Goal: Task Accomplishment & Management: Use online tool/utility

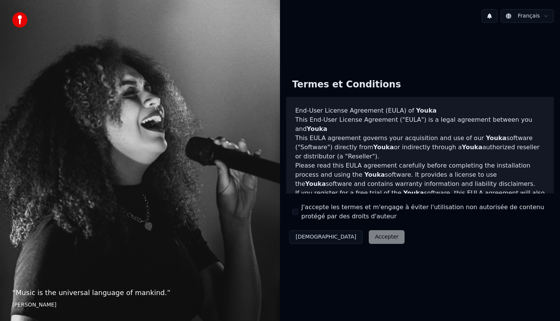
click at [293, 213] on button "J'accepte les termes et m'engage à éviter l'utilisation non autorisée de conten…" at bounding box center [295, 212] width 6 height 6
click at [369, 237] on button "Accepter" at bounding box center [387, 237] width 36 height 14
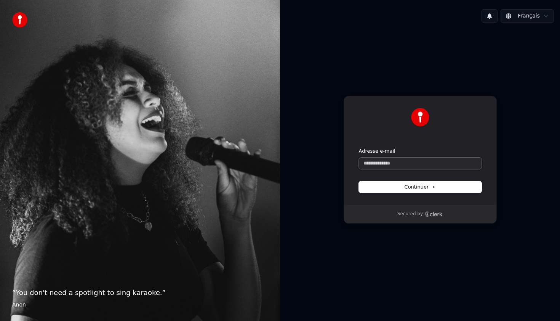
click at [393, 166] on input "Adresse e-mail" at bounding box center [420, 162] width 123 height 11
click at [359, 148] on button "submit" at bounding box center [359, 148] width 0 height 0
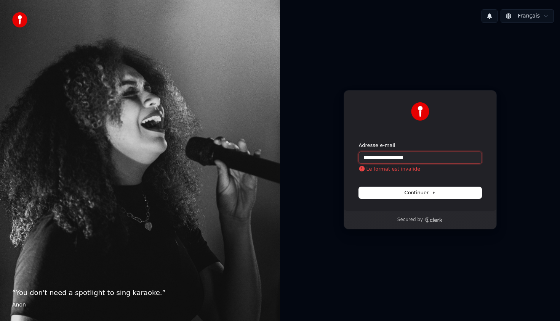
click at [447, 157] on input "**********" at bounding box center [420, 157] width 123 height 11
click at [359, 142] on button "submit" at bounding box center [359, 142] width 0 height 0
type input "**********"
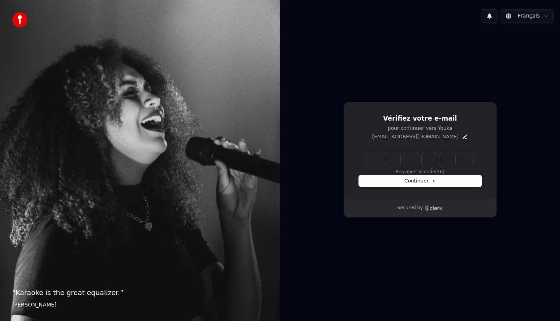
click at [374, 157] on input "Enter verification code" at bounding box center [420, 159] width 107 height 14
type input "******"
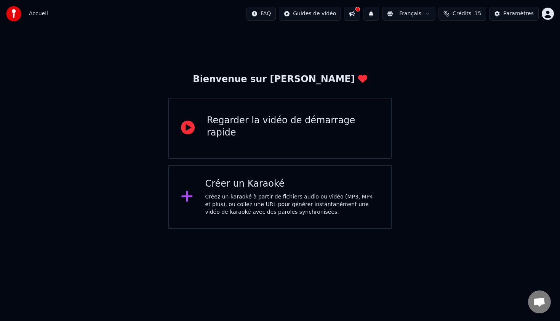
click at [318, 220] on div "Créer un Karaoké Créez un karaoké à partir de fichiers audio ou vidéo (MP3, MP4…" at bounding box center [280, 197] width 224 height 64
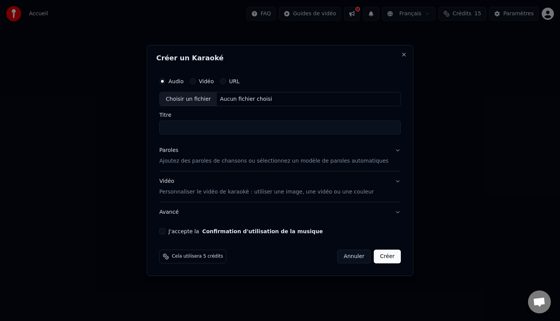
click at [232, 81] on div "URL" at bounding box center [230, 81] width 20 height 6
click at [226, 81] on button "URL" at bounding box center [223, 81] width 6 height 6
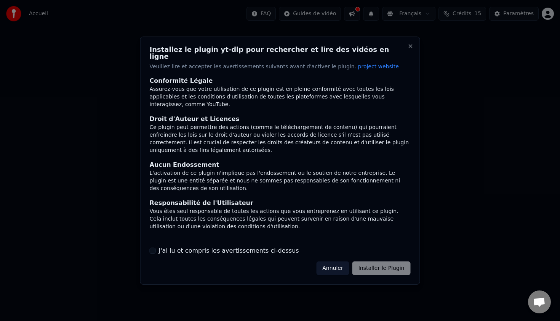
click at [380, 267] on div "Annuler Installer le Plugin" at bounding box center [363, 268] width 94 height 14
click at [374, 264] on div "Annuler Installer le Plugin" at bounding box center [363, 268] width 94 height 14
click at [155, 247] on button "J'ai lu et compris les avertissements ci-dessus" at bounding box center [153, 250] width 6 height 6
click at [365, 264] on button "Installer le Plugin" at bounding box center [382, 268] width 58 height 14
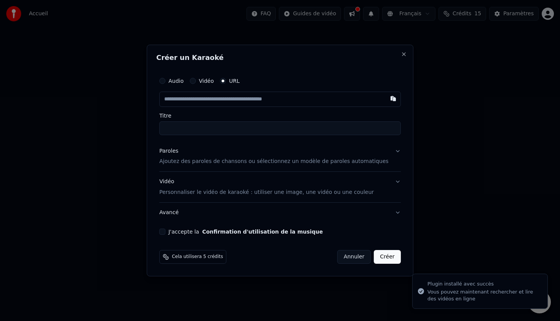
type input "**********"
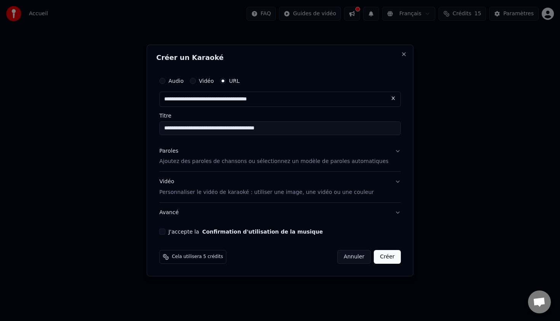
type input "**********"
click at [178, 152] on div "Paroles" at bounding box center [168, 151] width 19 height 8
type input "**********"
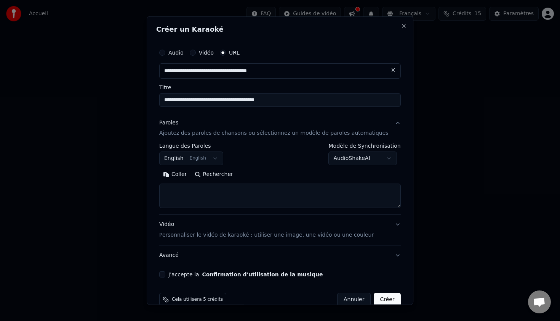
scroll to position [7, 0]
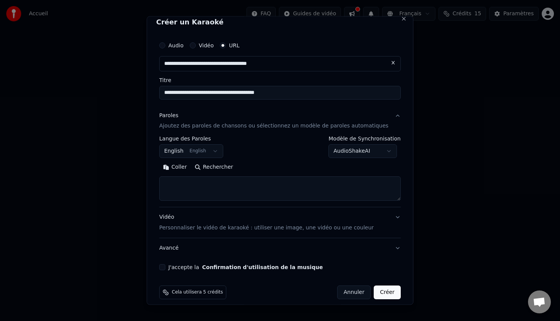
click at [250, 188] on textarea at bounding box center [280, 188] width 242 height 24
paste textarea "**********"
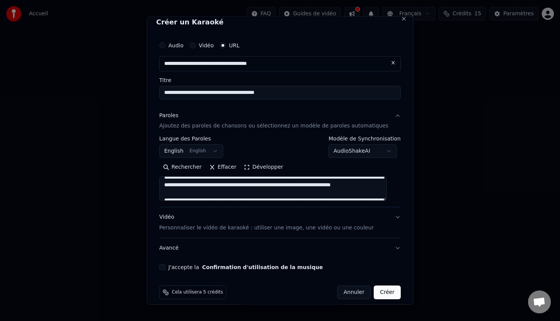
scroll to position [0, 0]
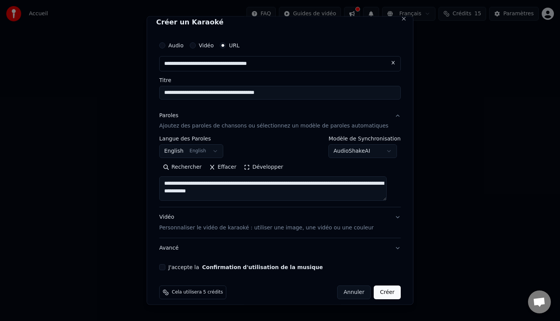
type textarea "**********"
click at [370, 226] on button "Vidéo Personnaliser le vidéo de karaoké : utiliser une image, une vidéo ou une …" at bounding box center [280, 222] width 242 height 30
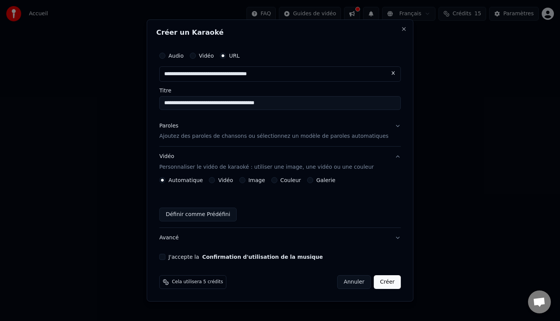
click at [225, 180] on label "Vidéo" at bounding box center [225, 179] width 15 height 5
click at [215, 180] on button "Vidéo" at bounding box center [212, 180] width 6 height 6
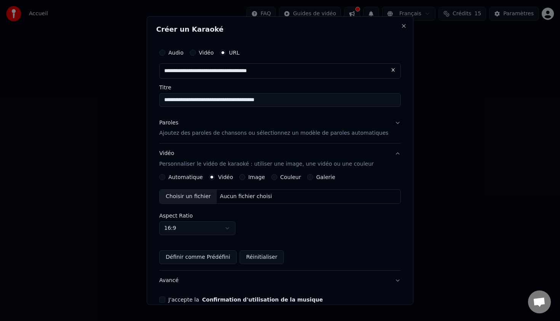
click at [324, 176] on label "Galerie" at bounding box center [325, 176] width 19 height 5
click at [313, 176] on button "Galerie" at bounding box center [310, 177] width 6 height 6
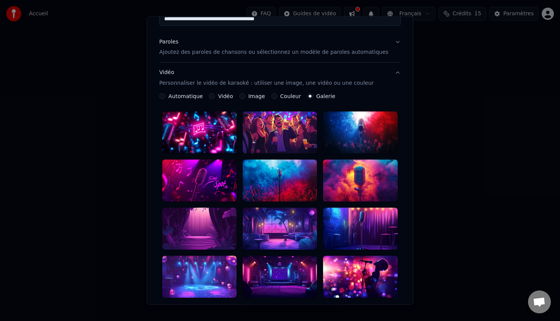
scroll to position [84, 0]
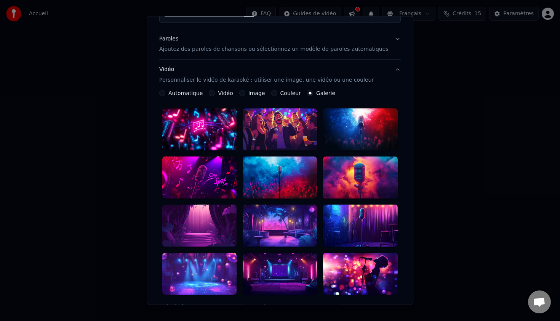
click at [279, 135] on div at bounding box center [280, 129] width 74 height 42
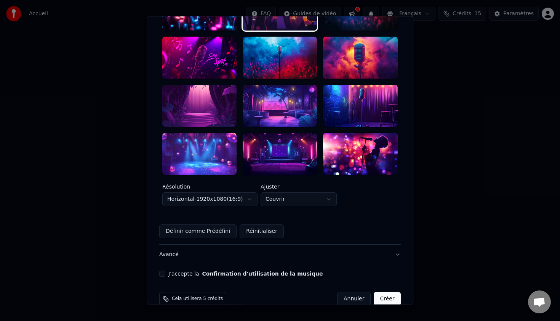
scroll to position [206, 0]
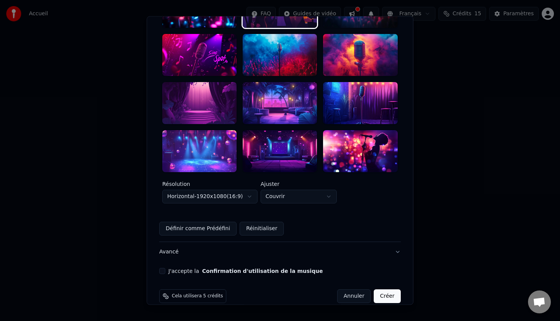
click at [385, 289] on button "Créer" at bounding box center [387, 296] width 27 height 14
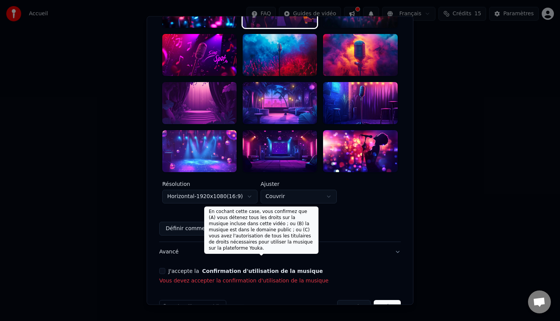
click at [258, 268] on button "Confirmation d'utilisation de la musique" at bounding box center [262, 270] width 121 height 5
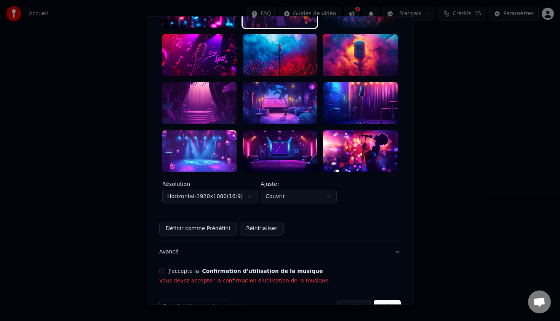
click at [175, 268] on label "J'accepte la Confirmation d'utilisation de la musique" at bounding box center [245, 270] width 154 height 5
click at [165, 267] on button "J'accepte la Confirmation d'utilisation de la musique" at bounding box center [162, 270] width 6 height 6
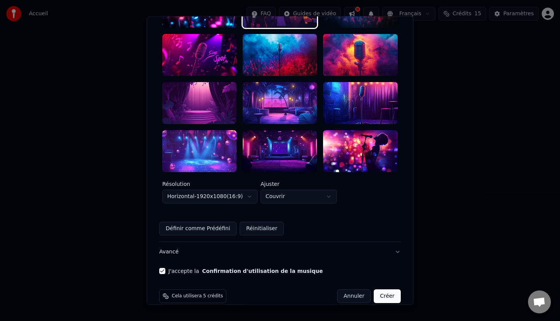
click at [380, 289] on button "Créer" at bounding box center [387, 296] width 27 height 14
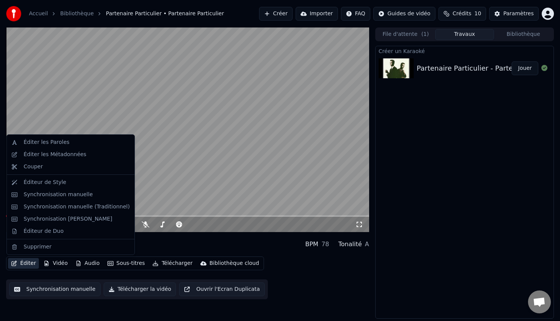
click at [31, 265] on button "Éditer" at bounding box center [23, 263] width 31 height 11
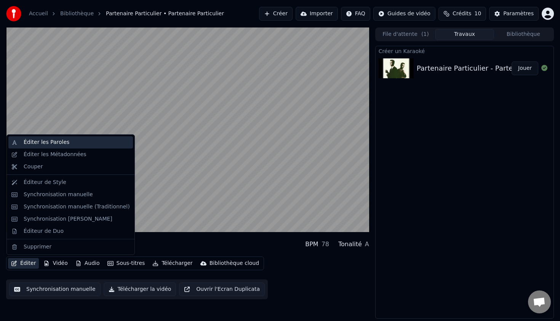
click at [73, 142] on div "Éditer les Paroles" at bounding box center [77, 142] width 106 height 8
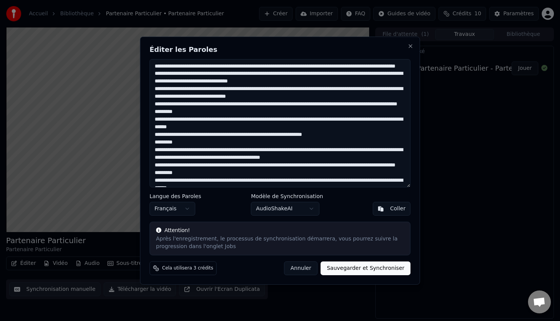
click at [228, 68] on textarea at bounding box center [280, 123] width 261 height 128
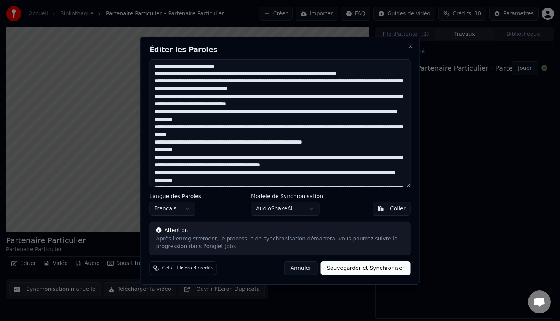
click at [222, 72] on textarea at bounding box center [280, 123] width 261 height 128
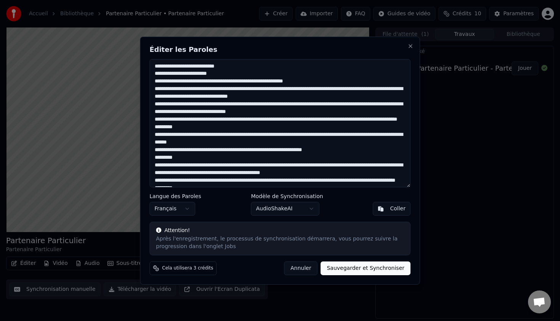
type textarea "**********"
click at [355, 265] on button "Sauvegarder et Synchroniser" at bounding box center [366, 268] width 90 height 14
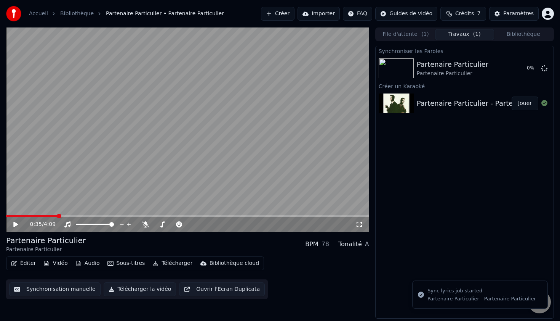
click at [26, 215] on span at bounding box center [31, 216] width 51 height 2
click at [6, 214] on span at bounding box center [8, 215] width 5 height 5
click at [11, 224] on div "0:00 / 4:09" at bounding box center [187, 224] width 357 height 8
click at [16, 224] on icon at bounding box center [15, 223] width 5 height 5
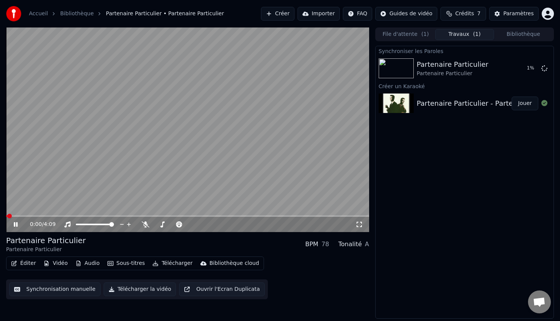
click at [16, 224] on icon at bounding box center [16, 224] width 4 height 5
click at [73, 287] on button "Synchronisation manuelle" at bounding box center [54, 289] width 91 height 14
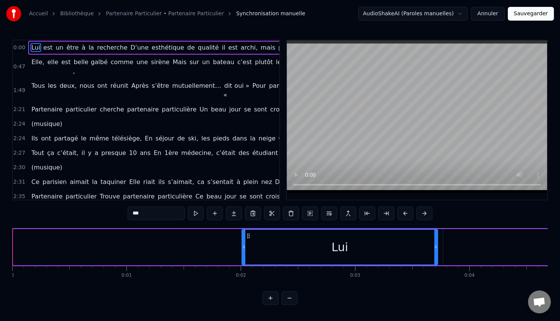
drag, startPoint x: 14, startPoint y: 246, endPoint x: 305, endPoint y: 245, distance: 290.9
click at [305, 244] on div "Lui" at bounding box center [339, 246] width 195 height 35
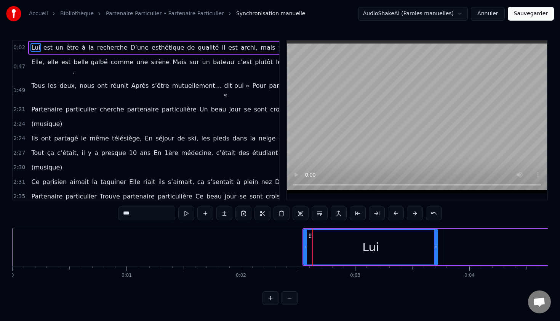
drag, startPoint x: 358, startPoint y: 246, endPoint x: 406, endPoint y: 248, distance: 47.3
click at [406, 248] on div "Lui" at bounding box center [370, 246] width 133 height 35
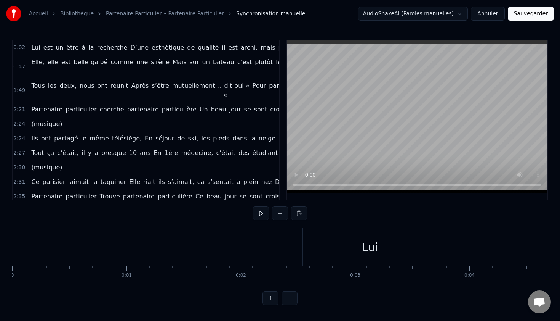
click at [336, 242] on div "Lui" at bounding box center [370, 247] width 134 height 38
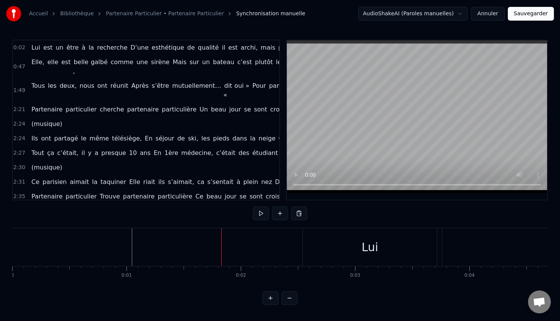
click at [291, 298] on button at bounding box center [290, 298] width 16 height 14
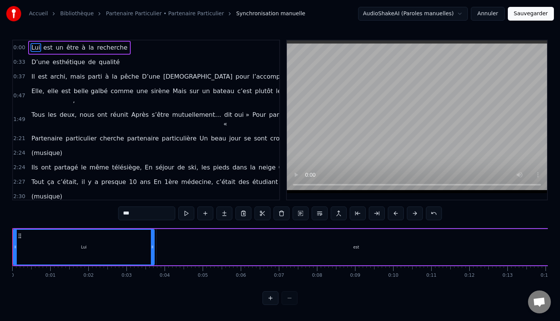
click at [43, 49] on span "est" at bounding box center [48, 47] width 11 height 9
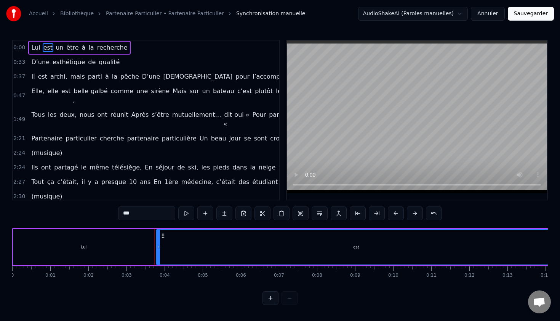
click at [55, 48] on span "un" at bounding box center [59, 47] width 9 height 9
type input "**"
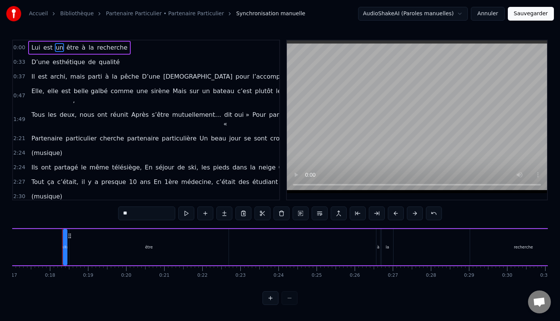
scroll to position [0, 660]
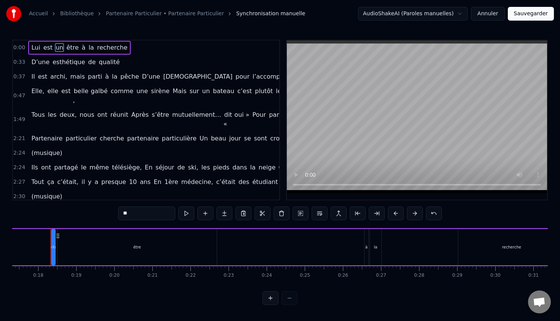
click at [414, 13] on html "Accueil Bibliothèque Partenaire Particulier • Partenaire Particulier Synchronis…" at bounding box center [280, 158] width 560 height 317
click at [347, 22] on html "Accueil Bibliothèque Partenaire Particulier • Partenaire Particulier Synchronis…" at bounding box center [280, 158] width 560 height 317
click at [493, 11] on button "Annuler" at bounding box center [488, 14] width 34 height 14
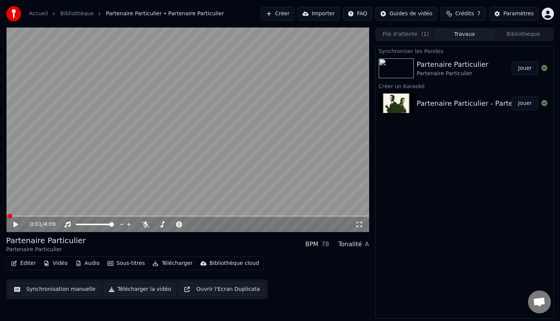
click at [458, 63] on div "Partenaire Particulier" at bounding box center [453, 64] width 72 height 11
click at [452, 100] on div "Partenaire Particulier - Partenaire Particulier" at bounding box center [492, 103] width 150 height 11
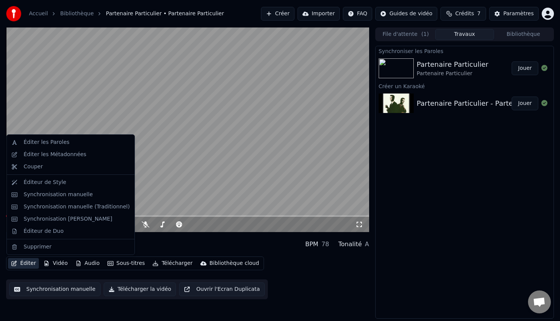
click at [24, 267] on button "Éditer" at bounding box center [23, 263] width 31 height 11
click at [60, 143] on div "Éditer les Paroles" at bounding box center [47, 142] width 46 height 8
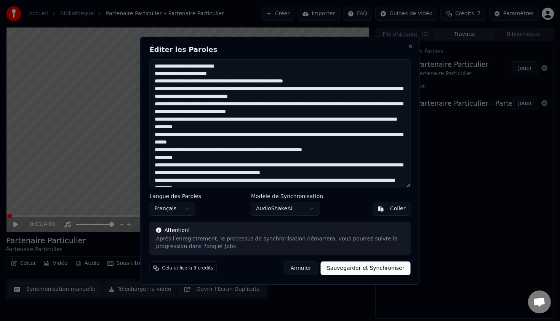
click at [262, 205] on body "Accueil Bibliothèque Partenaire Particulier • Partenaire Particulier Créer Impo…" at bounding box center [280, 160] width 560 height 321
click at [237, 207] on body "Accueil Bibliothèque Partenaire Particulier • Partenaire Particulier Créer Impo…" at bounding box center [280, 160] width 560 height 321
click at [408, 46] on button "Close" at bounding box center [411, 46] width 6 height 6
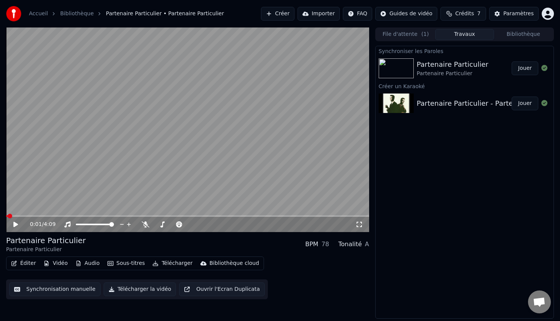
click at [412, 36] on button "File d'attente ( 1 )" at bounding box center [406, 34] width 59 height 11
click at [452, 34] on button "Travaux" at bounding box center [464, 34] width 59 height 11
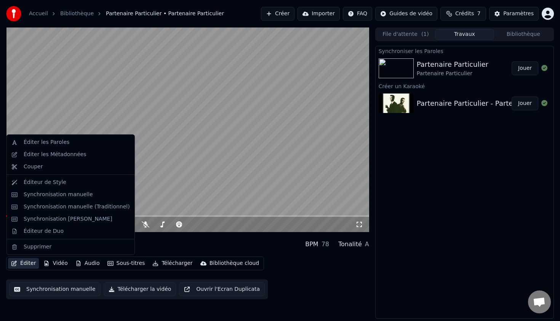
click at [33, 263] on button "Éditer" at bounding box center [23, 263] width 31 height 11
click at [75, 196] on div "Synchronisation manuelle" at bounding box center [58, 195] width 69 height 8
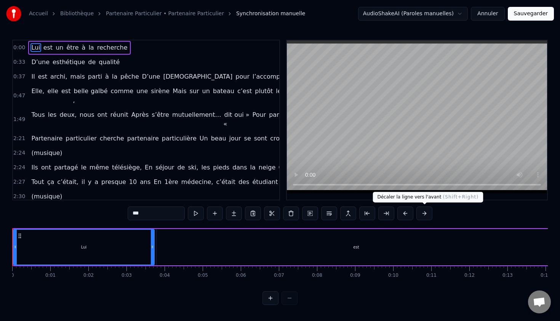
click at [428, 212] on button at bounding box center [425, 213] width 16 height 14
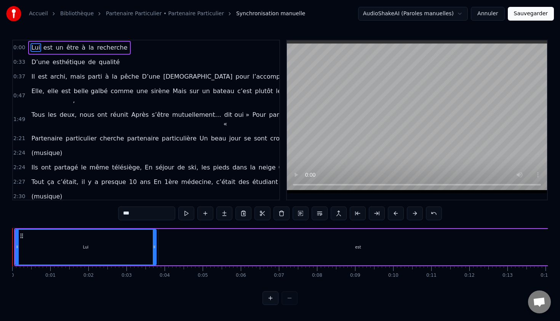
click at [428, 212] on button at bounding box center [434, 213] width 16 height 14
click at [419, 213] on button at bounding box center [415, 213] width 16 height 14
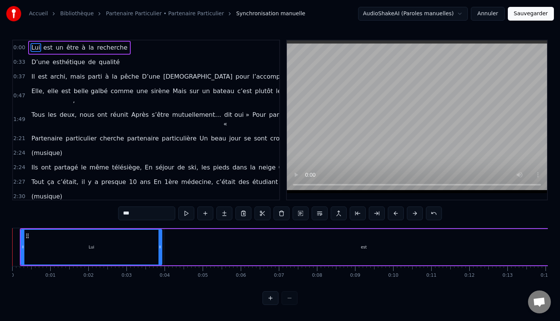
click at [419, 213] on button at bounding box center [415, 213] width 16 height 14
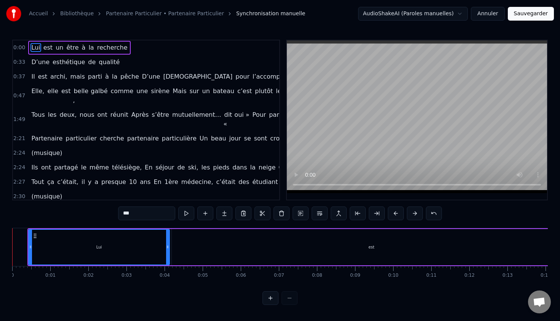
click at [419, 213] on button at bounding box center [415, 213] width 16 height 14
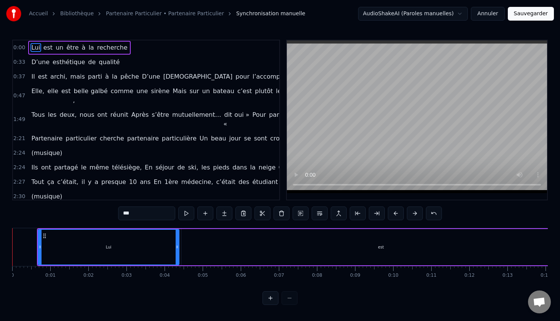
click at [419, 213] on button at bounding box center [415, 213] width 16 height 14
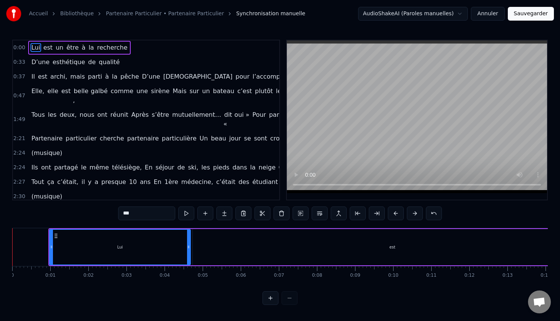
click at [407, 206] on button at bounding box center [415, 213] width 16 height 14
click at [331, 242] on div "est" at bounding box center [397, 247] width 400 height 36
type input "***"
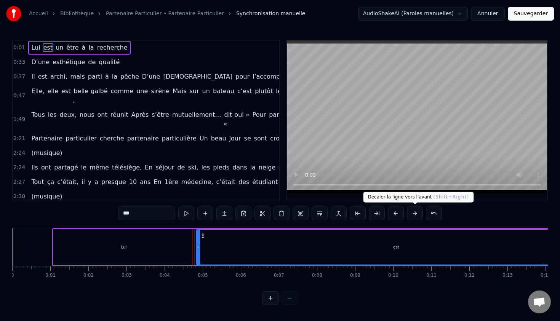
click at [416, 210] on button at bounding box center [415, 213] width 16 height 14
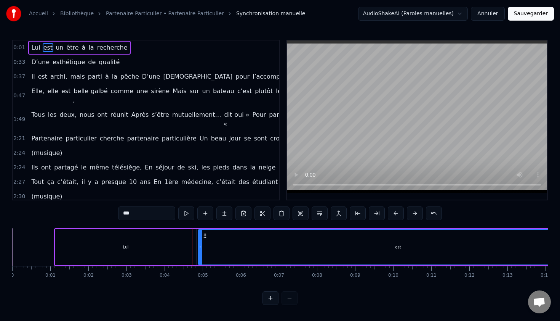
click at [416, 210] on button at bounding box center [415, 213] width 16 height 14
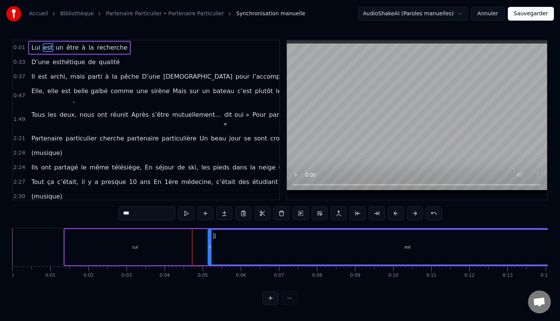
click at [416, 210] on button at bounding box center [415, 213] width 16 height 14
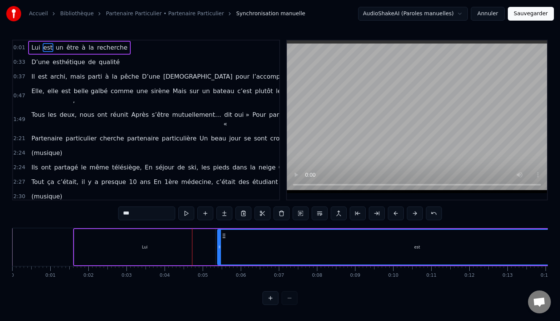
click at [416, 210] on button at bounding box center [415, 213] width 16 height 14
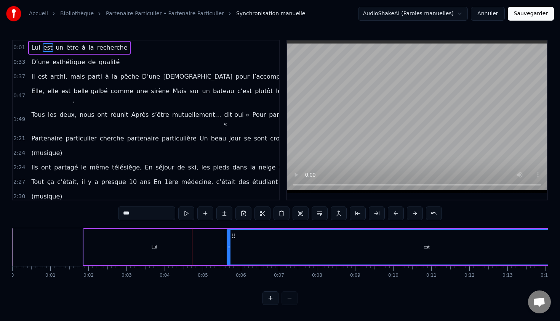
click at [416, 210] on button at bounding box center [415, 213] width 16 height 14
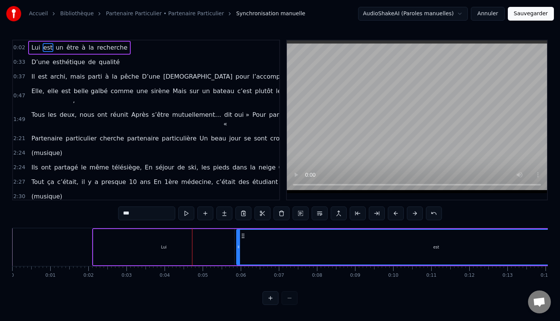
click at [416, 210] on button at bounding box center [415, 213] width 16 height 14
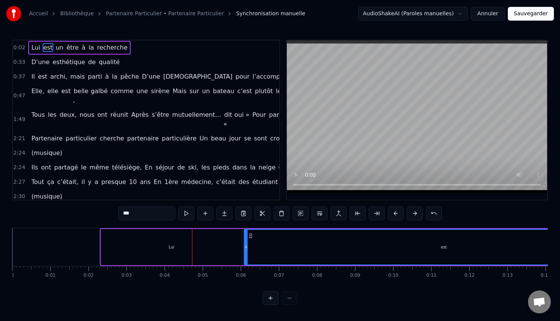
click at [416, 210] on button at bounding box center [415, 213] width 16 height 14
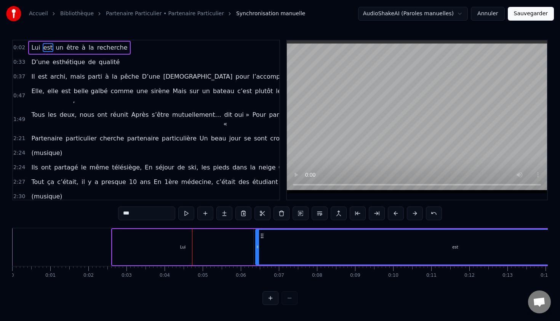
click at [416, 210] on button at bounding box center [415, 213] width 16 height 14
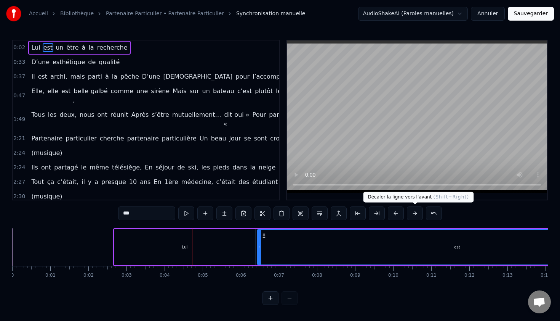
click at [419, 212] on button at bounding box center [415, 213] width 16 height 14
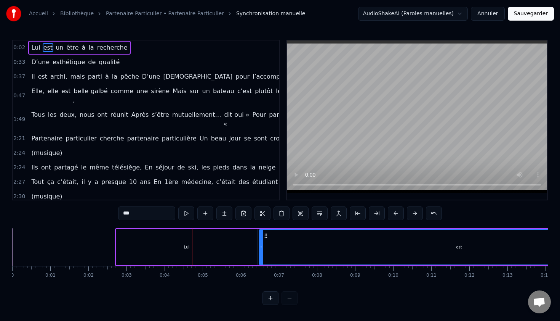
click at [419, 212] on button at bounding box center [415, 213] width 16 height 14
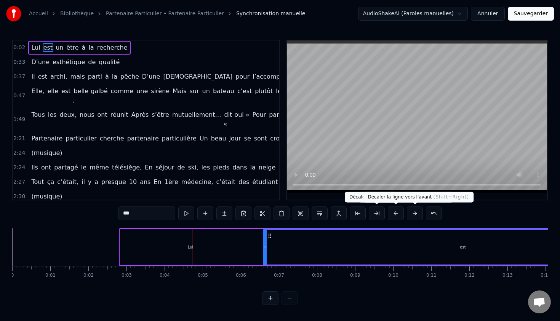
click at [412, 211] on button at bounding box center [415, 213] width 16 height 14
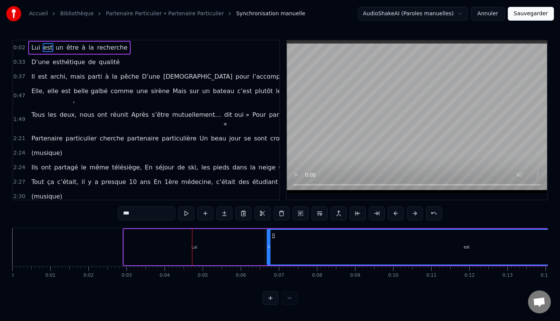
click at [412, 211] on button at bounding box center [415, 213] width 16 height 14
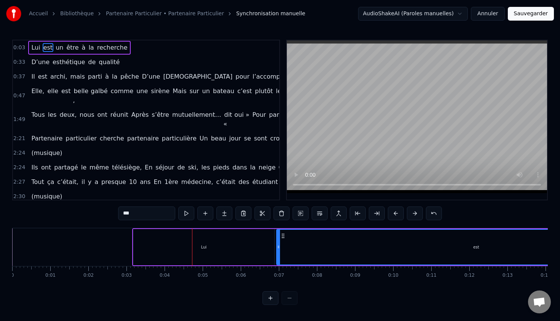
click at [412, 211] on button at bounding box center [415, 213] width 16 height 14
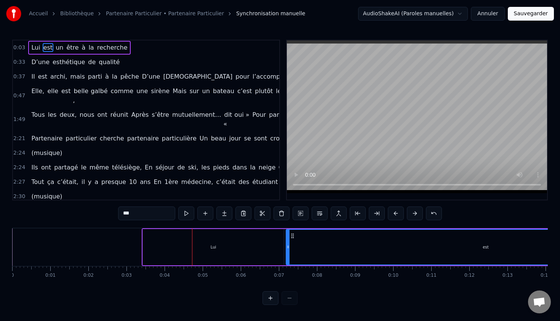
click at [412, 211] on button at bounding box center [415, 213] width 16 height 14
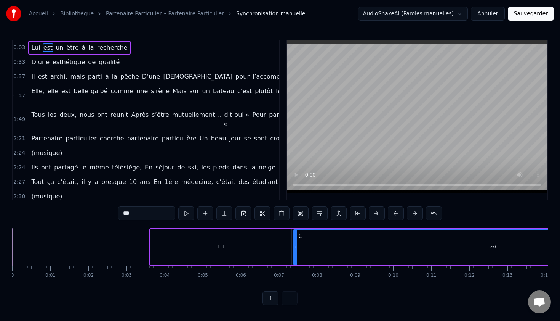
click at [412, 211] on button at bounding box center [415, 213] width 16 height 14
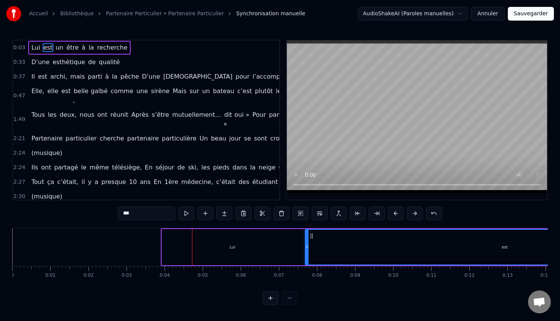
click at [412, 211] on button at bounding box center [415, 213] width 16 height 14
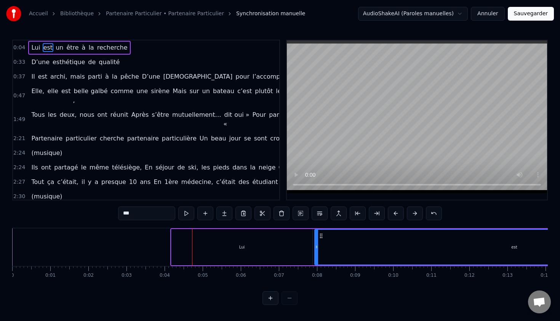
click at [412, 211] on button at bounding box center [415, 213] width 16 height 14
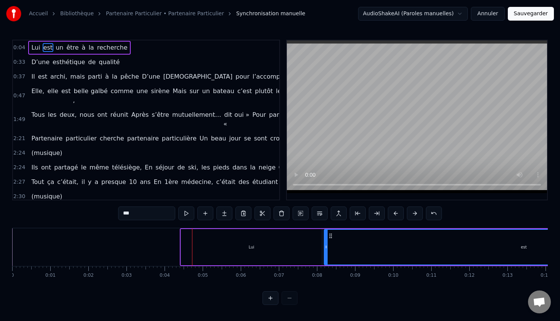
click at [412, 211] on button at bounding box center [415, 213] width 16 height 14
click at [407, 206] on button at bounding box center [415, 213] width 16 height 14
click at [412, 211] on button at bounding box center [415, 213] width 16 height 14
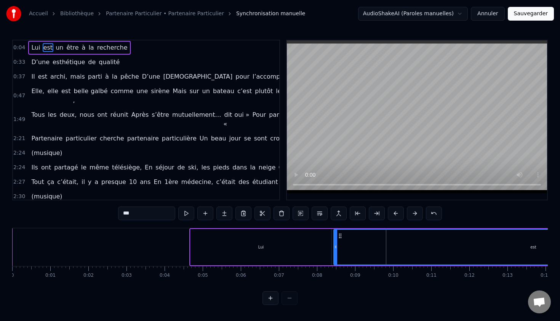
click at [412, 211] on button at bounding box center [415, 213] width 16 height 14
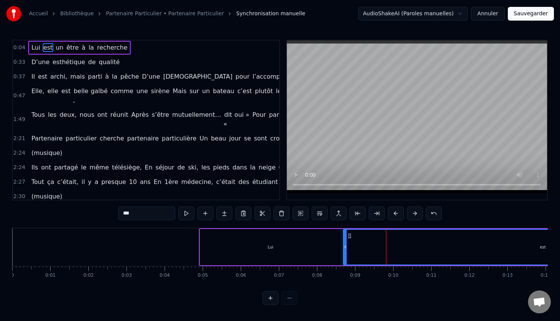
click at [412, 211] on button at bounding box center [415, 213] width 16 height 14
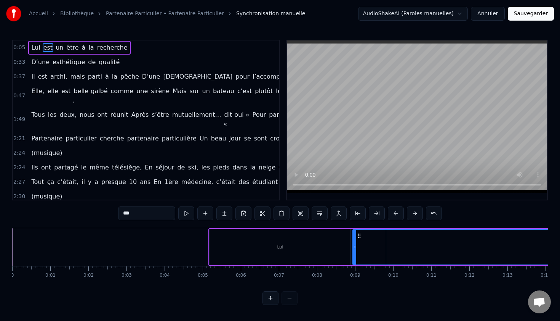
click at [412, 211] on button at bounding box center [415, 213] width 16 height 14
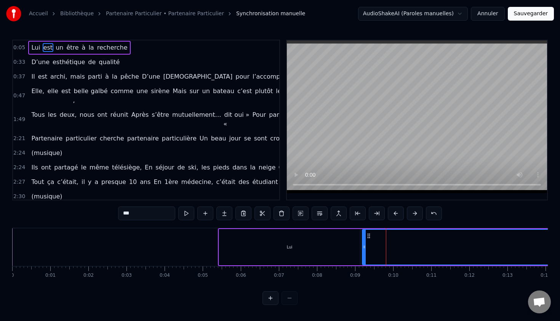
click at [412, 211] on button at bounding box center [415, 213] width 16 height 14
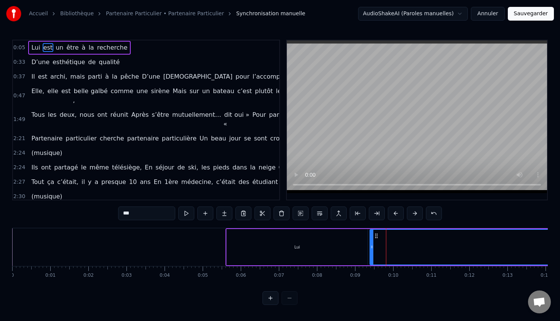
click at [412, 211] on button at bounding box center [415, 213] width 16 height 14
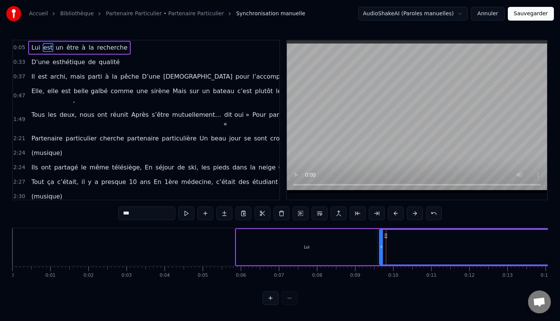
click at [412, 211] on button at bounding box center [415, 213] width 16 height 14
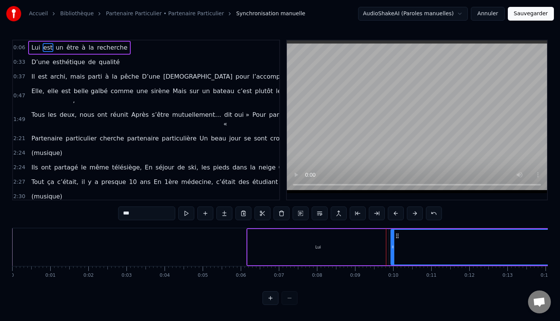
click at [412, 211] on button at bounding box center [415, 213] width 16 height 14
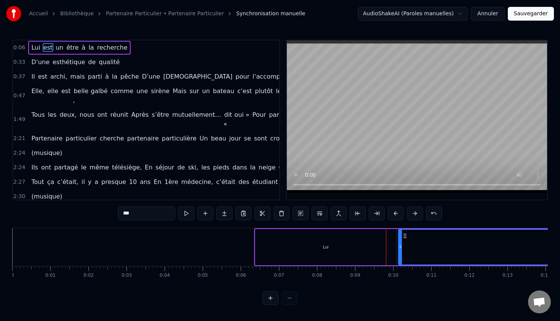
click at [412, 211] on button at bounding box center [415, 213] width 16 height 14
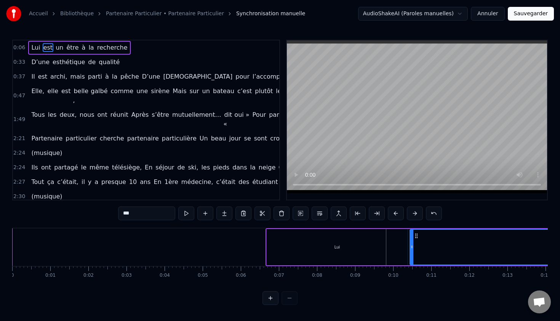
click at [412, 211] on button at bounding box center [415, 213] width 16 height 14
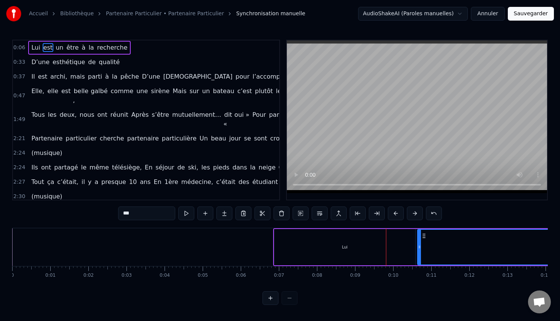
click at [412, 211] on button at bounding box center [415, 213] width 16 height 14
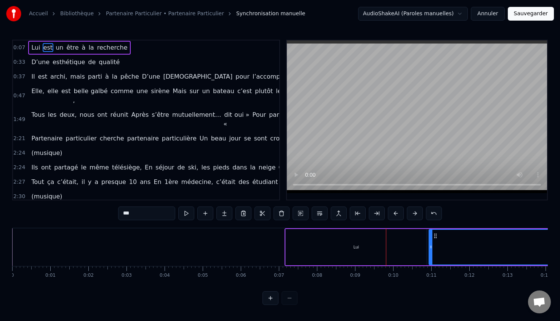
click at [412, 211] on button at bounding box center [415, 213] width 16 height 14
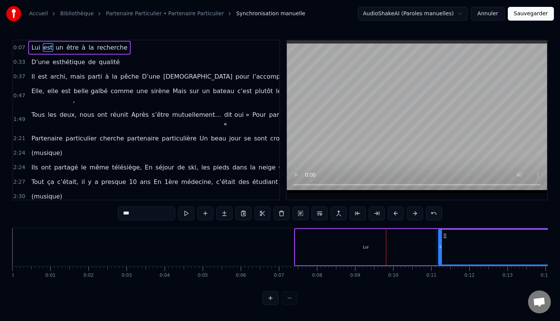
click at [412, 211] on button at bounding box center [415, 213] width 16 height 14
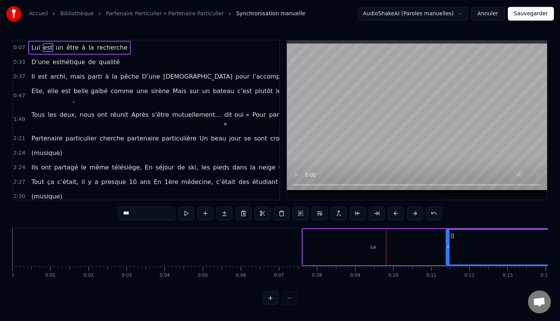
click at [412, 211] on button at bounding box center [415, 213] width 16 height 14
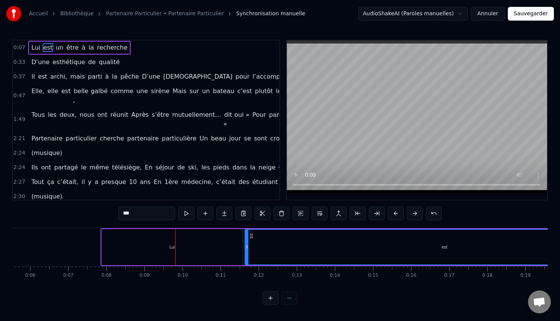
scroll to position [0, 212]
click at [380, 212] on button at bounding box center [377, 213] width 16 height 14
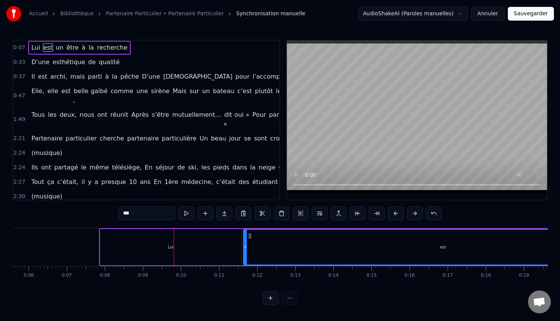
click at [380, 212] on button at bounding box center [377, 213] width 16 height 14
click at [411, 214] on button at bounding box center [415, 213] width 16 height 14
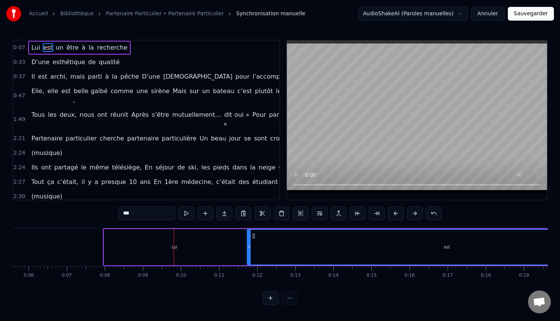
click at [411, 214] on button at bounding box center [415, 213] width 16 height 14
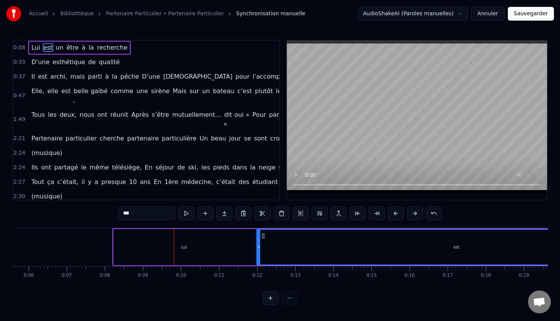
click at [407, 206] on button at bounding box center [415, 213] width 16 height 14
click at [411, 214] on button at bounding box center [415, 213] width 16 height 14
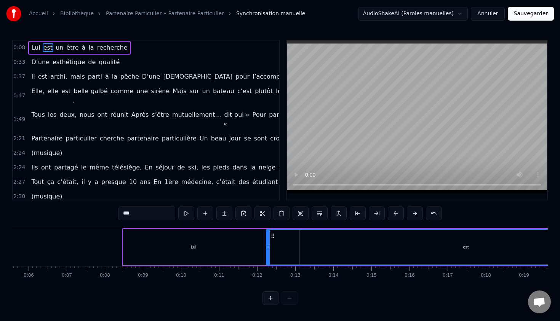
click at [411, 214] on button at bounding box center [415, 213] width 16 height 14
click at [414, 213] on button at bounding box center [415, 213] width 16 height 14
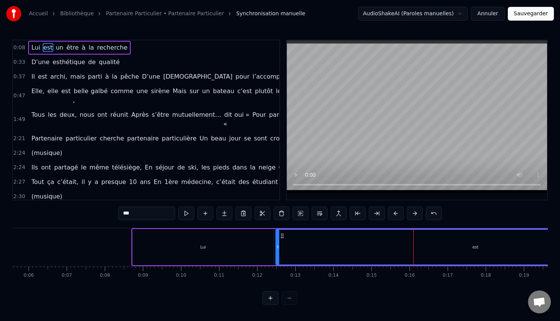
click at [414, 213] on button at bounding box center [415, 213] width 16 height 14
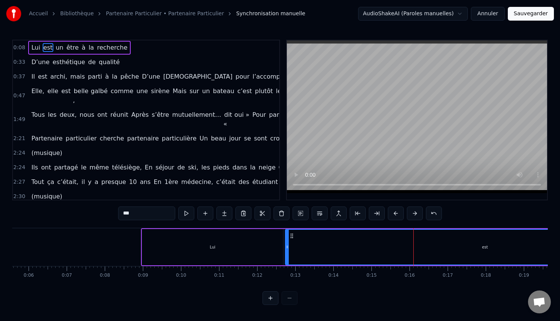
click at [414, 213] on button at bounding box center [415, 213] width 16 height 14
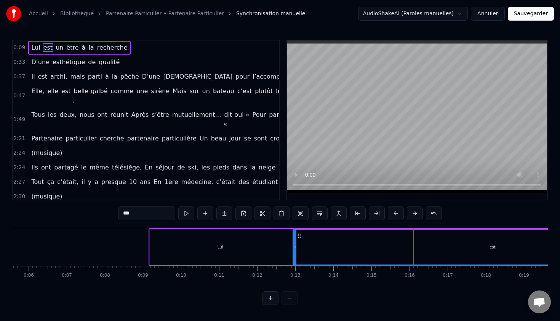
click at [414, 213] on button at bounding box center [415, 213] width 16 height 14
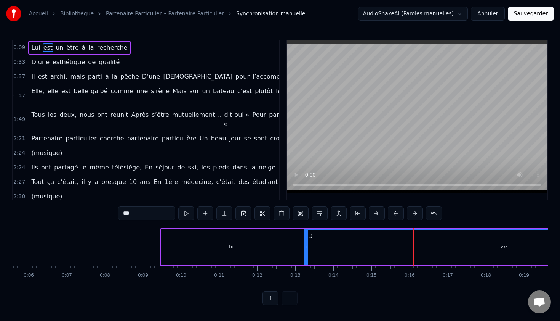
click at [414, 213] on button at bounding box center [415, 213] width 16 height 14
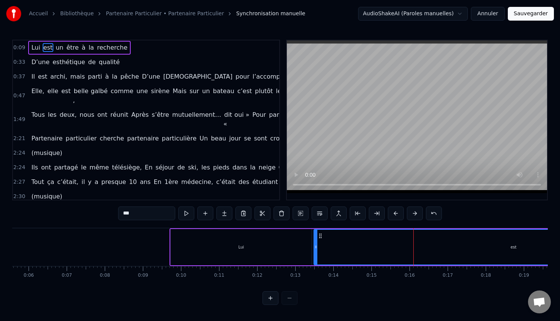
click at [414, 213] on button at bounding box center [415, 213] width 16 height 14
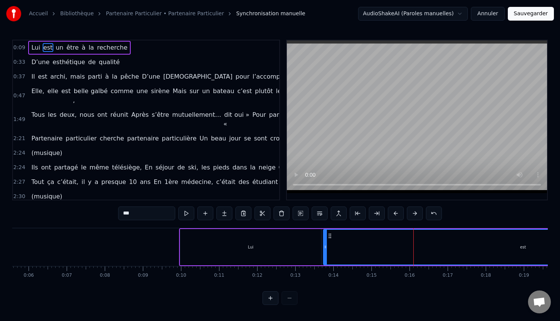
click at [414, 213] on button at bounding box center [415, 213] width 16 height 14
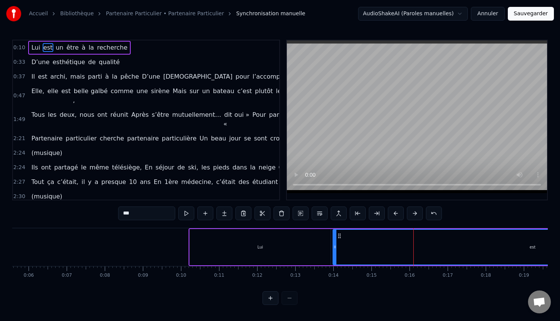
click at [414, 213] on button at bounding box center [415, 213] width 16 height 14
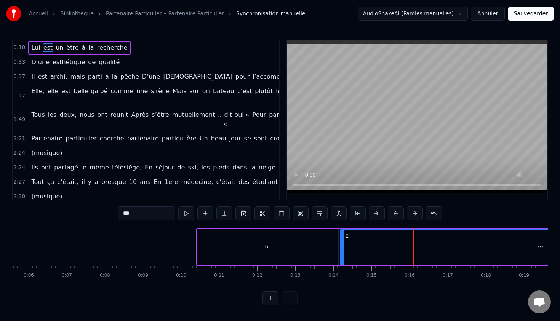
click at [414, 213] on button at bounding box center [415, 213] width 16 height 14
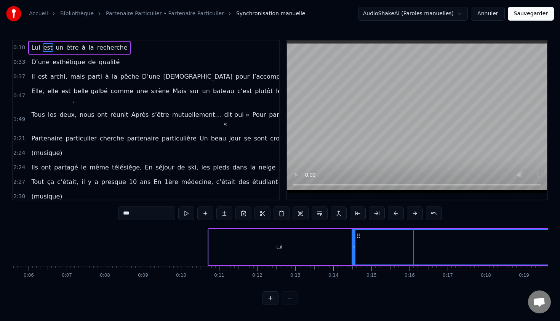
click at [414, 213] on button at bounding box center [415, 213] width 16 height 14
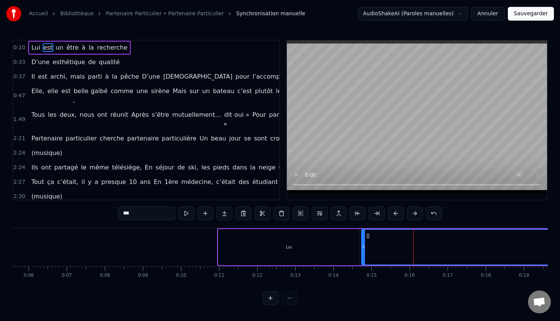
click at [414, 213] on button at bounding box center [415, 213] width 16 height 14
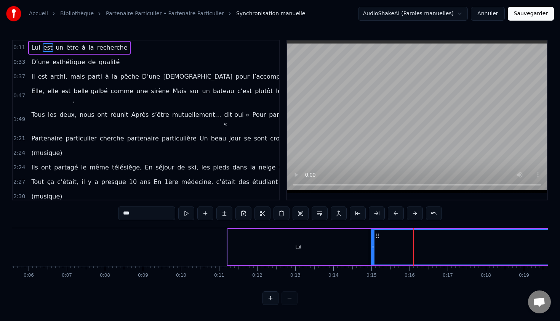
click at [414, 213] on button at bounding box center [415, 213] width 16 height 14
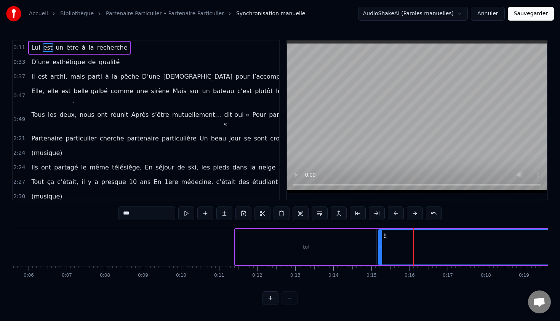
click at [414, 213] on button at bounding box center [415, 213] width 16 height 14
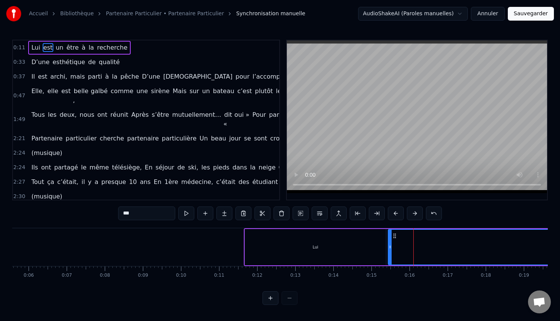
click at [414, 213] on button at bounding box center [415, 213] width 16 height 14
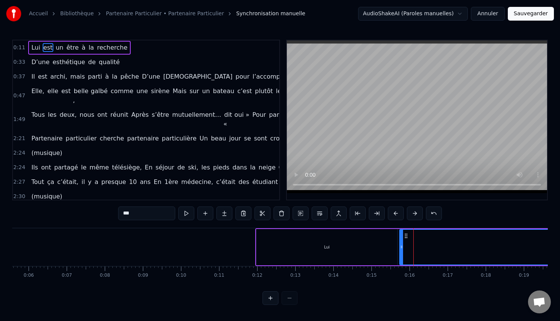
click at [414, 213] on button at bounding box center [415, 213] width 16 height 14
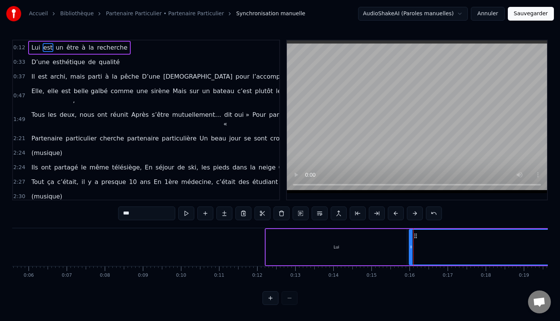
click at [414, 213] on button at bounding box center [415, 213] width 16 height 14
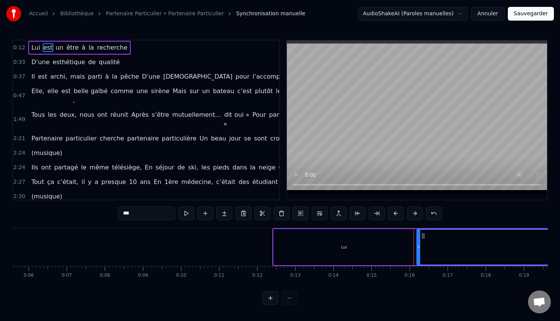
click at [414, 213] on button at bounding box center [415, 213] width 16 height 14
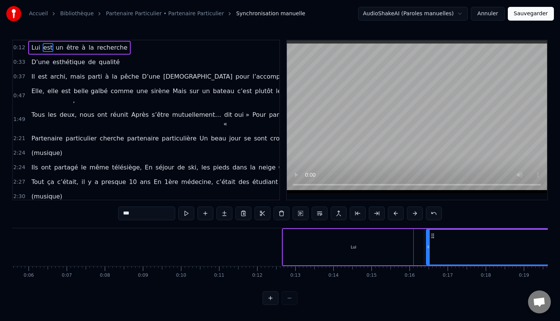
click at [414, 213] on button at bounding box center [415, 213] width 16 height 14
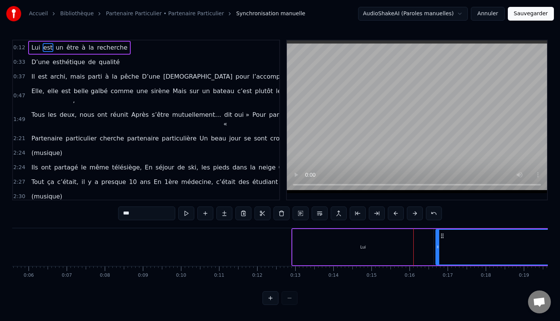
click at [414, 213] on button at bounding box center [415, 213] width 16 height 14
click at [8, 253] on div "Accueil Bibliothèque Partenaire Particulier • Partenaire Particulier Synchronis…" at bounding box center [280, 152] width 560 height 305
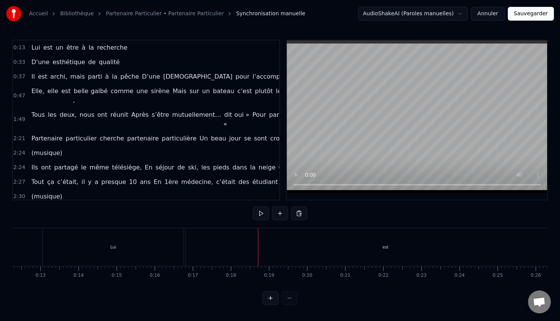
scroll to position [0, 462]
click at [123, 243] on div "Lui" at bounding box center [118, 247] width 141 height 38
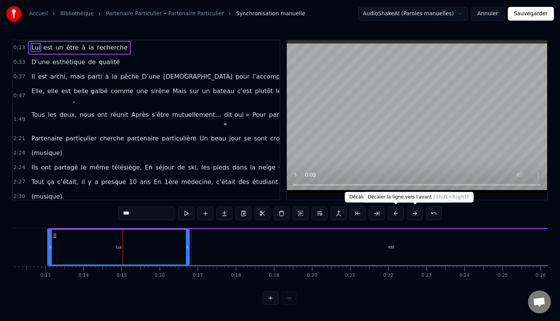
click at [413, 210] on button at bounding box center [415, 213] width 16 height 14
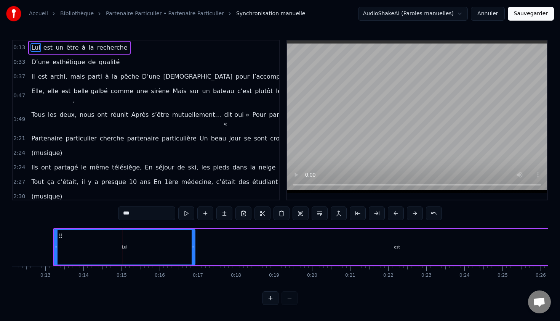
click at [413, 210] on button at bounding box center [415, 213] width 16 height 14
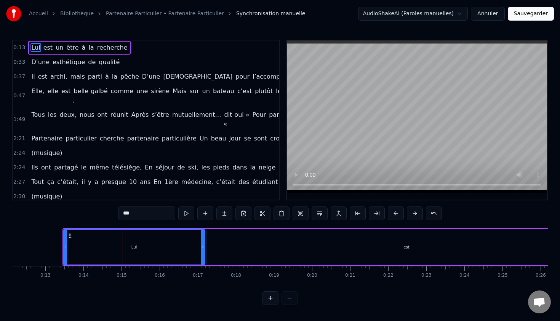
click at [413, 210] on button at bounding box center [415, 213] width 16 height 14
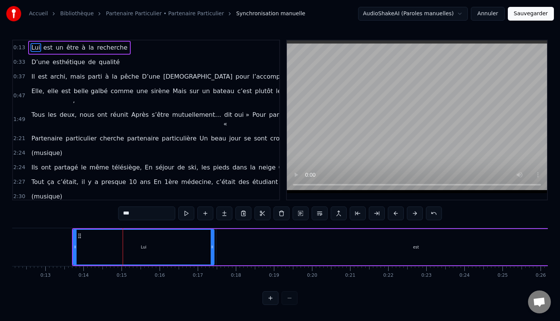
click at [413, 210] on button at bounding box center [415, 213] width 16 height 14
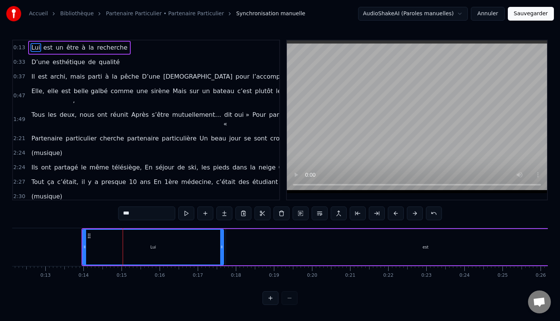
click at [413, 210] on button at bounding box center [415, 213] width 16 height 14
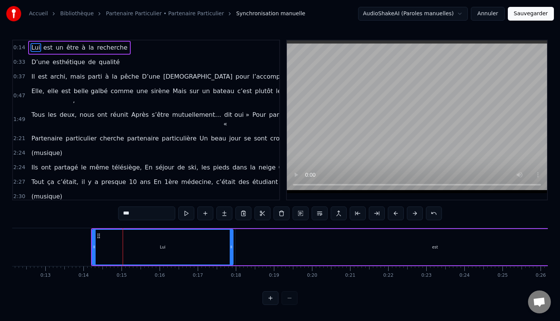
click at [413, 210] on button at bounding box center [415, 213] width 16 height 14
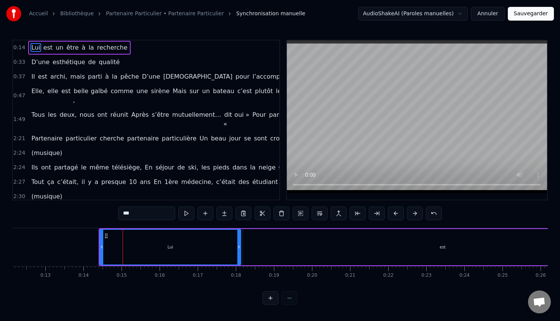
click at [413, 210] on button at bounding box center [415, 213] width 16 height 14
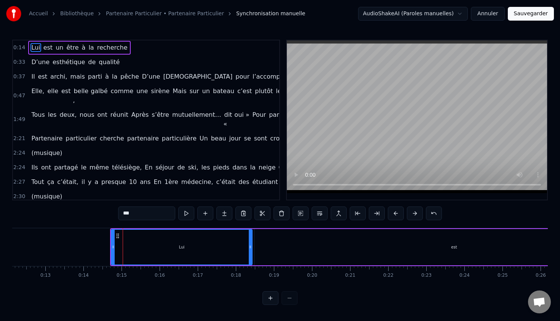
click at [413, 210] on button at bounding box center [415, 213] width 16 height 14
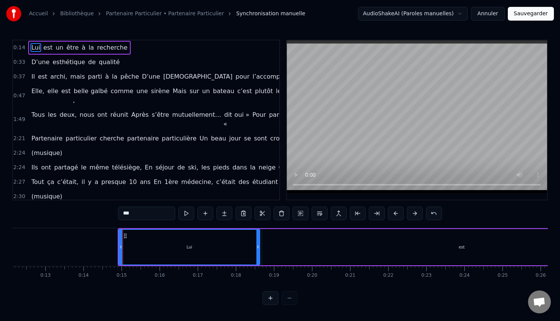
click at [413, 210] on button at bounding box center [415, 213] width 16 height 14
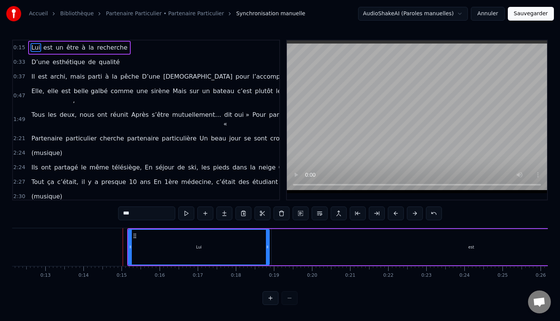
click at [413, 210] on button at bounding box center [415, 213] width 16 height 14
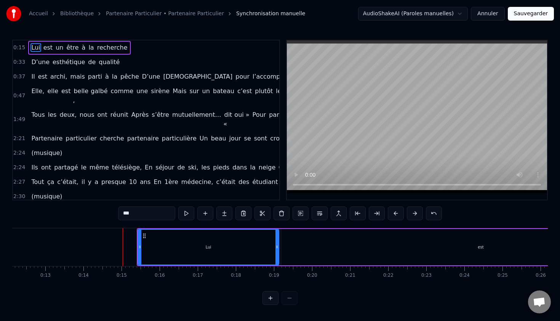
click at [413, 210] on button at bounding box center [415, 213] width 16 height 14
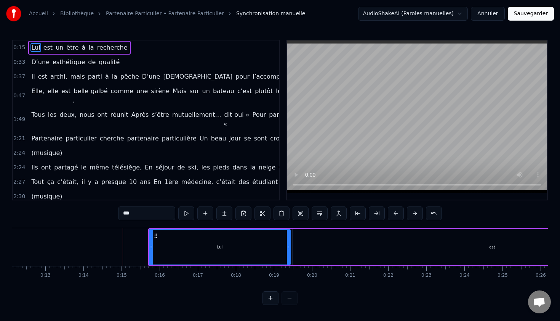
click at [413, 210] on button at bounding box center [415, 213] width 16 height 14
click at [407, 206] on button at bounding box center [415, 213] width 16 height 14
click at [365, 253] on div "est" at bounding box center [500, 247] width 400 height 36
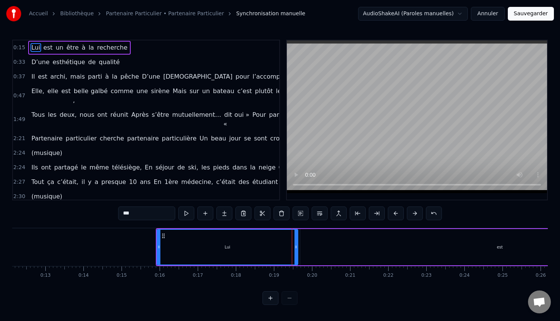
type input "***"
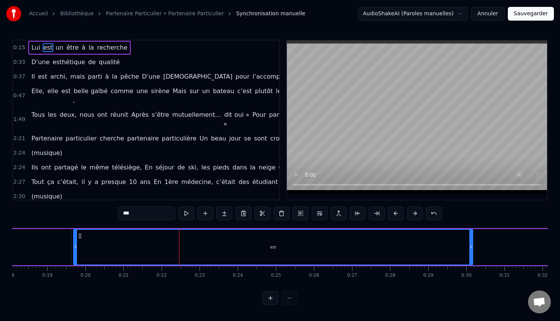
scroll to position [0, 690]
click at [365, 253] on div "est" at bounding box center [272, 246] width 399 height 35
click at [298, 239] on div "est" at bounding box center [272, 246] width 399 height 35
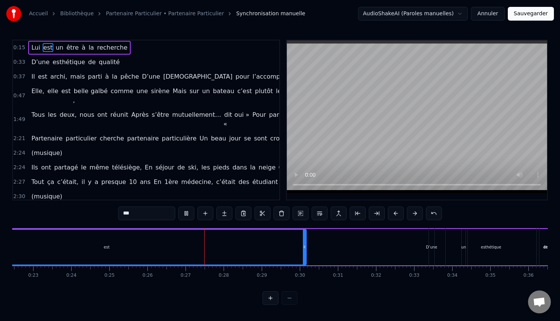
scroll to position [0, 860]
click at [323, 243] on div "Lui est un être à la recherche" at bounding box center [366, 247] width 1215 height 38
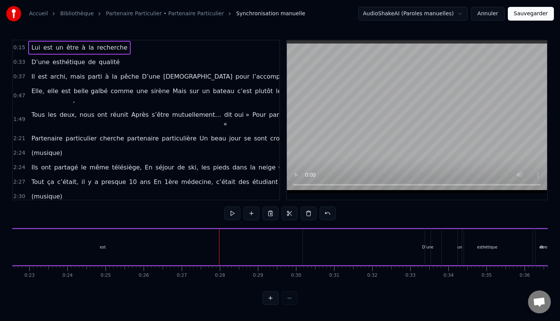
click at [323, 243] on div "Lui est un être à la recherche" at bounding box center [366, 247] width 1215 height 38
click at [478, 248] on div "Lui est un être à la recherche" at bounding box center [478, 247] width 1215 height 38
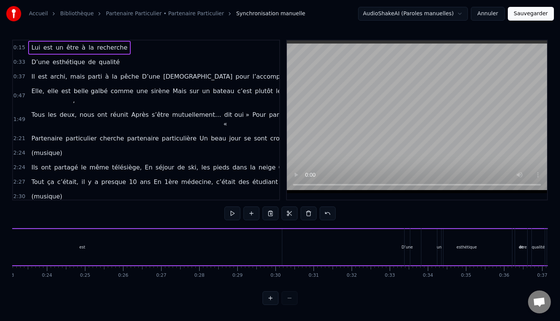
scroll to position [0, 936]
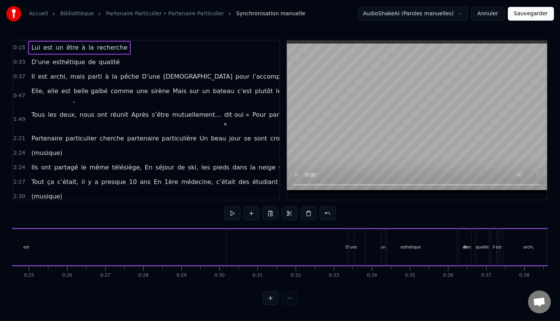
click at [331, 258] on div "Lui est un être à la recherche" at bounding box center [289, 247] width 1215 height 38
click at [377, 246] on div "esthétique" at bounding box center [411, 247] width 91 height 38
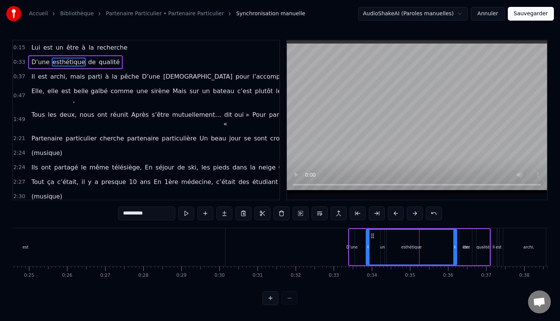
click at [348, 243] on div "D’une esthétique de qualité" at bounding box center [419, 247] width 143 height 38
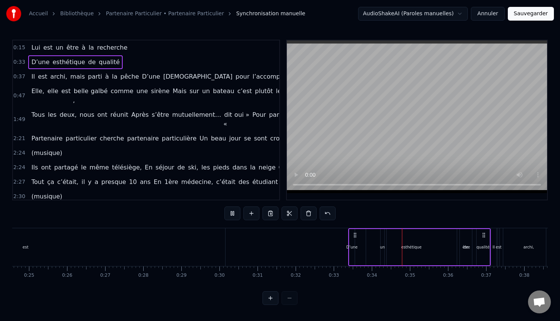
click at [288, 239] on div "Lui est un être à la recherche" at bounding box center [289, 247] width 1215 height 38
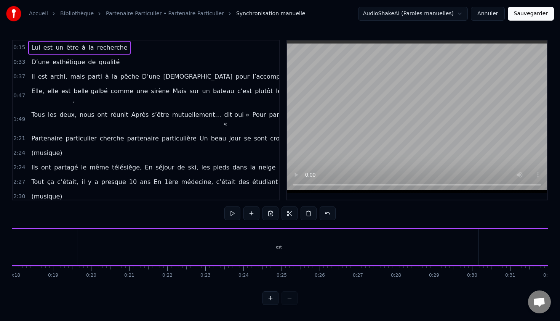
scroll to position [0, 625]
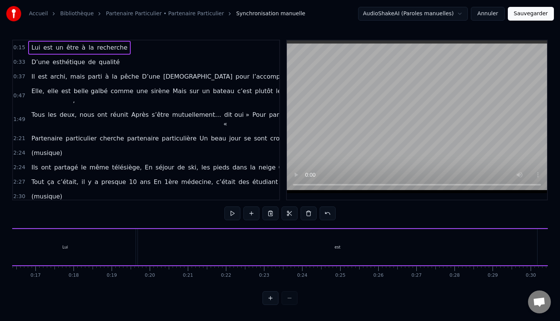
click at [100, 247] on div "Lui" at bounding box center [65, 247] width 141 height 36
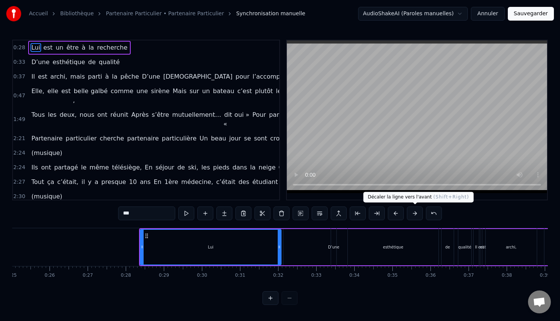
scroll to position [0, 954]
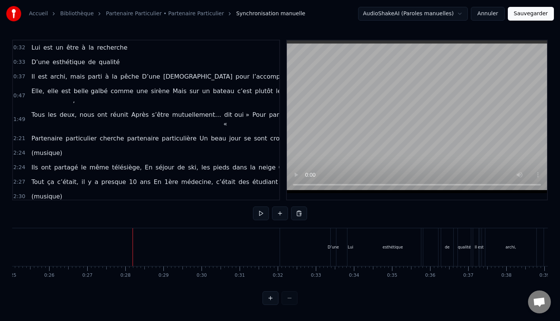
click at [37, 51] on span "Lui" at bounding box center [35, 47] width 10 height 9
click at [37, 48] on span "Lui" at bounding box center [35, 47] width 10 height 9
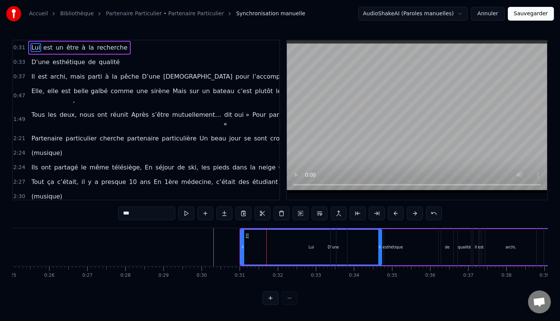
click at [46, 47] on span "est" at bounding box center [48, 47] width 11 height 9
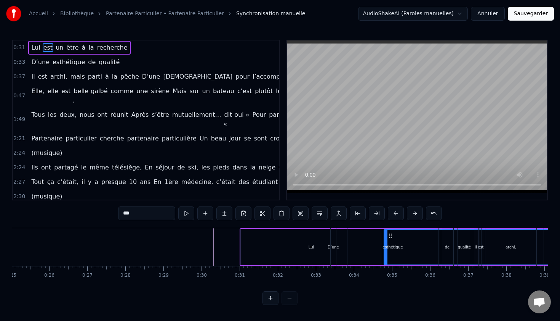
click at [31, 63] on span "D’une" at bounding box center [40, 62] width 20 height 9
type input "*****"
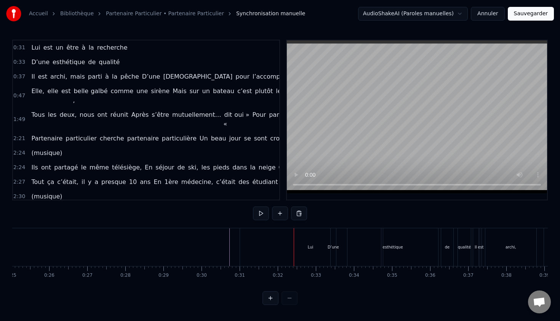
click at [30, 48] on span "Lui" at bounding box center [35, 47] width 10 height 9
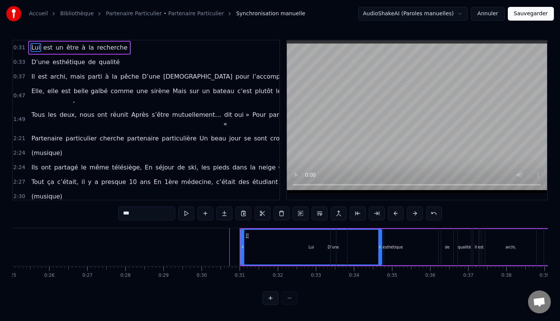
click at [46, 49] on span "est" at bounding box center [48, 47] width 11 height 9
type input "***"
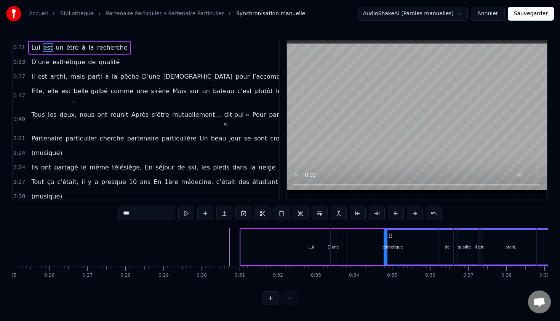
click at [159, 212] on input "***" at bounding box center [146, 213] width 57 height 14
click at [451, 291] on div "0:31 Lui est un être à la recherche 0:33 D’une esthétique de qualité 0:37 Il es…" at bounding box center [280, 172] width 536 height 265
click at [427, 154] on video at bounding box center [417, 116] width 260 height 152
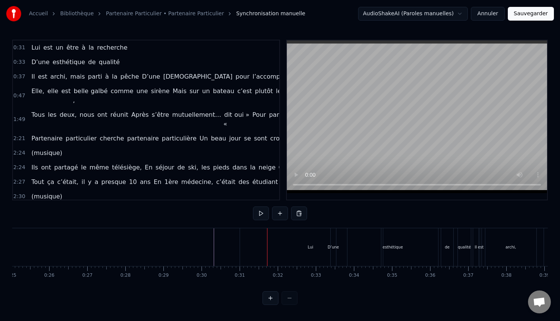
click at [156, 55] on div "0:33 D’une esthétique de qualité" at bounding box center [146, 62] width 266 height 14
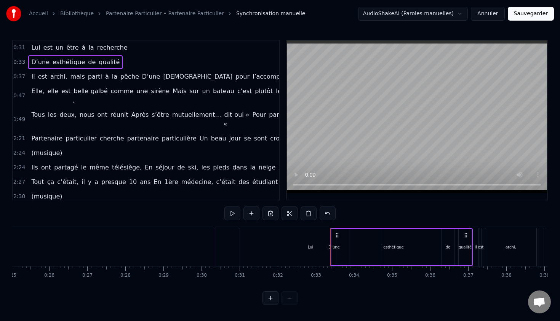
click at [421, 14] on html "Accueil Bibliothèque Partenaire Particulier • Partenaire Particulier Synchronis…" at bounding box center [280, 158] width 560 height 317
click at [42, 14] on link "Accueil" at bounding box center [38, 14] width 19 height 8
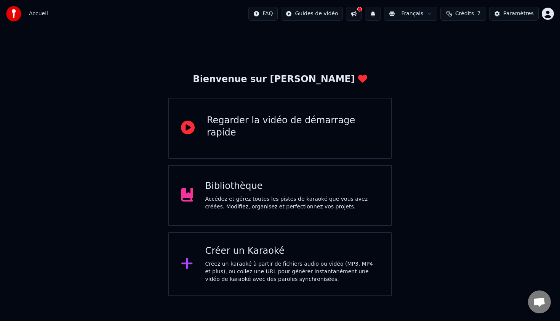
click at [264, 227] on div "Bienvenue sur Youka Regarder la vidéo de démarrage rapide Bibliothèque Accédez …" at bounding box center [280, 184] width 224 height 223
click at [265, 240] on div "Créer un Karaoké Créez un karaoké à partir de fichiers audio ou vidéo (MP3, MP4…" at bounding box center [280, 264] width 224 height 64
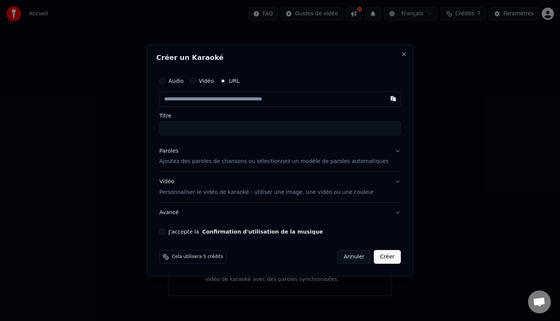
click at [183, 80] on label "Audio" at bounding box center [175, 80] width 15 height 5
click at [165, 80] on button "Audio" at bounding box center [162, 81] width 6 height 6
click at [196, 81] on button "Vidéo" at bounding box center [193, 81] width 6 height 6
click at [225, 82] on div "Audio Vidéo URL" at bounding box center [199, 81] width 80 height 6
click at [226, 82] on button "URL" at bounding box center [223, 81] width 6 height 6
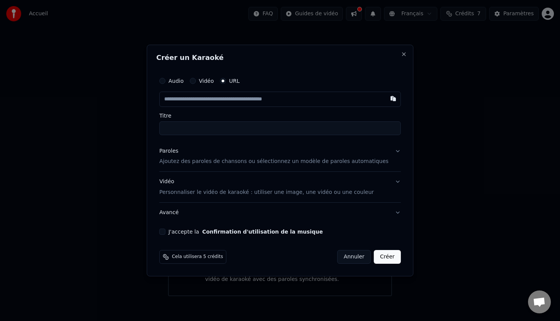
click at [202, 83] on div "Vidéo" at bounding box center [202, 81] width 24 height 6
click at [196, 82] on button "Vidéo" at bounding box center [193, 81] width 6 height 6
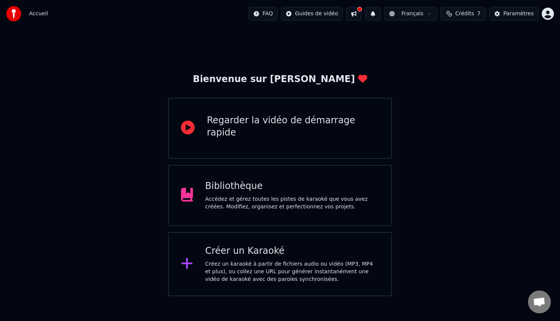
click at [285, 190] on div "Bibliothèque" at bounding box center [292, 186] width 174 height 12
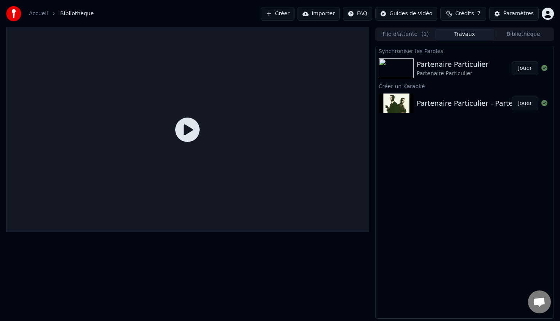
click at [445, 69] on div "Partenaire Particulier" at bounding box center [453, 64] width 72 height 11
click at [491, 64] on div "Partenaire Particulier Partenaire Particulier" at bounding box center [464, 68] width 95 height 18
click at [417, 64] on div "Partenaire Particulier" at bounding box center [453, 64] width 72 height 11
click at [521, 68] on button "Jouer" at bounding box center [525, 68] width 27 height 14
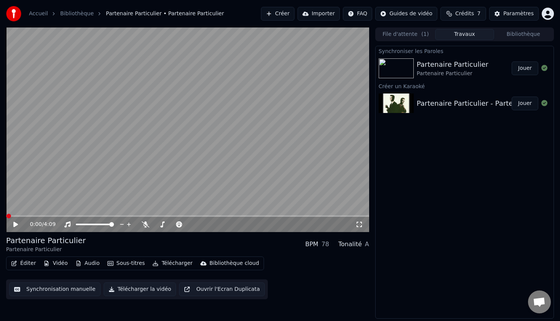
click at [512, 61] on button "Jouer" at bounding box center [525, 68] width 27 height 14
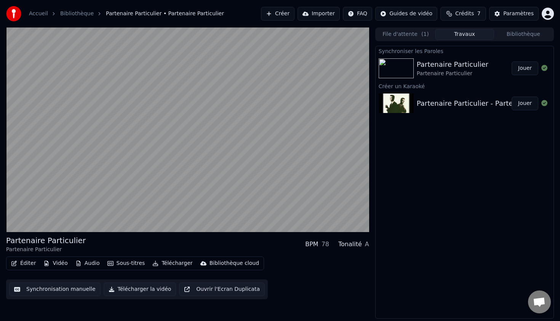
click at [512, 61] on button "Jouer" at bounding box center [525, 68] width 27 height 14
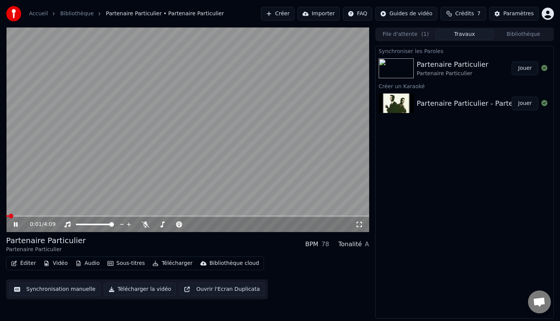
click at [265, 178] on video at bounding box center [187, 129] width 363 height 204
click at [129, 265] on button "Sous-titres" at bounding box center [126, 263] width 44 height 11
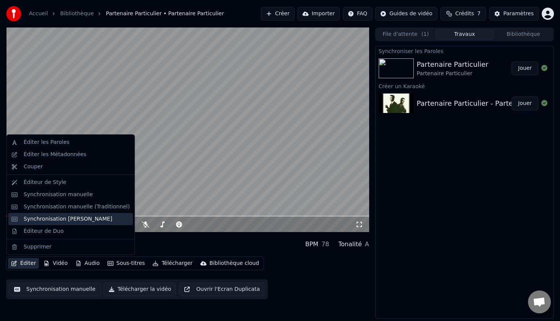
click at [79, 222] on div "Synchronisation [PERSON_NAME]" at bounding box center [68, 219] width 89 height 8
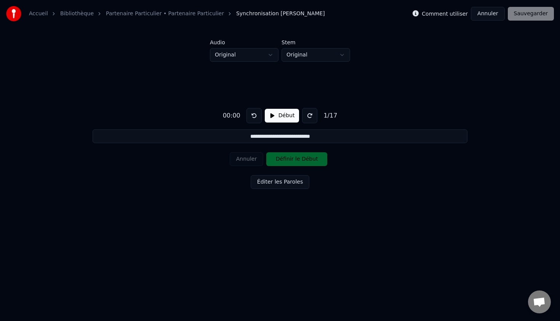
click at [258, 133] on input "**********" at bounding box center [280, 136] width 375 height 14
click at [256, 115] on button at bounding box center [254, 115] width 15 height 15
click at [311, 117] on button at bounding box center [309, 115] width 15 height 15
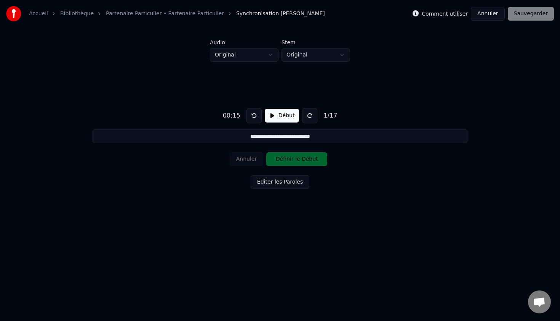
click at [311, 117] on button at bounding box center [309, 115] width 15 height 15
click at [235, 116] on div "00:30" at bounding box center [232, 115] width 24 height 9
click at [240, 118] on div "00:30" at bounding box center [232, 115] width 24 height 9
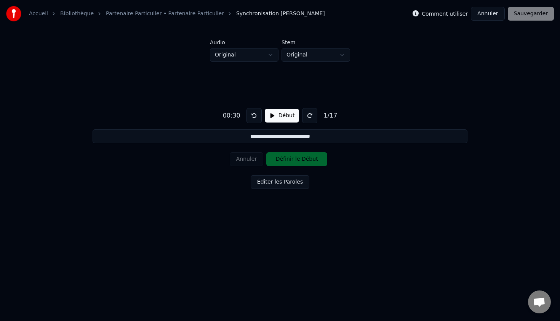
click at [290, 117] on button "Début" at bounding box center [282, 116] width 35 height 14
click at [290, 117] on button "Pause" at bounding box center [282, 116] width 34 height 14
click at [290, 118] on button "Début" at bounding box center [282, 116] width 35 height 14
click at [290, 118] on button "Pause" at bounding box center [282, 116] width 34 height 14
click at [237, 117] on div "00:32" at bounding box center [232, 115] width 24 height 9
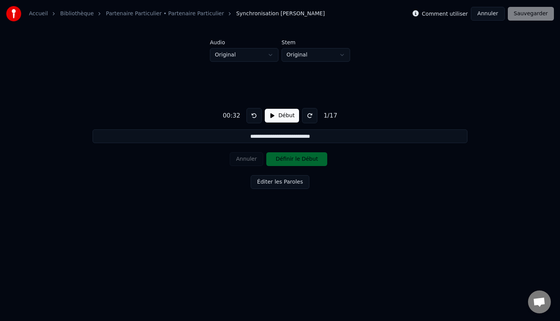
click at [271, 155] on div "Annuler Définir le Début" at bounding box center [280, 159] width 101 height 20
click at [279, 138] on input "**********" at bounding box center [280, 136] width 375 height 14
click at [290, 179] on button "Éditer les Paroles" at bounding box center [280, 182] width 59 height 14
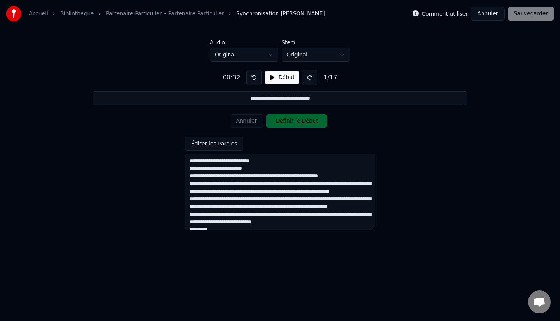
click at [269, 165] on textarea at bounding box center [280, 192] width 191 height 76
click at [270, 177] on textarea at bounding box center [280, 192] width 191 height 76
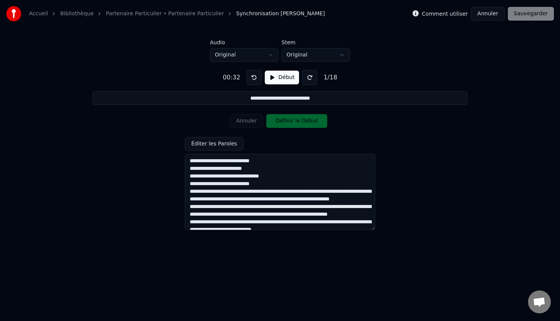
click at [302, 185] on textarea at bounding box center [280, 192] width 191 height 76
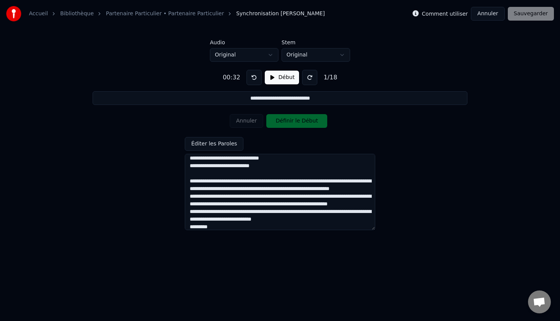
scroll to position [27, 0]
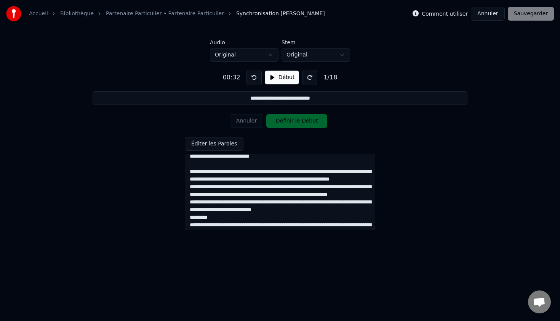
click at [300, 172] on textarea at bounding box center [280, 192] width 191 height 76
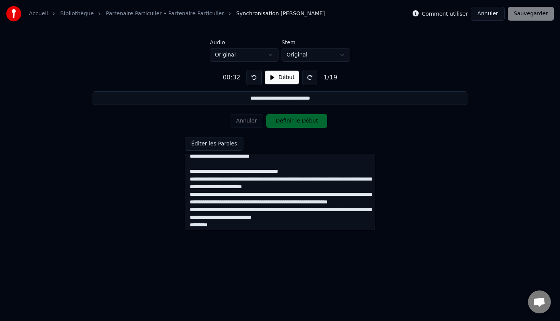
click at [299, 178] on textarea at bounding box center [280, 192] width 191 height 76
click at [289, 186] on textarea at bounding box center [280, 192] width 191 height 76
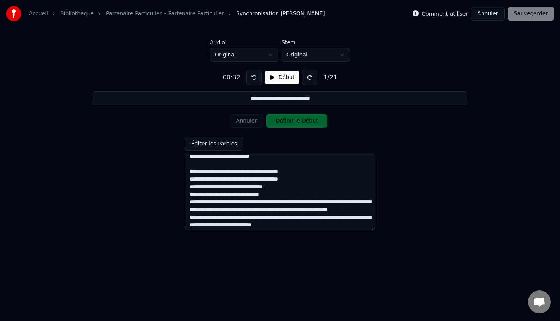
click at [302, 195] on textarea at bounding box center [280, 192] width 191 height 76
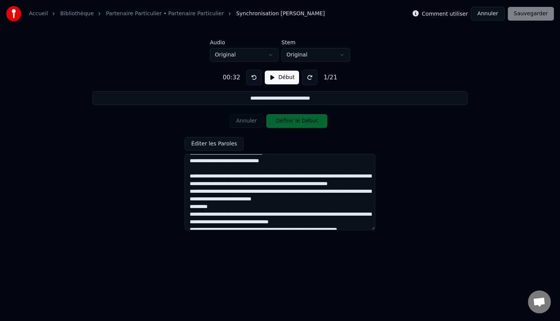
scroll to position [71, 0]
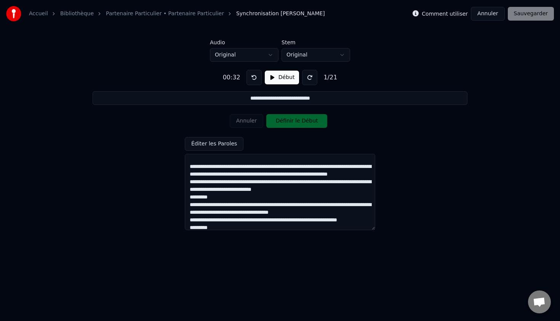
click at [266, 167] on textarea at bounding box center [280, 192] width 191 height 76
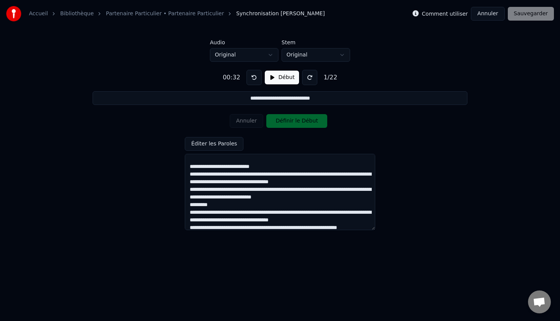
click at [289, 175] on textarea at bounding box center [280, 192] width 191 height 76
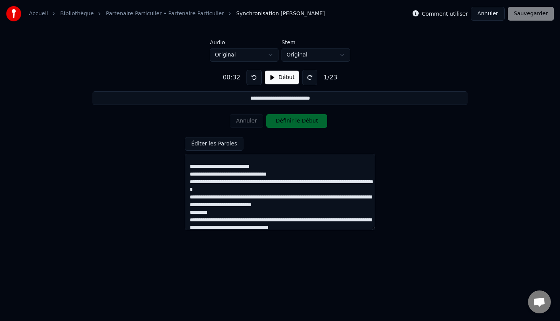
click at [282, 181] on textarea at bounding box center [280, 192] width 191 height 76
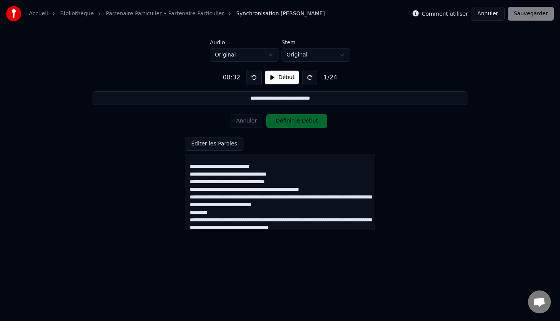
click at [341, 190] on textarea at bounding box center [280, 192] width 191 height 76
click at [277, 190] on textarea at bounding box center [280, 192] width 191 height 76
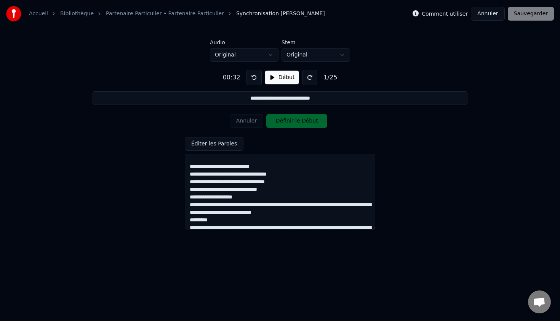
click at [278, 199] on textarea at bounding box center [280, 192] width 191 height 76
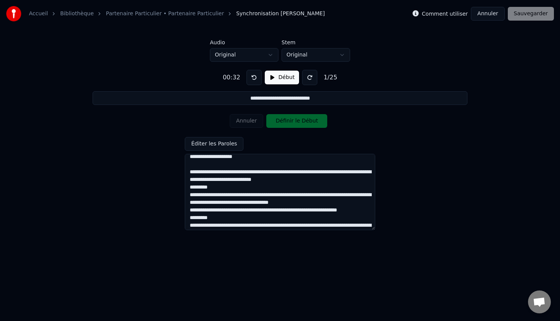
scroll to position [114, 0]
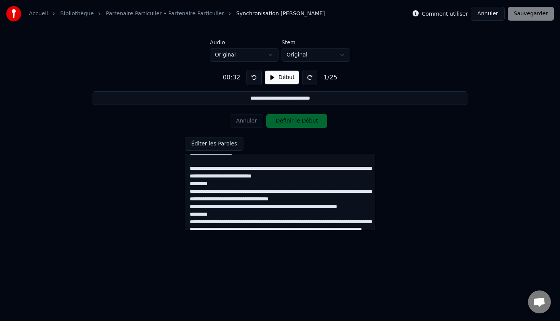
click at [244, 169] on textarea at bounding box center [280, 192] width 191 height 76
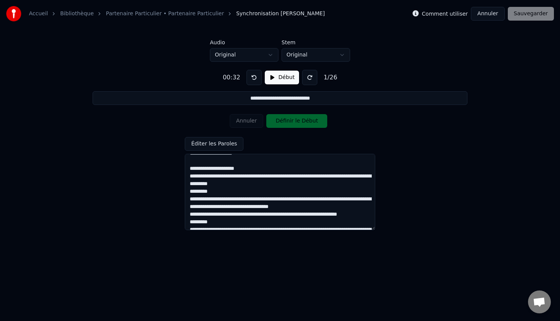
click at [270, 177] on textarea at bounding box center [280, 192] width 191 height 76
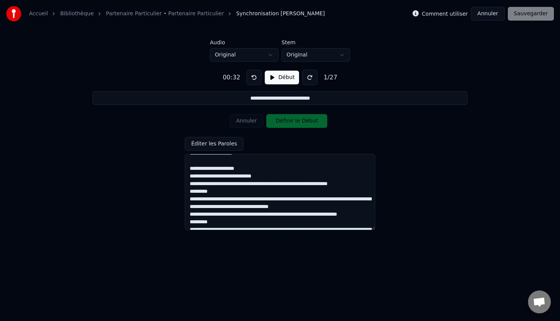
click at [262, 182] on textarea at bounding box center [280, 192] width 191 height 76
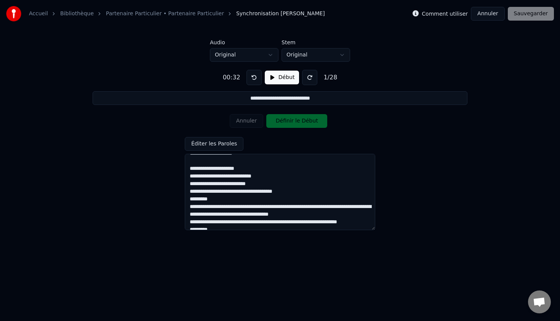
click at [274, 183] on textarea at bounding box center [280, 192] width 191 height 76
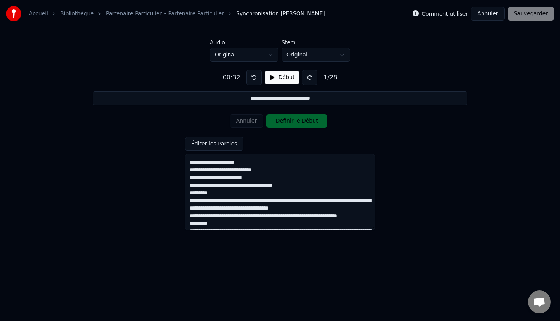
click at [258, 191] on textarea at bounding box center [280, 192] width 191 height 76
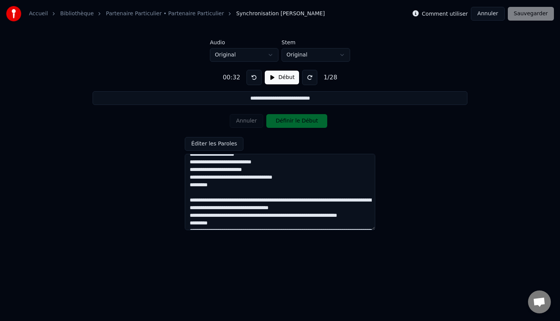
scroll to position [135, 0]
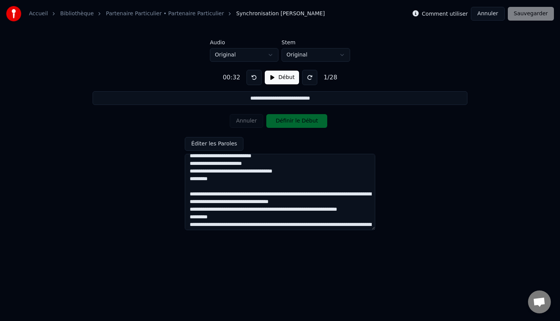
click at [274, 194] on textarea at bounding box center [280, 192] width 191 height 76
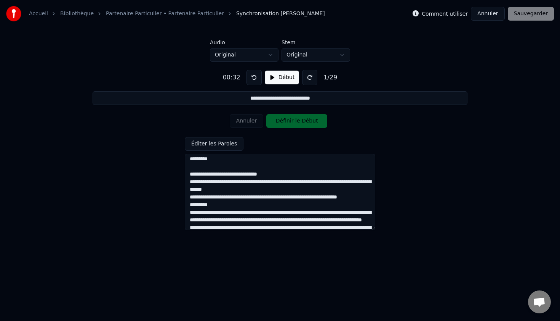
scroll to position [172, 0]
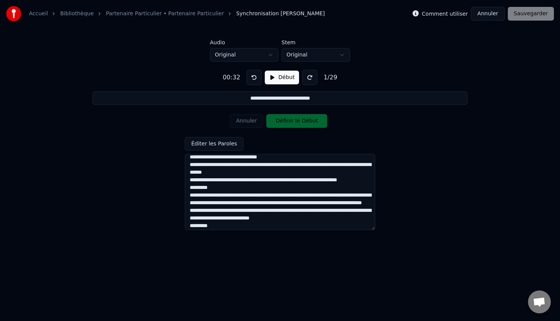
click at [290, 164] on textarea at bounding box center [280, 192] width 191 height 76
click at [259, 171] on textarea at bounding box center [280, 192] width 191 height 76
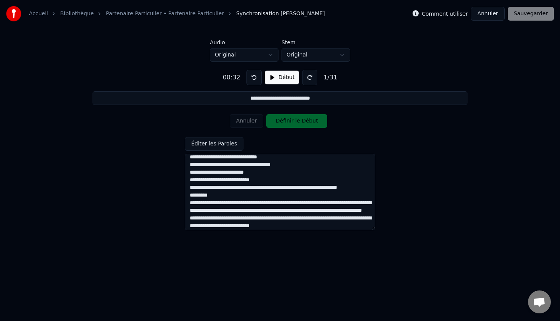
click at [284, 178] on textarea at bounding box center [280, 192] width 191 height 76
click at [238, 180] on textarea at bounding box center [280, 192] width 191 height 76
click at [285, 178] on textarea at bounding box center [280, 192] width 191 height 76
click at [189, 186] on textarea at bounding box center [280, 192] width 191 height 76
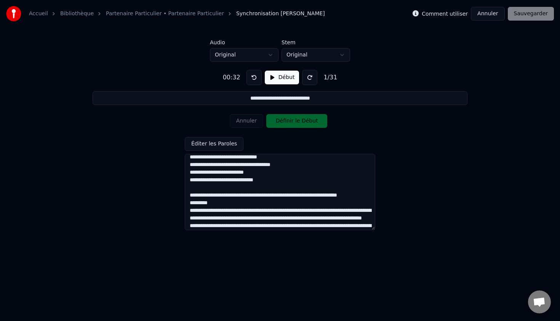
click at [278, 194] on textarea at bounding box center [280, 192] width 191 height 76
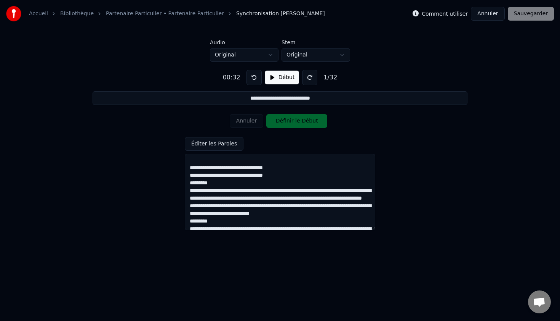
scroll to position [205, 0]
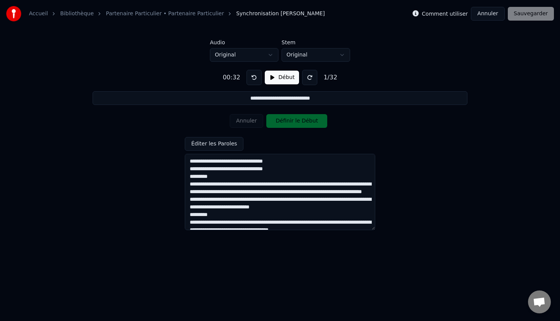
click at [251, 178] on textarea at bounding box center [280, 192] width 191 height 76
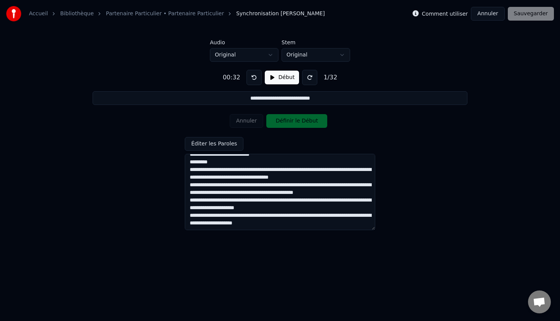
scroll to position [281, 0]
type textarea "**********"
click at [213, 144] on button "Éditer les Paroles" at bounding box center [214, 144] width 59 height 14
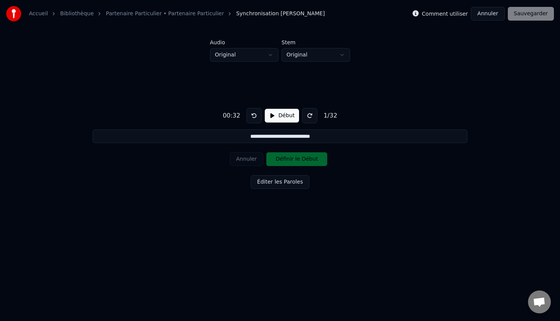
click at [325, 58] on html "**********" at bounding box center [280, 122] width 560 height 244
click at [285, 111] on button "Début" at bounding box center [282, 116] width 35 height 14
click at [285, 111] on button "Pause" at bounding box center [282, 116] width 34 height 14
click at [250, 118] on button at bounding box center [254, 115] width 15 height 15
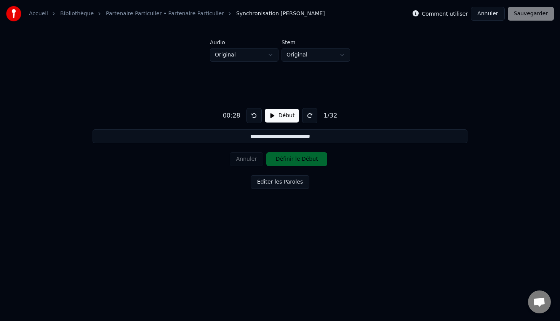
click at [284, 115] on button "Début" at bounding box center [282, 116] width 35 height 14
click at [284, 115] on button "Pause" at bounding box center [282, 116] width 34 height 14
click at [296, 140] on input "**********" at bounding box center [280, 136] width 375 height 14
click at [299, 161] on div "Annuler Définir le Début" at bounding box center [280, 159] width 101 height 20
click at [526, 11] on div "Comment utiliser Annuler Sauvegarder" at bounding box center [483, 14] width 141 height 14
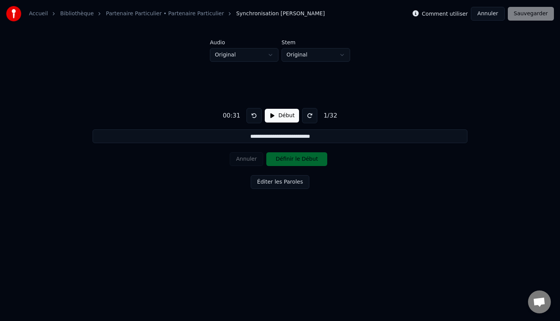
click at [313, 143] on input "**********" at bounding box center [280, 136] width 375 height 14
click at [264, 138] on input "**********" at bounding box center [280, 136] width 375 height 14
click at [247, 136] on input "**********" at bounding box center [280, 136] width 375 height 14
click at [243, 136] on input "**********" at bounding box center [280, 136] width 375 height 14
click at [280, 116] on button "Début" at bounding box center [282, 116] width 35 height 14
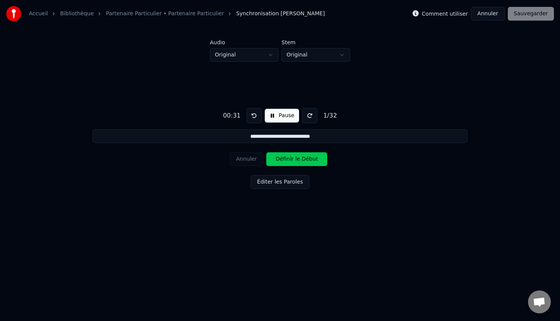
click at [280, 116] on button "Pause" at bounding box center [282, 116] width 34 height 14
click at [255, 116] on button at bounding box center [254, 115] width 15 height 15
click at [275, 116] on button "Début" at bounding box center [282, 116] width 35 height 14
click at [287, 160] on button "Définir le Début" at bounding box center [296, 159] width 61 height 14
click at [300, 159] on button "Définir la Fin" at bounding box center [296, 159] width 61 height 14
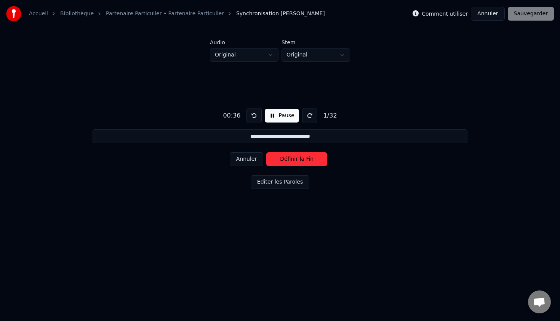
type input "**********"
click at [279, 117] on button "Pause" at bounding box center [282, 116] width 34 height 14
click at [128, 15] on link "Partenaire Particulier • Partenaire Particulier" at bounding box center [165, 14] width 118 height 8
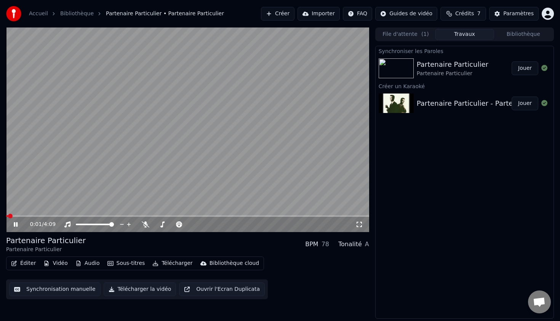
click at [232, 168] on video at bounding box center [187, 129] width 363 height 204
click at [467, 108] on div "Partenaire Particulier - Partenaire Particulier" at bounding box center [492, 103] width 150 height 11
click at [470, 102] on div "Partenaire Particulier - Partenaire Particulier" at bounding box center [492, 103] width 150 height 11
click at [525, 104] on button "Jouer" at bounding box center [525, 103] width 27 height 14
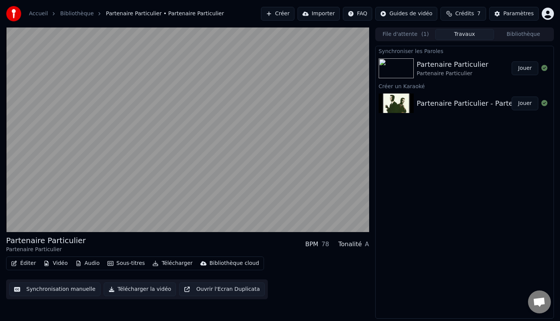
click at [481, 99] on div "Partenaire Particulier - Partenaire Particulier" at bounding box center [492, 103] width 150 height 11
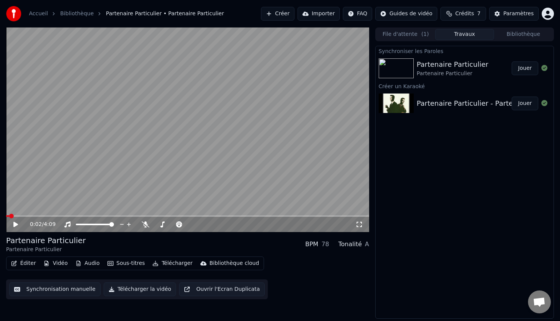
click at [86, 287] on button "Synchronisation manuelle" at bounding box center [54, 289] width 91 height 14
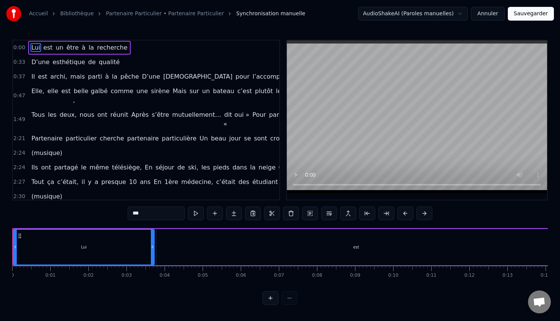
click at [161, 249] on div "est" at bounding box center [357, 247] width 400 height 36
type input "***"
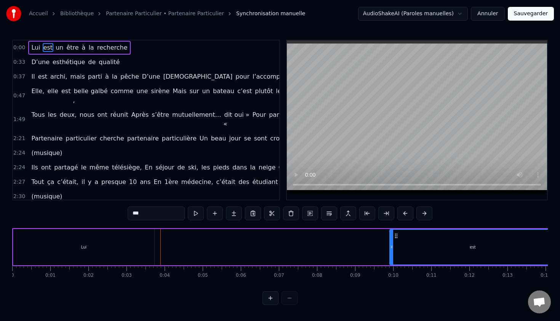
drag, startPoint x: 159, startPoint y: 248, endPoint x: 391, endPoint y: 252, distance: 232.2
click at [391, 252] on div at bounding box center [391, 246] width 3 height 35
drag, startPoint x: 443, startPoint y: 244, endPoint x: 382, endPoint y: 246, distance: 61.8
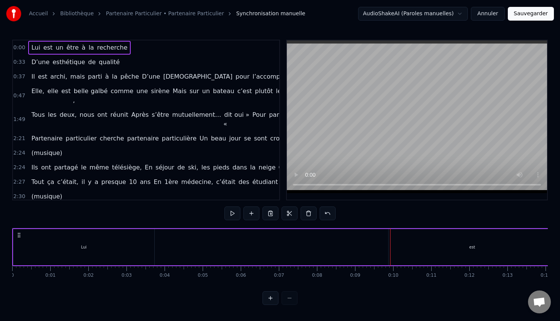
click at [390, 247] on div "est" at bounding box center [472, 247] width 167 height 36
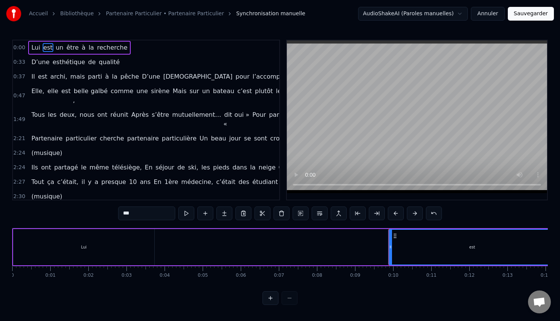
drag, startPoint x: 12, startPoint y: 247, endPoint x: 94, endPoint y: 252, distance: 82.1
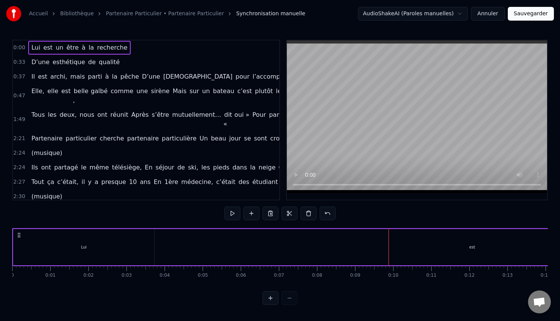
click at [11, 244] on div "Accueil Bibliothèque Partenaire Particulier • Partenaire Particulier Synchronis…" at bounding box center [280, 152] width 560 height 305
click at [26, 244] on div "Lui" at bounding box center [83, 247] width 141 height 36
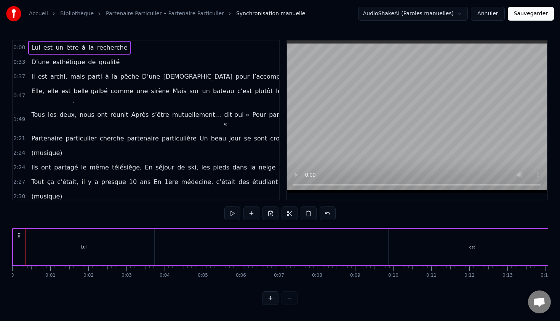
click at [94, 240] on div "Lui" at bounding box center [83, 247] width 141 height 36
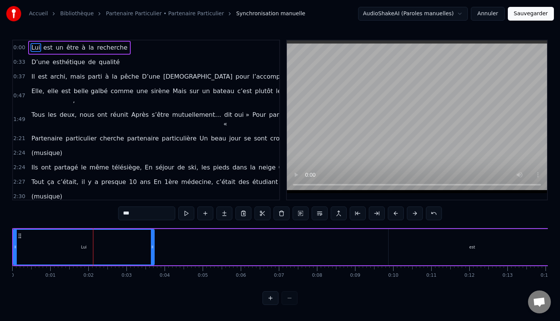
click at [15, 246] on icon at bounding box center [15, 247] width 3 height 6
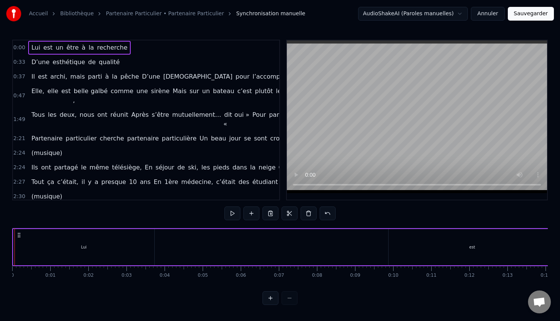
click at [456, 247] on div "est" at bounding box center [472, 247] width 167 height 36
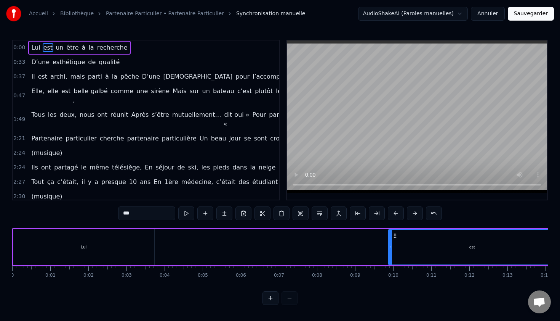
click at [389, 245] on icon at bounding box center [390, 247] width 3 height 6
drag, startPoint x: 418, startPoint y: 244, endPoint x: 356, endPoint y: 244, distance: 62.1
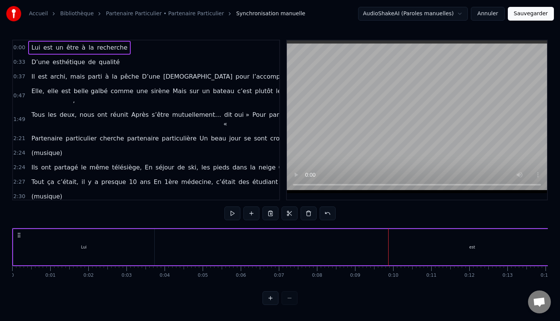
click at [394, 237] on div "est" at bounding box center [472, 247] width 167 height 36
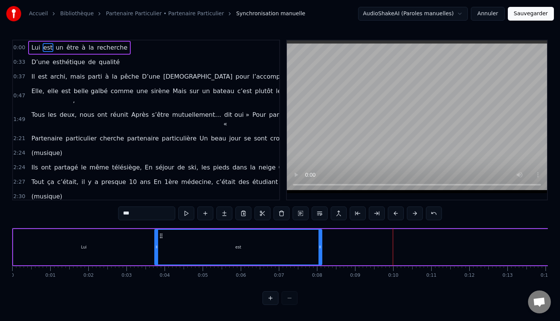
drag, startPoint x: 396, startPoint y: 236, endPoint x: 162, endPoint y: 245, distance: 234.2
click at [162, 245] on div "est" at bounding box center [238, 246] width 167 height 35
click at [82, 249] on div "Lui" at bounding box center [84, 247] width 6 height 6
type input "***"
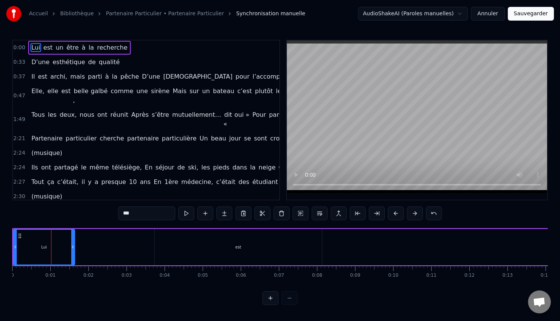
drag, startPoint x: 152, startPoint y: 249, endPoint x: 69, endPoint y: 247, distance: 83.1
click at [71, 247] on icon at bounding box center [72, 247] width 3 height 6
click at [19, 246] on div "Lui" at bounding box center [42, 246] width 57 height 35
drag, startPoint x: 70, startPoint y: 246, endPoint x: 31, endPoint y: 245, distance: 38.5
click at [31, 245] on icon at bounding box center [31, 247] width 3 height 6
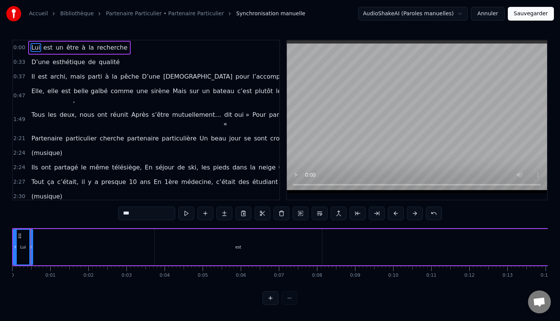
click at [16, 245] on icon at bounding box center [15, 247] width 3 height 6
click at [28, 245] on icon at bounding box center [27, 247] width 3 height 6
click at [14, 245] on icon at bounding box center [15, 247] width 3 height 6
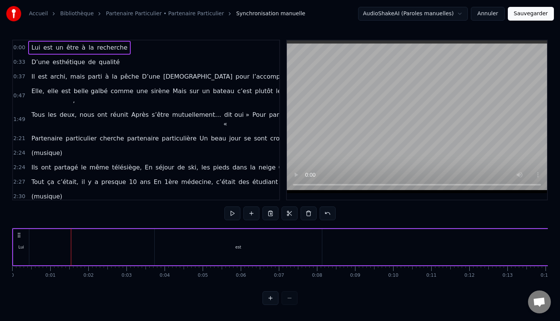
click at [191, 242] on div "est" at bounding box center [238, 247] width 167 height 36
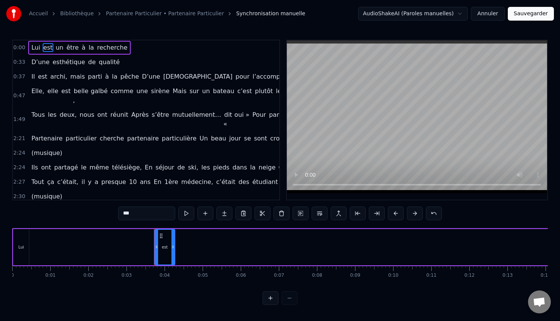
drag, startPoint x: 320, startPoint y: 245, endPoint x: 173, endPoint y: 240, distance: 147.6
click at [173, 240] on div at bounding box center [173, 246] width 3 height 35
drag, startPoint x: 161, startPoint y: 236, endPoint x: 36, endPoint y: 244, distance: 124.9
click at [36, 244] on div "est" at bounding box center [39, 246] width 19 height 35
click at [11, 243] on div "Accueil Bibliothèque Partenaire Particulier • Partenaire Particulier Synchronis…" at bounding box center [280, 152] width 560 height 305
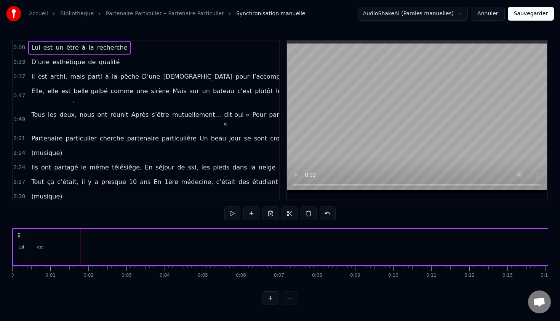
click at [21, 249] on div "Lui" at bounding box center [21, 247] width 6 height 6
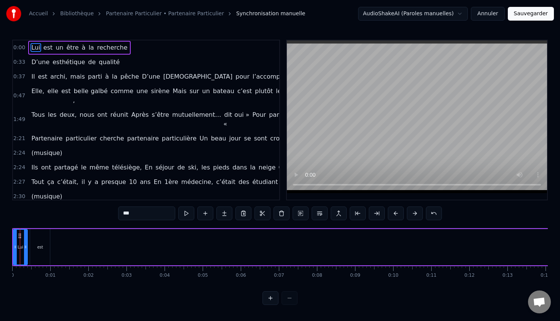
click at [25, 247] on icon at bounding box center [25, 247] width 3 height 6
click at [41, 247] on div "est" at bounding box center [40, 247] width 6 height 6
click at [45, 247] on icon at bounding box center [44, 247] width 3 height 6
click at [21, 246] on div "Lui" at bounding box center [21, 247] width 6 height 6
click at [35, 246] on div "est" at bounding box center [38, 247] width 16 height 36
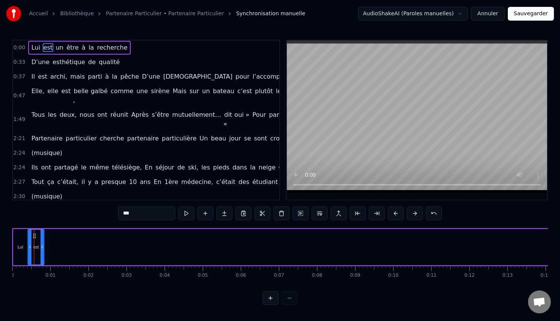
click at [35, 235] on icon at bounding box center [35, 236] width 6 height 6
click at [20, 236] on div "Lui" at bounding box center [20, 247] width 14 height 36
type input "***"
click at [14, 230] on div at bounding box center [15, 246] width 3 height 35
click at [39, 282] on div "0 0:01 0:02 0:03 0:04 0:05 0:06 0:07 0:08 0:09 0:10 0:11 0:12 0:13 0:14 0:15 0:…" at bounding box center [280, 275] width 536 height 19
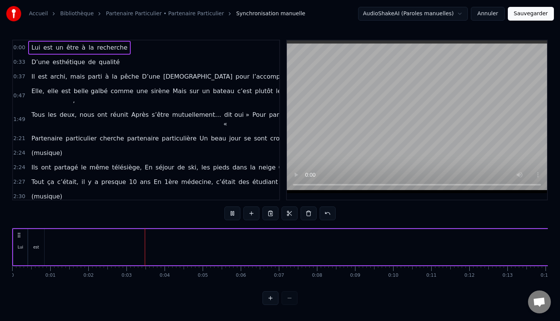
click at [57, 48] on span "un" at bounding box center [59, 47] width 9 height 9
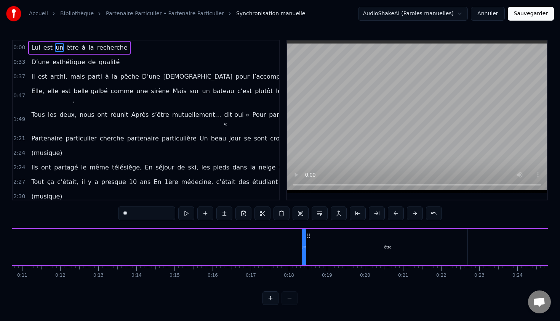
scroll to position [0, 372]
drag, startPoint x: 339, startPoint y: 240, endPoint x: 257, endPoint y: 237, distance: 82.0
click at [257, 237] on div "Lui est un être à la recherche" at bounding box center [247, 247] width 1215 height 38
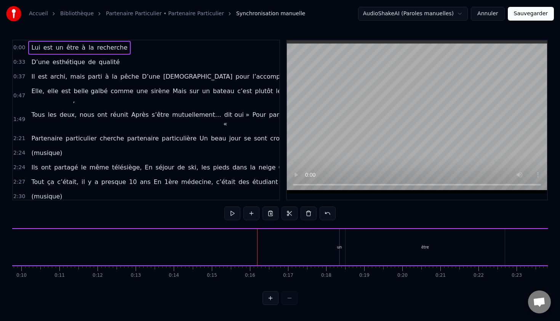
click at [338, 245] on div "un" at bounding box center [339, 247] width 5 height 6
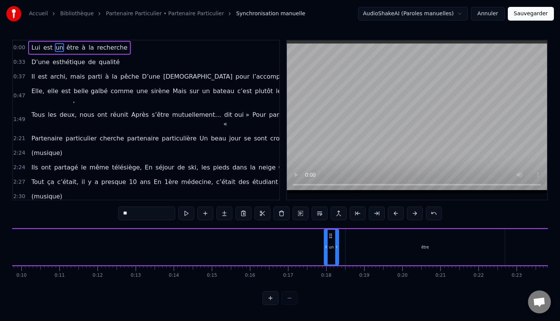
drag, startPoint x: 341, startPoint y: 249, endPoint x: 326, endPoint y: 249, distance: 14.9
click at [326, 249] on icon at bounding box center [326, 247] width 3 height 6
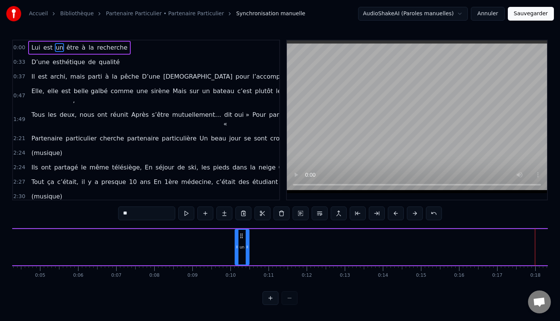
scroll to position [0, 0]
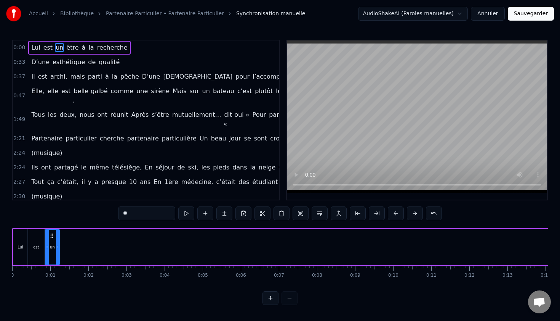
drag, startPoint x: 330, startPoint y: 236, endPoint x: 51, endPoint y: 252, distance: 279.8
click at [51, 252] on div "un" at bounding box center [52, 246] width 13 height 35
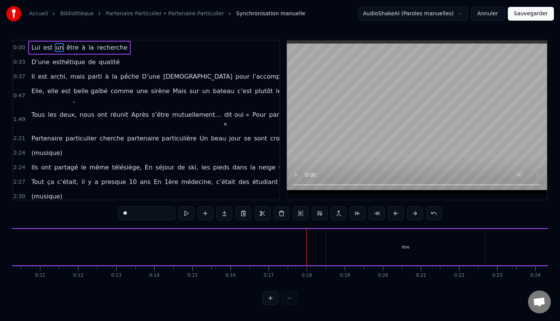
scroll to position [0, 509]
click at [263, 243] on div "être" at bounding box center [288, 247] width 159 height 36
type input "****"
drag, startPoint x: 367, startPoint y: 247, endPoint x: 227, endPoint y: 250, distance: 140.3
click at [227, 250] on div at bounding box center [228, 246] width 3 height 35
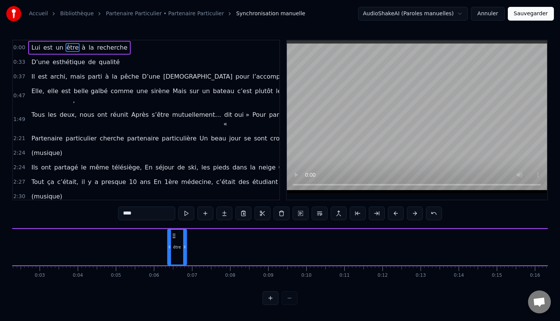
scroll to position [0, 0]
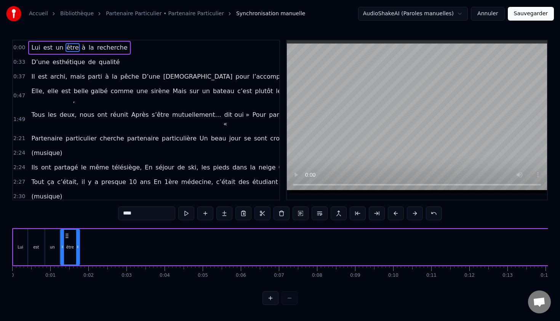
drag, startPoint x: 214, startPoint y: 236, endPoint x: 66, endPoint y: 242, distance: 148.8
click at [66, 242] on div "être" at bounding box center [70, 246] width 18 height 35
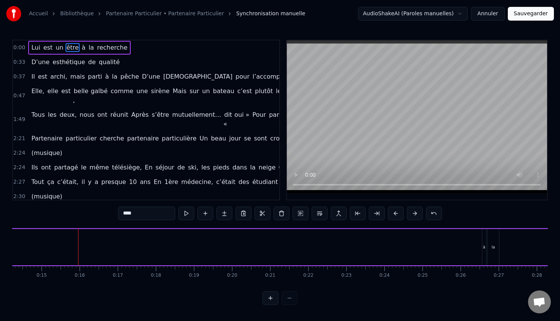
scroll to position [0, 570]
click at [170, 306] on html "Accueil Bibliothèque Partenaire Particulier • Partenaire Particulier Synchronis…" at bounding box center [280, 158] width 560 height 317
click at [88, 221] on div "0:00 Lui est un être à la recherche 0:33 D’une esthétique de qualité 0:37 Il es…" at bounding box center [280, 172] width 536 height 265
click at [98, 239] on div "Lui est un être à la recherche" at bounding box center [49, 247] width 1215 height 38
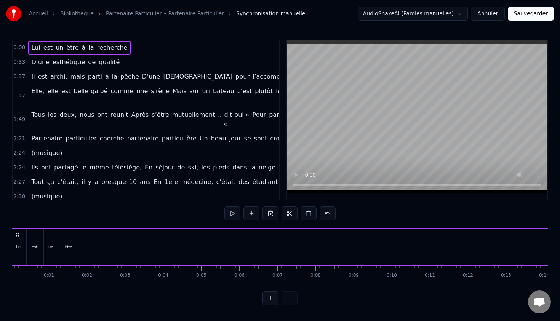
scroll to position [0, 0]
click at [56, 250] on div "un" at bounding box center [52, 247] width 14 height 36
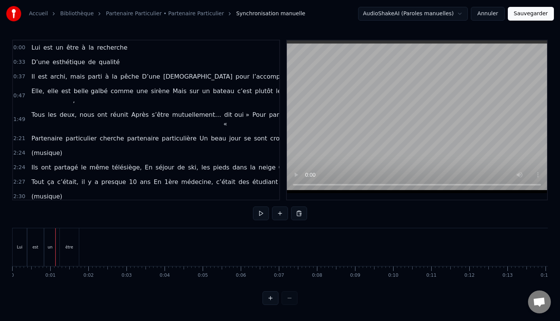
click at [71, 250] on div "être" at bounding box center [69, 247] width 19 height 38
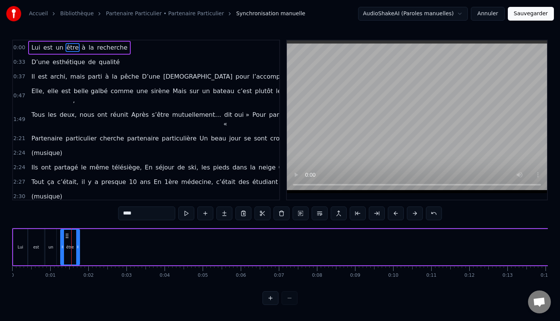
drag, startPoint x: 72, startPoint y: 249, endPoint x: 66, endPoint y: 249, distance: 5.4
click at [66, 249] on div "être" at bounding box center [70, 247] width 8 height 6
click at [63, 236] on icon at bounding box center [64, 236] width 6 height 6
click at [46, 231] on div "un" at bounding box center [50, 247] width 11 height 36
type input "**"
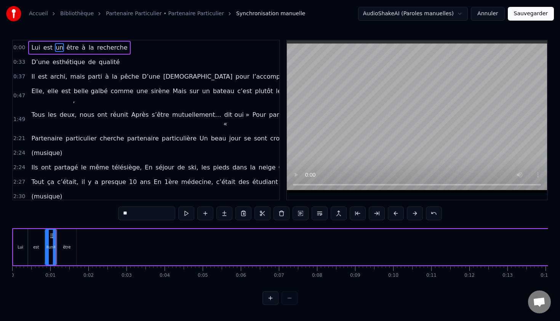
click at [27, 217] on div "0:00 Lui est un être à la recherche 0:33 D’une esthétique de qualité 0:37 Il es…" at bounding box center [280, 172] width 536 height 265
click at [77, 299] on div "0:00 Lui est un être à la recherche 0:33 D’une esthétique de qualité 0:37 Il es…" at bounding box center [280, 172] width 536 height 265
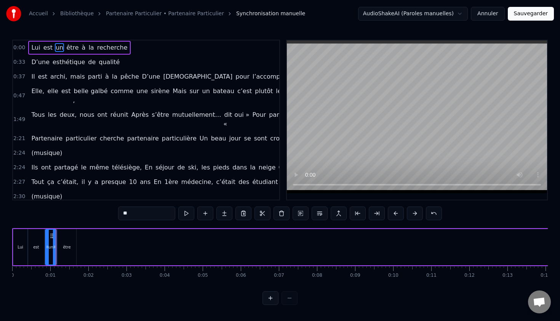
click at [90, 209] on div "0:00 Lui est un être à la recherche 0:33 D’une esthétique de qualité 0:37 Il es…" at bounding box center [280, 172] width 536 height 265
click at [120, 43] on span "recherche" at bounding box center [112, 47] width 32 height 9
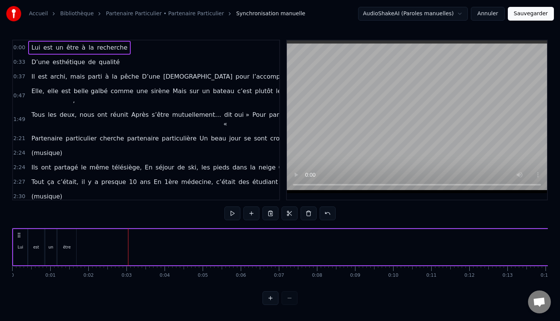
click at [67, 250] on div "être" at bounding box center [67, 247] width 19 height 36
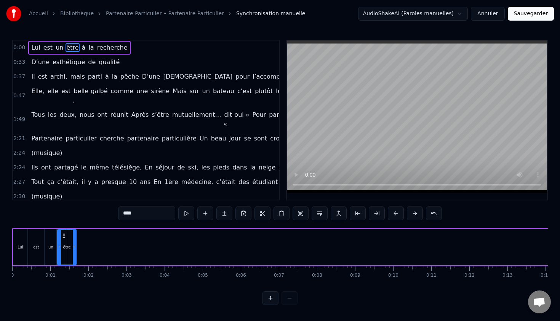
click at [37, 245] on div "est" at bounding box center [36, 247] width 6 height 6
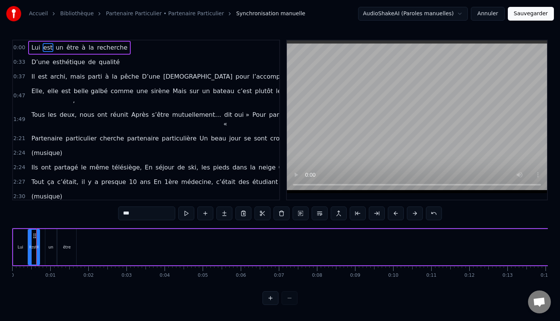
drag, startPoint x: 42, startPoint y: 246, endPoint x: 38, endPoint y: 246, distance: 4.6
click at [38, 246] on icon at bounding box center [37, 247] width 3 height 6
click at [49, 247] on div "un" at bounding box center [50, 247] width 5 height 6
type input "**"
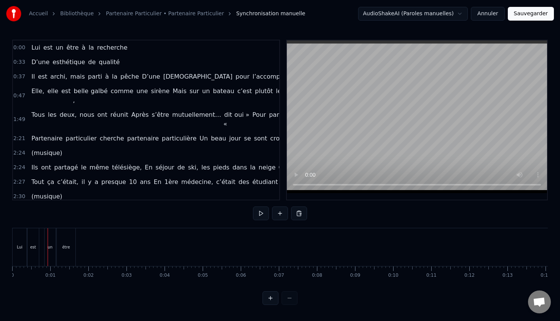
click at [51, 237] on div "un" at bounding box center [50, 247] width 11 height 38
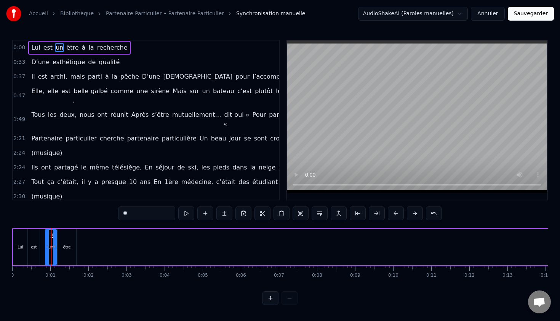
drag, startPoint x: 51, startPoint y: 234, endPoint x: 45, endPoint y: 234, distance: 5.3
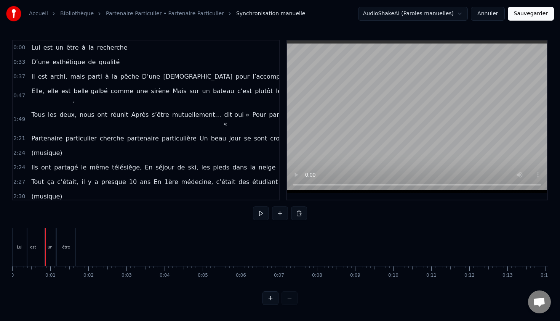
click at [50, 236] on div "un" at bounding box center [50, 247] width 11 height 38
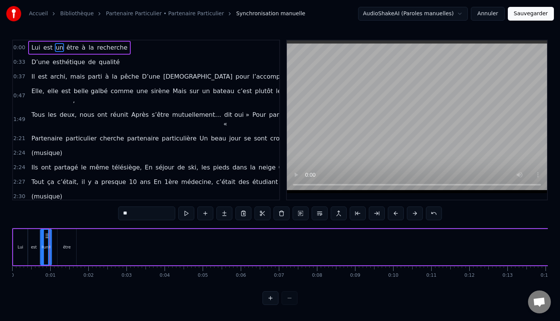
drag, startPoint x: 51, startPoint y: 236, endPoint x: 47, endPoint y: 236, distance: 4.6
click at [47, 236] on icon at bounding box center [47, 236] width 6 height 6
click at [33, 234] on div "est" at bounding box center [33, 247] width 11 height 36
click at [68, 239] on div "être" at bounding box center [67, 247] width 19 height 36
type input "****"
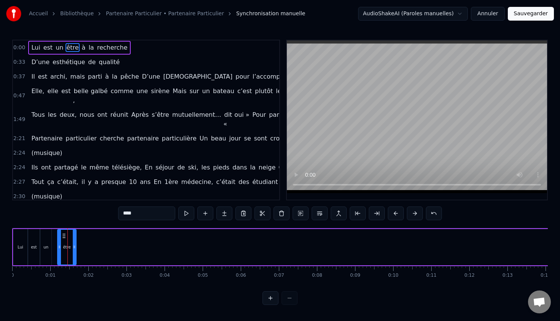
click at [62, 234] on icon at bounding box center [64, 236] width 6 height 6
drag, startPoint x: 64, startPoint y: 236, endPoint x: 59, endPoint y: 236, distance: 5.0
click at [59, 236] on icon at bounding box center [59, 236] width 6 height 6
click at [39, 224] on div "0:00 Lui est un être à la recherche 0:33 D’une esthétique de qualité 0:37 Il es…" at bounding box center [280, 172] width 536 height 265
click at [40, 301] on div "0:00 Lui est un être à la recherche 0:33 D’une esthétique de qualité 0:37 Il es…" at bounding box center [280, 172] width 536 height 265
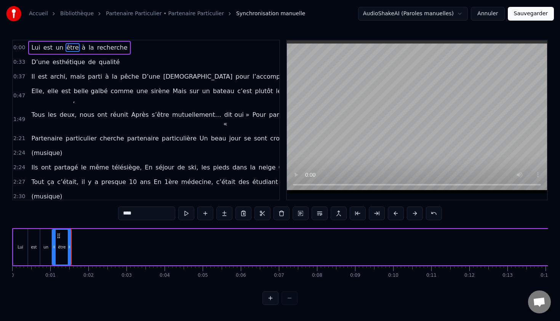
click at [417, 16] on html "Accueil Bibliothèque Partenaire Particulier • Partenaire Particulier Synchronis…" at bounding box center [280, 158] width 560 height 317
click at [343, 5] on html "Accueil Bibliothèque Partenaire Particulier • Partenaire Particulier Synchronis…" at bounding box center [280, 158] width 560 height 317
click at [544, 299] on span "Ouvrir le chat" at bounding box center [539, 302] width 13 height 11
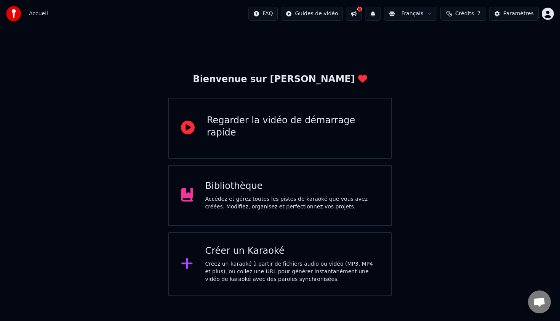
click at [244, 212] on div "Bibliothèque Accédez et gérez toutes les pistes de karaoké que vous avez créées…" at bounding box center [280, 195] width 224 height 61
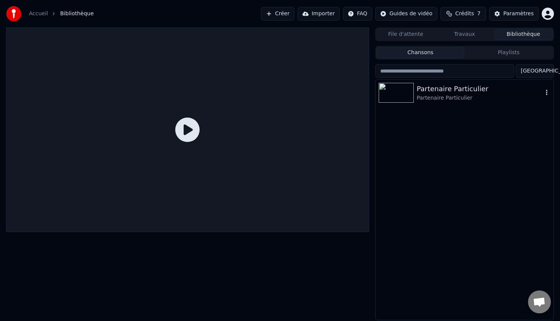
click at [425, 100] on div "Partenaire Particulier" at bounding box center [480, 98] width 126 height 8
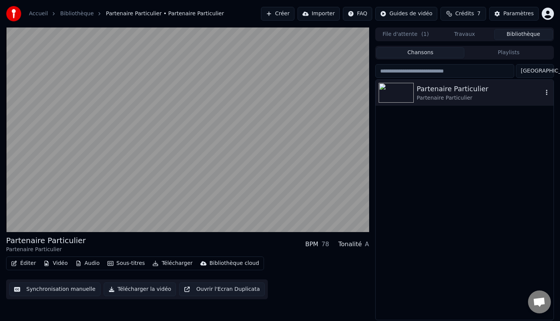
click at [425, 100] on div "Partenaire Particulier" at bounding box center [480, 98] width 126 height 8
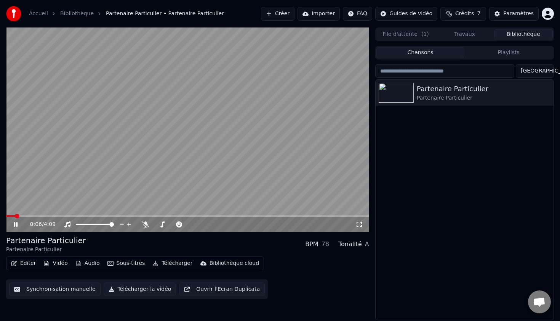
click at [13, 227] on icon at bounding box center [21, 224] width 18 height 6
click at [129, 266] on button "Sous-titres" at bounding box center [126, 263] width 44 height 11
click at [322, 279] on div "Éditer Vidéo Audio Sous-titres Télécharger Bibliothèque cloud Synchronisation m…" at bounding box center [187, 277] width 363 height 43
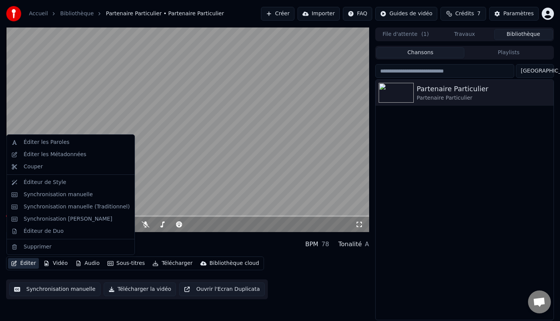
click at [18, 264] on button "Éditer" at bounding box center [23, 263] width 31 height 11
click at [54, 153] on div "Éditer les Métadonnées" at bounding box center [55, 155] width 63 height 8
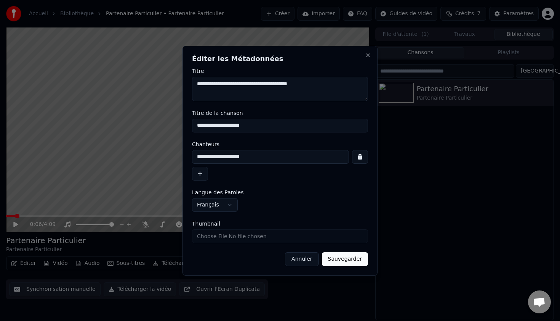
click at [299, 260] on button "Annuler" at bounding box center [302, 259] width 34 height 14
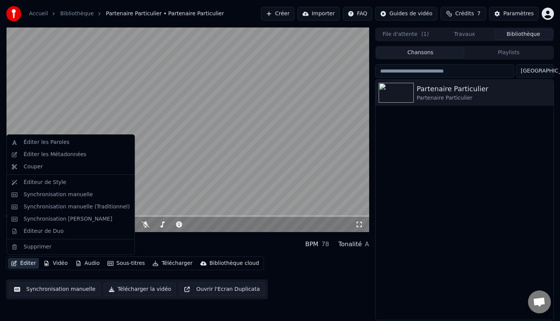
click at [18, 266] on button "Éditer" at bounding box center [23, 263] width 31 height 11
click at [51, 138] on div "Éditer les Paroles" at bounding box center [70, 142] width 125 height 12
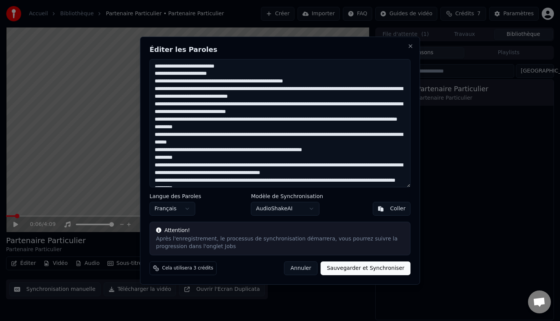
click at [327, 82] on textarea at bounding box center [280, 123] width 261 height 128
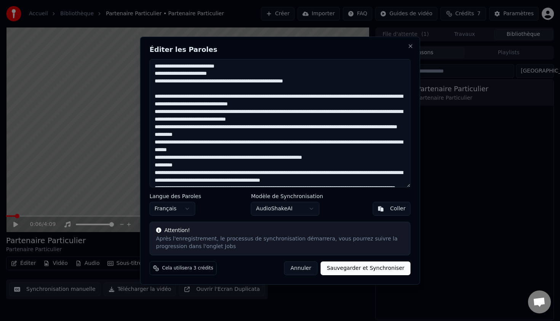
click at [201, 96] on textarea at bounding box center [280, 123] width 261 height 128
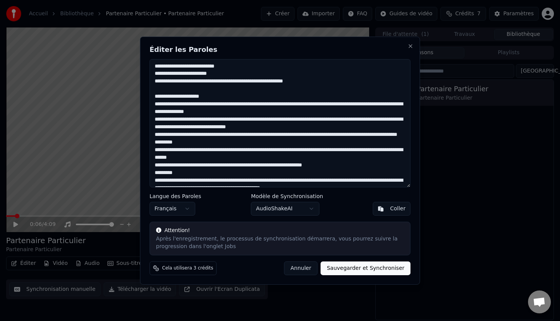
click at [217, 104] on textarea at bounding box center [280, 123] width 261 height 128
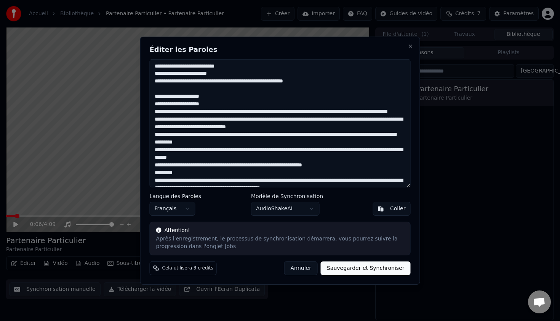
click at [263, 113] on textarea at bounding box center [280, 123] width 261 height 128
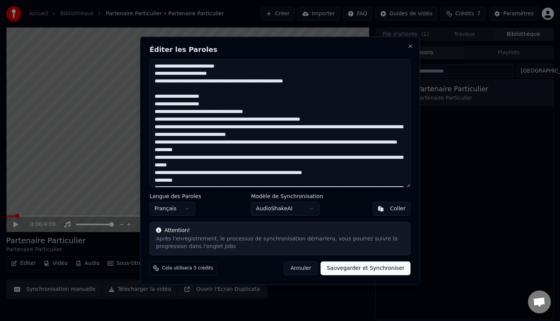
type textarea "**********"
click at [371, 266] on button "Sauvegarder et Synchroniser" at bounding box center [366, 268] width 90 height 14
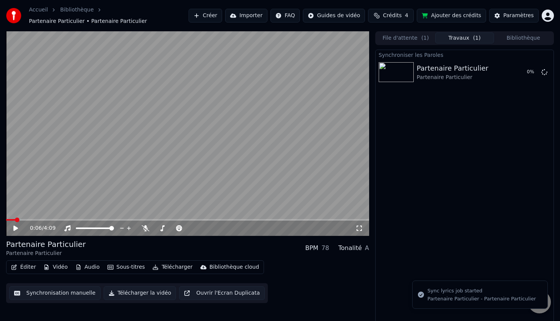
scroll to position [2, 0]
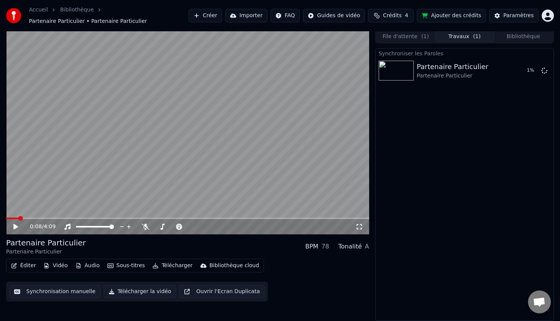
click at [394, 39] on button "File d'attente ( 1 )" at bounding box center [406, 36] width 59 height 11
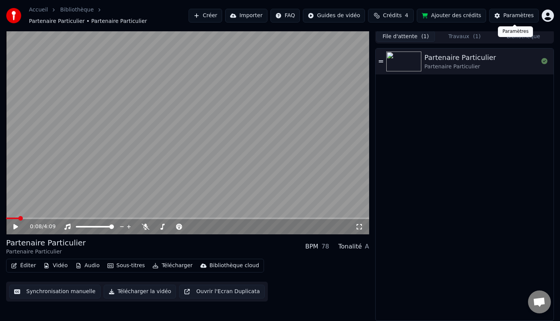
click at [505, 14] on div "Paramètres" at bounding box center [519, 16] width 30 height 8
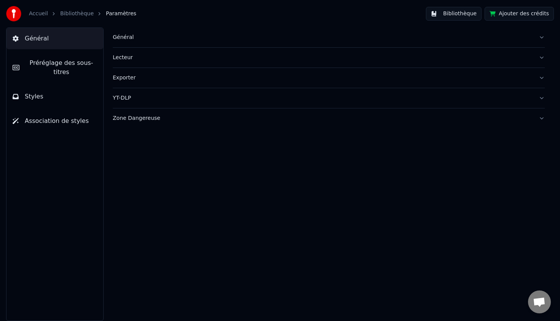
click at [69, 15] on link "Bibliothèque" at bounding box center [77, 14] width 34 height 8
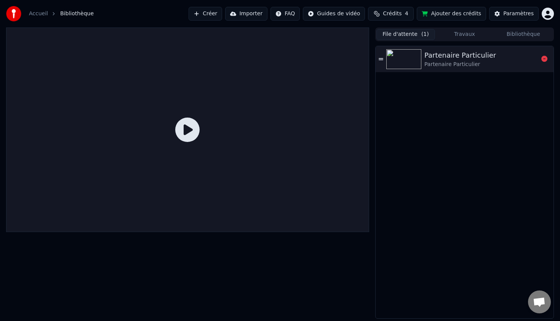
click at [421, 50] on img at bounding box center [404, 59] width 35 height 20
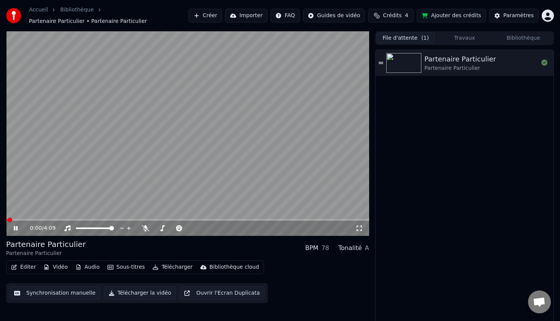
click at [16, 229] on icon at bounding box center [16, 228] width 4 height 5
click at [30, 265] on button "Éditer" at bounding box center [23, 267] width 31 height 11
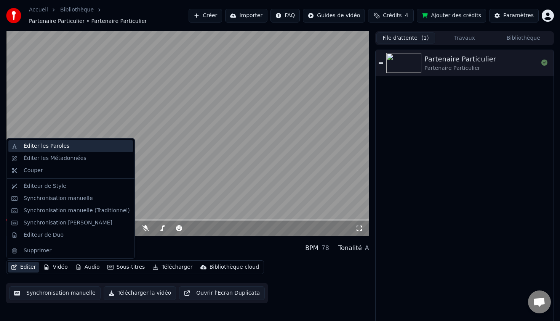
click at [34, 146] on div "Éditer les Paroles" at bounding box center [47, 146] width 46 height 8
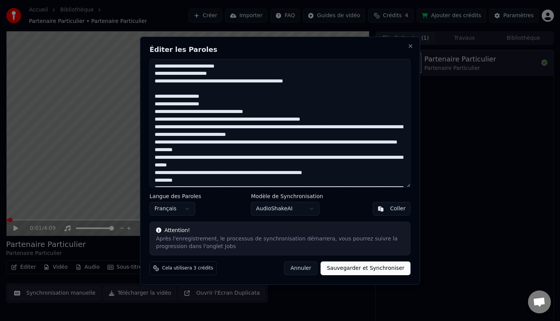
click at [306, 264] on button "Annuler" at bounding box center [301, 268] width 34 height 14
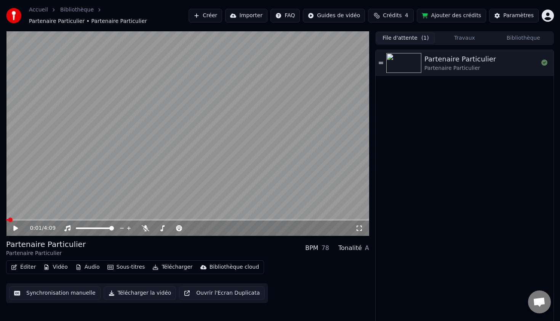
click at [17, 265] on icon "button" at bounding box center [14, 266] width 6 height 5
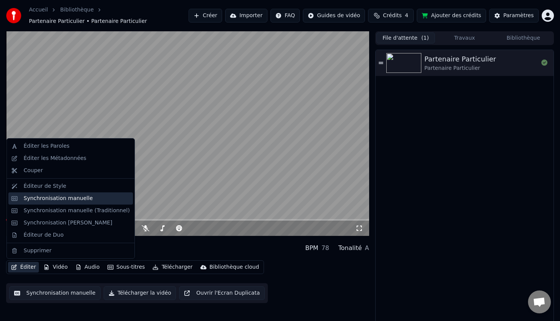
click at [47, 199] on div "Synchronisation manuelle" at bounding box center [58, 198] width 69 height 8
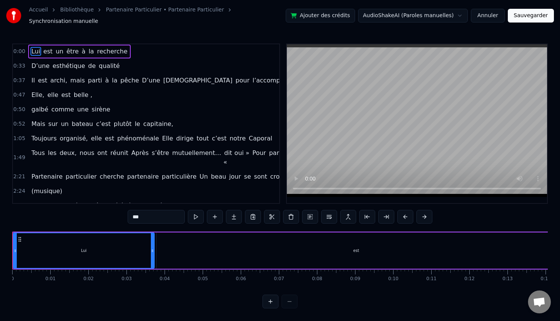
click at [20, 49] on span "0:00" at bounding box center [19, 52] width 12 height 8
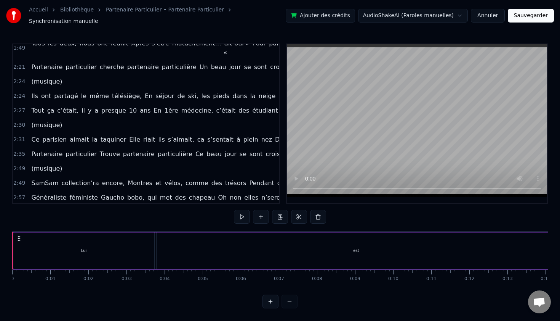
scroll to position [140, 0]
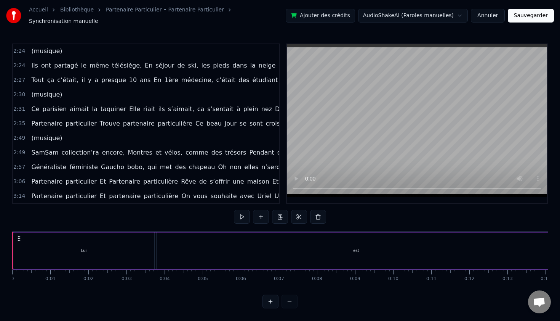
click at [181, 191] on span "On" at bounding box center [186, 195] width 10 height 9
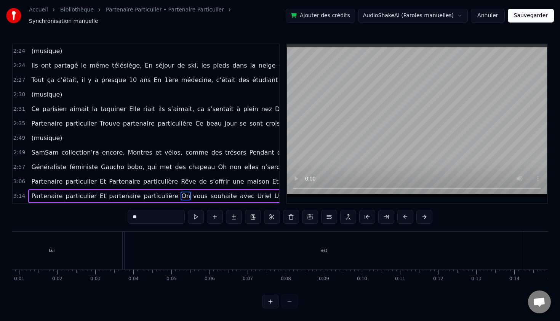
scroll to position [0, 0]
click at [124, 251] on div "Lui" at bounding box center [83, 250] width 141 height 38
type input "***"
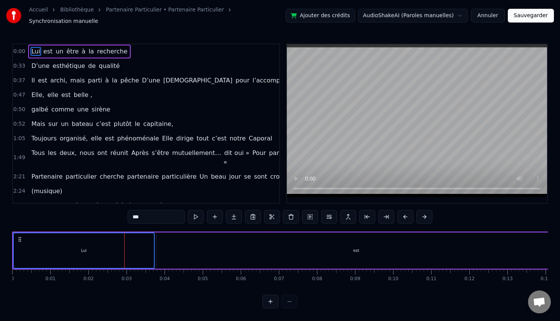
click at [217, 245] on div "est" at bounding box center [357, 250] width 400 height 36
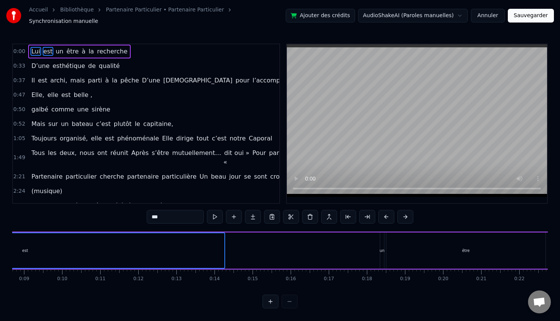
scroll to position [0, 510]
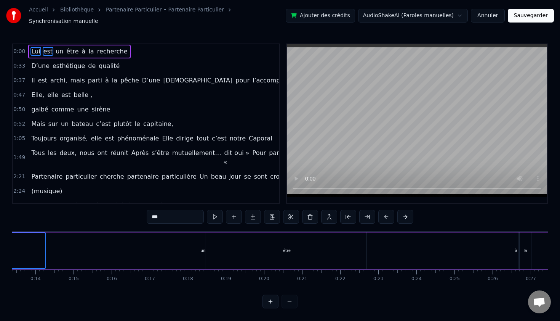
click at [217, 245] on div "être" at bounding box center [286, 250] width 159 height 36
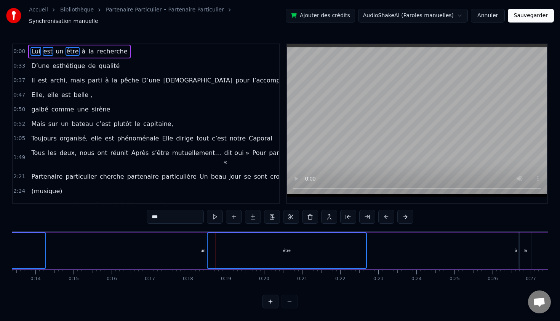
click at [171, 254] on div "Lui est un être à la recherche" at bounding box center [109, 250] width 1215 height 38
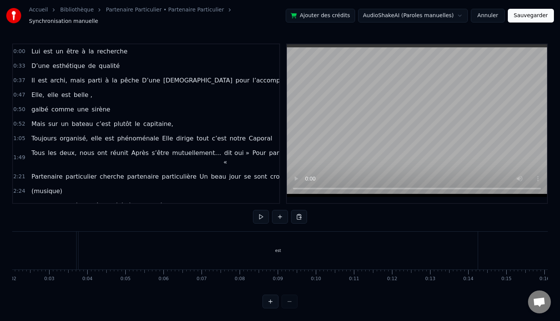
scroll to position [0, 0]
click at [81, 263] on div "Lui" at bounding box center [83, 250] width 141 height 38
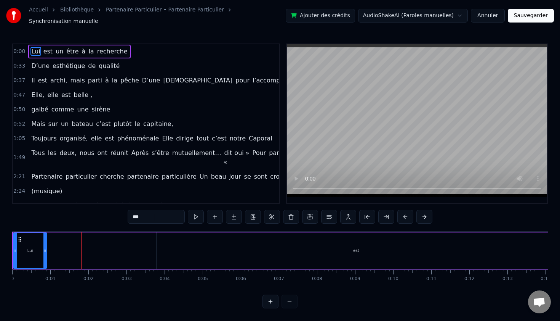
drag, startPoint x: 153, startPoint y: 242, endPoint x: 44, endPoint y: 237, distance: 109.1
click at [44, 237] on div at bounding box center [44, 250] width 3 height 35
click at [199, 244] on div "est" at bounding box center [357, 250] width 400 height 36
type input "***"
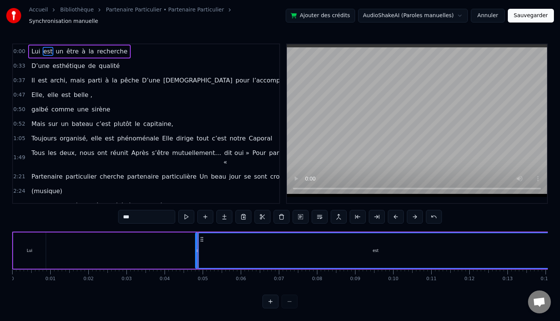
drag, startPoint x: 159, startPoint y: 245, endPoint x: 330, endPoint y: 248, distance: 171.2
click at [305, 247] on div "est" at bounding box center [376, 250] width 360 height 35
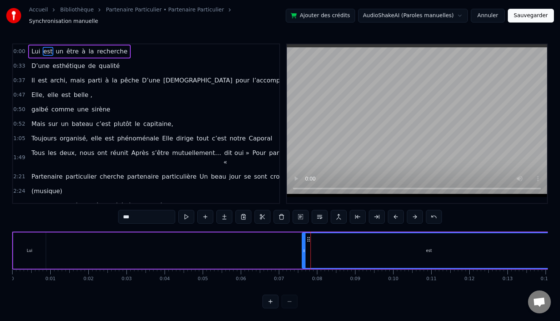
drag, startPoint x: 381, startPoint y: 248, endPoint x: 271, endPoint y: 247, distance: 109.8
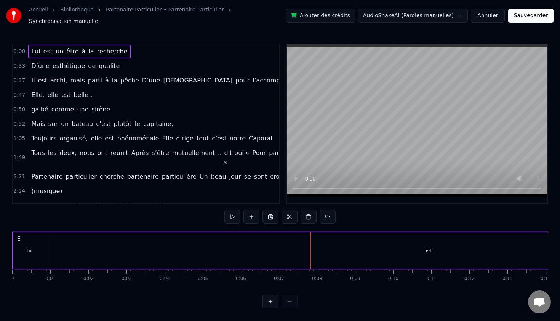
click at [335, 248] on div "est" at bounding box center [429, 250] width 254 height 36
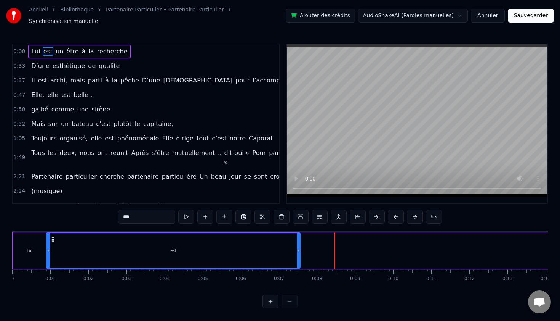
drag, startPoint x: 308, startPoint y: 235, endPoint x: 53, endPoint y: 235, distance: 255.8
click at [53, 236] on icon at bounding box center [53, 239] width 6 height 6
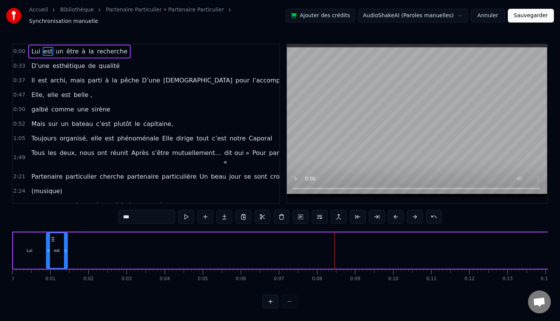
drag, startPoint x: 298, startPoint y: 247, endPoint x: 65, endPoint y: 247, distance: 233.3
click at [65, 247] on icon at bounding box center [65, 250] width 3 height 6
click at [37, 246] on div "Lui" at bounding box center [29, 250] width 32 height 36
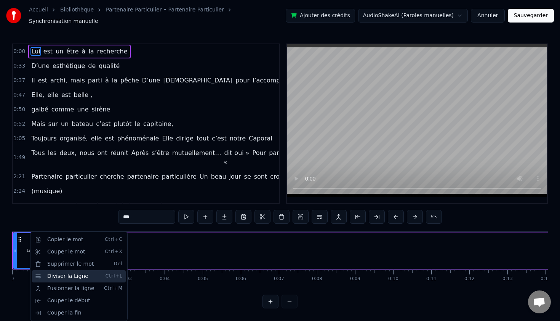
click at [59, 273] on div "Diviser la Ligne Ctrl+L" at bounding box center [79, 276] width 94 height 12
click at [149, 299] on html "Accueil Bibliothèque Partenaire Particulier • Partenaire Particulier Synchronis…" at bounding box center [280, 160] width 560 height 320
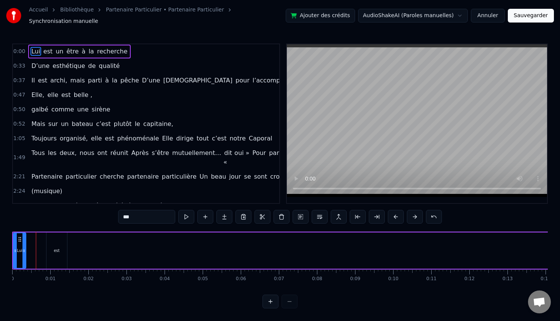
drag, startPoint x: 43, startPoint y: 245, endPoint x: 24, endPoint y: 244, distance: 19.4
click at [24, 247] on icon at bounding box center [23, 250] width 3 height 6
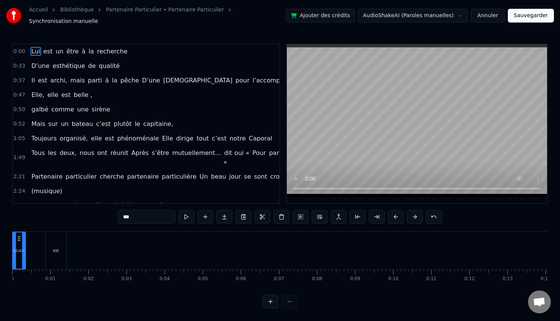
click at [55, 247] on div "est" at bounding box center [56, 250] width 6 height 6
type input "***"
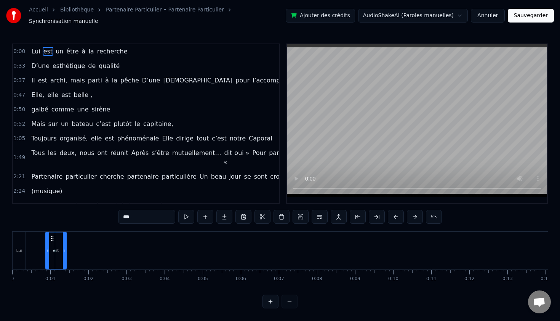
click at [66, 246] on div "est" at bounding box center [55, 250] width 21 height 38
drag, startPoint x: 61, startPoint y: 246, endPoint x: 44, endPoint y: 246, distance: 17.2
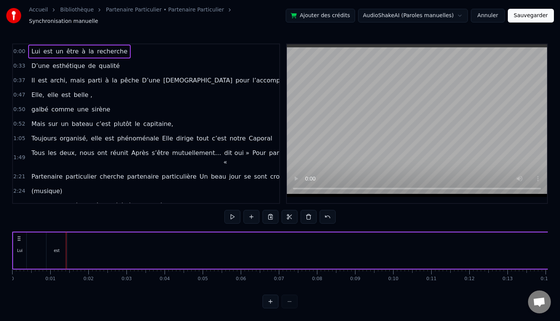
click at [59, 241] on div "est" at bounding box center [57, 250] width 21 height 36
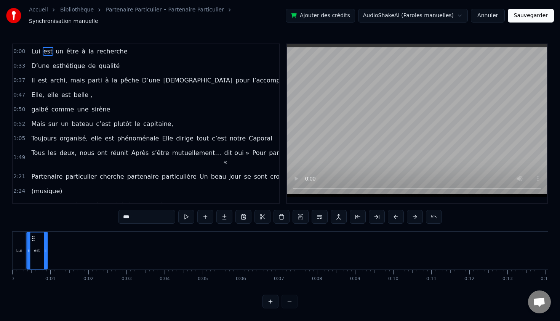
drag, startPoint x: 51, startPoint y: 235, endPoint x: 32, endPoint y: 235, distance: 18.7
click at [32, 235] on icon at bounding box center [33, 238] width 6 height 6
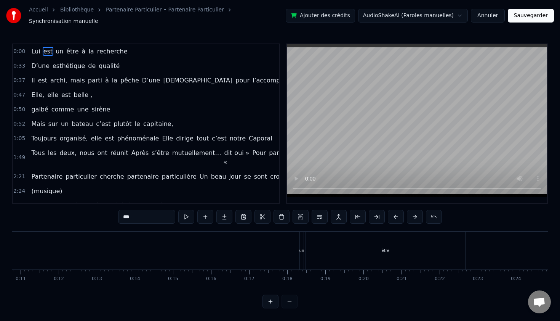
click at [302, 247] on div "un" at bounding box center [302, 250] width 5 height 6
drag, startPoint x: 306, startPoint y: 235, endPoint x: 180, endPoint y: 236, distance: 126.6
click at [180, 236] on icon at bounding box center [180, 238] width 6 height 6
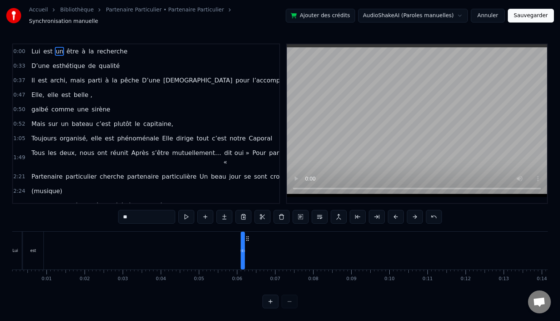
scroll to position [0, 0]
drag, startPoint x: 338, startPoint y: 235, endPoint x: 53, endPoint y: 238, distance: 285.2
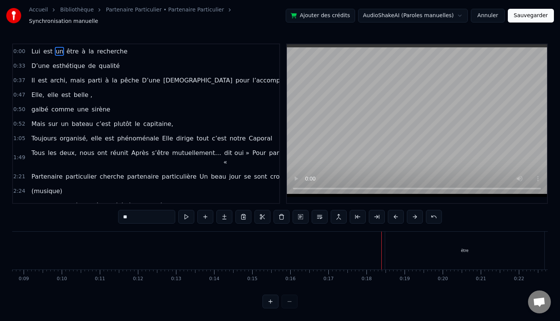
click at [432, 244] on div "être" at bounding box center [464, 250] width 159 height 38
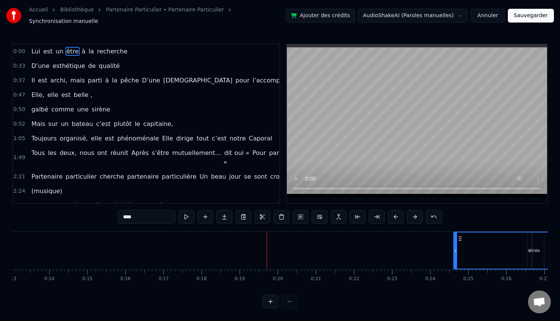
scroll to position [0, 498]
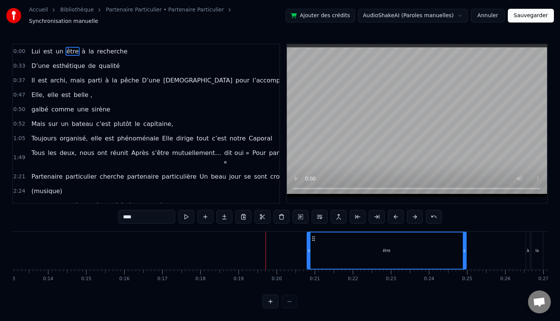
drag, startPoint x: 392, startPoint y: 236, endPoint x: 311, endPoint y: 232, distance: 80.1
click at [311, 235] on icon at bounding box center [314, 238] width 6 height 6
drag, startPoint x: 312, startPoint y: 234, endPoint x: 322, endPoint y: 234, distance: 9.5
click at [322, 235] on icon at bounding box center [322, 238] width 6 height 6
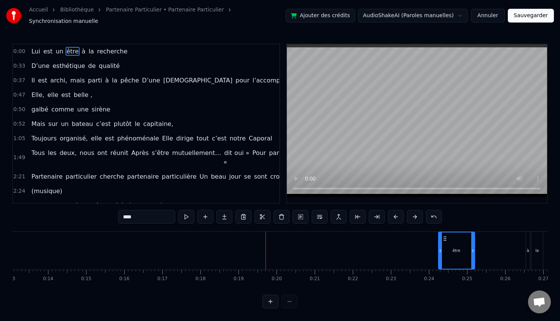
drag, startPoint x: 318, startPoint y: 246, endPoint x: 456, endPoint y: 244, distance: 137.6
click at [442, 247] on icon at bounding box center [440, 250] width 3 height 6
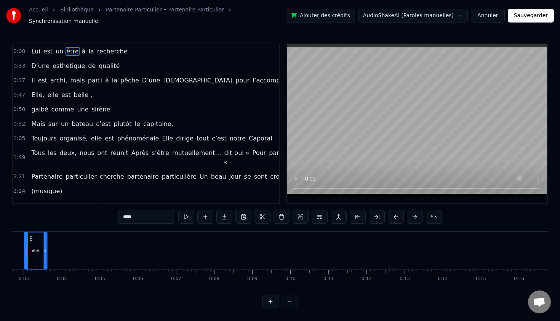
scroll to position [0, 0]
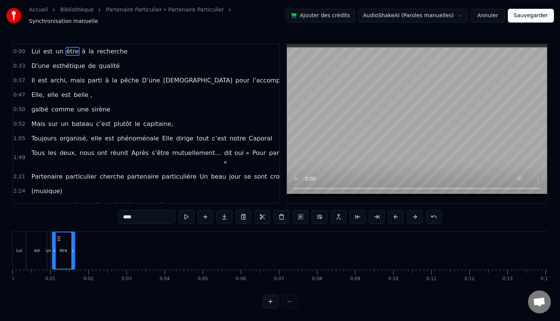
drag, startPoint x: 458, startPoint y: 236, endPoint x: 58, endPoint y: 235, distance: 399.9
click at [58, 235] on icon at bounding box center [59, 238] width 6 height 6
click at [79, 287] on div "0:00 Lui est un être à la recherche 0:33 D’une esthétique de qualité 0:37 Il es…" at bounding box center [280, 175] width 536 height 265
drag, startPoint x: 7, startPoint y: 216, endPoint x: 101, endPoint y: 274, distance: 110.0
click at [101, 274] on div "Accueil Bibliothèque Partenaire Particulier • Partenaire Particulier Synchronis…" at bounding box center [280, 154] width 560 height 308
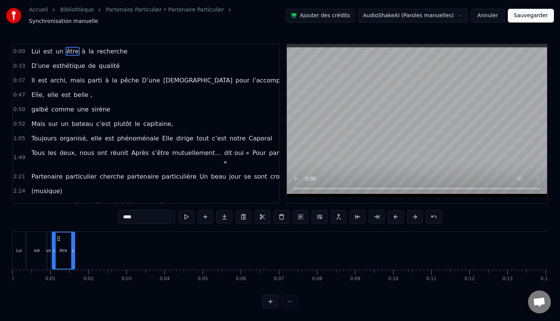
click at [19, 242] on div "Lui" at bounding box center [19, 250] width 13 height 38
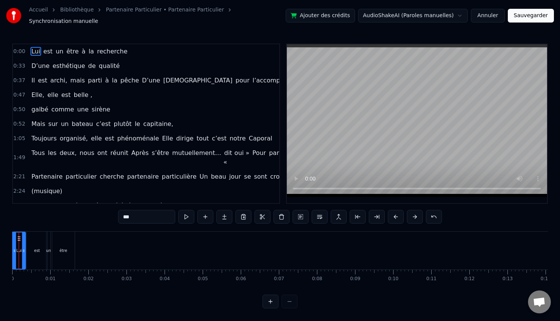
click at [110, 295] on div "0:00 Lui est un être à la recherche 0:33 D’une esthétique de qualité 0:37 Il es…" at bounding box center [280, 175] width 536 height 265
click at [412, 214] on button at bounding box center [415, 217] width 16 height 14
click at [218, 300] on div "0:00 Lui est un être à la recherche 0:33 D’une esthétique de qualité 0:37 Il es…" at bounding box center [280, 175] width 536 height 265
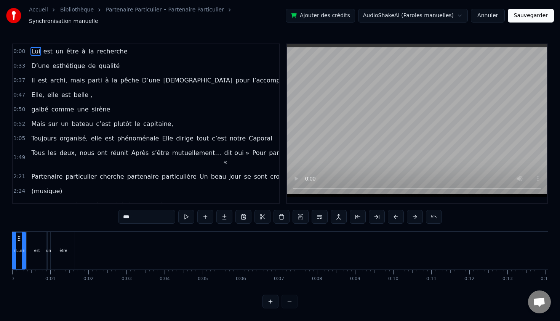
click at [67, 203] on div "0:00 Lui est un être à la recherche 0:33 D’une esthétique de qualité 0:37 Il es…" at bounding box center [280, 175] width 536 height 265
click at [42, 223] on div "0:00 Lui est un être à la recherche 0:33 D’une esthétique de qualité 0:37 Il es…" at bounding box center [280, 175] width 536 height 265
click at [34, 245] on div "est" at bounding box center [37, 250] width 21 height 38
type input "***"
click at [38, 282] on div "0 0:01 0:02 0:03 0:04 0:05 0:06 0:07 0:08 0:09 0:10 0:11 0:12 0:13 0:14 0:15 0:…" at bounding box center [280, 278] width 536 height 19
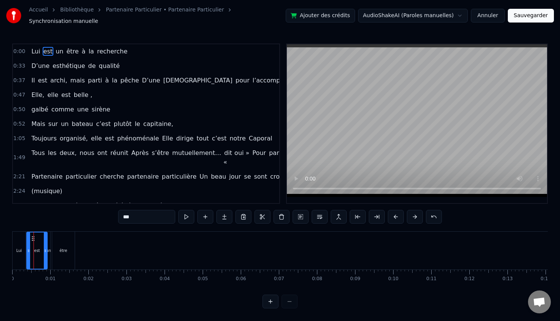
click at [65, 221] on div "0:00 Lui est un être à la recherche 0:33 D’une esthétique de qualité 0:37 Il es…" at bounding box center [280, 175] width 536 height 265
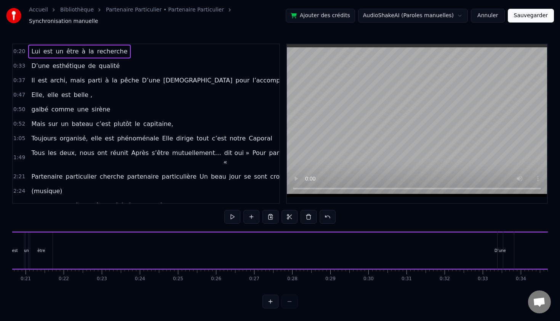
scroll to position [0, 780]
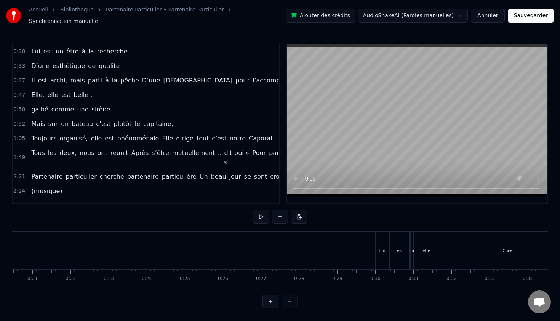
click at [379, 234] on div "Lui" at bounding box center [382, 250] width 13 height 38
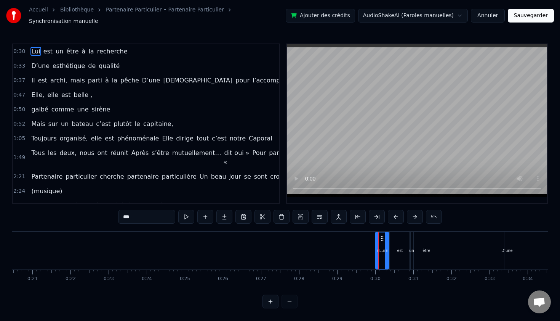
click at [387, 295] on div "0:30 Lui est un être à la recherche 0:33 D’une esthétique de qualité 0:37 Il es…" at bounding box center [280, 175] width 536 height 265
click at [454, 209] on div "0:30 Lui est un être à la recherche 0:33 D’une esthétique de qualité 0:37 Il es…" at bounding box center [280, 175] width 536 height 265
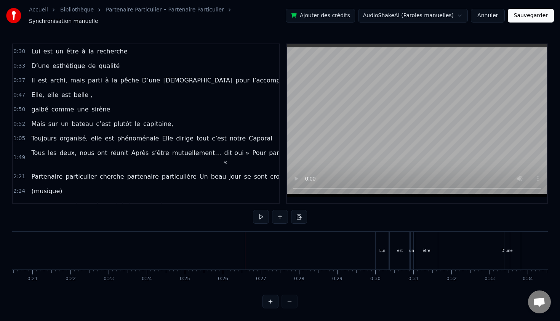
click at [245, 241] on div at bounding box center [245, 250] width 0 height 38
click at [462, 196] on div at bounding box center [417, 123] width 260 height 159
click at [452, 209] on div "0:30 Lui est un être à la recherche 0:33 D’une esthétique de qualité 0:37 Il es…" at bounding box center [280, 175] width 536 height 265
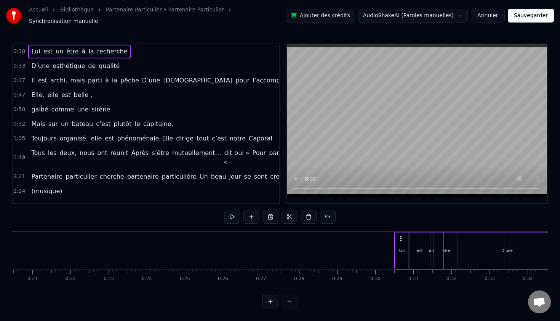
click at [370, 210] on div "0:30 Lui est un être à la recherche 0:33 D’une esthétique de qualité 0:37 Il es…" at bounding box center [280, 175] width 536 height 265
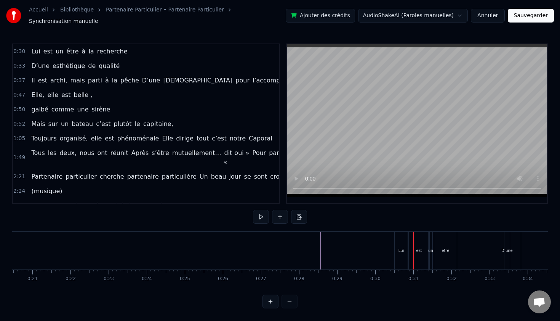
click at [411, 210] on div "0:30 Lui est un être à la recherche 0:33 D’une esthétique de qualité 0:37 Il es…" at bounding box center [280, 175] width 536 height 265
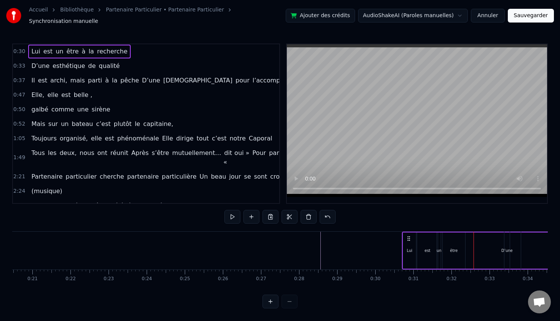
click at [372, 218] on div "0:30 Lui est un être à la recherche 0:33 D’une esthétique de qualité 0:37 Il es…" at bounding box center [280, 175] width 536 height 265
click at [367, 225] on div "0:30 Lui est un être à la recherche 0:33 D’une esthétique de qualité 0:37 Il es…" at bounding box center [280, 175] width 536 height 265
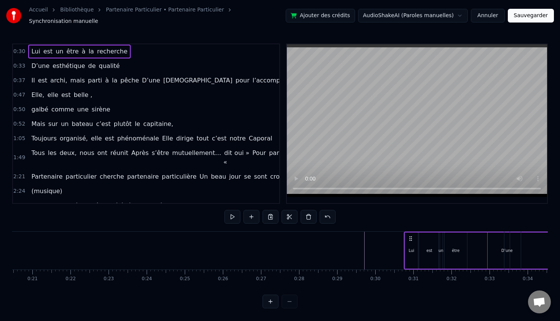
click at [381, 219] on div "0:30 Lui est un être à la recherche 0:33 D’une esthétique de qualité 0:37 Il es…" at bounding box center [280, 175] width 536 height 265
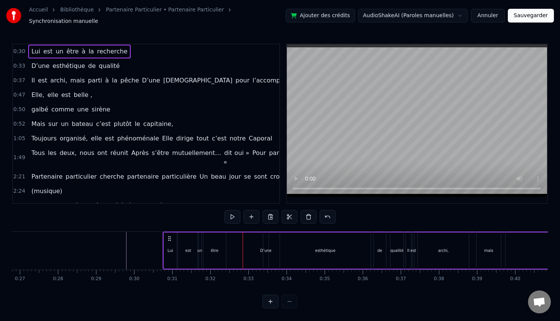
scroll to position [0, 1022]
click at [110, 50] on span "recherche" at bounding box center [112, 51] width 32 height 9
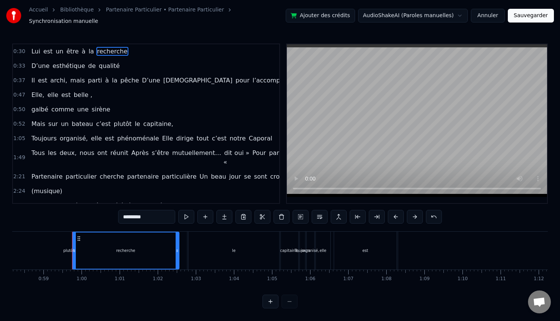
scroll to position [0, 2240]
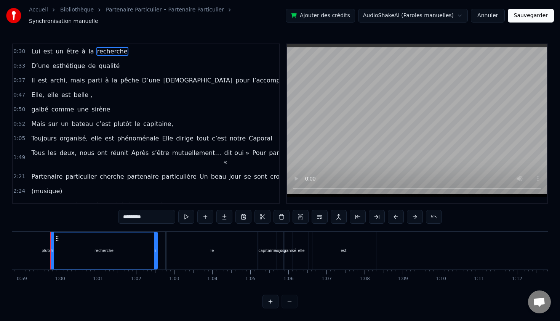
drag, startPoint x: 133, startPoint y: 238, endPoint x: 91, endPoint y: 241, distance: 42.4
click at [91, 241] on div "plutôt" at bounding box center [47, 250] width 236 height 38
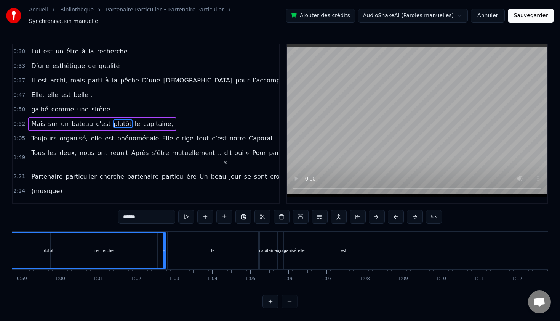
scroll to position [0, 0]
click at [114, 48] on span "recherche" at bounding box center [112, 51] width 32 height 9
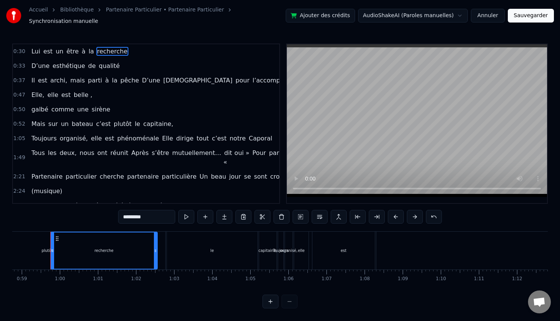
drag, startPoint x: 58, startPoint y: 234, endPoint x: 33, endPoint y: 236, distance: 25.2
click at [33, 236] on div "plutôt" at bounding box center [47, 250] width 236 height 38
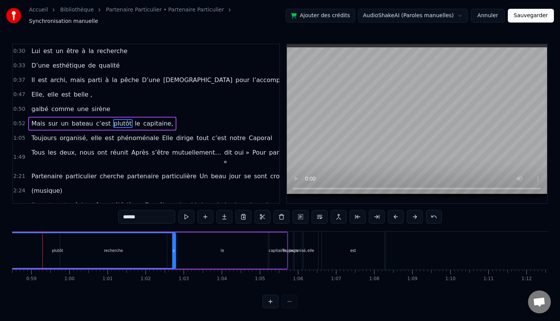
scroll to position [0, 2222]
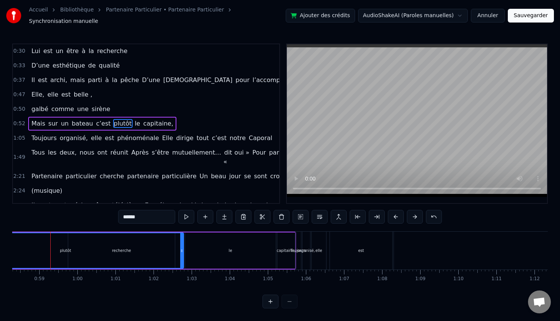
click at [107, 51] on span "recherche" at bounding box center [112, 51] width 32 height 9
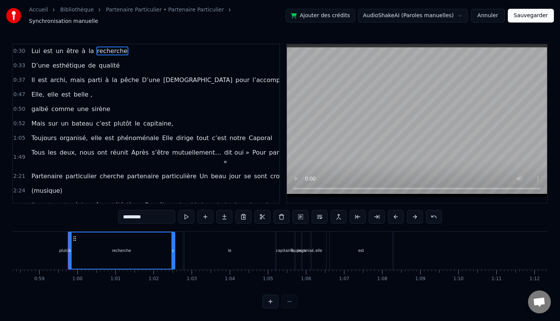
scroll to position [0, 0]
drag, startPoint x: 70, startPoint y: 246, endPoint x: 16, endPoint y: 242, distance: 54.3
click at [16, 242] on div "plutôt" at bounding box center [65, 250] width 236 height 38
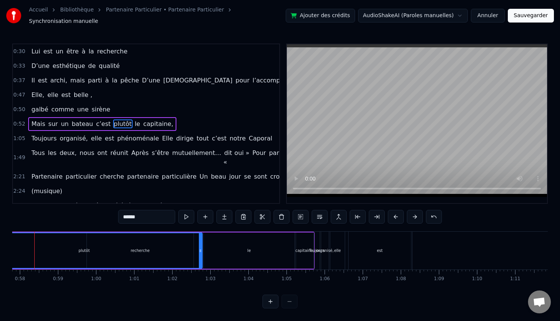
scroll to position [0, 2187]
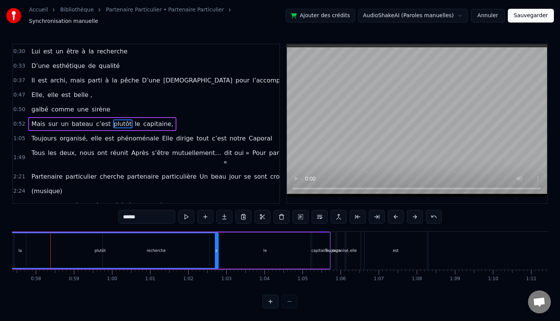
click at [171, 244] on div "plutôt" at bounding box center [100, 250] width 236 height 35
click at [111, 49] on span "recherche" at bounding box center [112, 51] width 32 height 9
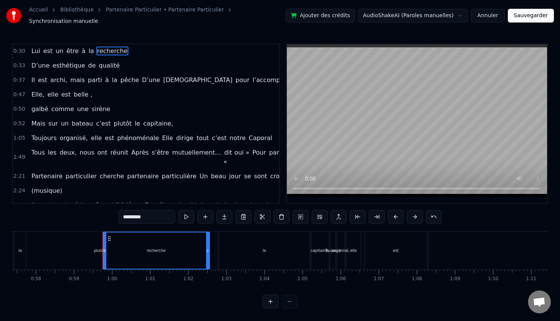
scroll to position [0, 0]
drag, startPoint x: 207, startPoint y: 248, endPoint x: 163, endPoint y: 252, distance: 44.4
click at [163, 252] on div "plutôt" at bounding box center [99, 250] width 236 height 38
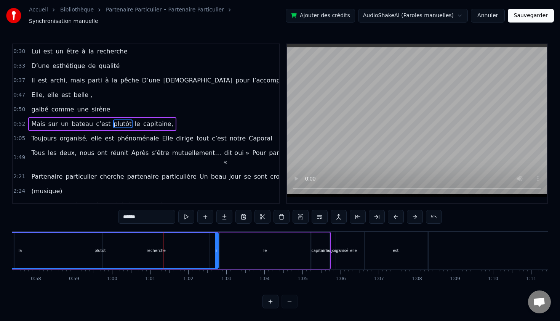
scroll to position [0, 0]
click at [101, 47] on span "recherche" at bounding box center [112, 51] width 32 height 9
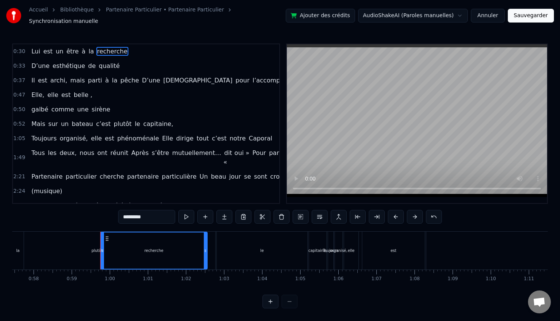
scroll to position [0, 2190]
drag, startPoint x: 111, startPoint y: 234, endPoint x: 46, endPoint y: 232, distance: 64.9
click at [46, 232] on div "plutôt" at bounding box center [96, 250] width 236 height 38
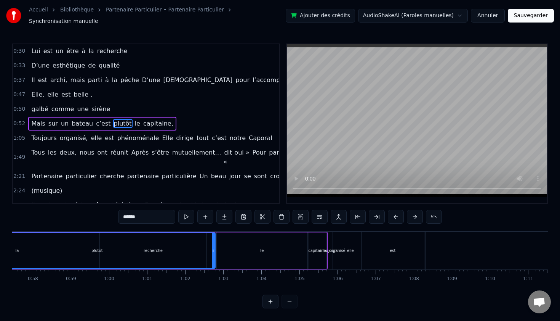
scroll to position [0, 2186]
click at [137, 242] on div "plutôt" at bounding box center [102, 250] width 236 height 35
click at [103, 49] on span "recherche" at bounding box center [112, 51] width 32 height 9
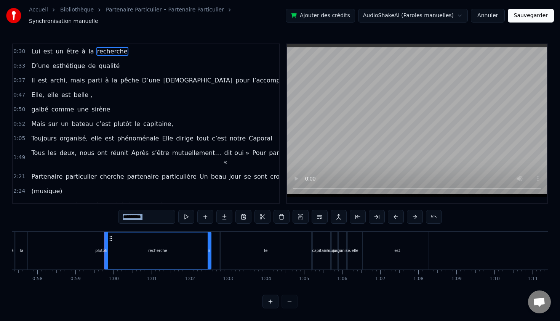
drag, startPoint x: 111, startPoint y: 234, endPoint x: 61, endPoint y: 210, distance: 55.4
click at [61, 210] on div "0:30 Lui est un être à la recherche 0:33 D’une esthétique de qualité 0:37 Il es…" at bounding box center [280, 175] width 536 height 265
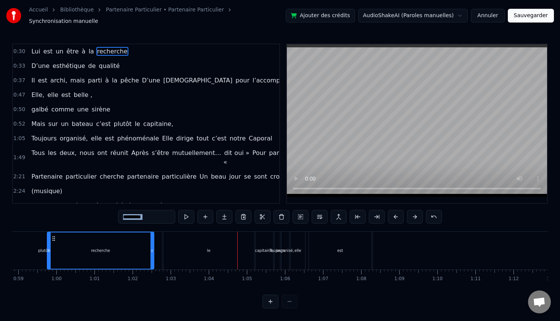
scroll to position [0, 2226]
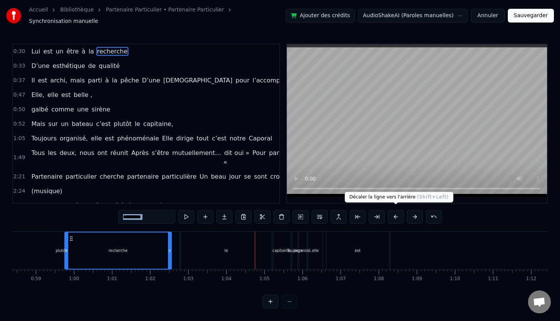
click at [395, 215] on button at bounding box center [396, 217] width 16 height 14
drag, startPoint x: 95, startPoint y: 237, endPoint x: 167, endPoint y: 248, distance: 72.4
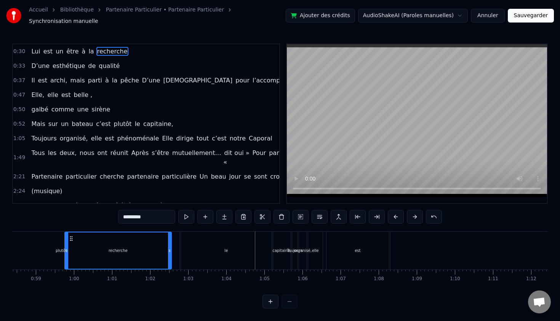
click at [168, 248] on div "plutôt" at bounding box center [61, 250] width 236 height 38
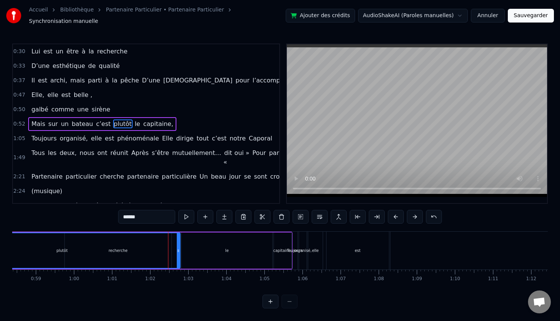
scroll to position [0, 0]
click at [116, 50] on span "recherche" at bounding box center [112, 51] width 32 height 9
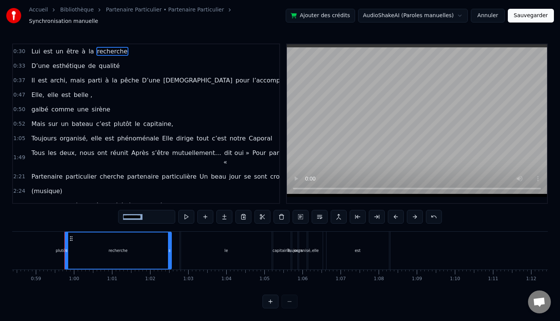
drag, startPoint x: 71, startPoint y: 234, endPoint x: 80, endPoint y: 212, distance: 23.4
click at [80, 212] on div "0:30 Lui est un être à la recherche 0:33 D’une esthétique de qualité 0:37 Il es…" at bounding box center [280, 175] width 536 height 265
drag, startPoint x: 70, startPoint y: 235, endPoint x: 153, endPoint y: 242, distance: 83.4
click at [153, 242] on div "plutôt" at bounding box center [61, 250] width 236 height 38
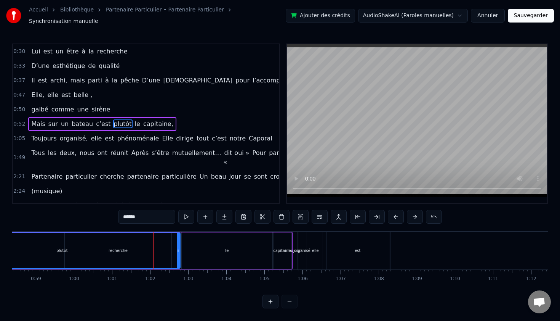
scroll to position [0, 0]
click at [140, 287] on div "0:30 Lui est un être à la recherche 0:33 D’une esthétique de qualité 0:37 Il es…" at bounding box center [280, 175] width 536 height 265
click at [117, 48] on span "recherche" at bounding box center [112, 51] width 32 height 9
type input "*********"
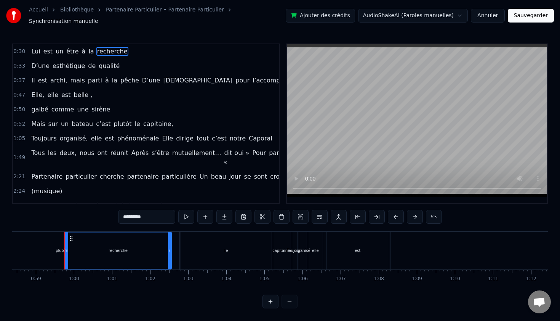
drag, startPoint x: 117, startPoint y: 48, endPoint x: 122, endPoint y: 237, distance: 188.4
click at [122, 237] on div "0:30 Lui est un être à la recherche 0:33 D’une esthétique de qualité 0:37 Il es…" at bounding box center [280, 175] width 536 height 265
drag, startPoint x: 130, startPoint y: 243, endPoint x: 400, endPoint y: 260, distance: 270.4
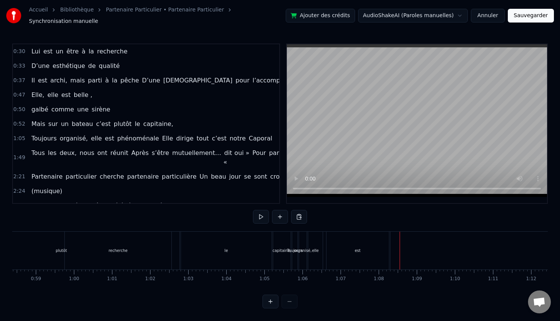
click at [161, 251] on div "plutôt" at bounding box center [61, 250] width 236 height 38
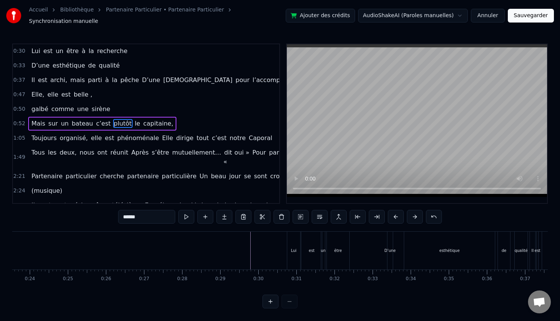
scroll to position [0, 903]
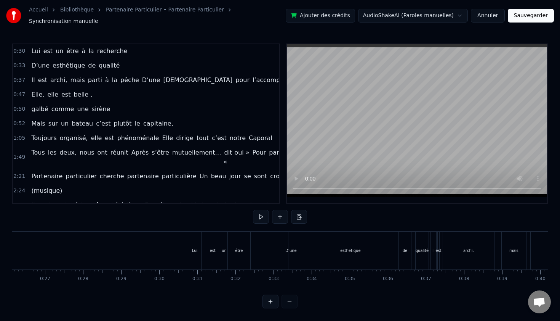
scroll to position [0, 1063]
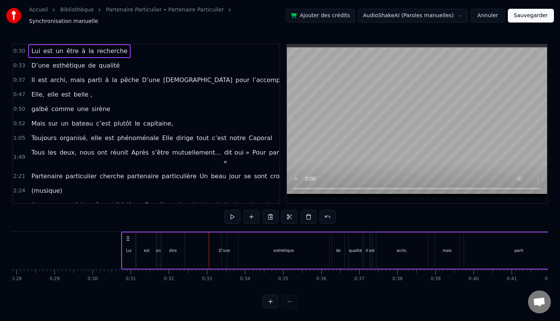
click at [223, 251] on div "D’une" at bounding box center [224, 250] width 5 height 38
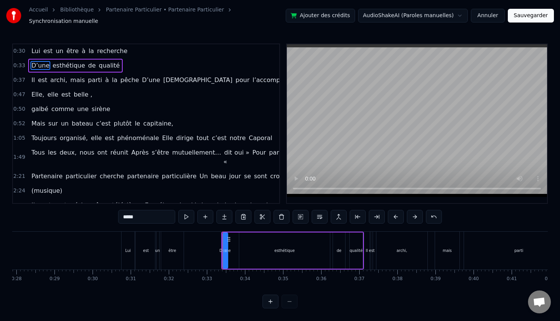
scroll to position [0, 0]
drag, startPoint x: 229, startPoint y: 235, endPoint x: 227, endPoint y: 239, distance: 4.3
click at [227, 239] on div "D’une" at bounding box center [225, 250] width 6 height 36
click at [356, 247] on div "qualité" at bounding box center [356, 250] width 13 height 6
drag, startPoint x: 355, startPoint y: 237, endPoint x: 351, endPoint y: 237, distance: 3.8
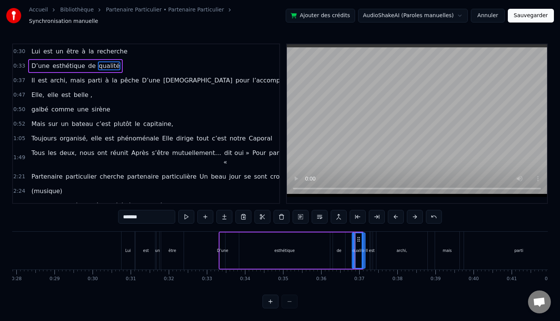
click at [358, 241] on circle at bounding box center [358, 241] width 0 height 0
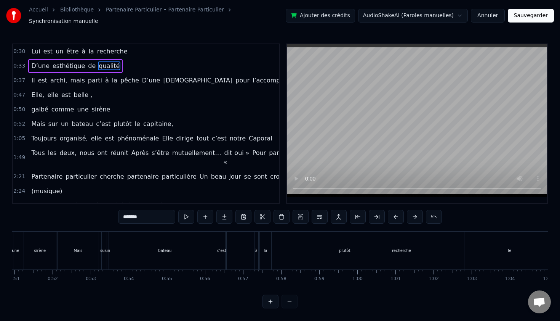
scroll to position [0, 1942]
click at [400, 246] on div "plutôt" at bounding box center [344, 250] width 236 height 38
type input "******"
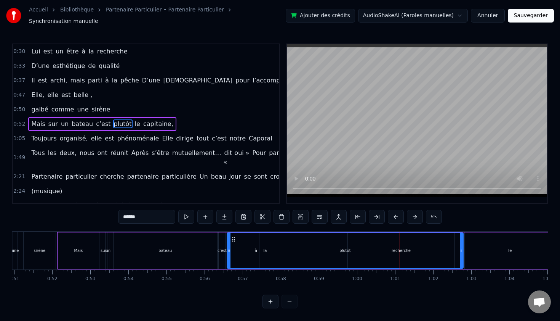
scroll to position [0, 0]
click at [409, 247] on div "plutôt" at bounding box center [346, 250] width 236 height 35
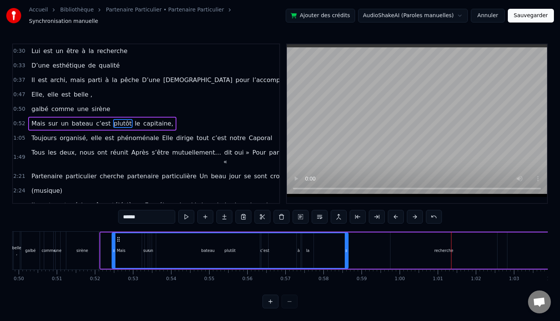
scroll to position [0, 1898]
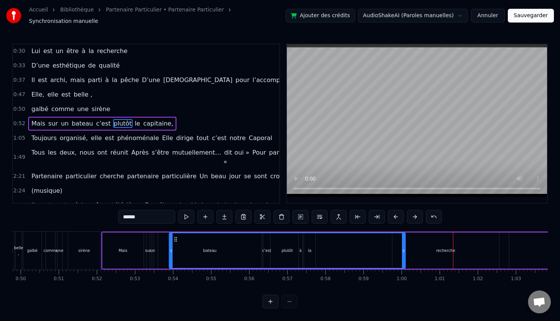
drag, startPoint x: 234, startPoint y: 237, endPoint x: 178, endPoint y: 244, distance: 56.1
click at [178, 244] on div "plutôt" at bounding box center [288, 250] width 236 height 35
click at [446, 249] on div "Mais sur un bateau plutôt c’est le capitaine," at bounding box center [360, 250] width 519 height 38
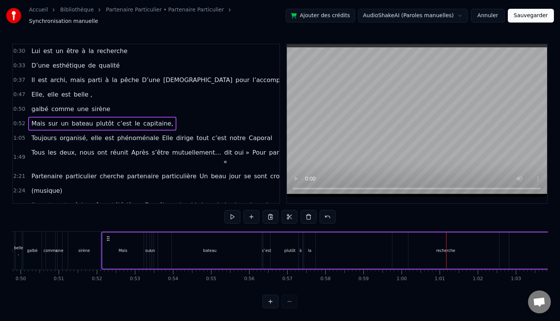
click at [452, 247] on div "Mais sur un bateau plutôt c’est le capitaine," at bounding box center [360, 250] width 519 height 38
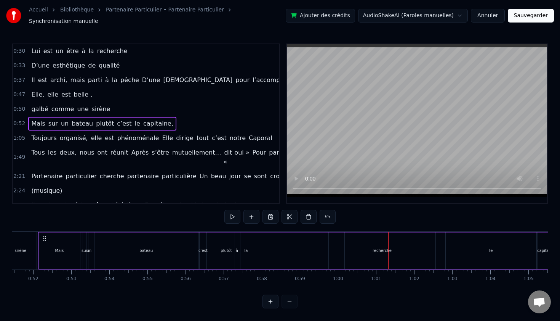
scroll to position [0, 1970]
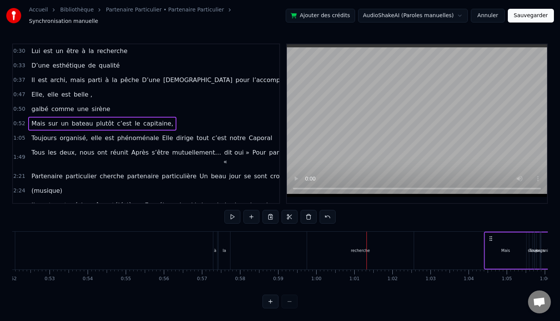
drag, startPoint x: 35, startPoint y: 235, endPoint x: 488, endPoint y: 244, distance: 453.0
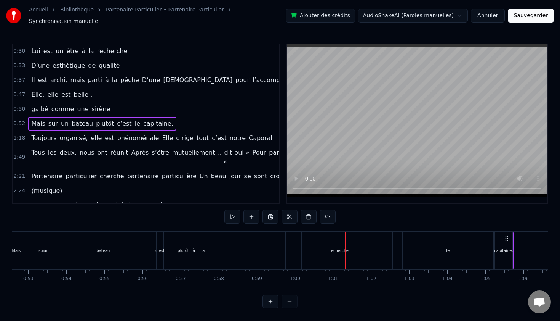
click at [334, 244] on div "Mais sur un bateau plutôt c’est le capitaine," at bounding box center [254, 250] width 519 height 38
click at [341, 294] on div "0:30 Lui est un être à la recherche 0:33 D’une esthétique de qualité 0:37 Il es…" at bounding box center [280, 175] width 536 height 265
click at [368, 208] on div "0:30 Lui est un être à la recherche 0:33 D’une esthétique de qualité 0:37 Il es…" at bounding box center [280, 175] width 536 height 265
click at [37, 47] on span "Lui" at bounding box center [35, 51] width 10 height 9
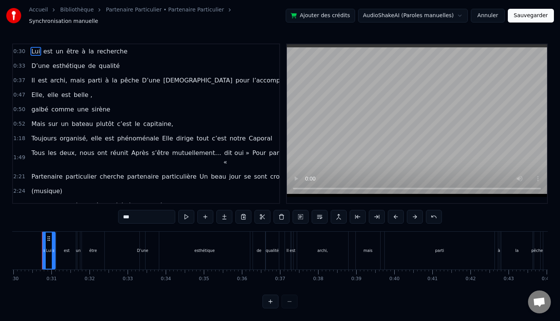
scroll to position [0, 1134]
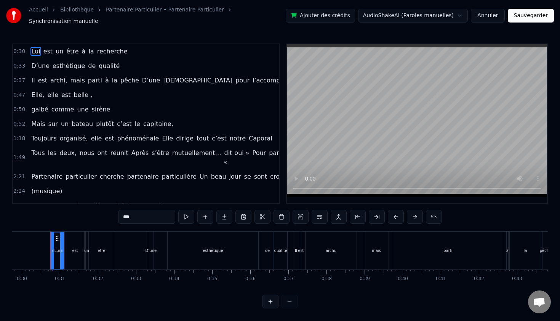
click at [120, 48] on span "recherche" at bounding box center [112, 51] width 32 height 9
type input "*********"
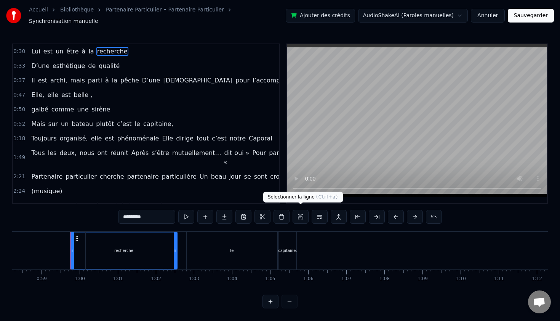
scroll to position [0, 2240]
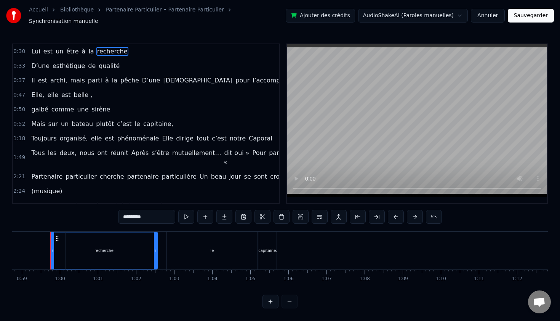
drag, startPoint x: 57, startPoint y: 236, endPoint x: 103, endPoint y: 239, distance: 45.9
click at [98, 237] on div "Mais sur un bateau plutôt c’est le capitaine," at bounding box center [18, 250] width 519 height 38
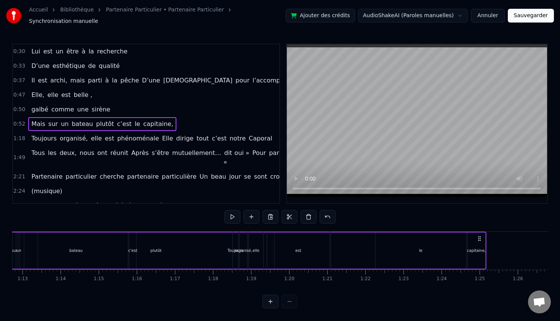
drag, startPoint x: 273, startPoint y: 236, endPoint x: 560, endPoint y: 236, distance: 287.4
click at [560, 236] on div "Accueil Bibliothèque Partenaire Particulier • Partenaire Particulier Synchronis…" at bounding box center [280, 154] width 560 height 308
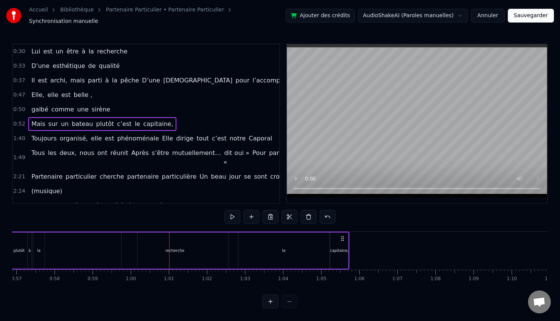
scroll to position [0, 2139]
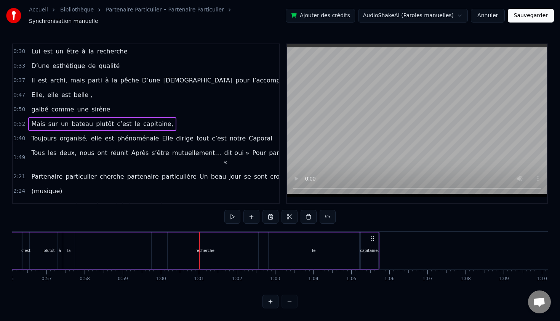
click at [226, 243] on div "Mais sur un bateau plutôt c’est le capitaine," at bounding box center [119, 250] width 519 height 38
click at [204, 247] on div "Mais sur un bateau plutôt c’est le capitaine," at bounding box center [119, 250] width 519 height 38
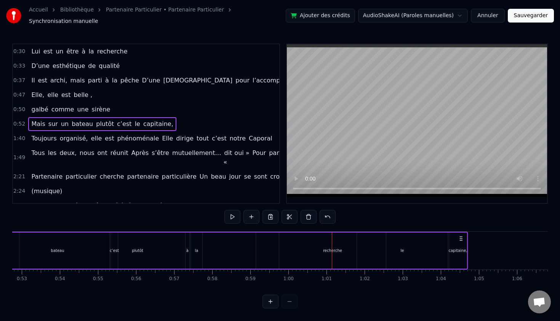
scroll to position [0, 2014]
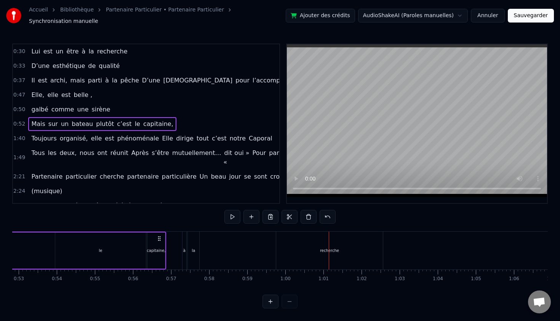
drag, startPoint x: 511, startPoint y: 234, endPoint x: 160, endPoint y: 250, distance: 351.5
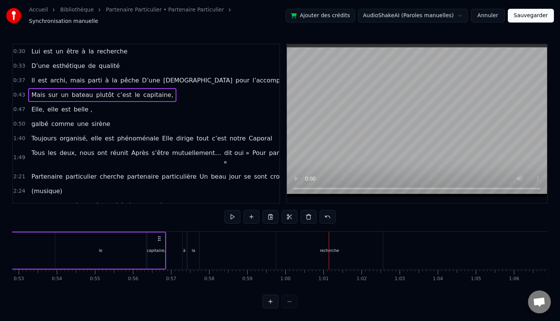
click at [297, 254] on div "recherche" at bounding box center [329, 250] width 107 height 38
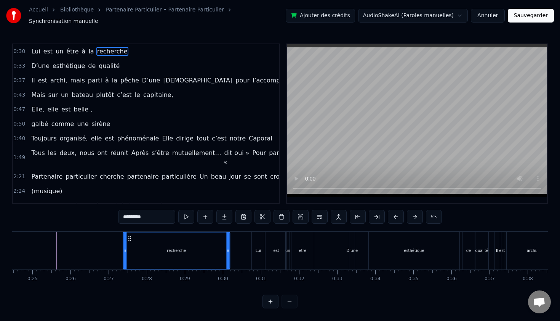
scroll to position [0, 934]
drag, startPoint x: 281, startPoint y: 234, endPoint x: 131, endPoint y: 235, distance: 150.6
click at [131, 235] on icon at bounding box center [132, 238] width 6 height 6
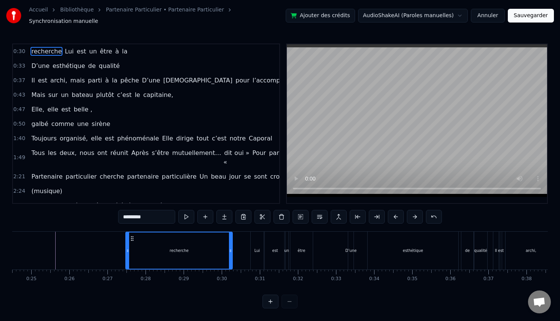
click at [114, 50] on span "à" at bounding box center [116, 51] width 5 height 9
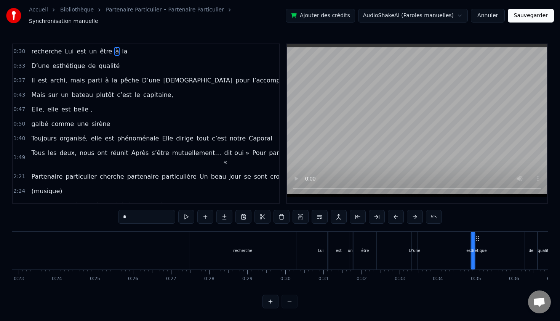
scroll to position [0, 873]
drag, startPoint x: 57, startPoint y: 236, endPoint x: 380, endPoint y: 262, distance: 323.5
click at [121, 48] on span "la" at bounding box center [124, 51] width 7 height 9
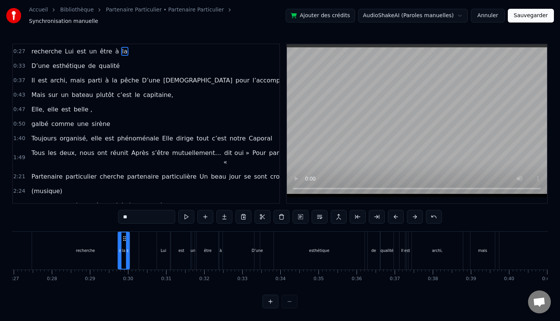
scroll to position [0, 1024]
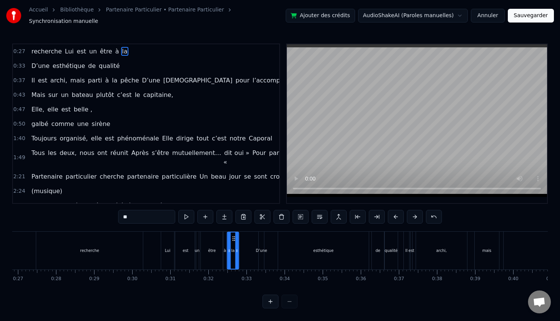
drag, startPoint x: 56, startPoint y: 234, endPoint x: 233, endPoint y: 251, distance: 177.3
click at [233, 251] on div "la" at bounding box center [233, 250] width 11 height 36
click at [121, 241] on div "recherche" at bounding box center [89, 250] width 107 height 38
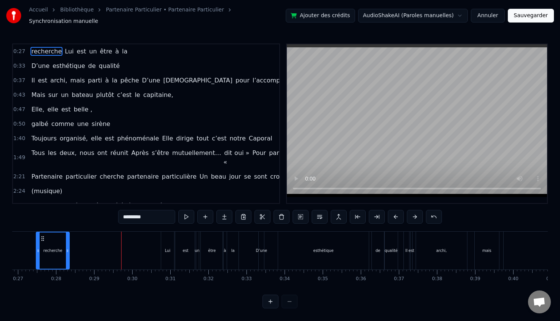
drag, startPoint x: 140, startPoint y: 247, endPoint x: 66, endPoint y: 244, distance: 74.0
click at [66, 247] on icon at bounding box center [67, 250] width 3 height 6
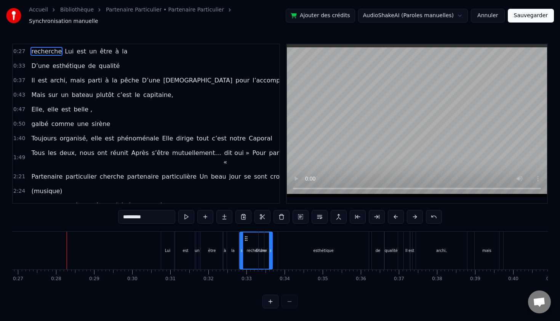
drag, startPoint x: 42, startPoint y: 236, endPoint x: 245, endPoint y: 248, distance: 203.9
click at [263, 251] on div "D’une" at bounding box center [261, 250] width 5 height 38
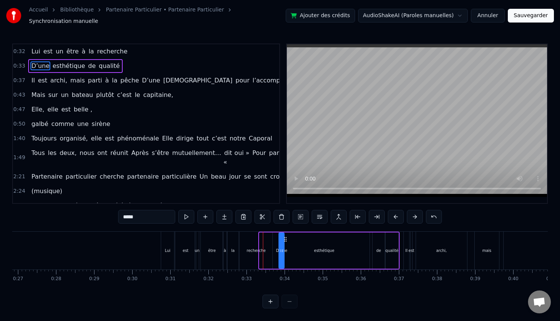
drag, startPoint x: 265, startPoint y: 234, endPoint x: 284, endPoint y: 236, distance: 19.5
click at [328, 247] on div "esthétique" at bounding box center [324, 250] width 20 height 6
type input "**********"
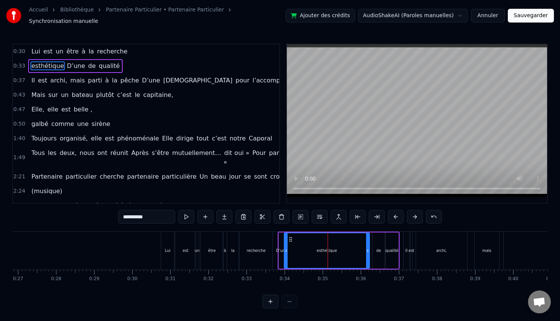
drag, startPoint x: 280, startPoint y: 247, endPoint x: 285, endPoint y: 248, distance: 5.5
drag, startPoint x: 290, startPoint y: 237, endPoint x: 295, endPoint y: 238, distance: 4.6
click at [295, 238] on icon at bounding box center [295, 239] width 6 height 6
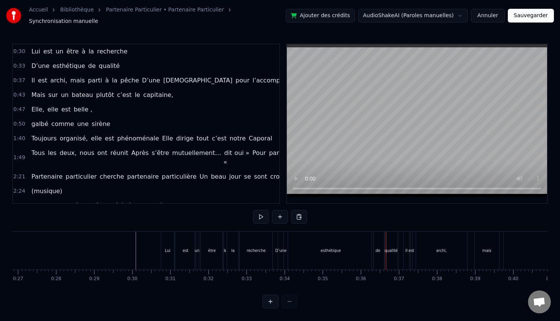
click at [329, 247] on div "esthétique" at bounding box center [331, 250] width 20 height 6
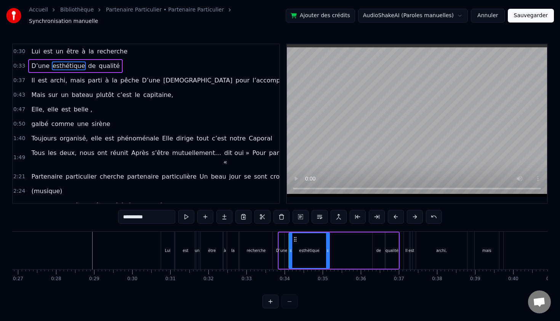
drag, startPoint x: 372, startPoint y: 247, endPoint x: 327, endPoint y: 245, distance: 45.4
click at [327, 247] on icon at bounding box center [327, 250] width 3 height 6
click at [380, 250] on div "de" at bounding box center [379, 250] width 12 height 36
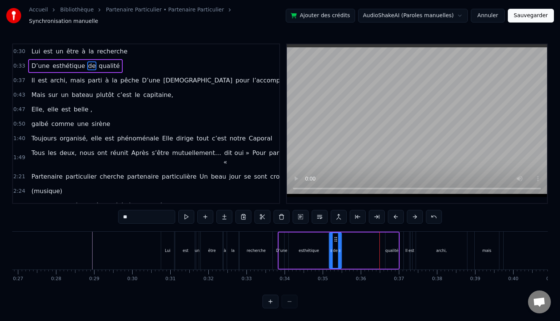
drag, startPoint x: 378, startPoint y: 235, endPoint x: 335, endPoint y: 232, distance: 43.2
click at [335, 233] on div "de" at bounding box center [335, 250] width 11 height 35
click at [387, 248] on div "qualité" at bounding box center [392, 250] width 13 height 6
type input "*******"
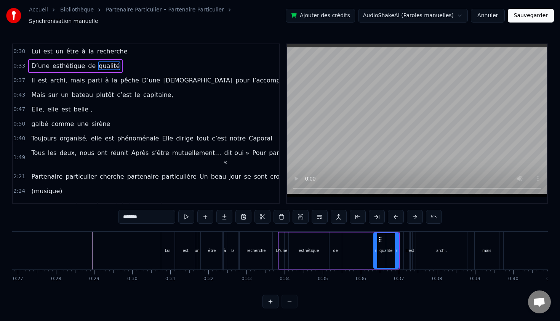
drag, startPoint x: 387, startPoint y: 247, endPoint x: 375, endPoint y: 246, distance: 11.8
click at [375, 247] on icon at bounding box center [375, 250] width 3 height 6
drag, startPoint x: 385, startPoint y: 247, endPoint x: 361, endPoint y: 244, distance: 24.5
click at [361, 244] on div "D’une esthétique de qualité" at bounding box center [339, 250] width 122 height 38
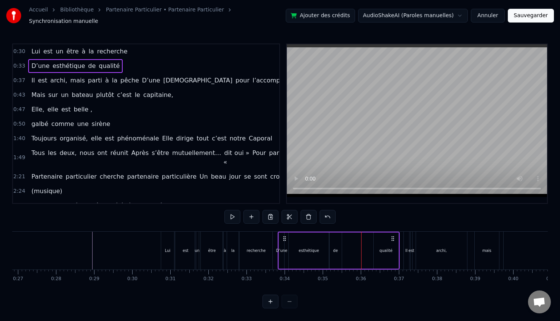
click at [382, 237] on div "qualité" at bounding box center [386, 250] width 25 height 36
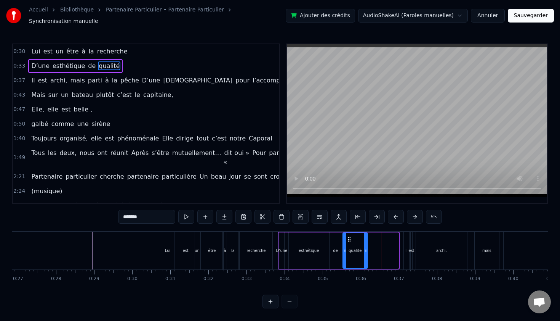
drag, startPoint x: 380, startPoint y: 234, endPoint x: 349, endPoint y: 234, distance: 30.9
click at [349, 236] on icon at bounding box center [350, 239] width 6 height 6
click at [323, 283] on div "Lui est un être à la recherche D’une esthétique de qualité Il est archi, mais p…" at bounding box center [280, 259] width 536 height 57
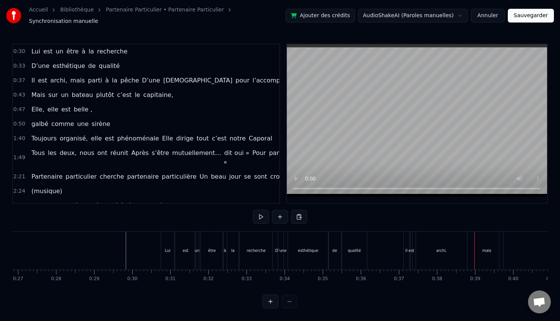
scroll to position [0, 1022]
click at [405, 237] on div "Il" at bounding box center [407, 250] width 5 height 38
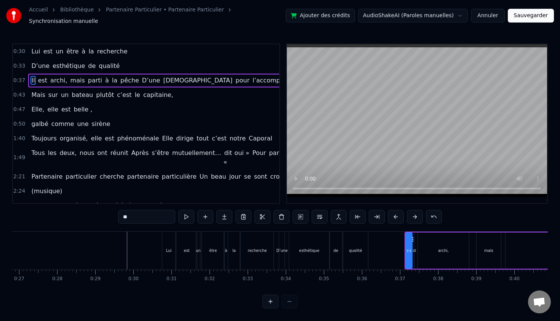
click at [411, 237] on div at bounding box center [410, 250] width 3 height 35
drag, startPoint x: 406, startPoint y: 242, endPoint x: 401, endPoint y: 241, distance: 5.0
click at [401, 241] on div at bounding box center [401, 250] width 3 height 35
drag, startPoint x: 406, startPoint y: 236, endPoint x: 393, endPoint y: 236, distance: 13.0
click at [393, 236] on icon at bounding box center [395, 239] width 6 height 6
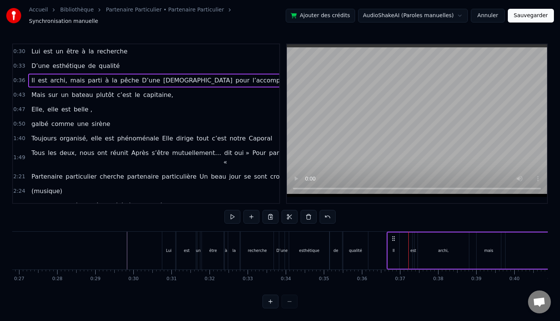
click at [415, 247] on div "est" at bounding box center [414, 250] width 6 height 6
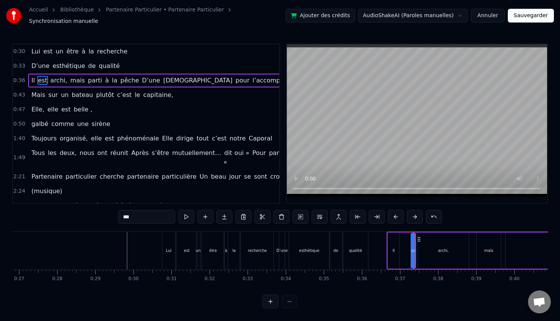
click at [441, 247] on div "archi," at bounding box center [443, 250] width 11 height 6
drag, startPoint x: 467, startPoint y: 243, endPoint x: 441, endPoint y: 242, distance: 25.9
click at [441, 242] on div at bounding box center [442, 250] width 3 height 35
click at [483, 246] on div "mais" at bounding box center [489, 250] width 24 height 36
type input "****"
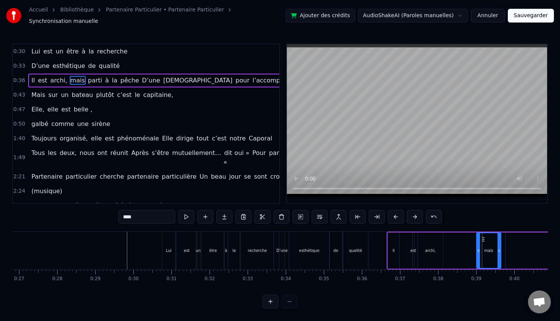
drag, startPoint x: 489, startPoint y: 246, endPoint x: 465, endPoint y: 246, distance: 23.3
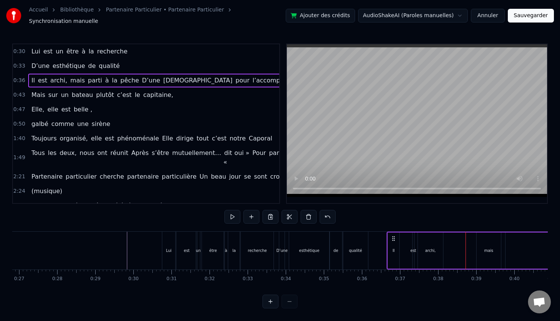
click at [487, 247] on div "mais" at bounding box center [489, 250] width 9 height 6
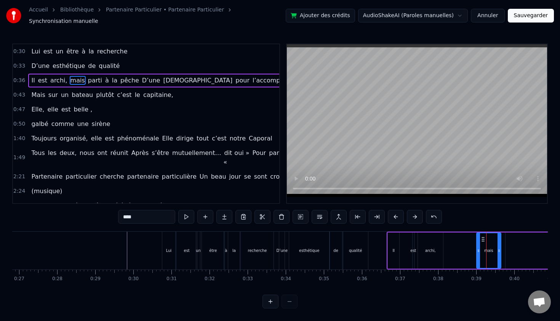
click at [479, 247] on icon at bounding box center [478, 250] width 3 height 6
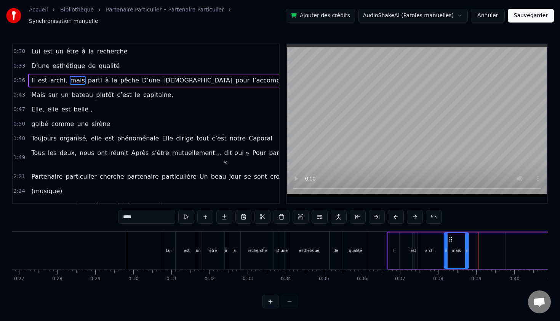
drag, startPoint x: 484, startPoint y: 236, endPoint x: 451, endPoint y: 235, distance: 32.8
click at [451, 236] on icon at bounding box center [451, 239] width 6 height 6
click at [394, 239] on div "Il" at bounding box center [393, 250] width 11 height 36
type input "**"
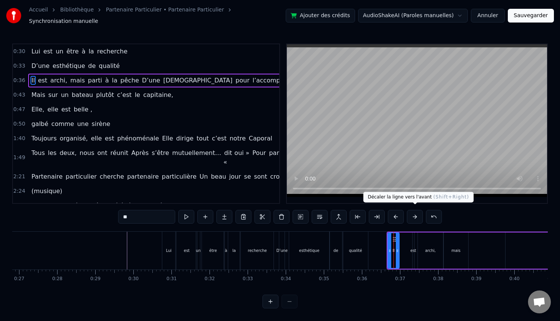
click at [419, 217] on button at bounding box center [415, 217] width 16 height 14
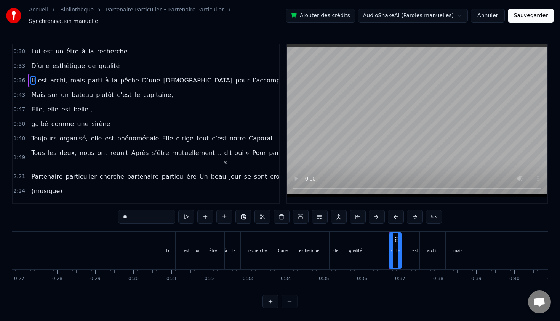
click at [419, 217] on button at bounding box center [415, 217] width 16 height 14
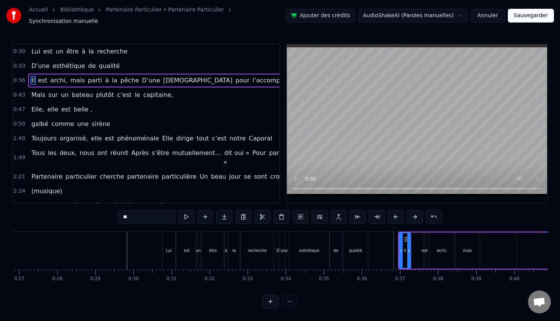
click at [419, 217] on button at bounding box center [415, 217] width 16 height 14
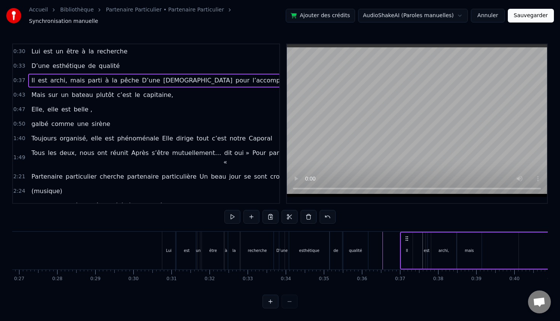
click at [427, 247] on div "est" at bounding box center [427, 250] width 6 height 6
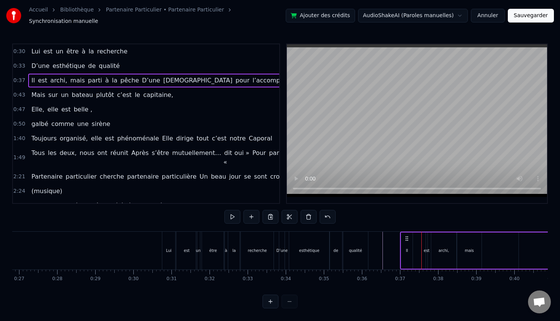
click at [37, 76] on span "est" at bounding box center [42, 80] width 11 height 9
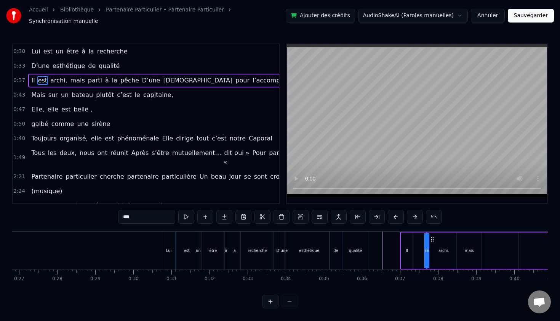
click at [409, 241] on div "Il" at bounding box center [406, 250] width 11 height 36
click at [410, 249] on circle at bounding box center [410, 249] width 0 height 0
click at [425, 248] on div "est" at bounding box center [427, 250] width 6 height 6
type input "***"
drag, startPoint x: 425, startPoint y: 248, endPoint x: 421, endPoint y: 247, distance: 3.8
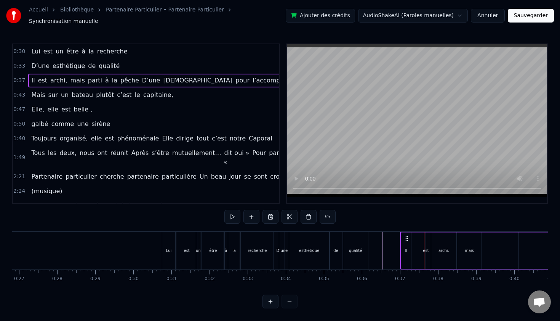
click at [440, 248] on div "archi," at bounding box center [444, 250] width 11 height 6
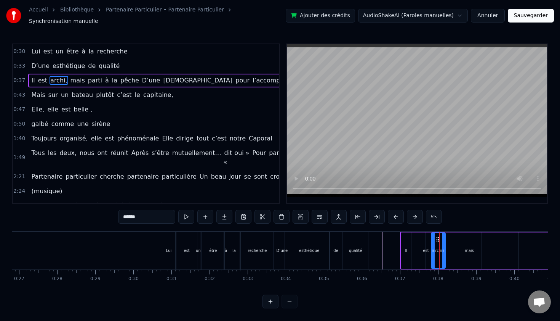
drag, startPoint x: 455, startPoint y: 248, endPoint x: 444, endPoint y: 247, distance: 11.4
click at [444, 247] on icon at bounding box center [443, 250] width 3 height 6
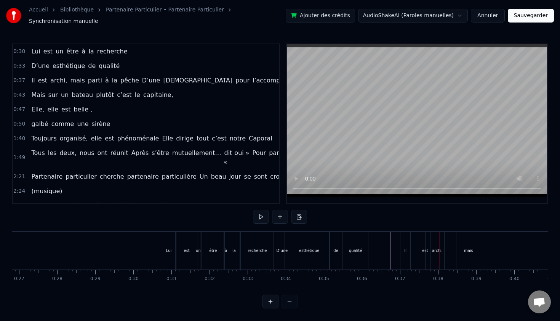
click at [408, 246] on div "Il" at bounding box center [406, 250] width 10 height 38
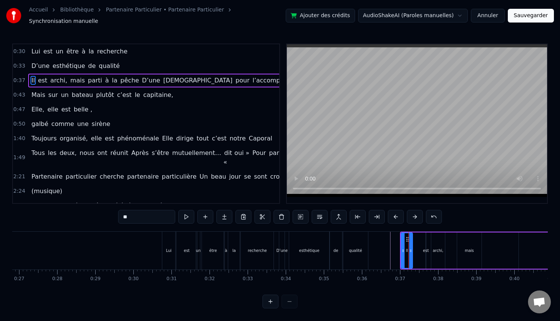
click at [412, 247] on icon at bounding box center [410, 250] width 3 height 6
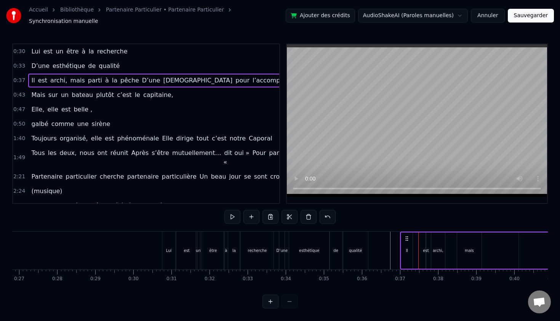
click at [426, 247] on div "est" at bounding box center [426, 250] width 6 height 6
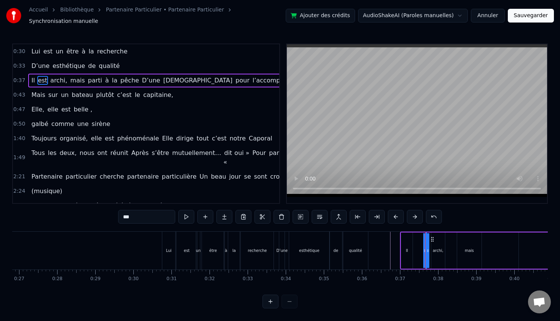
drag, startPoint x: 426, startPoint y: 247, endPoint x: 422, endPoint y: 247, distance: 4.2
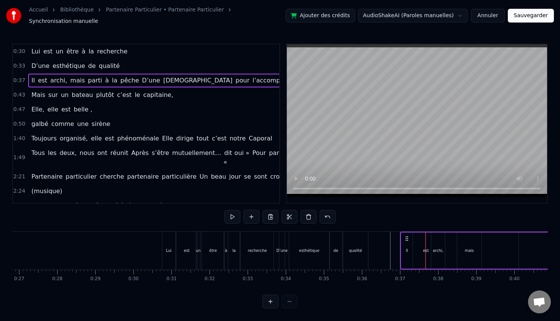
click at [424, 247] on div "est" at bounding box center [426, 250] width 6 height 6
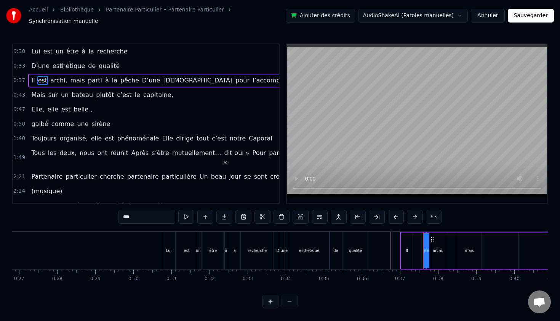
drag, startPoint x: 425, startPoint y: 247, endPoint x: 420, endPoint y: 247, distance: 4.2
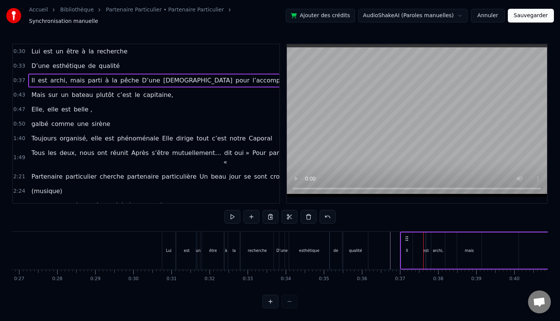
click at [426, 247] on div "est" at bounding box center [426, 250] width 6 height 6
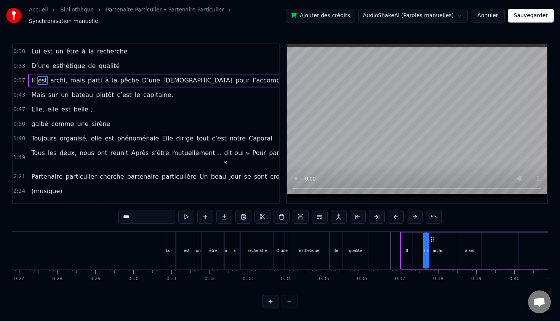
drag, startPoint x: 428, startPoint y: 247, endPoint x: 433, endPoint y: 247, distance: 4.6
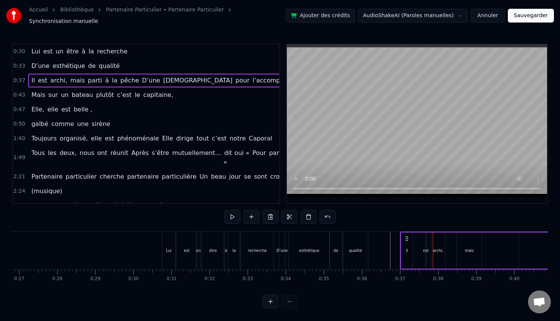
click at [425, 247] on div "est" at bounding box center [426, 250] width 6 height 6
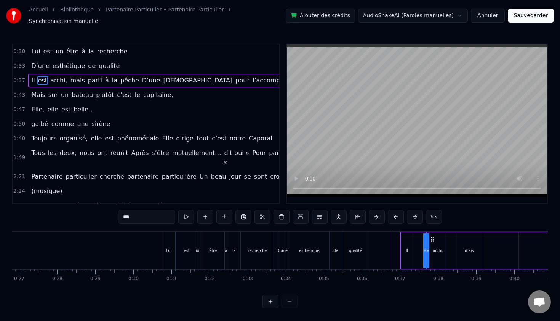
click at [424, 247] on div at bounding box center [424, 250] width 0 height 38
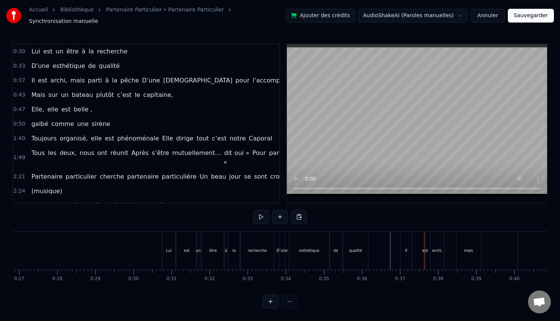
click at [425, 247] on div "est" at bounding box center [425, 250] width 6 height 6
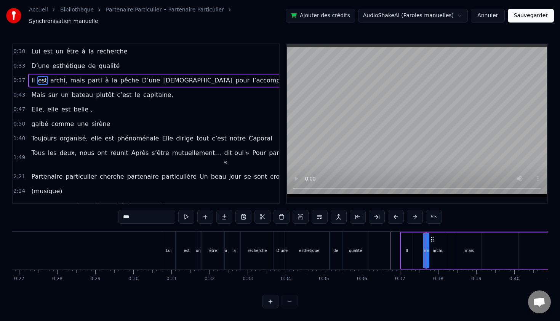
drag, startPoint x: 424, startPoint y: 247, endPoint x: 413, endPoint y: 246, distance: 11.1
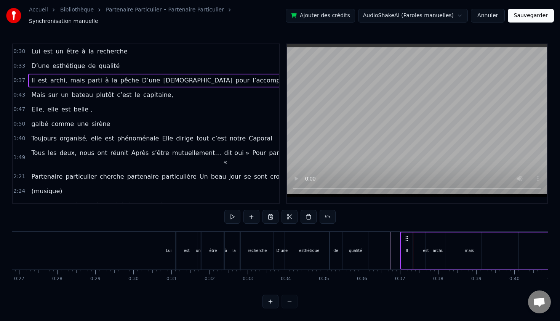
click at [427, 247] on div "est" at bounding box center [426, 250] width 6 height 6
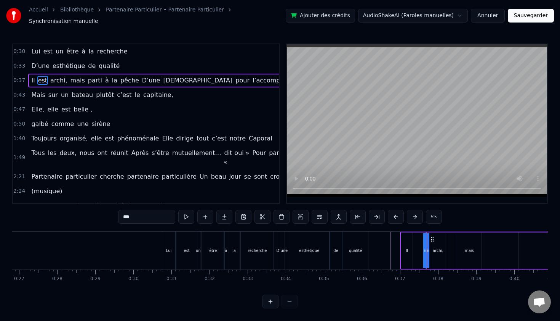
drag, startPoint x: 427, startPoint y: 247, endPoint x: 453, endPoint y: 248, distance: 25.9
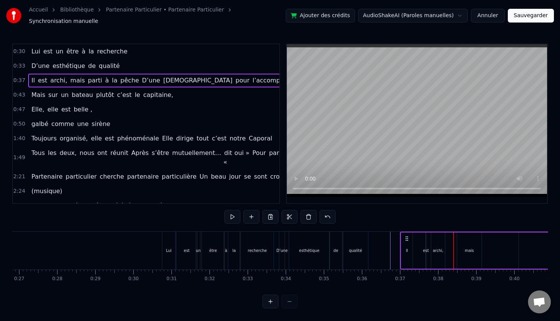
click at [426, 249] on div "est" at bounding box center [426, 250] width 6 height 6
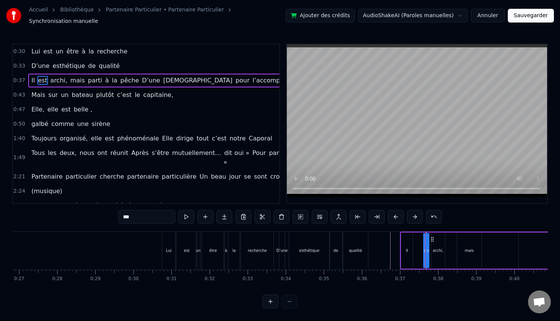
drag, startPoint x: 427, startPoint y: 247, endPoint x: 469, endPoint y: 245, distance: 41.6
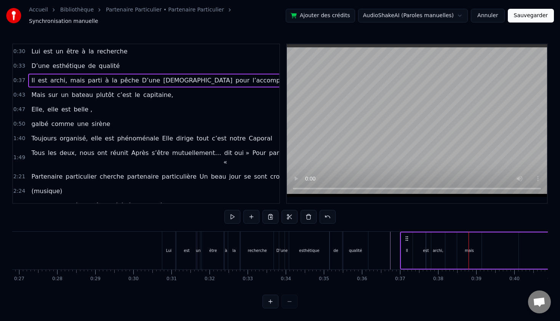
click at [427, 247] on div "est" at bounding box center [426, 250] width 6 height 6
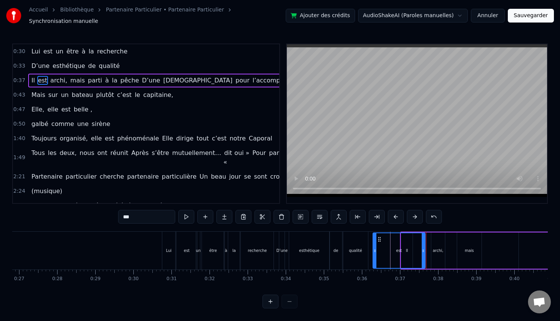
drag, startPoint x: 427, startPoint y: 246, endPoint x: 374, endPoint y: 247, distance: 52.6
click at [374, 247] on icon at bounding box center [375, 250] width 3 height 6
drag, startPoint x: 374, startPoint y: 247, endPoint x: 384, endPoint y: 247, distance: 10.3
click at [377, 247] on icon at bounding box center [375, 250] width 3 height 6
click at [422, 247] on icon at bounding box center [423, 250] width 3 height 6
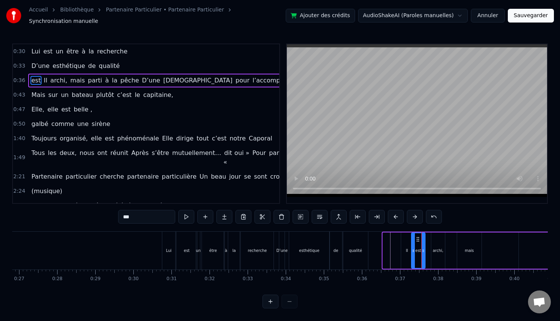
drag, startPoint x: 385, startPoint y: 248, endPoint x: 413, endPoint y: 249, distance: 28.6
click at [403, 249] on div "Il" at bounding box center [406, 250] width 11 height 36
type input "**"
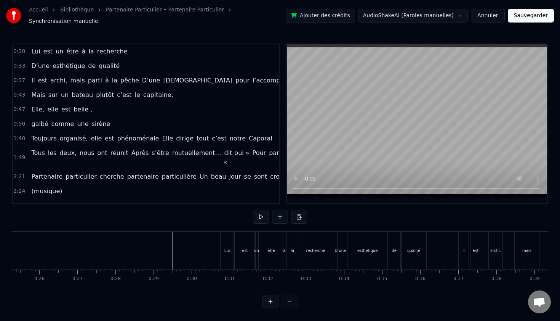
scroll to position [0, 798]
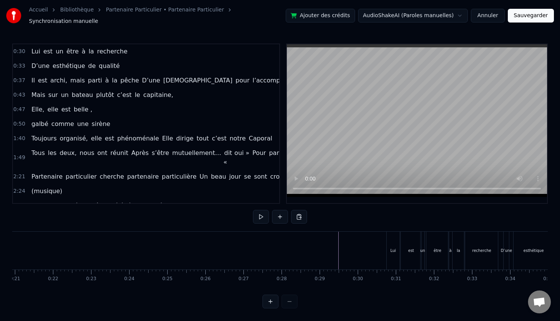
drag, startPoint x: 300, startPoint y: 243, endPoint x: 287, endPoint y: 242, distance: 13.0
click at [287, 242] on div "parti" at bounding box center [337, 250] width 110 height 38
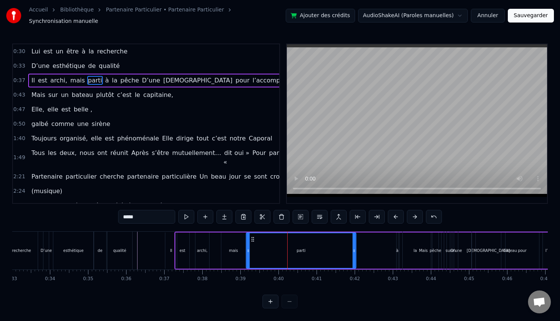
drag, startPoint x: 290, startPoint y: 235, endPoint x: 253, endPoint y: 235, distance: 36.6
click at [254, 239] on circle at bounding box center [254, 239] width 0 height 0
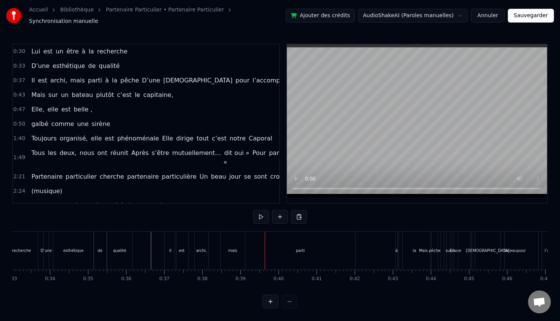
click at [228, 237] on div "mais" at bounding box center [233, 250] width 24 height 38
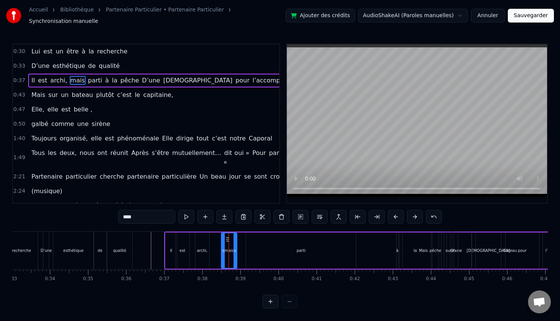
drag, startPoint x: 243, startPoint y: 246, endPoint x: 286, endPoint y: 246, distance: 42.7
click at [235, 249] on circle at bounding box center [235, 249] width 0 height 0
click at [298, 247] on div "parti" at bounding box center [301, 250] width 9 height 6
type input "*****"
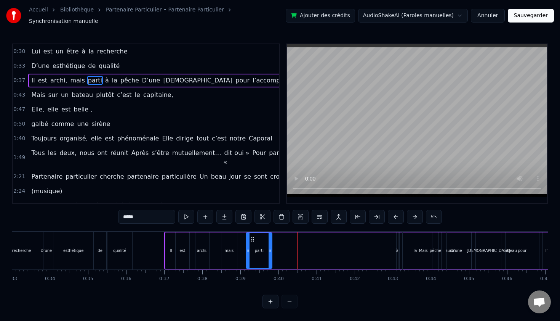
drag, startPoint x: 355, startPoint y: 246, endPoint x: 268, endPoint y: 245, distance: 86.9
click at [269, 247] on icon at bounding box center [270, 250] width 3 height 6
click at [380, 249] on div "Il est archi, mais parti à la pêche D’une déesse pour l’accompagner" at bounding box center [371, 250] width 414 height 38
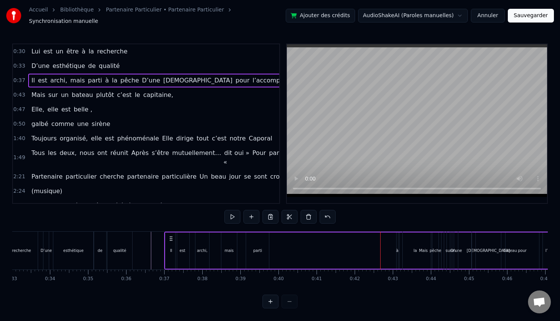
click at [400, 249] on div "la" at bounding box center [415, 250] width 31 height 36
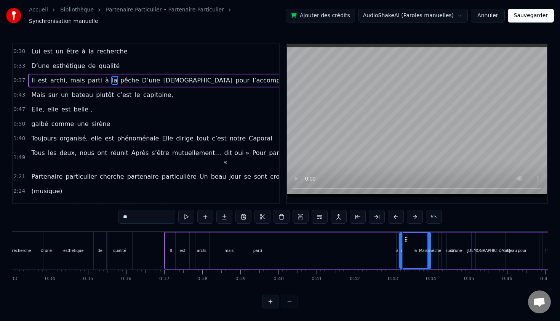
click at [396, 248] on div "Il est archi, mais parti à la pêche D’une déesse pour l’accompagner" at bounding box center [371, 250] width 414 height 38
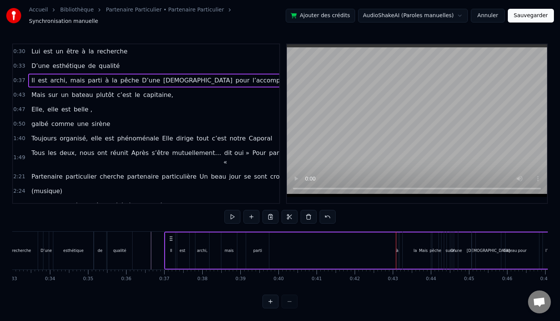
click at [396, 248] on div "à" at bounding box center [397, 250] width 2 height 6
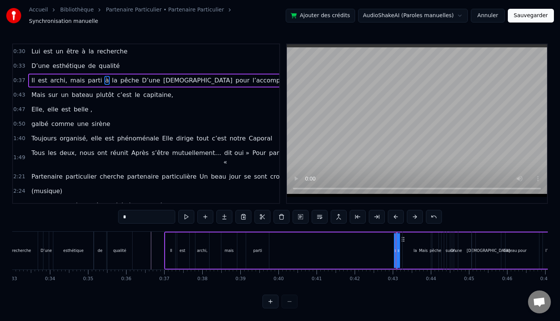
drag, startPoint x: 396, startPoint y: 244, endPoint x: 321, endPoint y: 247, distance: 75.5
click at [321, 247] on div "Il est archi, mais parti à la pêche D’une déesse pour l’accompagner" at bounding box center [371, 250] width 414 height 38
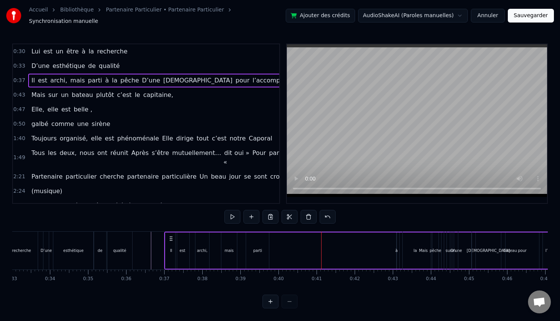
click at [395, 243] on div "Il est archi, mais parti à la pêche D’une déesse pour l’accompagner" at bounding box center [371, 250] width 414 height 38
click at [396, 249] on div "à" at bounding box center [397, 250] width 2 height 6
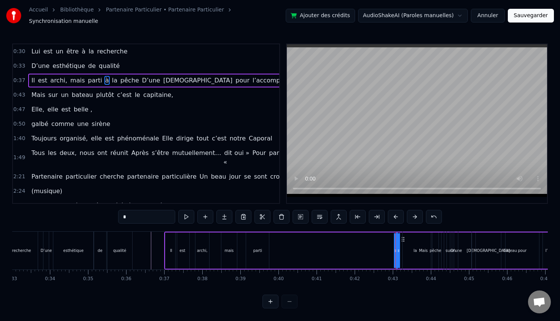
drag, startPoint x: 402, startPoint y: 235, endPoint x: 383, endPoint y: 235, distance: 18.7
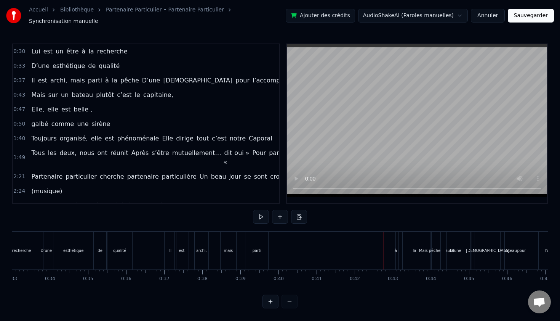
click at [396, 247] on div "à" at bounding box center [396, 250] width 2 height 6
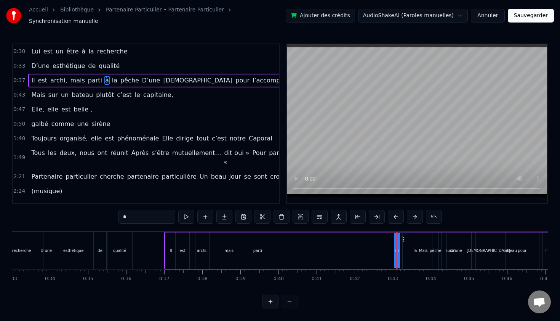
drag, startPoint x: 403, startPoint y: 236, endPoint x: 369, endPoint y: 237, distance: 33.2
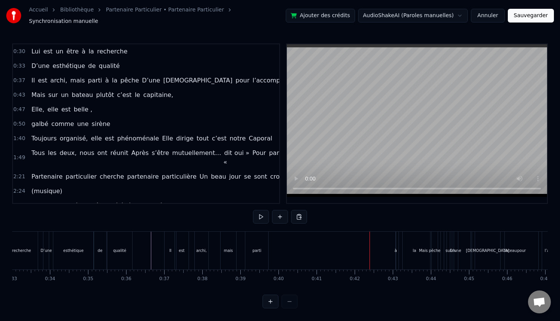
click at [395, 249] on div "à" at bounding box center [396, 250] width 2 height 6
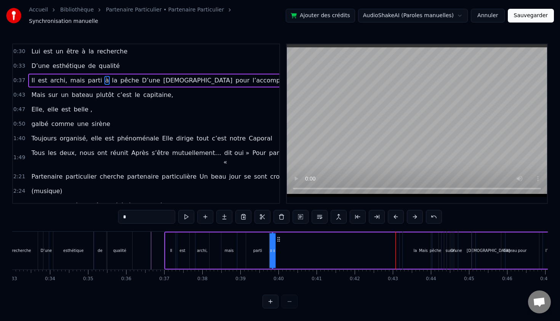
drag, startPoint x: 402, startPoint y: 235, endPoint x: 277, endPoint y: 249, distance: 125.5
click at [277, 249] on div "Il est archi, mais parti à la pêche D’une déesse pour l’accompagner" at bounding box center [371, 250] width 414 height 38
click at [414, 246] on div "Mais" at bounding box center [423, 250] width 41 height 38
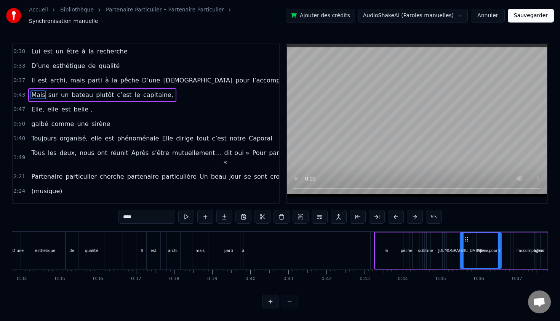
drag, startPoint x: 410, startPoint y: 236, endPoint x: 477, endPoint y: 242, distance: 67.4
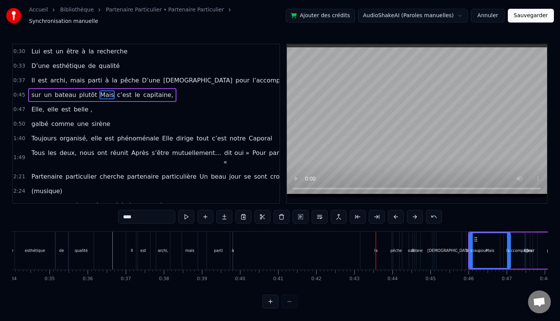
click at [377, 247] on div "la" at bounding box center [375, 250] width 3 height 6
type input "**"
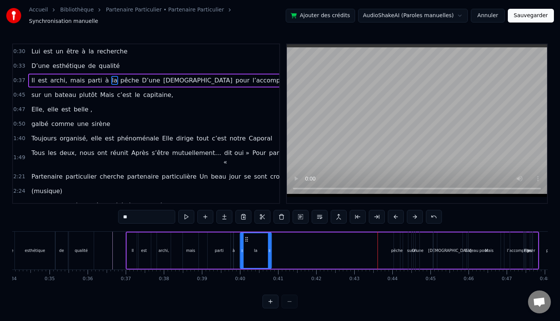
drag, startPoint x: 366, startPoint y: 235, endPoint x: 246, endPoint y: 236, distance: 120.9
click at [246, 236] on icon at bounding box center [247, 239] width 6 height 6
click at [390, 249] on div "Il est archi, mais parti à la pêche D’une déesse pour l’accompagner" at bounding box center [333, 250] width 414 height 38
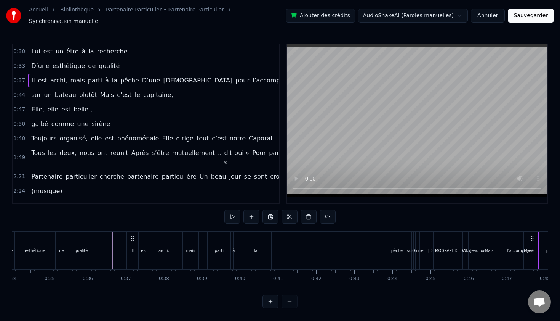
click at [400, 247] on div "pêche" at bounding box center [398, 250] width 12 height 6
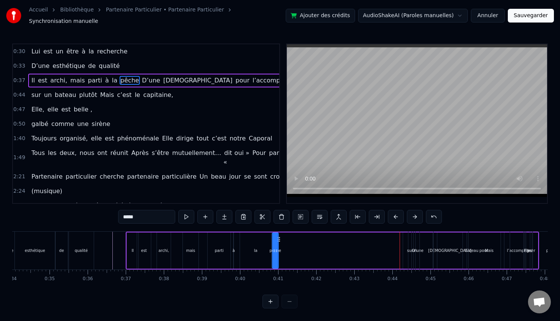
drag, startPoint x: 401, startPoint y: 236, endPoint x: 279, endPoint y: 241, distance: 121.7
click at [279, 241] on div "Il est archi, mais parti à la pêche D’une déesse pour l’accompagner" at bounding box center [333, 250] width 414 height 38
click at [323, 287] on div "0:30 Lui est un être à la recherche 0:33 D’une esthétique de qualité 0:37 Il es…" at bounding box center [280, 175] width 536 height 265
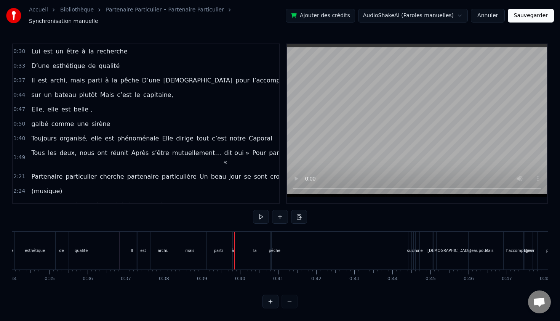
click at [190, 255] on div "mais" at bounding box center [190, 250] width 16 height 38
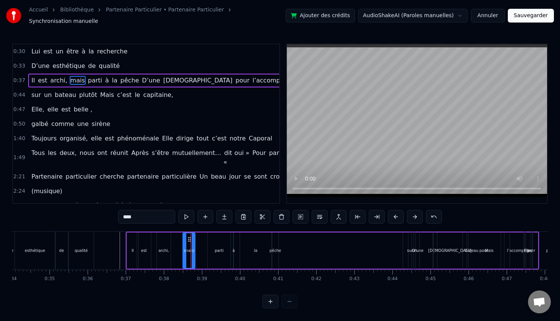
click at [193, 249] on icon at bounding box center [193, 250] width 3 height 6
click at [222, 251] on div "parti" at bounding box center [219, 250] width 23 height 36
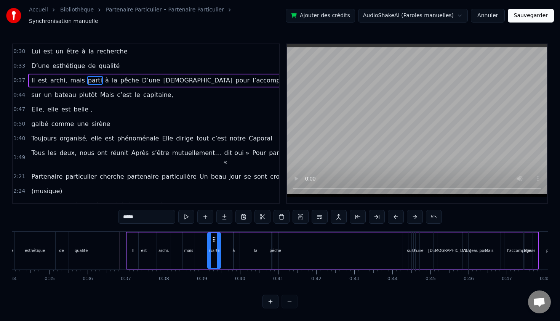
drag, startPoint x: 229, startPoint y: 249, endPoint x: 218, endPoint y: 249, distance: 10.7
click at [218, 249] on icon at bounding box center [218, 250] width 3 height 6
drag, startPoint x: 213, startPoint y: 235, endPoint x: 201, endPoint y: 235, distance: 12.6
click at [201, 236] on icon at bounding box center [202, 239] width 6 height 6
click at [234, 247] on div "à" at bounding box center [234, 250] width 2 height 6
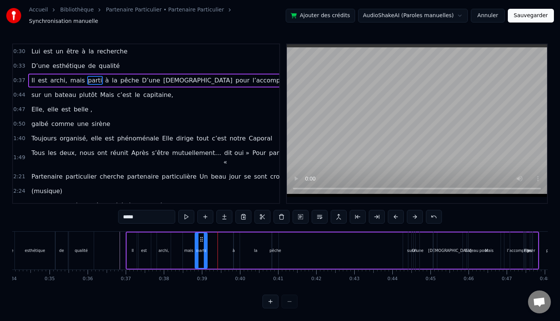
type input "*"
drag, startPoint x: 234, startPoint y: 250, endPoint x: 222, endPoint y: 249, distance: 11.5
click at [222, 249] on div "Il est archi, mais parti à la pêche D’une déesse pour l’accompagner" at bounding box center [333, 250] width 414 height 38
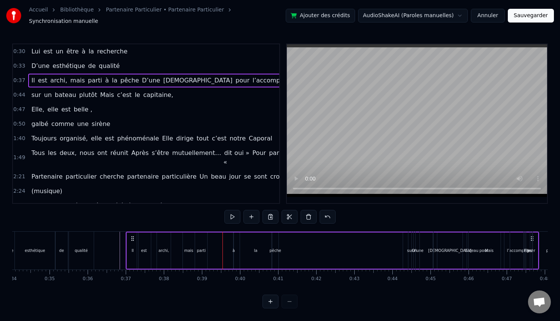
click at [234, 247] on div "à" at bounding box center [234, 250] width 2 height 6
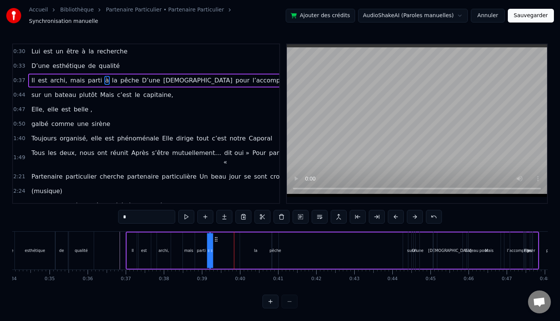
drag, startPoint x: 239, startPoint y: 235, endPoint x: 215, endPoint y: 235, distance: 24.0
click at [215, 239] on circle at bounding box center [215, 239] width 0 height 0
click at [258, 248] on div "la" at bounding box center [255, 250] width 31 height 36
drag, startPoint x: 270, startPoint y: 248, endPoint x: 253, endPoint y: 248, distance: 17.5
click at [253, 248] on icon at bounding box center [251, 250] width 3 height 6
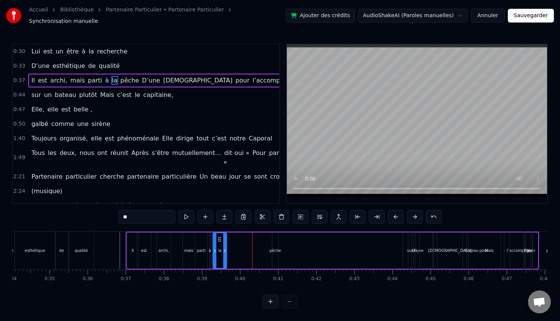
drag, startPoint x: 246, startPoint y: 236, endPoint x: 219, endPoint y: 236, distance: 27.1
click at [219, 236] on icon at bounding box center [220, 239] width 6 height 6
click at [274, 247] on div "pêche" at bounding box center [276, 250] width 12 height 6
type input "*****"
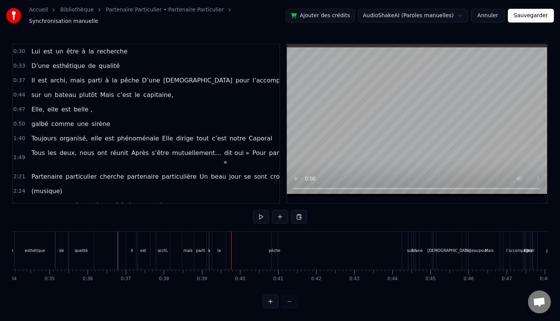
click at [185, 248] on div "mais" at bounding box center [187, 250] width 9 height 6
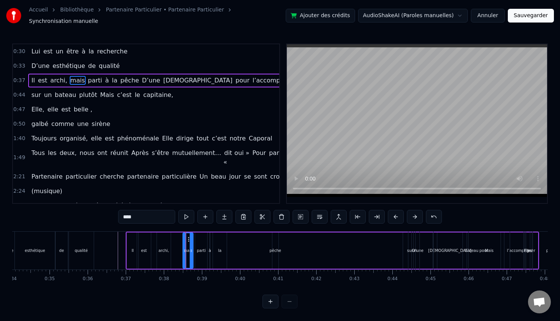
click at [190, 248] on icon at bounding box center [191, 250] width 3 height 6
click at [185, 236] on icon at bounding box center [187, 239] width 6 height 6
click at [197, 247] on div "parti" at bounding box center [201, 250] width 9 height 6
type input "*****"
click at [203, 248] on icon at bounding box center [202, 250] width 3 height 6
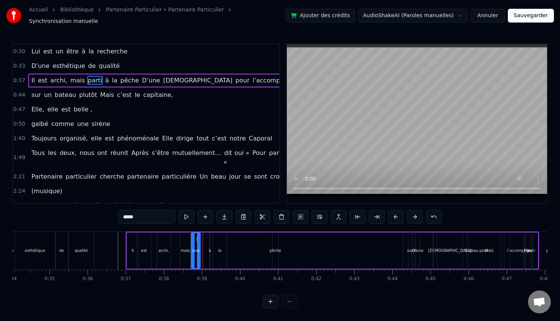
drag, startPoint x: 200, startPoint y: 236, endPoint x: 196, endPoint y: 236, distance: 4.2
click at [196, 236] on icon at bounding box center [198, 239] width 6 height 6
click at [207, 246] on div "Il est archi, mais parti à la pêche D’une déesse pour l’accompagner" at bounding box center [333, 250] width 414 height 38
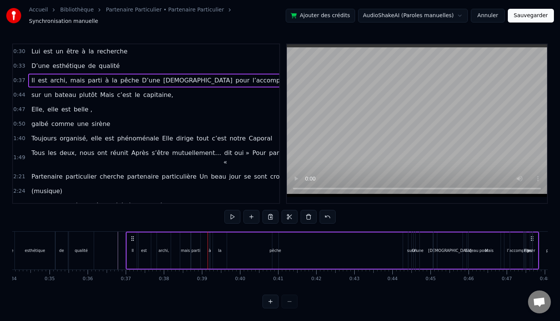
click at [209, 247] on div "Il est archi, mais parti à la pêche D’une déesse pour l’accompagner" at bounding box center [333, 250] width 414 height 38
click at [210, 255] on div "Il est archi, mais parti à la pêche D’une déesse pour l’accompagner" at bounding box center [333, 250] width 414 height 38
click at [209, 247] on div "à" at bounding box center [210, 250] width 2 height 6
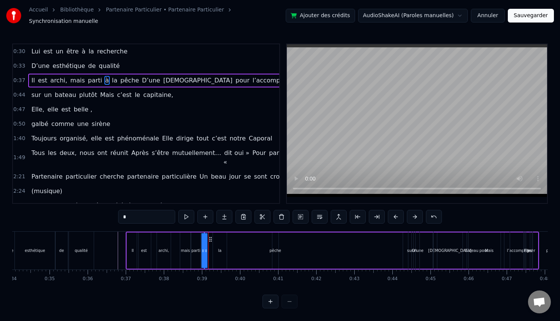
drag, startPoint x: 215, startPoint y: 235, endPoint x: 210, endPoint y: 236, distance: 5.8
click at [210, 236] on icon at bounding box center [210, 239] width 6 height 6
click at [220, 247] on div "la" at bounding box center [219, 250] width 3 height 6
type input "**"
drag, startPoint x: 219, startPoint y: 236, endPoint x: 212, endPoint y: 236, distance: 6.9
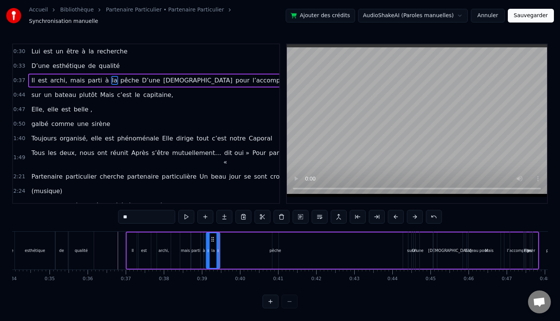
click at [212, 236] on icon at bounding box center [213, 239] width 6 height 6
click at [260, 246] on div "Il est archi, mais parti à la pêche D’une déesse pour l’accompagner" at bounding box center [333, 250] width 414 height 38
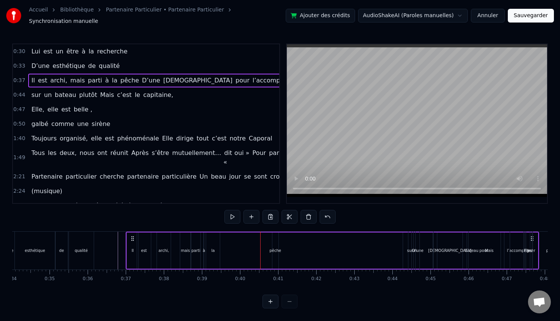
click at [274, 247] on div "pêche" at bounding box center [276, 250] width 12 height 6
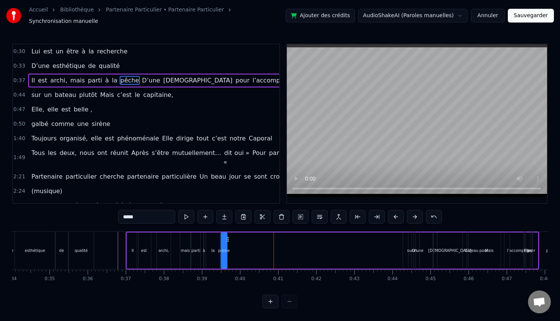
drag, startPoint x: 280, startPoint y: 236, endPoint x: 228, endPoint y: 234, distance: 51.5
click at [228, 236] on icon at bounding box center [228, 239] width 6 height 6
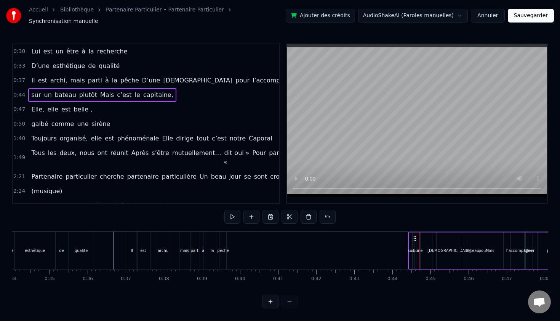
click at [536, 11] on button "Sauvegarder" at bounding box center [531, 16] width 46 height 14
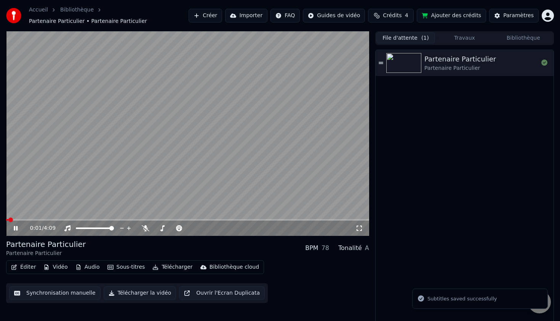
click at [18, 273] on div "Éditer Vidéo Audio Sous-titres Télécharger Bibliothèque cloud" at bounding box center [135, 267] width 258 height 14
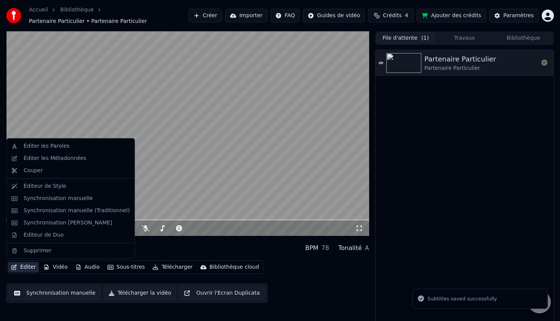
click at [24, 270] on button "Éditer" at bounding box center [23, 267] width 31 height 11
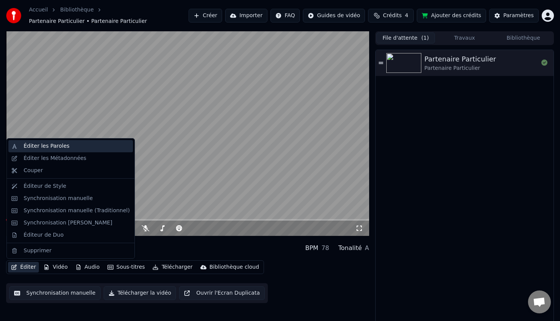
click at [67, 147] on div "Éditer les Paroles" at bounding box center [77, 146] width 106 height 8
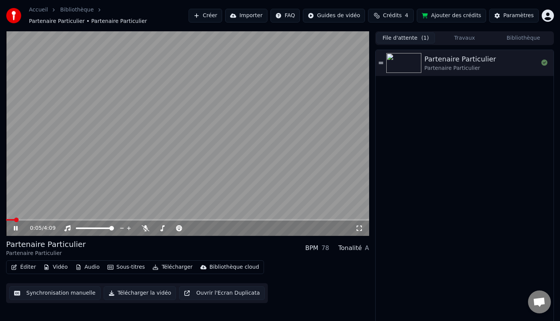
click at [14, 226] on icon at bounding box center [16, 228] width 4 height 5
click at [21, 273] on div "Éditer Vidéo Audio Sous-titres Télécharger Bibliothèque cloud" at bounding box center [135, 267] width 258 height 14
click at [26, 270] on button "Éditer" at bounding box center [23, 267] width 31 height 11
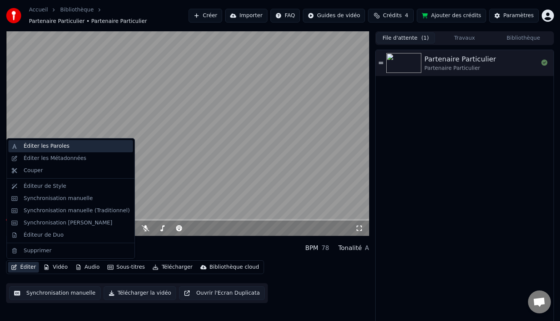
click at [97, 146] on div "Éditer les Paroles" at bounding box center [77, 146] width 106 height 8
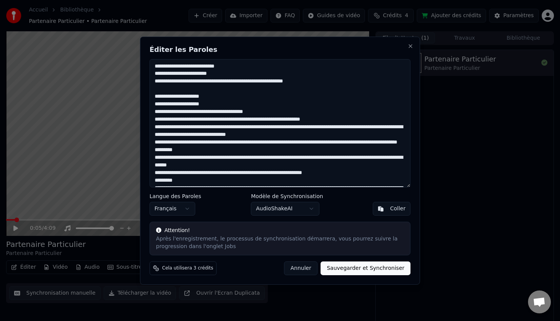
click at [236, 82] on textarea at bounding box center [280, 123] width 261 height 128
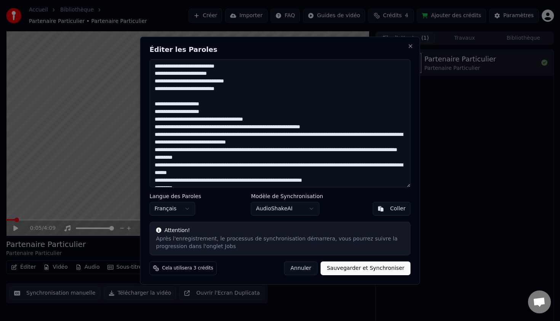
click at [159, 113] on textarea at bounding box center [280, 123] width 261 height 128
click at [268, 119] on textarea at bounding box center [280, 123] width 261 height 128
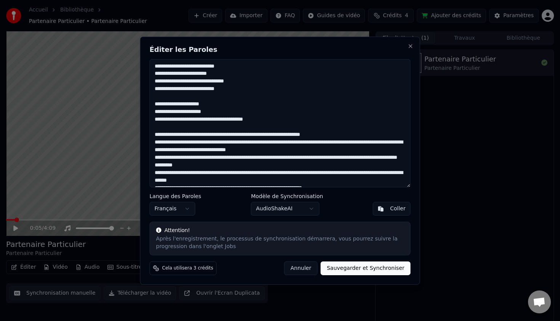
click at [197, 134] on textarea at bounding box center [280, 123] width 261 height 128
click at [257, 136] on textarea at bounding box center [280, 123] width 261 height 128
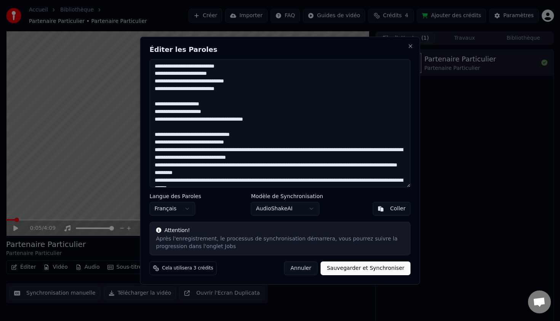
click at [260, 143] on textarea at bounding box center [280, 123] width 261 height 128
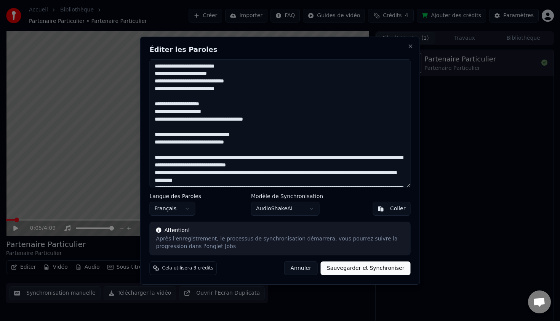
click at [231, 158] on textarea at bounding box center [280, 123] width 261 height 128
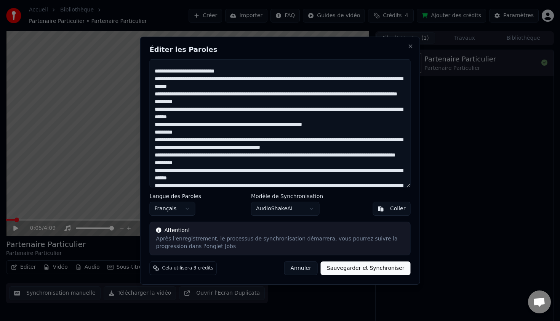
scroll to position [63, 0]
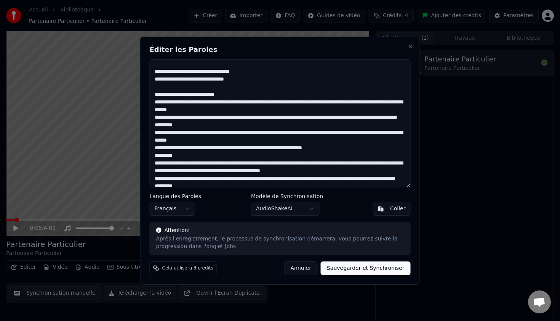
click at [226, 104] on textarea at bounding box center [280, 123] width 261 height 128
click at [250, 103] on textarea at bounding box center [280, 123] width 261 height 128
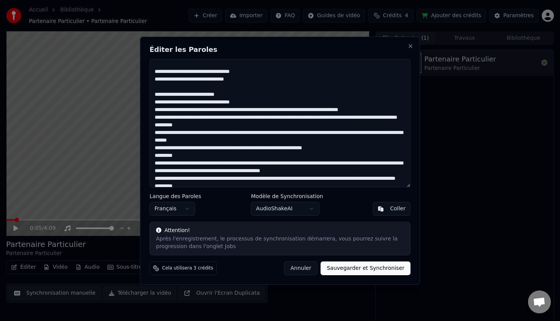
click at [213, 111] on textarea at bounding box center [280, 123] width 261 height 128
click at [250, 109] on textarea at bounding box center [280, 123] width 261 height 128
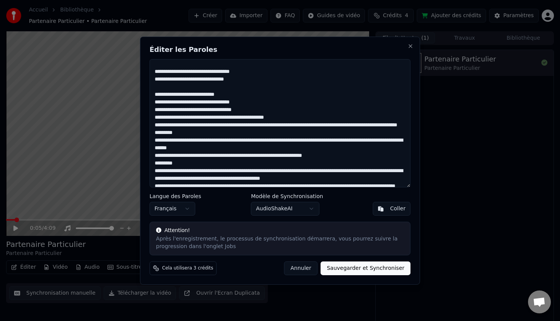
click at [241, 116] on textarea at bounding box center [280, 123] width 261 height 128
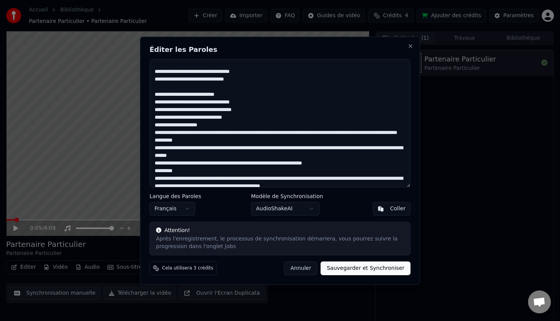
click at [240, 128] on textarea at bounding box center [280, 123] width 261 height 128
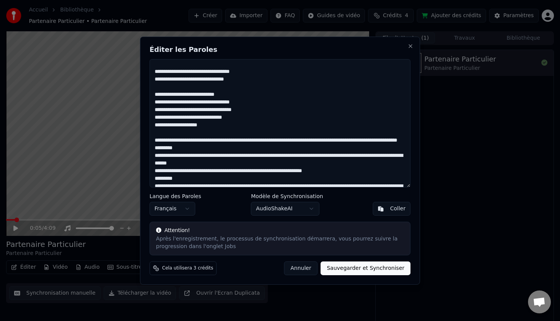
click at [209, 140] on textarea at bounding box center [280, 123] width 261 height 128
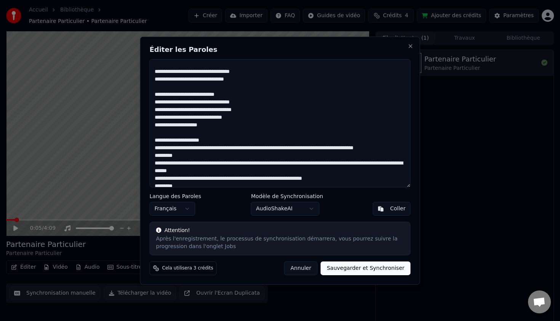
click at [232, 150] on textarea at bounding box center [280, 123] width 261 height 128
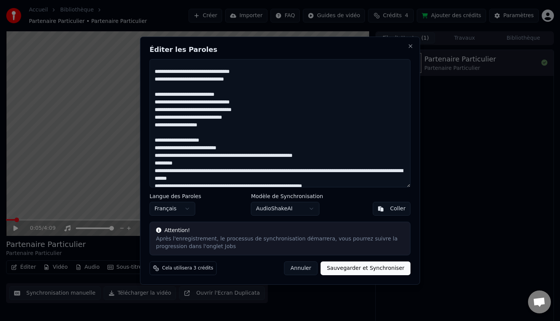
click at [232, 150] on textarea at bounding box center [280, 123] width 261 height 128
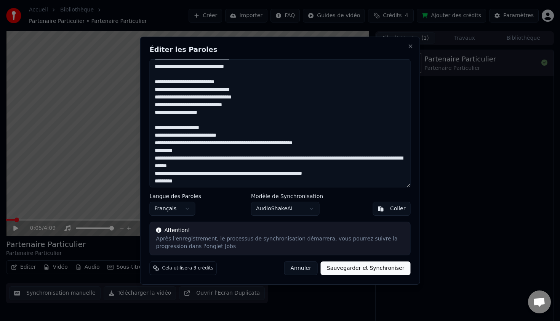
scroll to position [86, 0]
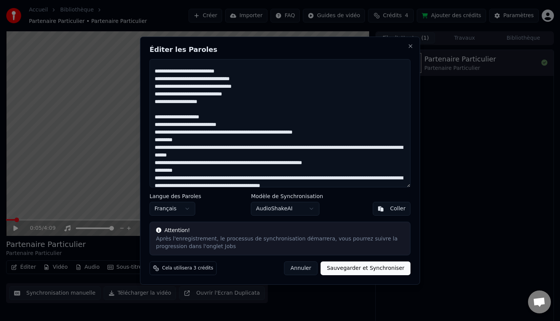
click at [226, 133] on textarea at bounding box center [280, 123] width 261 height 128
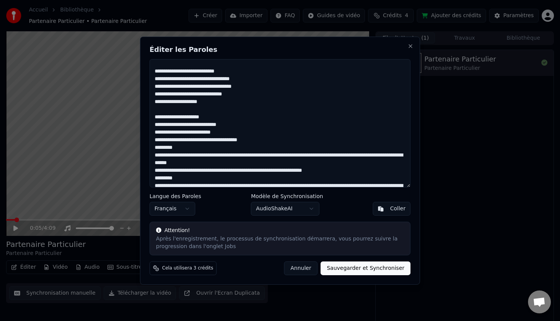
click at [223, 149] on textarea at bounding box center [280, 123] width 261 height 128
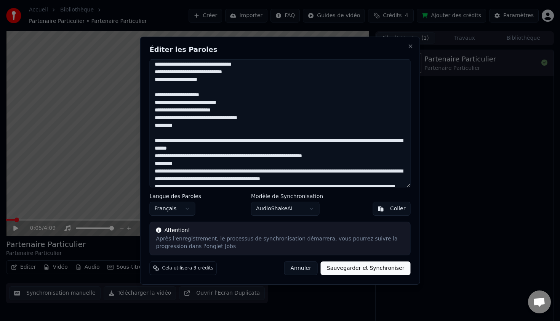
scroll to position [124, 0]
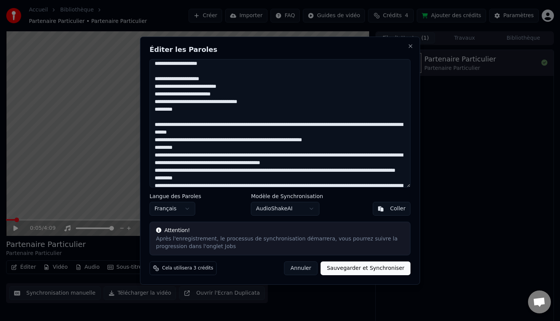
click at [238, 126] on textarea at bounding box center [280, 123] width 261 height 128
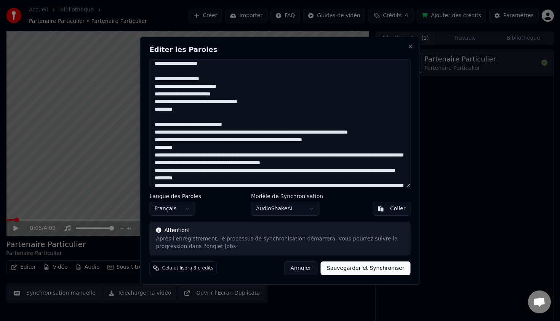
click at [254, 134] on textarea at bounding box center [280, 123] width 261 height 128
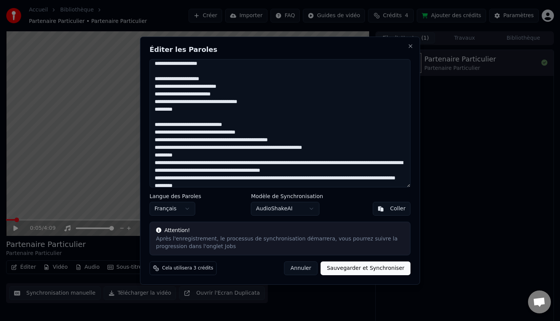
click at [225, 141] on textarea at bounding box center [280, 123] width 261 height 128
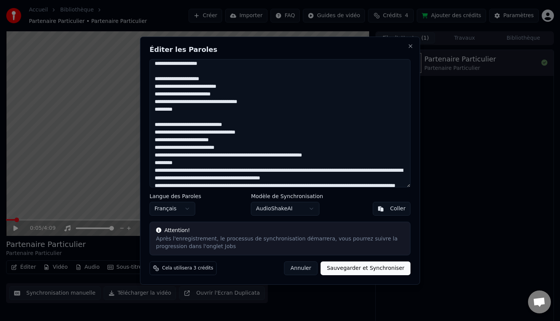
click at [203, 148] on textarea at bounding box center [280, 123] width 261 height 128
click at [260, 143] on textarea at bounding box center [280, 123] width 261 height 128
click at [258, 147] on textarea at bounding box center [280, 123] width 261 height 128
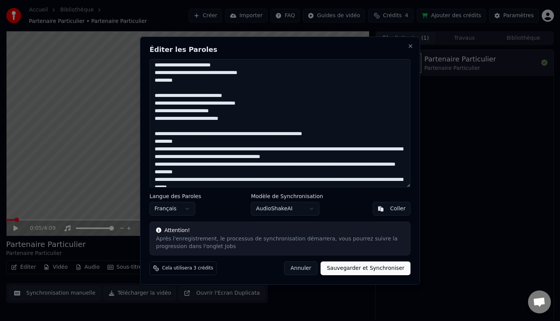
scroll to position [156, 0]
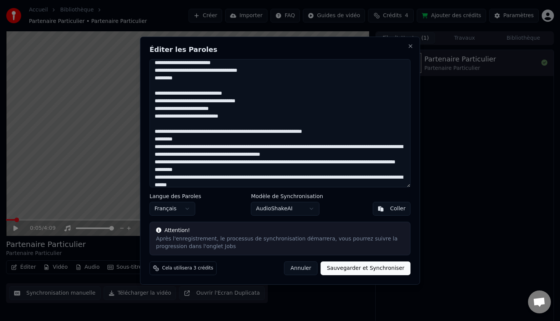
click at [242, 134] on textarea at bounding box center [280, 123] width 261 height 128
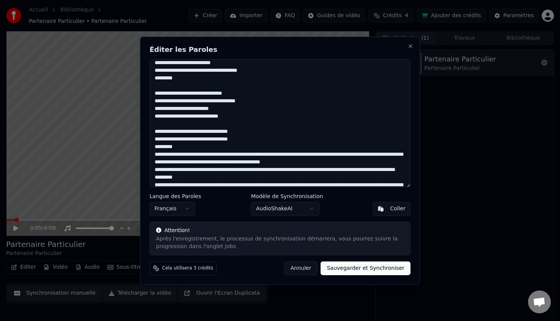
click at [223, 149] on textarea at bounding box center [280, 123] width 261 height 128
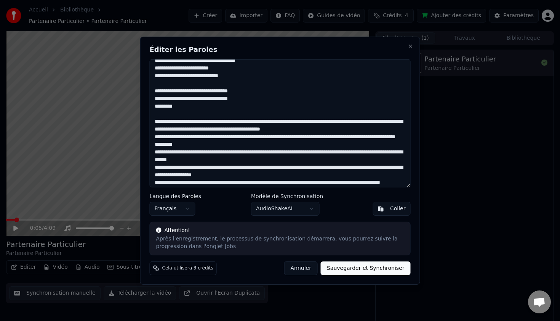
scroll to position [200, 0]
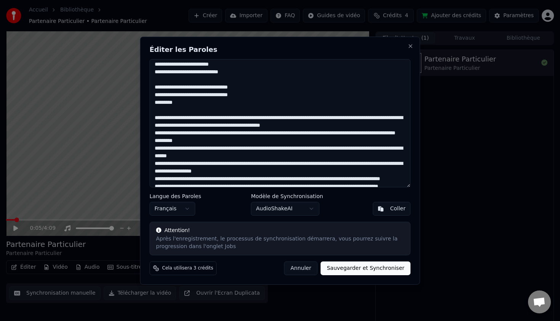
click at [226, 117] on textarea at bounding box center [280, 123] width 261 height 128
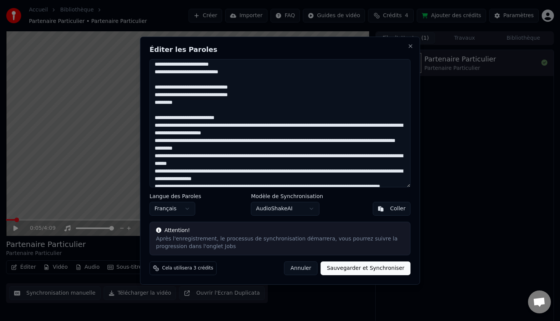
click at [176, 125] on textarea at bounding box center [280, 123] width 261 height 128
click at [263, 125] on textarea at bounding box center [280, 123] width 261 height 128
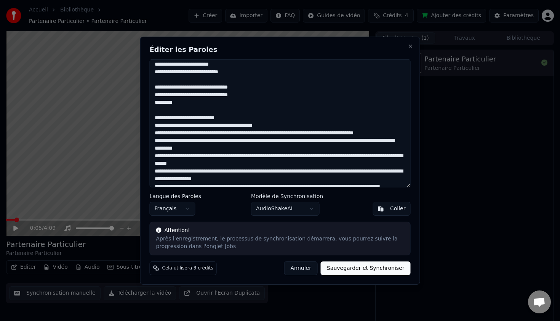
click at [215, 133] on textarea at bounding box center [280, 123] width 261 height 128
click at [191, 134] on textarea at bounding box center [280, 123] width 261 height 128
click at [264, 133] on textarea at bounding box center [280, 123] width 261 height 128
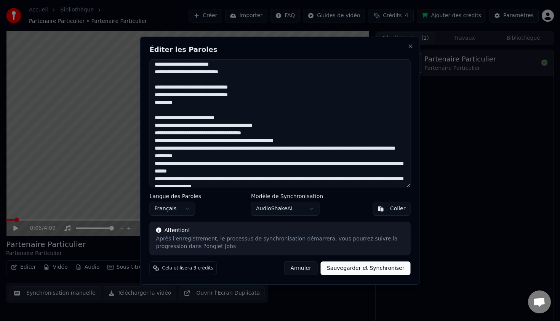
click at [239, 140] on textarea at bounding box center [280, 123] width 261 height 128
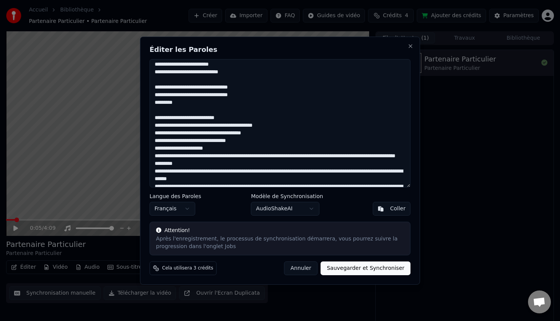
click at [267, 148] on textarea at bounding box center [280, 123] width 261 height 128
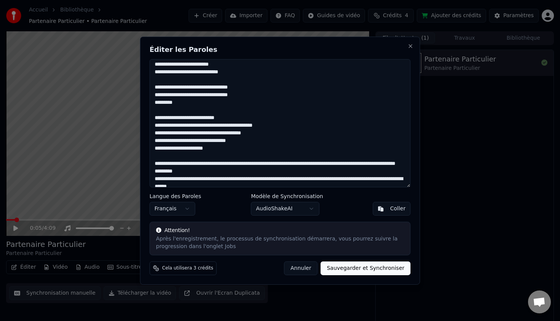
click at [209, 163] on textarea at bounding box center [280, 123] width 261 height 128
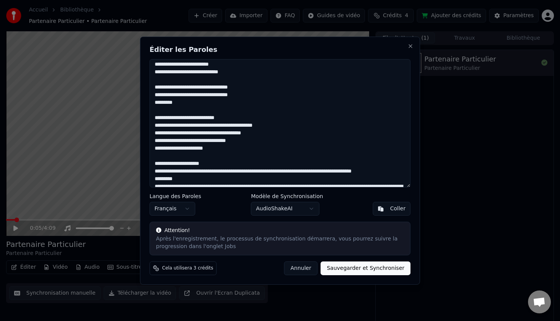
scroll to position [225, 0]
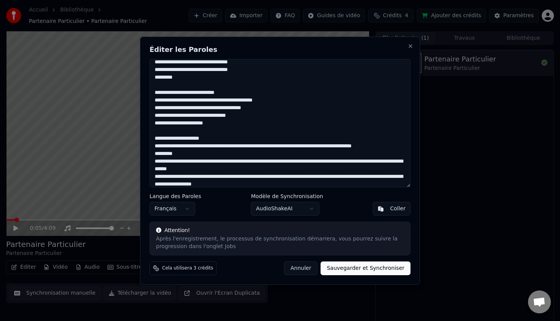
click at [229, 146] on textarea at bounding box center [280, 123] width 261 height 128
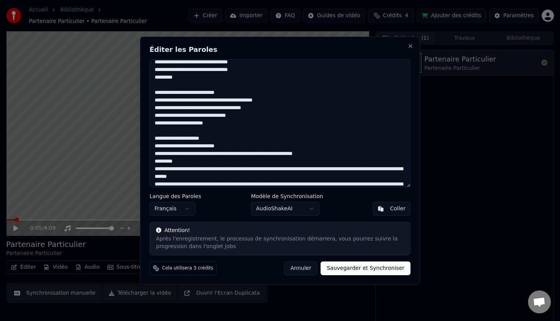
click at [226, 156] on textarea at bounding box center [280, 123] width 261 height 128
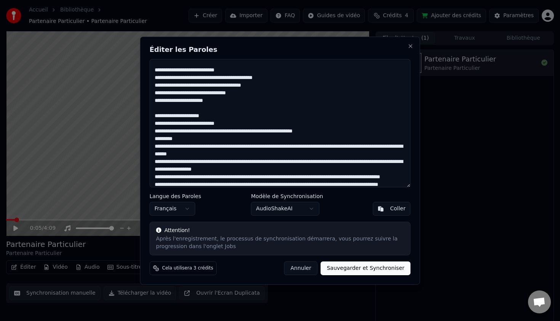
scroll to position [257, 0]
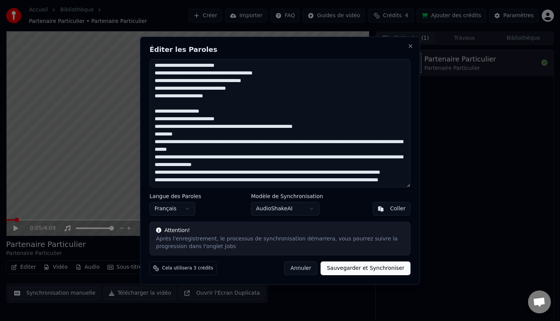
click at [187, 131] on textarea at bounding box center [280, 123] width 261 height 128
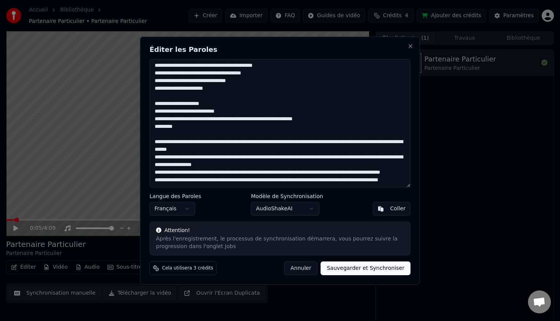
scroll to position [275, 0]
click at [229, 128] on textarea at bounding box center [280, 123] width 261 height 128
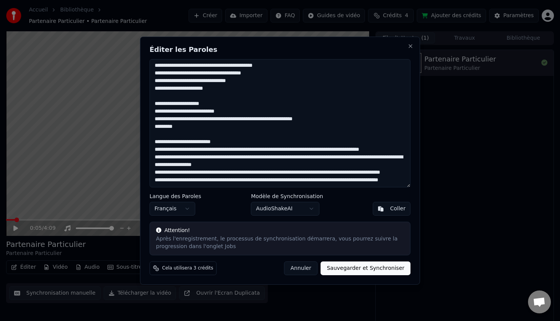
click at [247, 135] on textarea at bounding box center [280, 123] width 261 height 128
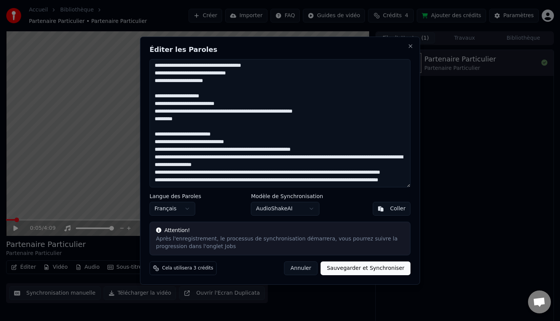
click at [252, 142] on textarea at bounding box center [280, 123] width 261 height 128
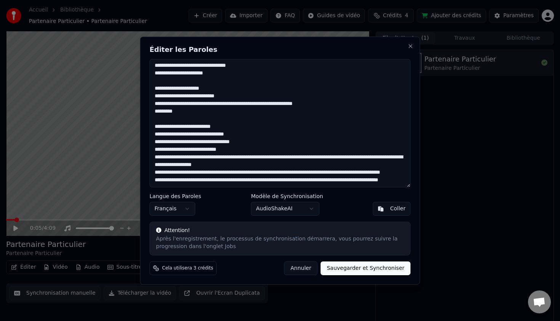
click at [268, 148] on textarea at bounding box center [280, 123] width 261 height 128
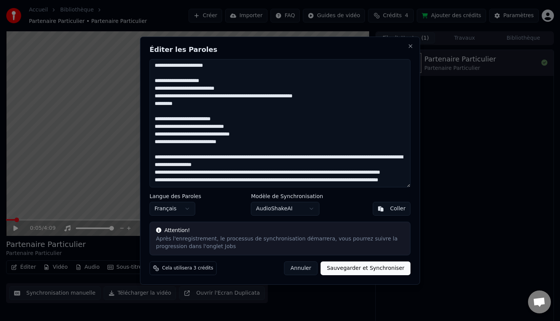
scroll to position [298, 0]
click at [184, 141] on textarea at bounding box center [280, 123] width 261 height 128
click at [211, 143] on textarea at bounding box center [280, 123] width 261 height 128
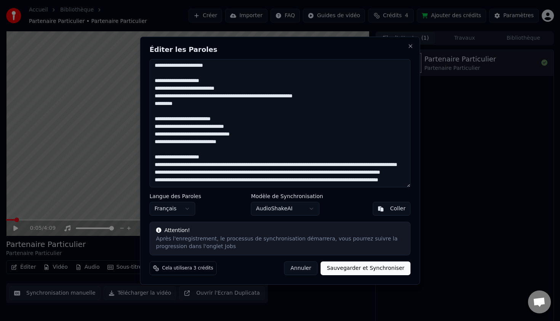
click at [243, 149] on textarea at bounding box center [280, 123] width 261 height 128
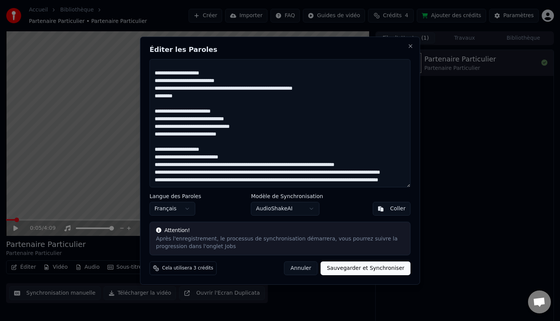
click at [233, 157] on textarea at bounding box center [280, 123] width 261 height 128
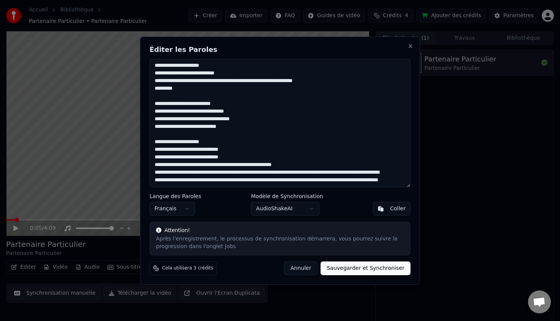
click at [270, 148] on textarea at bounding box center [280, 123] width 261 height 128
click at [309, 156] on textarea at bounding box center [280, 123] width 261 height 128
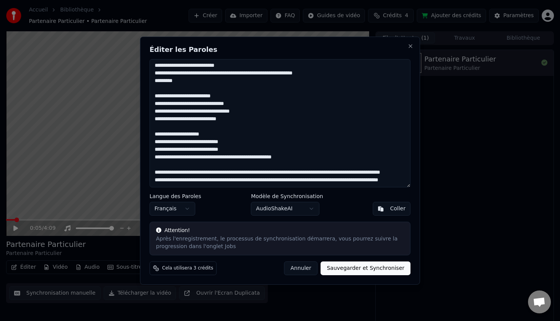
scroll to position [321, 0]
click at [208, 155] on textarea at bounding box center [280, 123] width 261 height 128
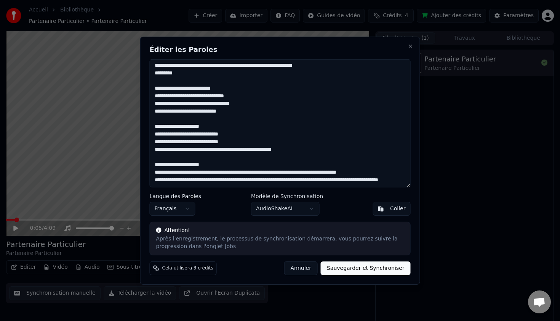
click at [217, 164] on textarea at bounding box center [280, 123] width 261 height 128
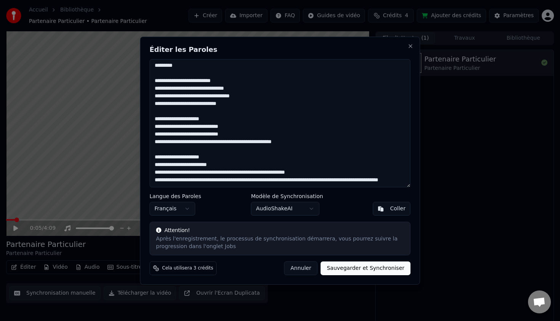
scroll to position [328, 0]
click at [224, 164] on textarea at bounding box center [280, 123] width 261 height 128
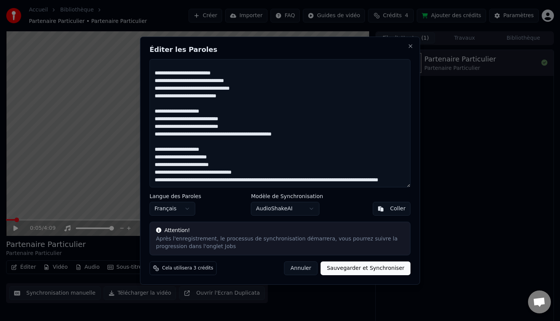
scroll to position [336, 0]
click at [276, 162] on textarea at bounding box center [280, 123] width 261 height 128
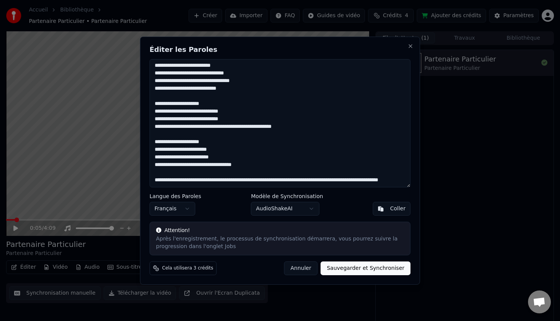
scroll to position [343, 0]
click at [208, 172] on textarea at bounding box center [280, 123] width 261 height 128
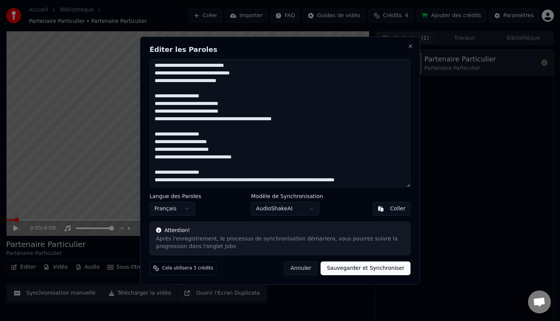
click at [216, 179] on textarea at bounding box center [280, 123] width 261 height 128
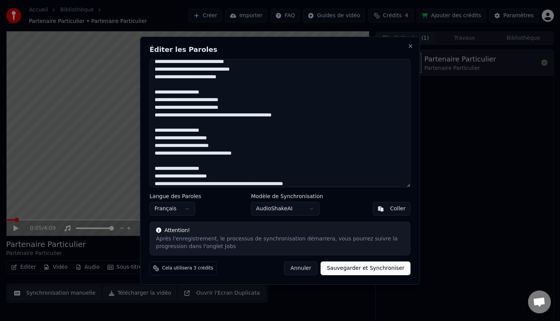
scroll to position [351, 0]
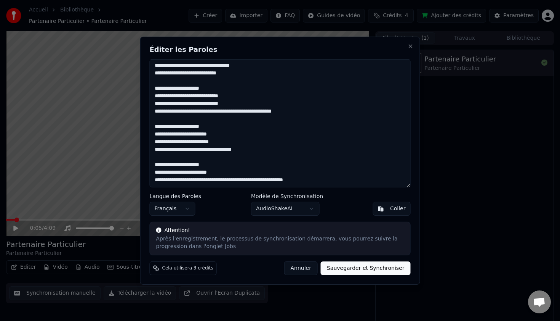
click at [224, 180] on textarea at bounding box center [280, 123] width 261 height 128
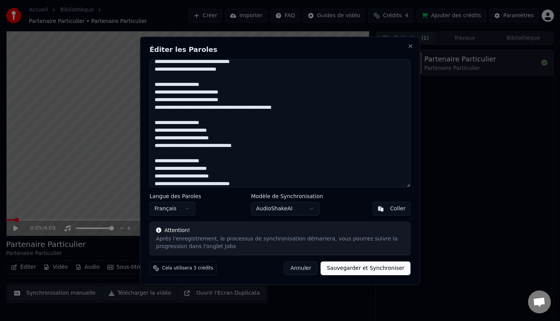
scroll to position [359, 0]
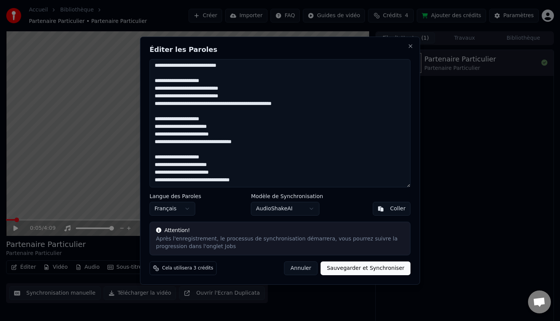
type textarea "**********"
click at [357, 271] on button "Sauvegarder et Synchroniser" at bounding box center [366, 268] width 90 height 14
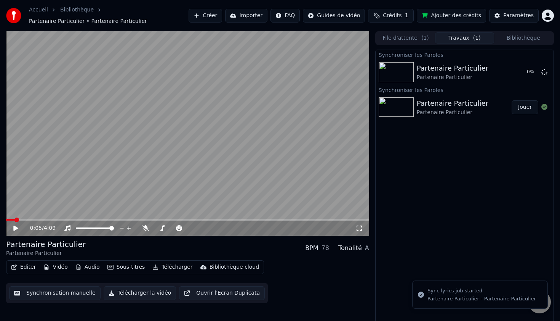
scroll to position [2, 0]
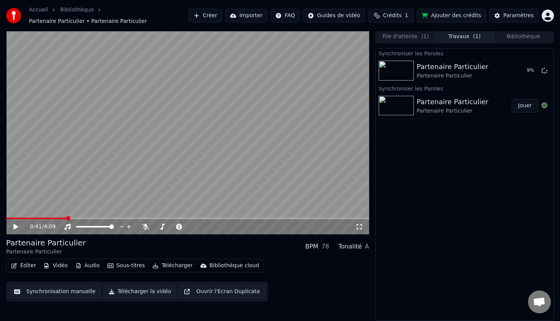
click at [26, 269] on button "Éditer" at bounding box center [23, 265] width 31 height 11
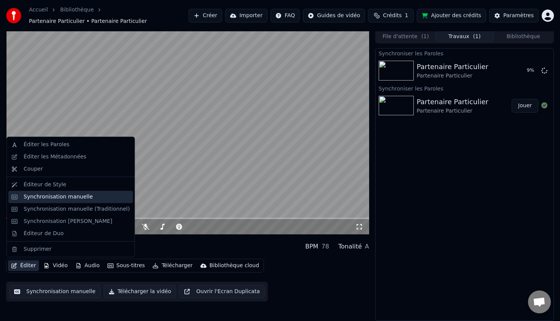
click at [80, 196] on div "Synchronisation manuelle" at bounding box center [58, 197] width 69 height 8
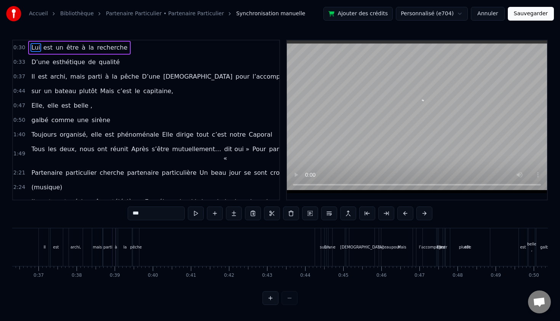
scroll to position [0, 1385]
click at [34, 60] on span "D’une" at bounding box center [40, 62] width 20 height 9
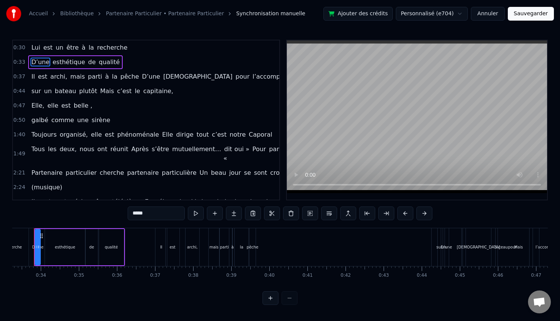
scroll to position [0, 1251]
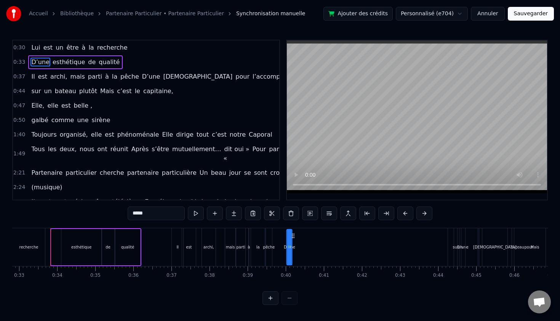
drag, startPoint x: 57, startPoint y: 236, endPoint x: 292, endPoint y: 241, distance: 235.3
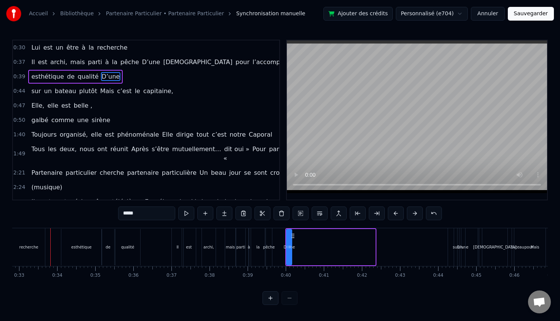
click at [50, 79] on span "esthétique" at bounding box center [47, 76] width 34 height 9
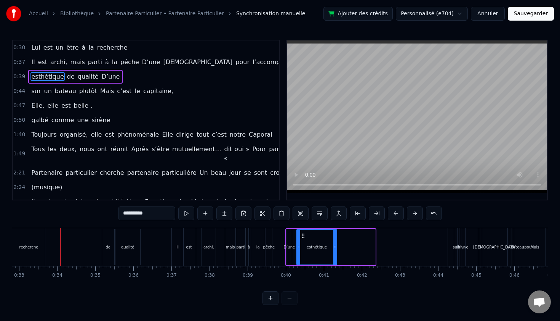
drag, startPoint x: 68, startPoint y: 236, endPoint x: 303, endPoint y: 236, distance: 235.6
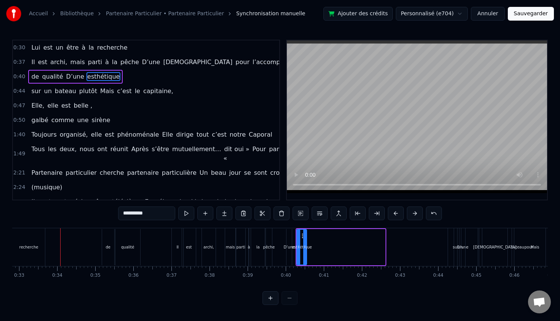
drag, startPoint x: 336, startPoint y: 246, endPoint x: 306, endPoint y: 246, distance: 30.1
click at [306, 246] on icon at bounding box center [304, 247] width 3 height 6
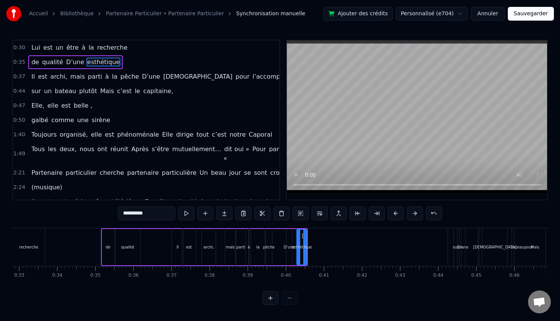
click at [35, 62] on span "de" at bounding box center [34, 62] width 9 height 9
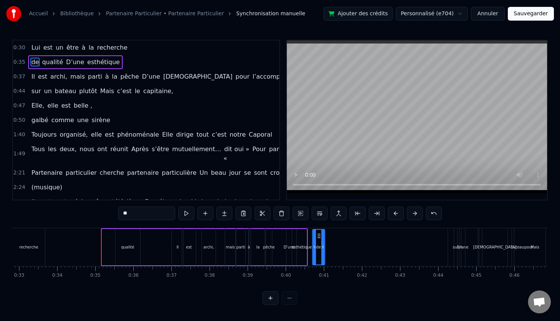
drag, startPoint x: 107, startPoint y: 235, endPoint x: 318, endPoint y: 232, distance: 210.5
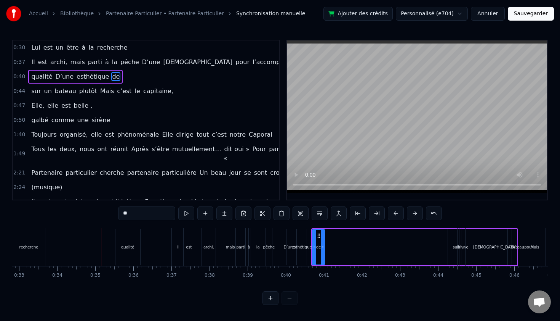
click at [47, 78] on span "qualité" at bounding box center [41, 76] width 22 height 9
type input "*******"
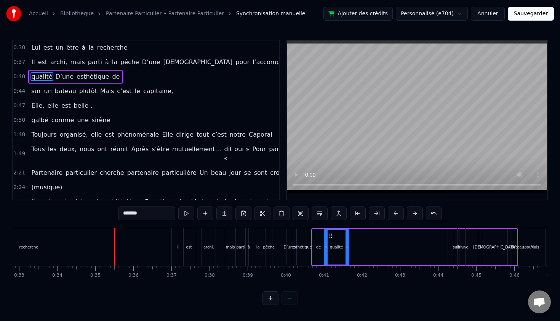
drag, startPoint x: 121, startPoint y: 236, endPoint x: 330, endPoint y: 245, distance: 209.1
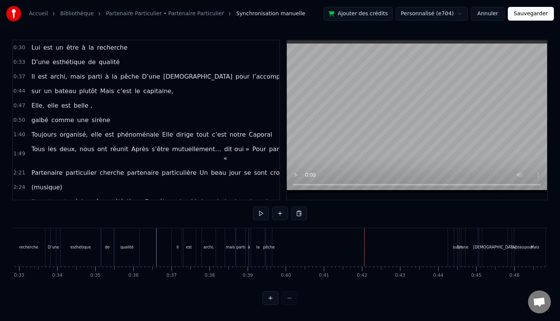
click at [29, 30] on div "Accueil Bibliothèque Partenaire Particulier • Partenaire Particulier Synchronis…" at bounding box center [280, 152] width 560 height 305
click at [45, 284] on div "Lui est un être à la recherche D’une esthétique de qualité Il est archi, mais p…" at bounding box center [280, 256] width 536 height 57
click at [141, 78] on span "D’une" at bounding box center [151, 76] width 20 height 9
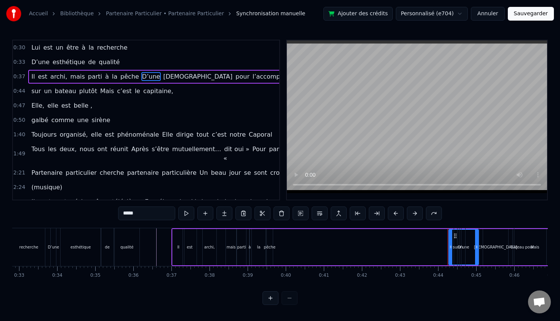
drag, startPoint x: 455, startPoint y: 236, endPoint x: 392, endPoint y: 236, distance: 63.3
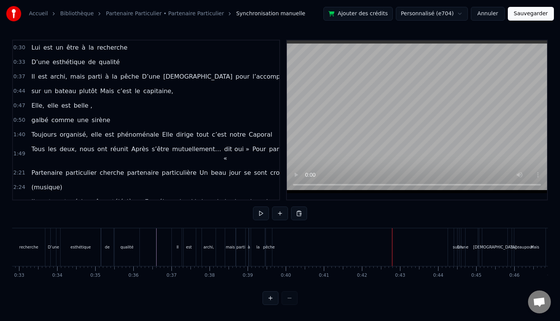
click at [141, 79] on span "D’une" at bounding box center [151, 76] width 20 height 9
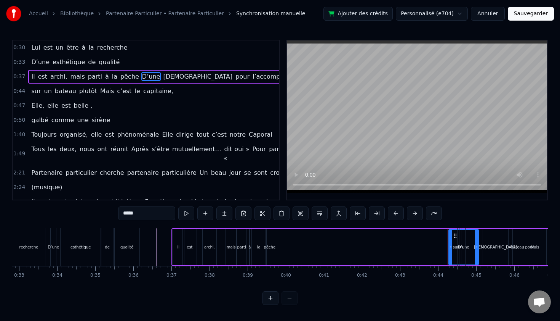
drag, startPoint x: 465, startPoint y: 247, endPoint x: 438, endPoint y: 243, distance: 27.8
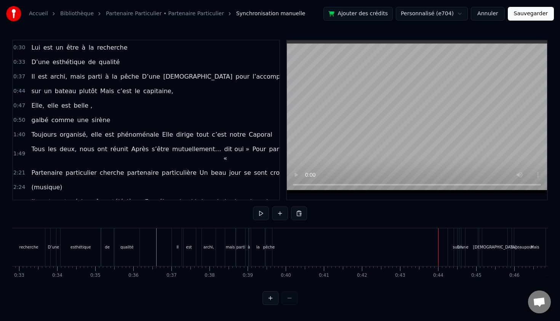
click at [419, 240] on div "Il est archi, mais parti à la pêche D’une déesse pour l’accompagner" at bounding box center [379, 247] width 414 height 38
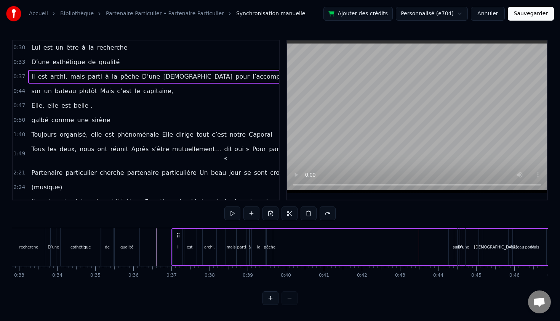
click at [450, 244] on div "D’une" at bounding box center [464, 247] width 30 height 36
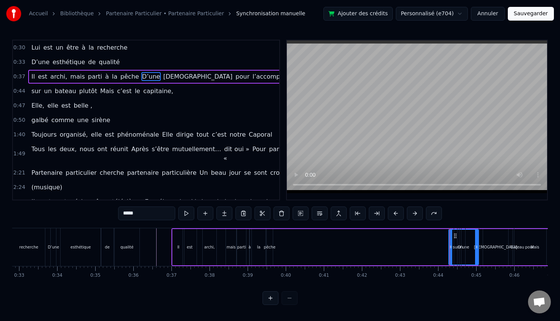
drag, startPoint x: 454, startPoint y: 237, endPoint x: 448, endPoint y: 237, distance: 6.1
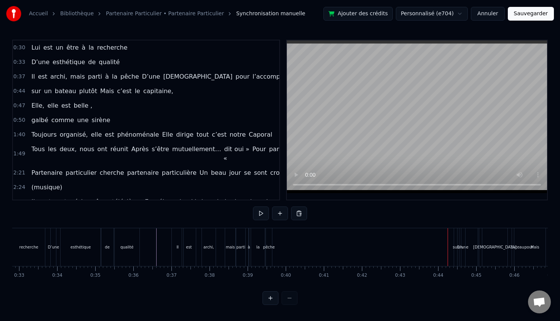
click at [455, 234] on div "sur" at bounding box center [455, 247] width 3 height 38
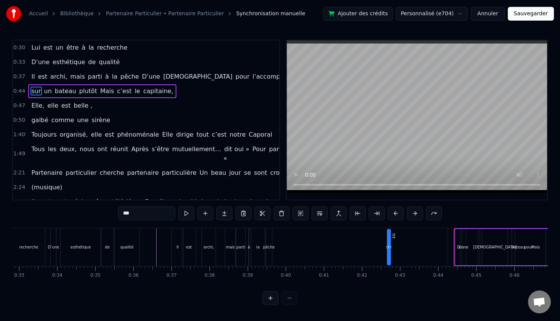
drag, startPoint x: 461, startPoint y: 235, endPoint x: 393, endPoint y: 232, distance: 67.5
click at [393, 233] on icon at bounding box center [394, 236] width 6 height 6
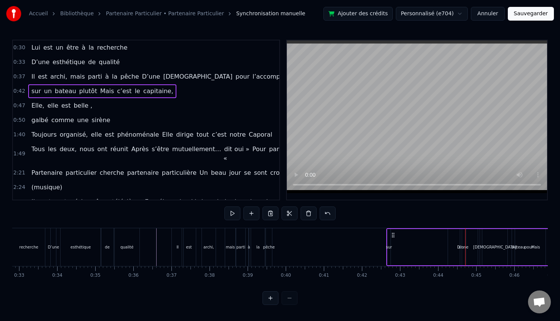
click at [472, 248] on div "bateau" at bounding box center [519, 247] width 104 height 36
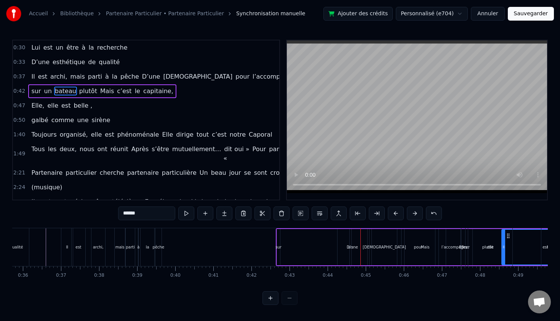
drag, startPoint x: 473, startPoint y: 235, endPoint x: 532, endPoint y: 241, distance: 59.1
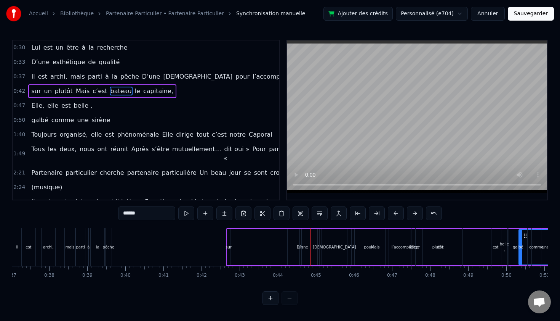
click at [306, 247] on div "sur un plutôt Mais c’est bateau le capitaine," at bounding box center [497, 247] width 542 height 38
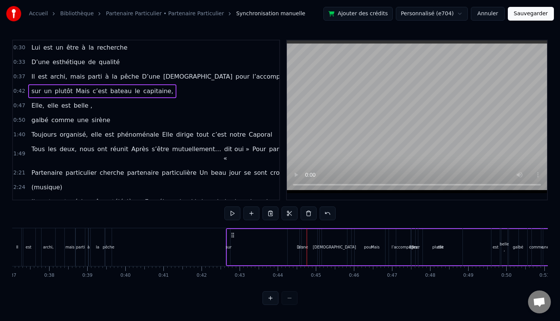
click at [298, 247] on div "un" at bounding box center [300, 247] width 5 height 6
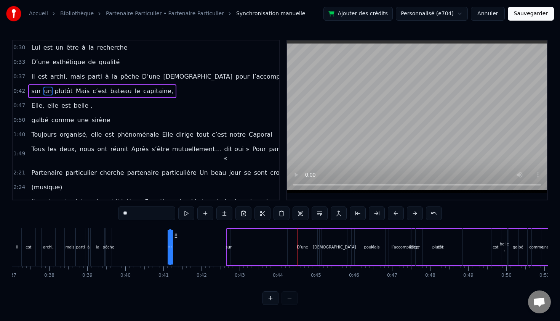
drag, startPoint x: 306, startPoint y: 236, endPoint x: 176, endPoint y: 231, distance: 129.7
click at [306, 245] on div "un sur plutôt Mais c’est bateau le capitaine," at bounding box center [497, 247] width 542 height 38
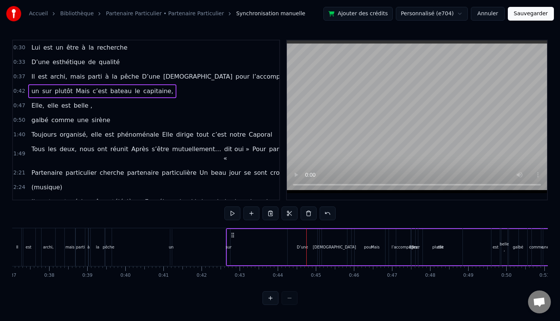
click at [305, 250] on div "un sur plutôt Mais c’est bateau le capitaine," at bounding box center [497, 247] width 542 height 38
click at [305, 247] on div "un sur plutôt Mais c’est bateau le capitaine," at bounding box center [497, 247] width 542 height 38
click at [297, 245] on div "un sur plutôt Mais c’est bateau le capitaine," at bounding box center [497, 247] width 542 height 38
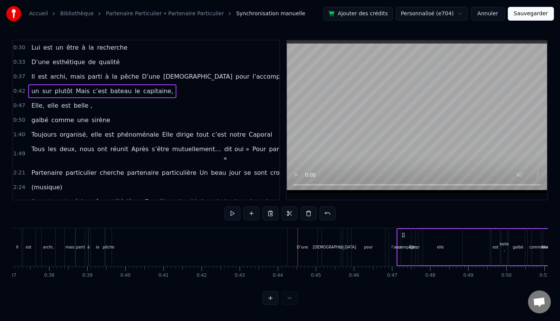
drag, startPoint x: 233, startPoint y: 233, endPoint x: 404, endPoint y: 233, distance: 171.5
click at [404, 233] on icon at bounding box center [404, 235] width 6 height 6
click at [310, 246] on div "D’une" at bounding box center [303, 247] width 30 height 38
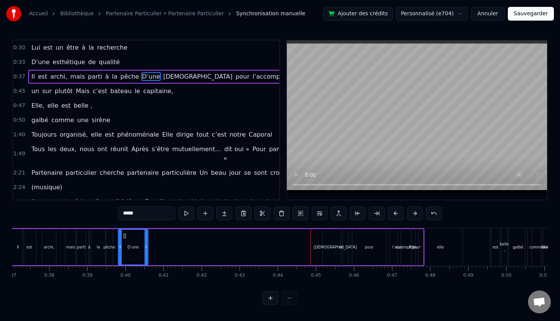
drag, startPoint x: 294, startPoint y: 235, endPoint x: 124, endPoint y: 232, distance: 170.4
click at [124, 232] on div "D’une" at bounding box center [133, 246] width 29 height 35
drag, startPoint x: 147, startPoint y: 246, endPoint x: 131, endPoint y: 246, distance: 16.4
click at [131, 246] on icon at bounding box center [129, 247] width 3 height 6
click at [332, 248] on div "[DEMOGRAPHIC_DATA]" at bounding box center [335, 247] width 43 height 6
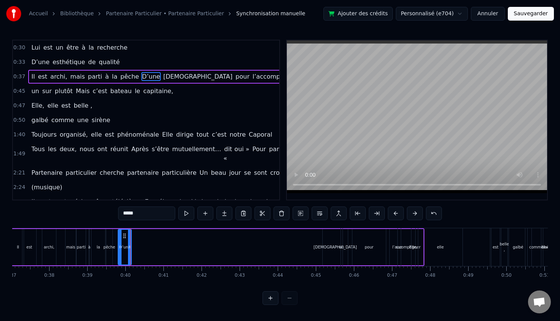
type input "******"
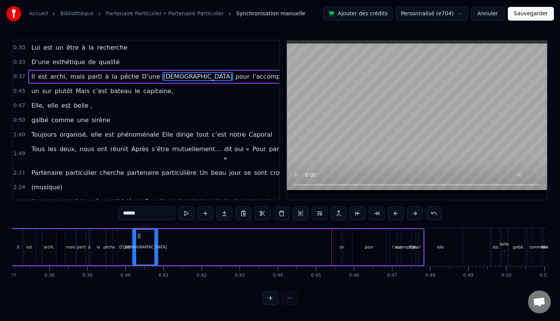
drag, startPoint x: 328, startPoint y: 234, endPoint x: 138, endPoint y: 242, distance: 190.0
click at [138, 242] on div "[DEMOGRAPHIC_DATA]" at bounding box center [145, 246] width 24 height 35
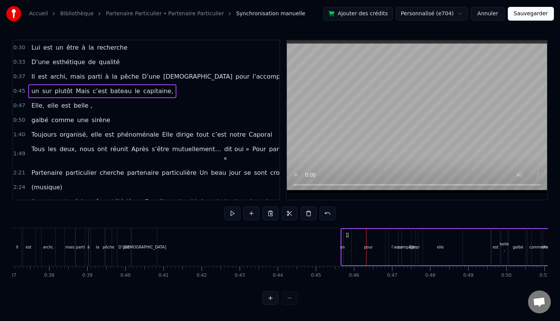
drag, startPoint x: 346, startPoint y: 234, endPoint x: 407, endPoint y: 235, distance: 61.0
click at [407, 235] on icon at bounding box center [408, 235] width 6 height 6
click at [373, 247] on div "pour" at bounding box center [369, 247] width 34 height 38
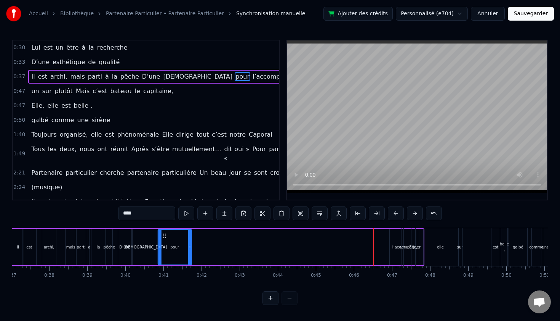
drag, startPoint x: 359, startPoint y: 236, endPoint x: 164, endPoint y: 235, distance: 194.4
click at [164, 235] on icon at bounding box center [165, 236] width 6 height 6
click at [396, 247] on div "l’accompagner" at bounding box center [407, 247] width 28 height 6
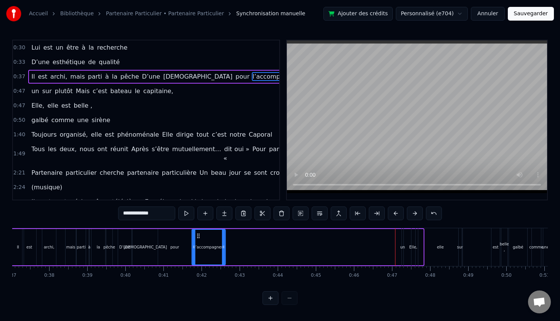
drag, startPoint x: 396, startPoint y: 234, endPoint x: 197, endPoint y: 241, distance: 198.7
click at [197, 241] on div "l’accompagner" at bounding box center [209, 246] width 33 height 35
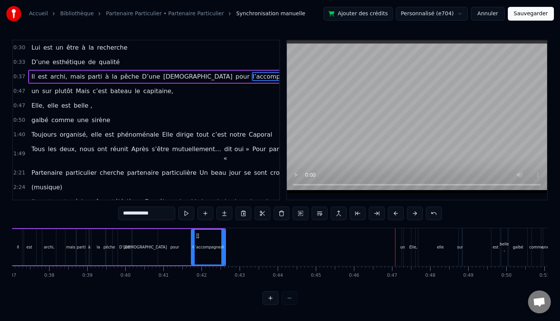
click at [54, 233] on div "archi," at bounding box center [49, 247] width 14 height 36
type input "******"
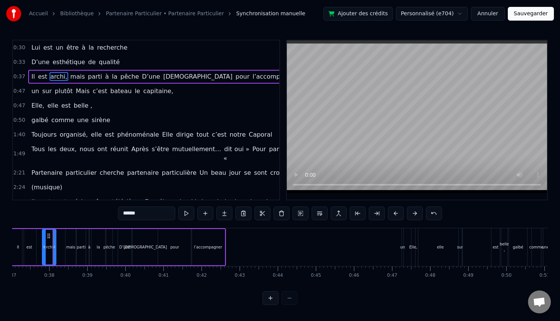
click at [58, 219] on div "0:30 Lui est un être à la recherche 0:33 D’une esthétique de qualité 0:37 Il es…" at bounding box center [280, 172] width 536 height 265
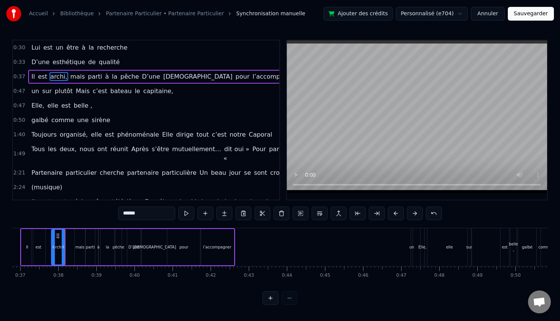
click at [72, 292] on div "0:30 Lui est un être à la recherche 0:33 D’une esthétique de qualité 0:37 Il es…" at bounding box center [280, 172] width 536 height 265
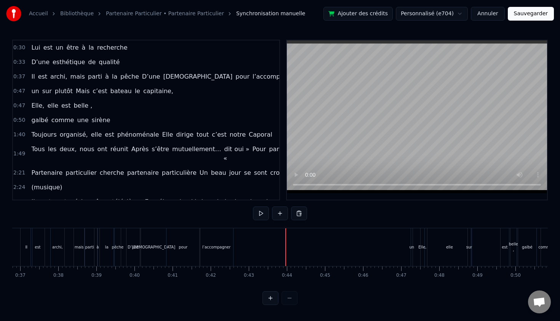
click at [193, 223] on div "0:30 Lui est un être à la recherche 0:33 D’une esthétique de qualité 0:37 Il es…" at bounding box center [280, 172] width 536 height 265
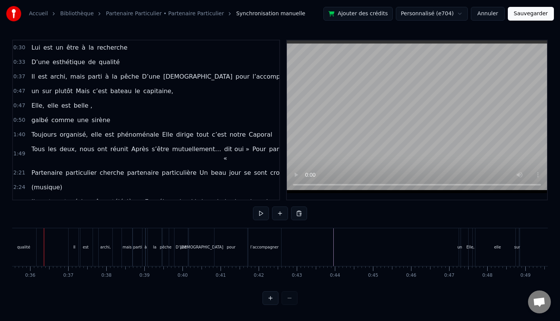
scroll to position [0, 1348]
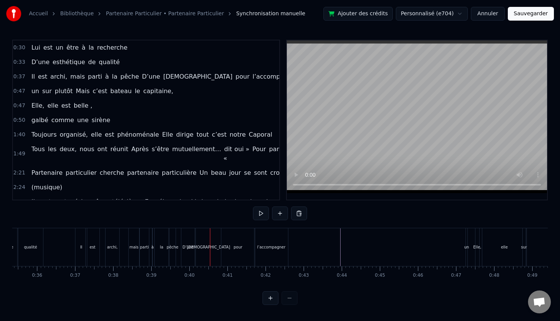
click at [193, 240] on div "D’une" at bounding box center [187, 247] width 13 height 38
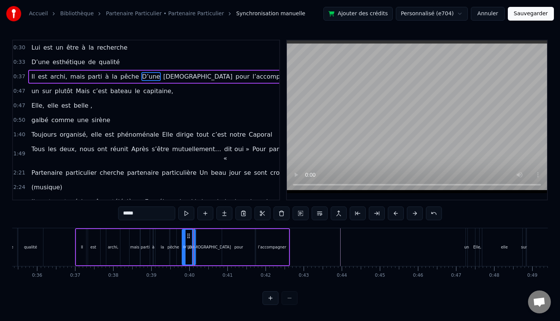
click at [238, 29] on div "Accueil Bibliothèque Partenaire Particulier • Partenaire Particulier Synchronis…" at bounding box center [280, 152] width 560 height 305
click at [534, 16] on button "Sauvegarder" at bounding box center [531, 14] width 46 height 14
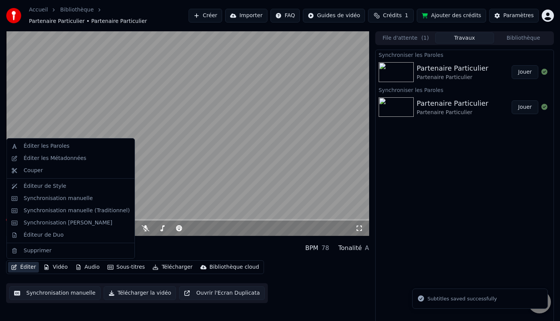
click at [24, 268] on button "Éditer" at bounding box center [23, 267] width 31 height 11
click at [182, 154] on video at bounding box center [187, 133] width 363 height 204
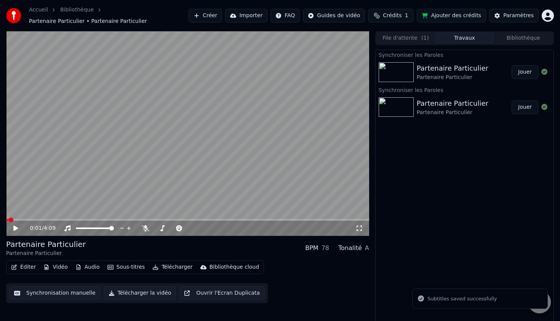
click at [160, 166] on video at bounding box center [187, 133] width 363 height 204
click at [32, 268] on button "Éditer" at bounding box center [23, 267] width 31 height 11
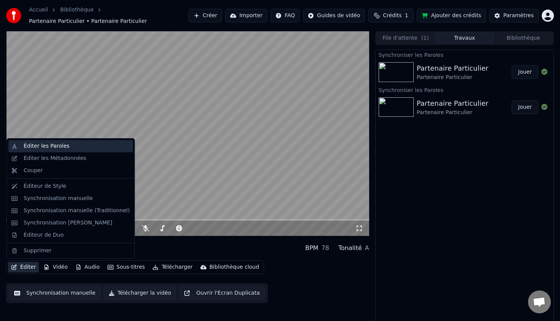
click at [59, 148] on div "Éditer les Paroles" at bounding box center [47, 146] width 46 height 8
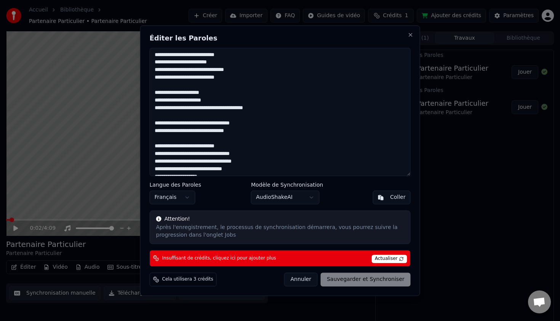
click at [220, 82] on textarea at bounding box center [280, 112] width 261 height 128
click at [392, 258] on span "Actualiser" at bounding box center [390, 258] width 36 height 8
click at [242, 258] on span "Insuffisant de crédits, cliquez ici pour ajouter plus" at bounding box center [219, 258] width 114 height 6
click at [387, 260] on span "Actualiser" at bounding box center [390, 258] width 36 height 8
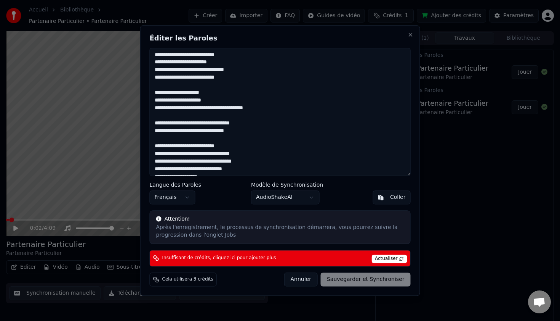
click at [387, 260] on span "Actualiser" at bounding box center [390, 258] width 36 height 8
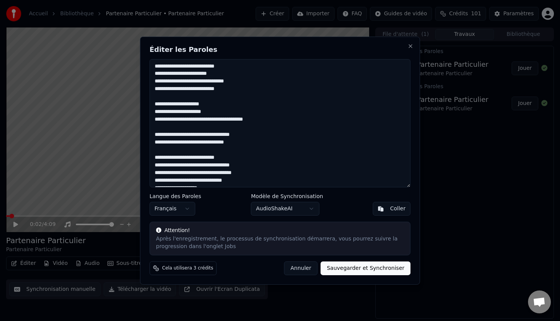
click at [373, 265] on button "Sauvegarder et Synchroniser" at bounding box center [366, 268] width 90 height 14
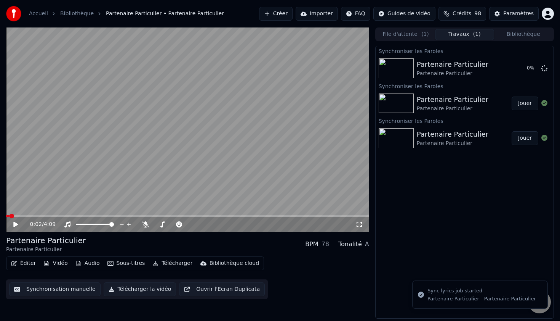
click at [61, 287] on button "Synchronisation manuelle" at bounding box center [54, 289] width 91 height 14
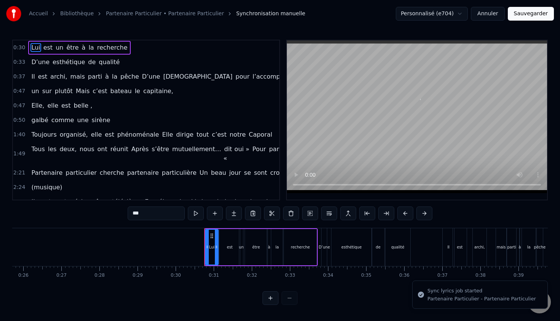
scroll to position [0, 1134]
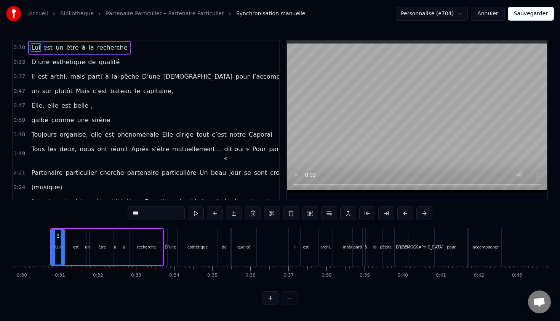
click at [399, 254] on div "D’une" at bounding box center [401, 247] width 13 height 38
type input "*****"
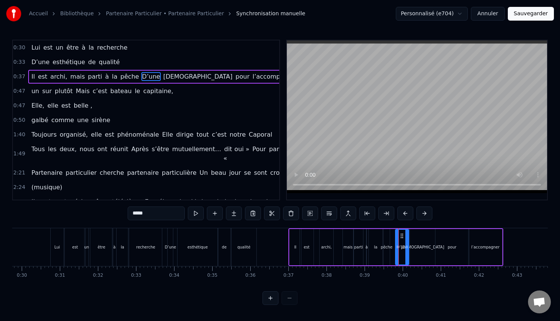
click at [130, 76] on div "Il est archi, mais parti à la pêche D’une déesse pour l’accompagner" at bounding box center [164, 77] width 273 height 14
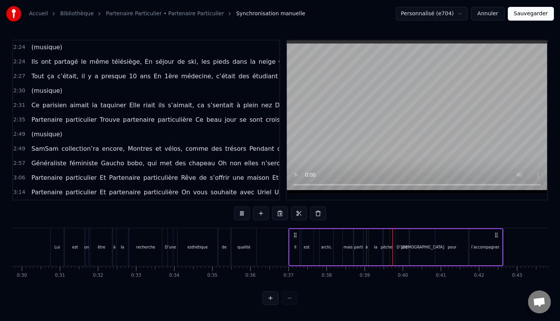
scroll to position [138, 0]
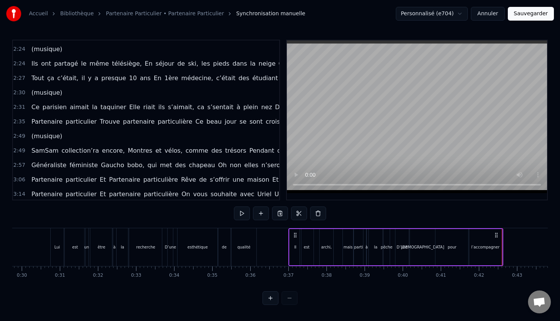
click at [463, 12] on html "Accueil Bibliothèque Partenaire Particulier • Partenaire Particulier Synchronis…" at bounding box center [280, 158] width 560 height 317
click at [378, 23] on html "Accueil Bibliothèque Partenaire Particulier • Partenaire Particulier Synchronis…" at bounding box center [280, 158] width 560 height 317
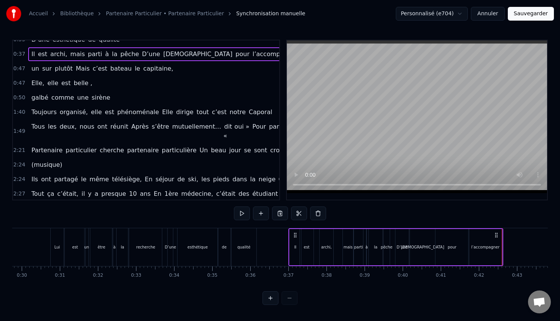
scroll to position [0, 0]
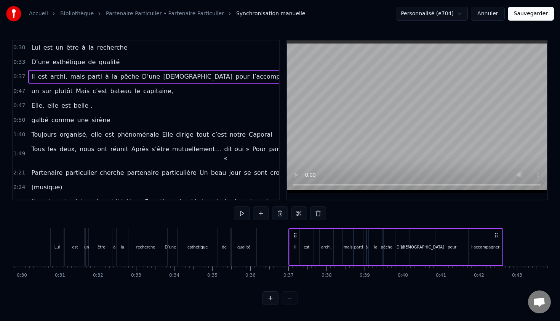
click at [141, 74] on span "D’une" at bounding box center [151, 76] width 20 height 9
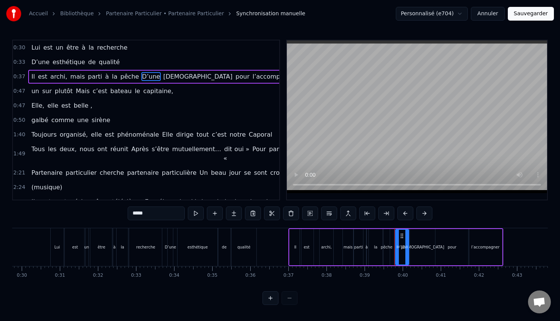
drag, startPoint x: 138, startPoint y: 74, endPoint x: 29, endPoint y: 91, distance: 110.3
click at [29, 91] on div "0:30 Lui est un être à la recherche 0:33 D’une esthétique de qualité 0:37 Il es…" at bounding box center [146, 120] width 268 height 160
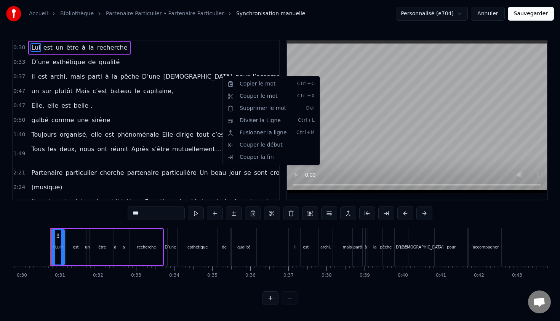
click at [220, 48] on html "Accueil Bibliothèque Partenaire Particulier • Partenaire Particulier Synchronis…" at bounding box center [280, 158] width 560 height 317
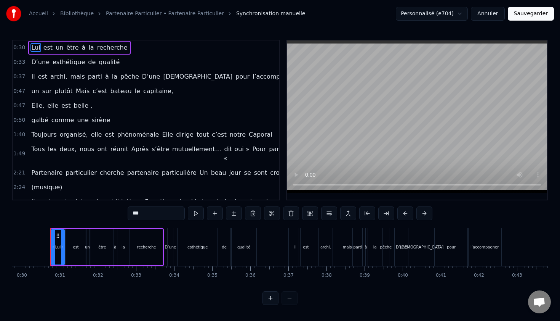
click at [165, 76] on span "[DEMOGRAPHIC_DATA]" at bounding box center [197, 76] width 71 height 9
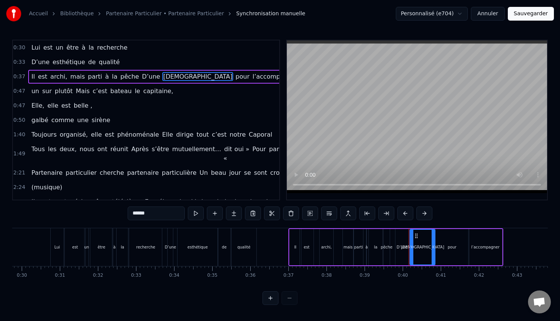
click at [141, 78] on span "D’une" at bounding box center [151, 76] width 20 height 9
type input "*****"
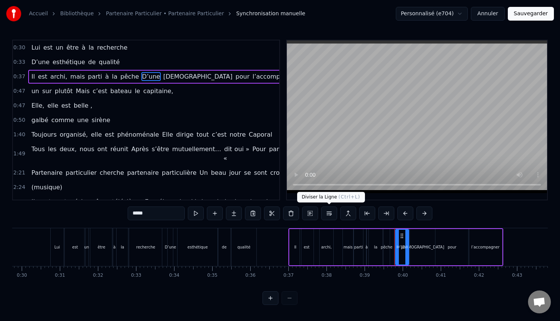
click at [330, 214] on button at bounding box center [329, 213] width 16 height 14
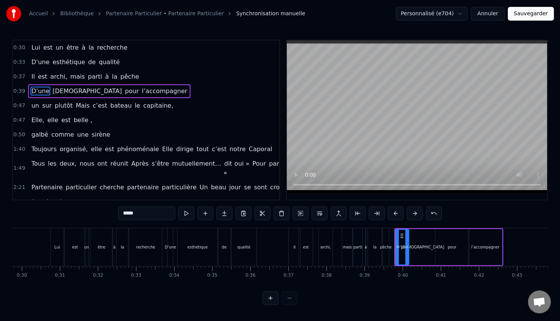
click at [166, 90] on div "0:39 D’une déesse pour l’accompagner" at bounding box center [146, 91] width 266 height 14
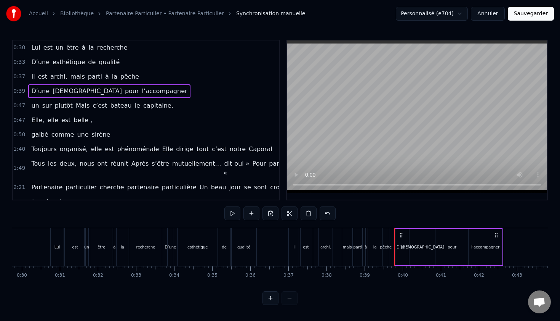
click at [28, 79] on div "Il est archi, mais parti à la pêche" at bounding box center [85, 77] width 114 height 14
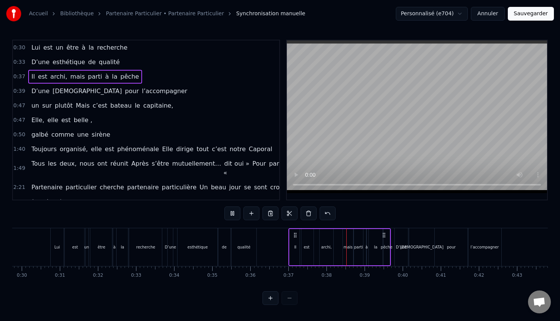
click at [30, 47] on span "Lui" at bounding box center [35, 47] width 10 height 9
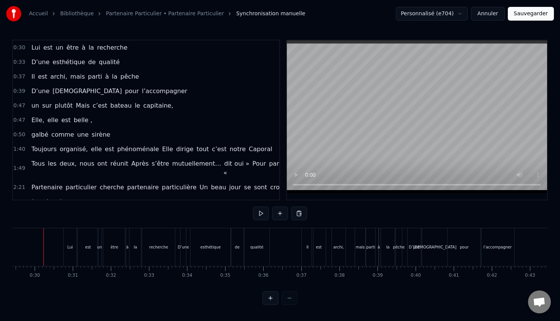
scroll to position [0, 1114]
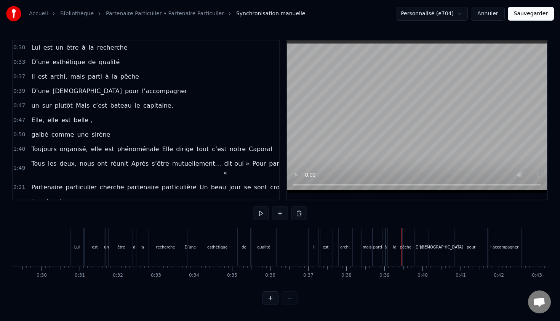
click at [369, 250] on div "mais" at bounding box center [367, 247] width 10 height 38
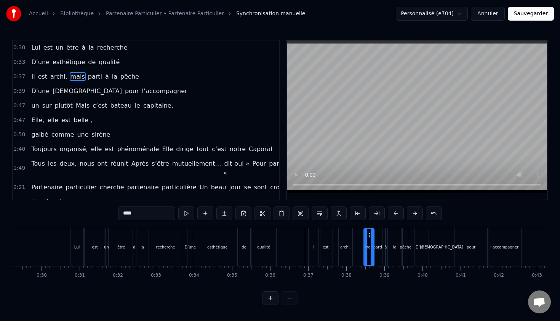
click at [370, 234] on icon at bounding box center [370, 235] width 6 height 6
click at [381, 244] on div "parti" at bounding box center [378, 247] width 9 height 6
type input "*****"
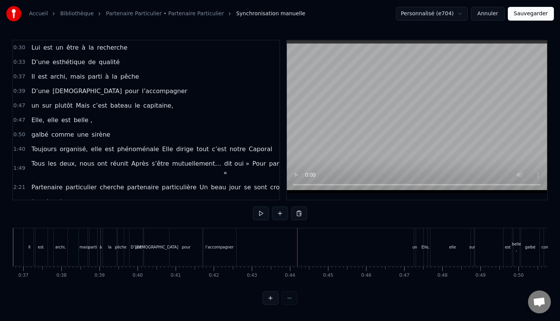
scroll to position [0, 1391]
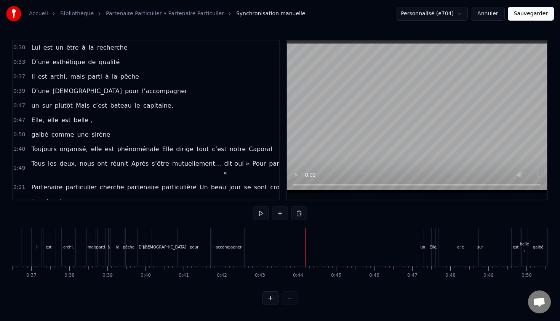
click at [190, 289] on div "0:30 Lui est un être à la recherche 0:33 D’une esthétique de qualité 0:37 Il es…" at bounding box center [280, 172] width 536 height 265
click at [125, 209] on div "0:30 Lui est un être à la recherche 0:33 D’une esthétique de qualité 0:37 Il es…" at bounding box center [280, 172] width 536 height 265
click at [132, 223] on div "0:30 Lui est un être à la recherche 0:33 D’une esthétique de qualité 0:37 Il es…" at bounding box center [280, 172] width 536 height 265
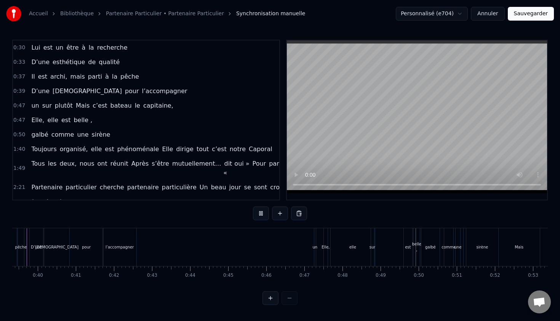
click at [181, 291] on div "0:30 Lui est un être à la recherche 0:33 D’une esthétique de qualité 0:37 Il es…" at bounding box center [280, 172] width 536 height 265
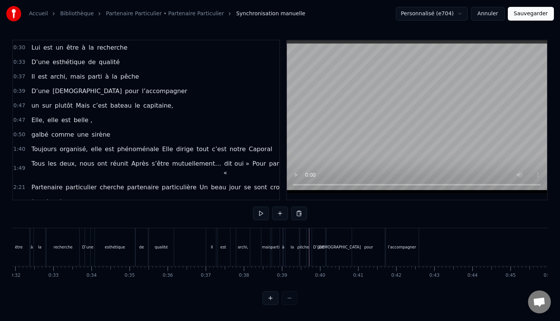
scroll to position [0, 884]
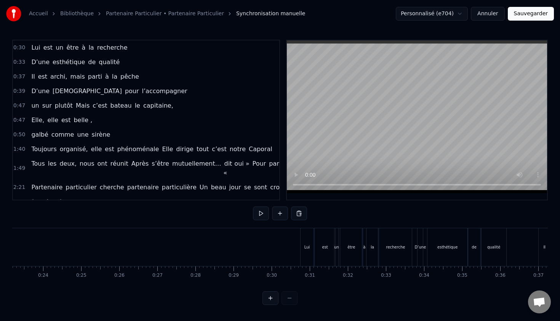
click at [334, 243] on div "Lui" at bounding box center [338, 247] width 13 height 38
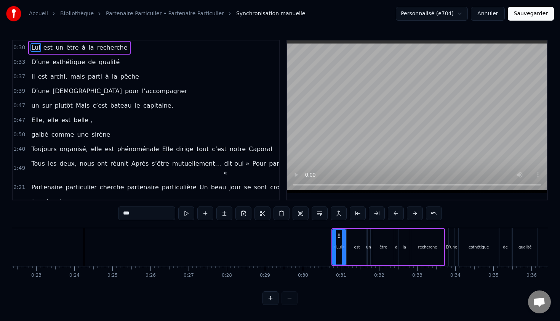
click at [336, 229] on div "Lui" at bounding box center [339, 246] width 12 height 35
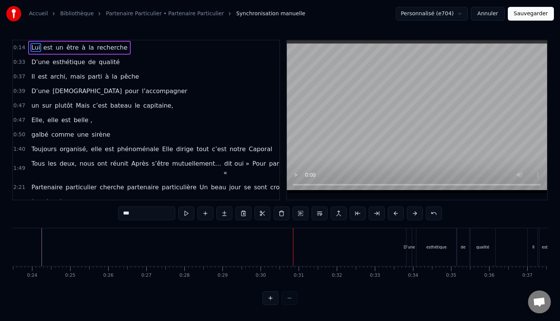
scroll to position [0, 898]
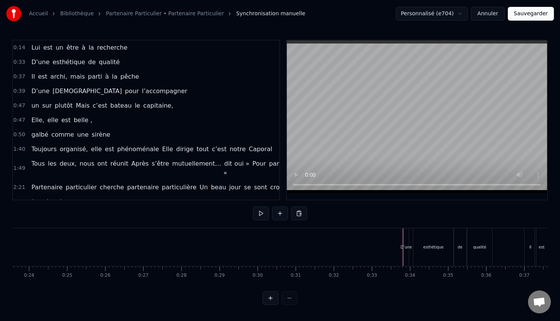
click at [406, 248] on div "D’une" at bounding box center [406, 247] width 11 height 6
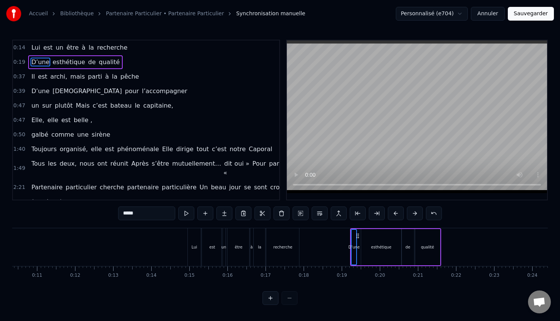
scroll to position [0, 394]
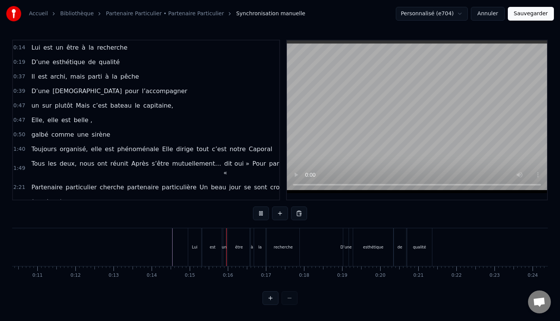
click at [193, 233] on div "Lui" at bounding box center [194, 247] width 13 height 38
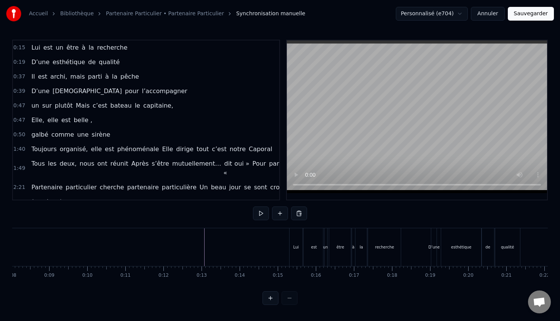
scroll to position [0, 275]
click at [327, 248] on div "Lui" at bounding box center [328, 247] width 6 height 6
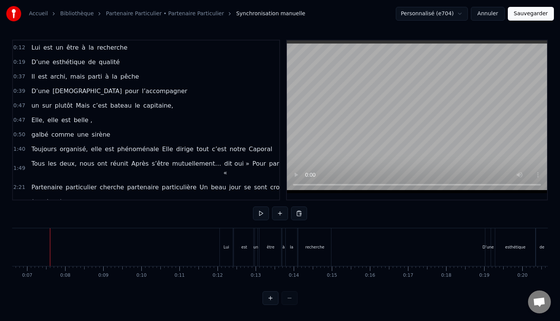
scroll to position [0, 252]
click at [222, 239] on div "Lui" at bounding box center [226, 247] width 13 height 38
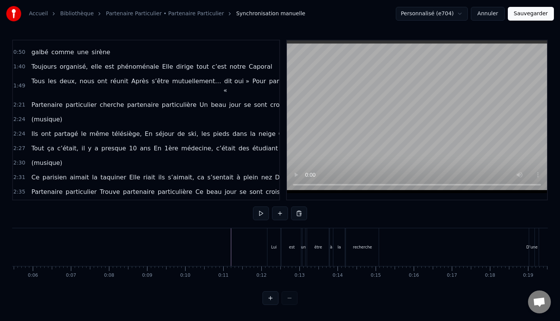
scroll to position [0, 0]
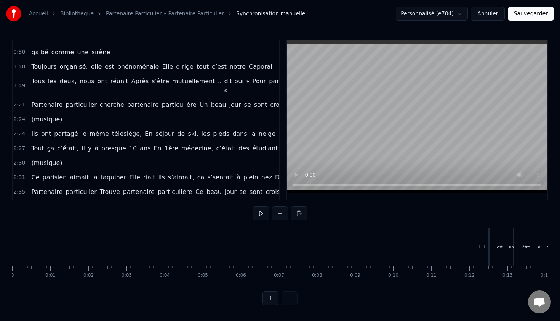
click at [470, 255] on div "D’une esthétique de qualité" at bounding box center [509, 247] width 91 height 38
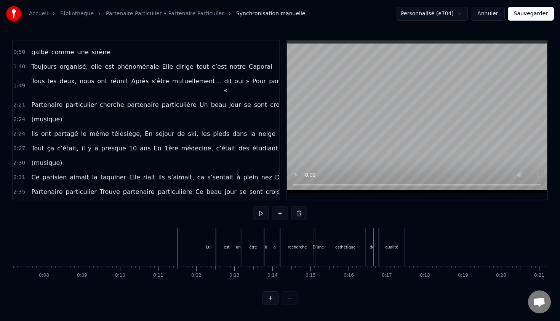
click at [314, 249] on div "D’une" at bounding box center [318, 247] width 11 height 6
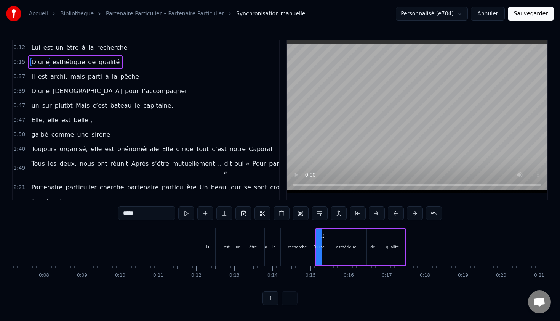
scroll to position [0, 0]
click at [287, 236] on div "recherche" at bounding box center [297, 247] width 33 height 38
type input "*********"
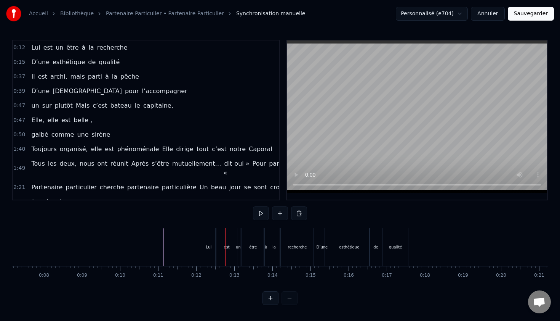
click at [202, 246] on div "Lui" at bounding box center [209, 247] width 14 height 38
click at [199, 279] on div "0 0:01 0:02 0:03 0:04 0:05 0:06 0:07 0:08 0:09 0:10 0:11 0:12 0:13 0:14 0:15 0:…" at bounding box center [7, 275] width 536 height 19
click at [115, 196] on div "2:24 (musique)" at bounding box center [146, 201] width 266 height 14
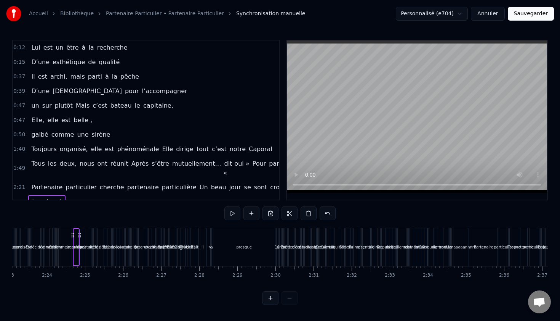
click at [108, 214] on div "0:12 Lui est un être à la recherche 0:15 D’une esthétique de qualité 0:37 Il es…" at bounding box center [280, 172] width 536 height 265
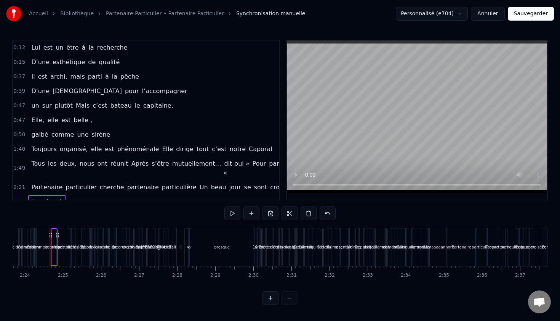
click at [19, 49] on span "0:12" at bounding box center [19, 48] width 12 height 8
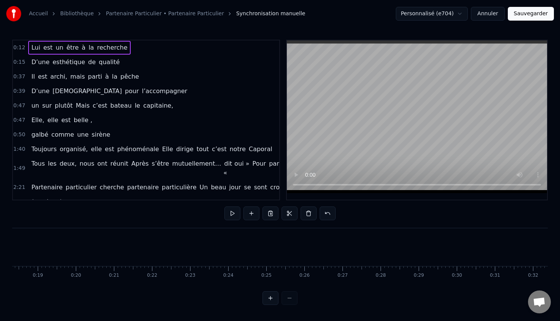
scroll to position [0, 427]
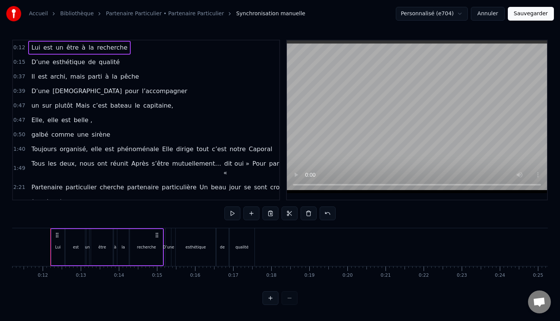
click at [168, 290] on div "0:12 Lui est un être à la recherche 0:15 D’une esthétique de qualité 0:37 Il es…" at bounding box center [280, 172] width 536 height 265
click at [521, 16] on button "Sauvegarder" at bounding box center [531, 14] width 46 height 14
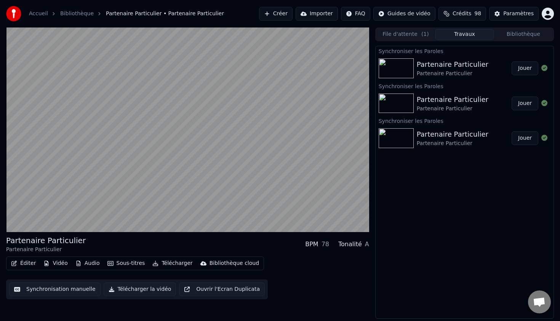
click at [437, 134] on div "Partenaire Particulier" at bounding box center [453, 134] width 72 height 11
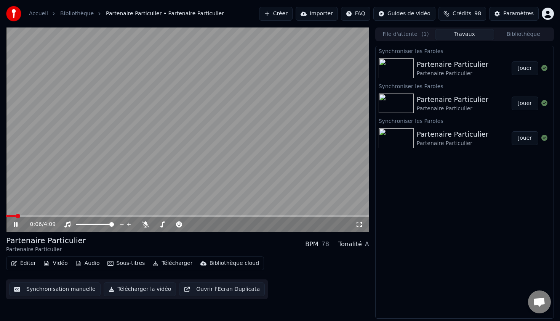
click at [240, 168] on video at bounding box center [187, 129] width 363 height 204
click at [407, 135] on img at bounding box center [396, 138] width 35 height 20
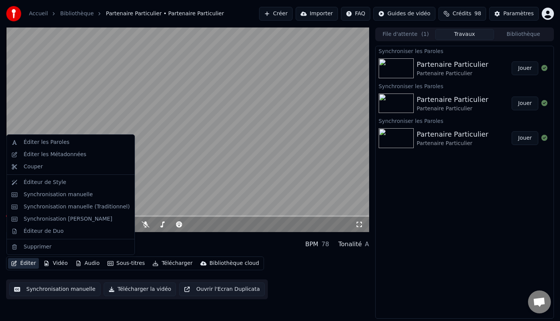
click at [30, 264] on button "Éditer" at bounding box center [23, 263] width 31 height 11
click at [21, 265] on button "Éditer" at bounding box center [23, 263] width 31 height 11
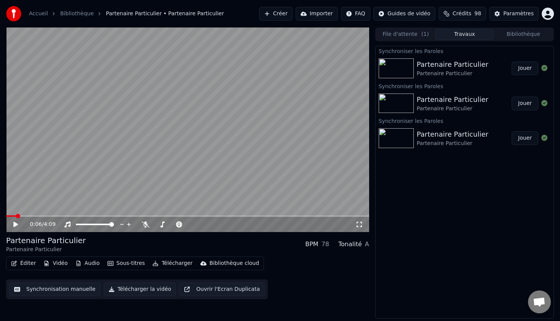
click at [279, 279] on div "Éditer Vidéo Audio Sous-titres Télécharger Bibliothèque cloud Synchronisation m…" at bounding box center [187, 277] width 363 height 43
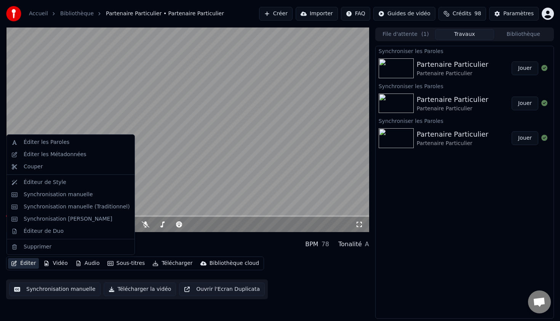
click at [30, 263] on button "Éditer" at bounding box center [23, 263] width 31 height 11
click at [83, 154] on div "Éditer les Métadonnées" at bounding box center [77, 155] width 106 height 8
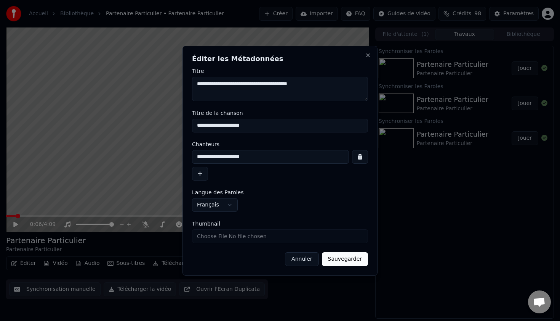
click at [306, 257] on button "Annuler" at bounding box center [302, 259] width 34 height 14
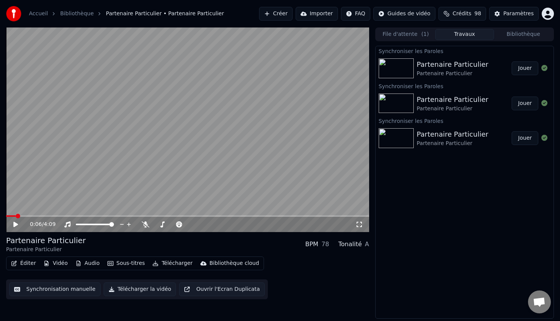
click at [122, 262] on button "Sous-titres" at bounding box center [126, 263] width 44 height 11
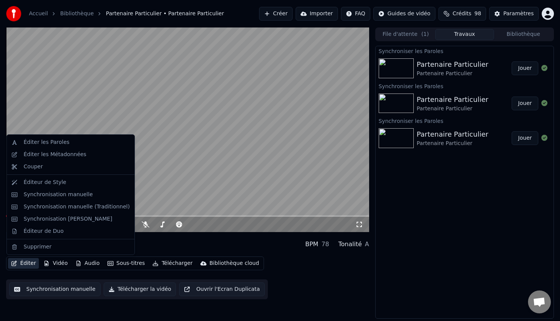
click at [25, 259] on button "Éditer" at bounding box center [23, 263] width 31 height 11
click at [29, 265] on button "Éditer" at bounding box center [23, 263] width 31 height 11
click at [59, 182] on div "Éditeur de Style" at bounding box center [45, 182] width 43 height 8
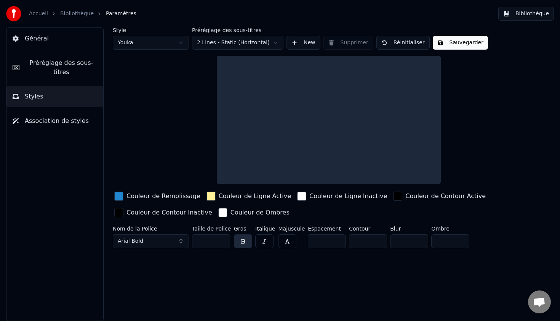
click at [84, 14] on link "Bibliothèque" at bounding box center [77, 14] width 34 height 8
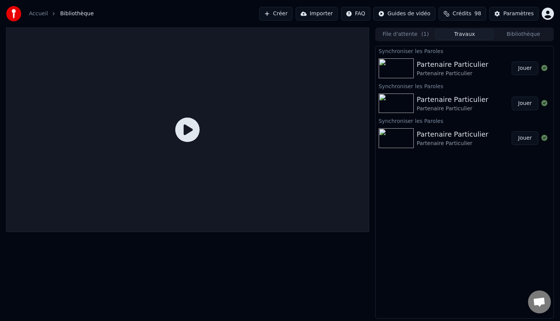
click at [436, 137] on div "Partenaire Particulier" at bounding box center [453, 134] width 72 height 11
click at [441, 96] on div "Partenaire Particulier" at bounding box center [453, 99] width 72 height 11
click at [439, 65] on div "Partenaire Particulier" at bounding box center [453, 64] width 72 height 11
click at [437, 128] on div "Partenaire Particulier Partenaire Particulier Jouer" at bounding box center [465, 138] width 178 height 26
click at [429, 127] on div "Partenaire Particulier Partenaire Particulier Jouer" at bounding box center [465, 138] width 178 height 26
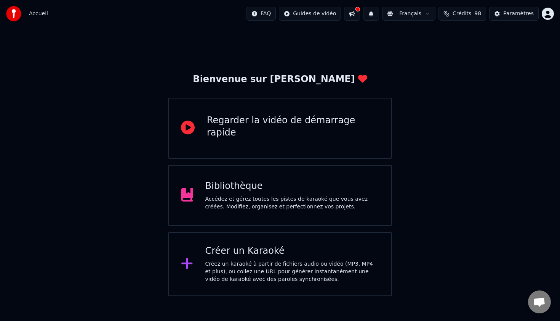
click at [239, 189] on div "Bibliothèque" at bounding box center [292, 186] width 174 height 12
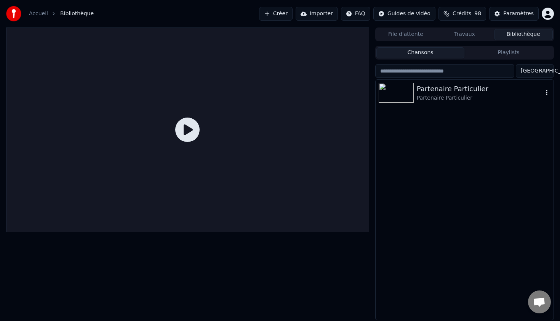
click at [433, 96] on div "Partenaire Particulier" at bounding box center [480, 98] width 126 height 8
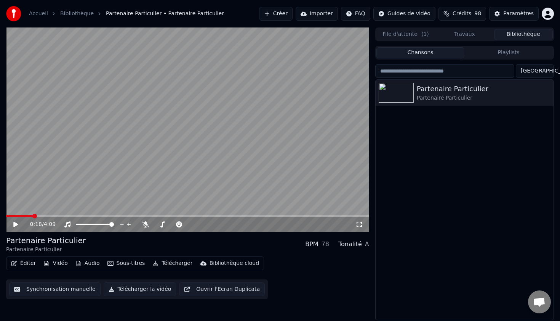
click at [26, 262] on button "Éditer" at bounding box center [23, 263] width 31 height 11
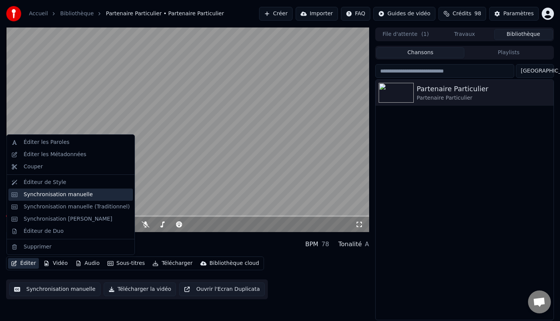
click at [58, 194] on div "Synchronisation manuelle" at bounding box center [58, 195] width 69 height 8
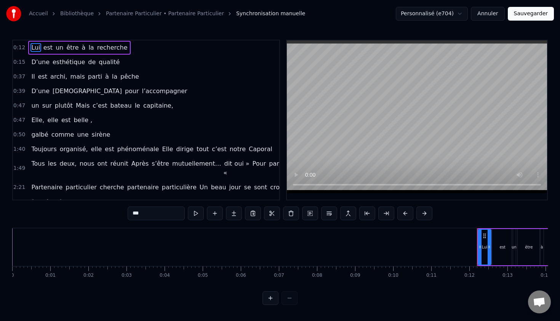
click at [34, 61] on span "D’une" at bounding box center [40, 62] width 20 height 9
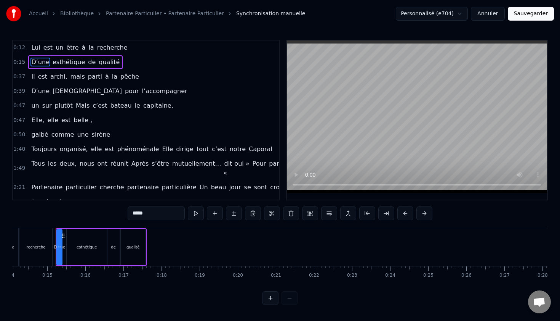
scroll to position [0, 542]
click at [135, 246] on div "qualité" at bounding box center [128, 247] width 25 height 36
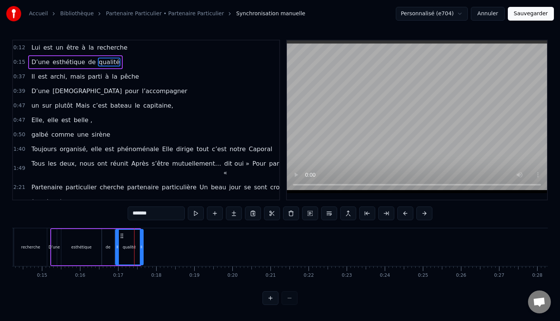
click at [142, 248] on icon at bounding box center [141, 247] width 3 height 6
click at [122, 290] on div "0:12 Lui est un être à la recherche 0:15 D’une esthétique de qualité 0:37 Il es…" at bounding box center [280, 172] width 536 height 265
click at [64, 207] on div "0:12 Lui est un être à la recherche 0:15 D’une esthétique de qualité 0:37 Il es…" at bounding box center [280, 172] width 536 height 265
click at [37, 208] on div "0:12 Lui est un être à la recherche 0:15 D’une esthétique de qualité 0:37 Il es…" at bounding box center [280, 172] width 536 height 265
click at [329, 294] on div "0:12 Lui est un être à la recherche 0:15 D’une esthétique de qualité 0:37 Il es…" at bounding box center [280, 172] width 536 height 265
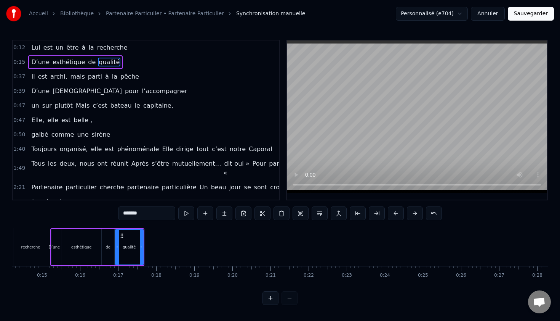
click at [176, 298] on div "0:12 Lui est un être à la recherche 0:15 D’une esthétique de qualité 0:37 Il es…" at bounding box center [280, 172] width 536 height 265
click at [64, 207] on div "0:12 Lui est un être à la recherche 0:15 D’une esthétique de qualité 0:37 Il es…" at bounding box center [280, 172] width 536 height 265
click at [66, 220] on div "0:12 Lui est un être à la recherche 0:15 D’une esthétique de qualité 0:37 Il es…" at bounding box center [280, 172] width 536 height 265
click at [23, 242] on div "recherche" at bounding box center [30, 247] width 33 height 38
type input "*********"
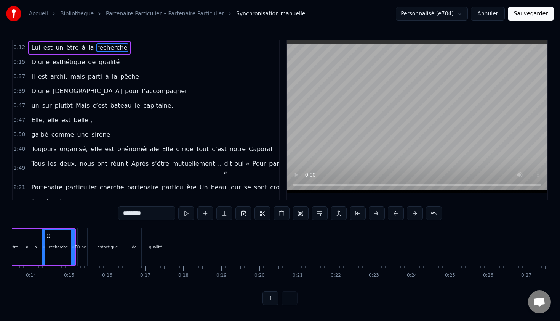
scroll to position [0, 505]
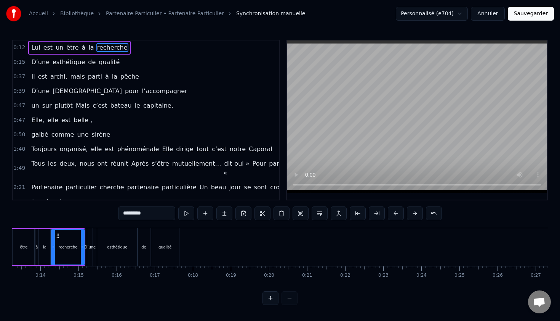
click at [23, 224] on div "0:12 Lui est un être à la recherche 0:15 D’une esthétique de qualité 0:37 Il es…" at bounding box center [280, 172] width 536 height 265
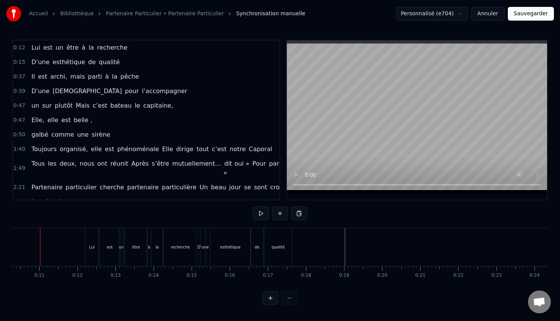
scroll to position [0, 382]
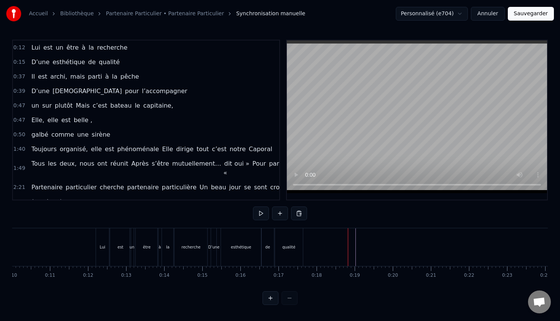
click at [277, 255] on div "qualité" at bounding box center [289, 247] width 28 height 38
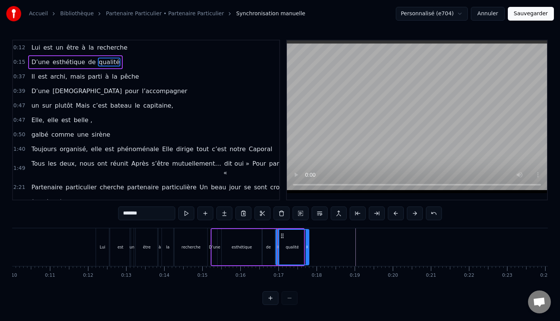
drag, startPoint x: 302, startPoint y: 249, endPoint x: 307, endPoint y: 249, distance: 5.3
click at [307, 249] on icon at bounding box center [307, 247] width 3 height 6
click at [233, 292] on div "0:12 Lui est un être à la recherche 0:15 D’une esthétique de qualité 0:37 Il es…" at bounding box center [280, 172] width 536 height 265
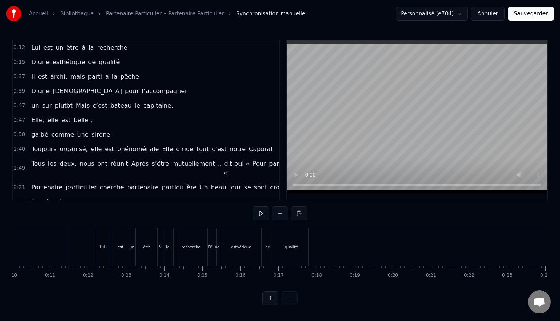
click at [13, 227] on div "0:12 Lui est un être à la recherche 0:15 D’une esthétique de qualité 0:37 Il es…" at bounding box center [280, 172] width 536 height 265
click at [211, 253] on div "D’une" at bounding box center [214, 247] width 6 height 38
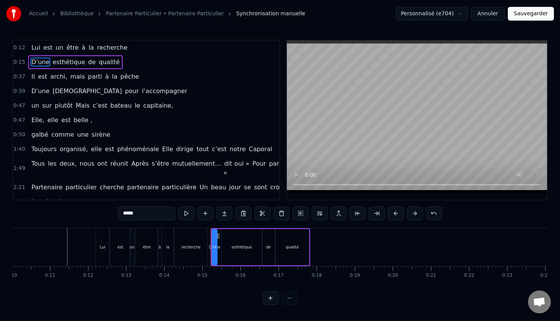
click at [209, 252] on div "Lui est un être à la recherche" at bounding box center [153, 247] width 114 height 38
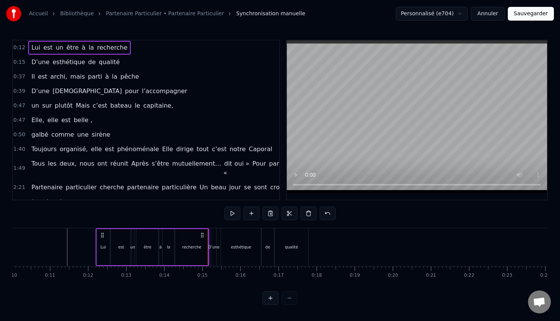
click at [175, 312] on html "Accueil Bibliothèque Partenaire Particulier • Partenaire Particulier Synchronis…" at bounding box center [280, 158] width 560 height 317
click at [207, 278] on div "0:15" at bounding box center [202, 275] width 10 height 6
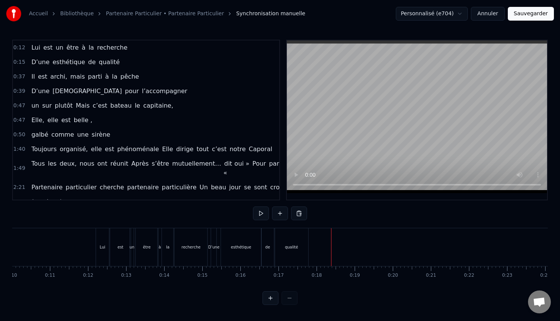
click at [340, 210] on div "0:12 Lui est un être à la recherche 0:15 D’une esthétique de qualité 0:37 Il es…" at bounding box center [280, 172] width 536 height 265
click at [540, 13] on button "Sauvegarder" at bounding box center [531, 14] width 46 height 14
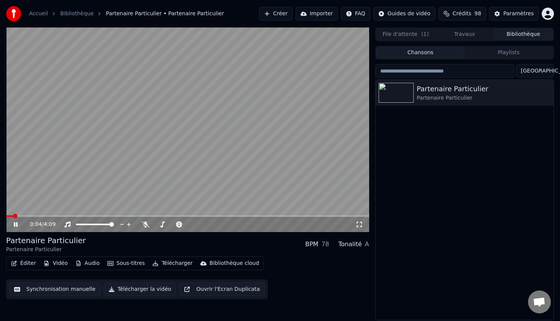
click at [15, 225] on icon at bounding box center [16, 224] width 4 height 5
click at [27, 265] on button "Éditer" at bounding box center [23, 263] width 31 height 11
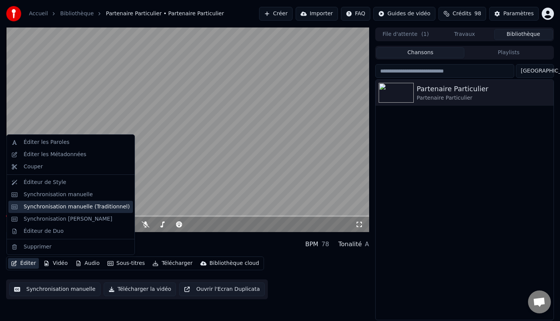
click at [76, 212] on div "Synchronisation manuelle (Traditionnel)" at bounding box center [70, 207] width 125 height 12
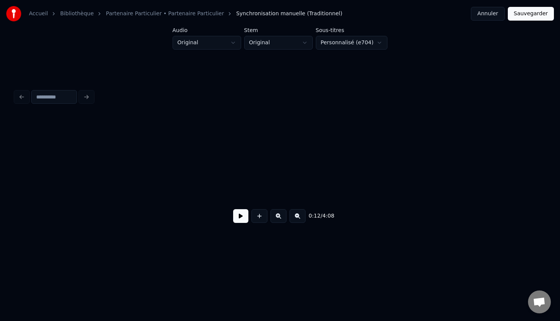
scroll to position [0, 930]
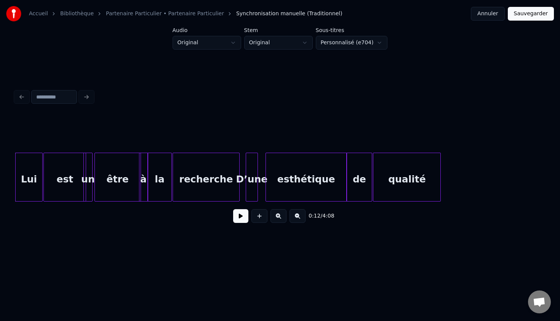
click at [96, 225] on div "0:12 / 4:08" at bounding box center [280, 215] width 530 height 29
click at [88, 96] on div at bounding box center [280, 96] width 536 height 17
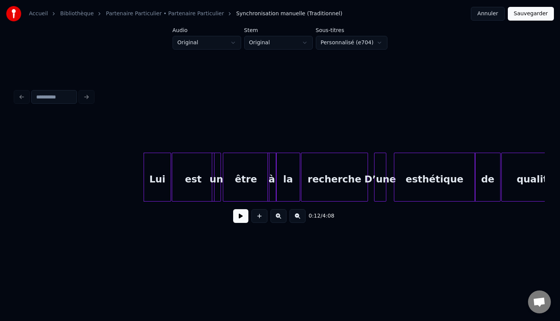
scroll to position [0, 807]
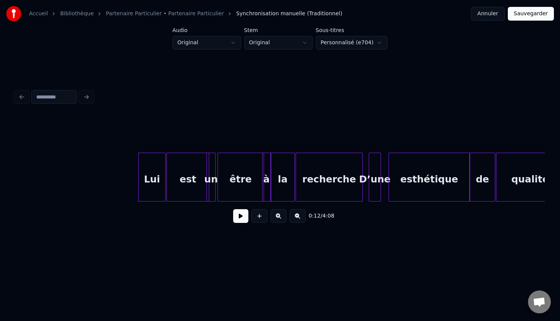
click at [195, 181] on div "est" at bounding box center [188, 179] width 42 height 52
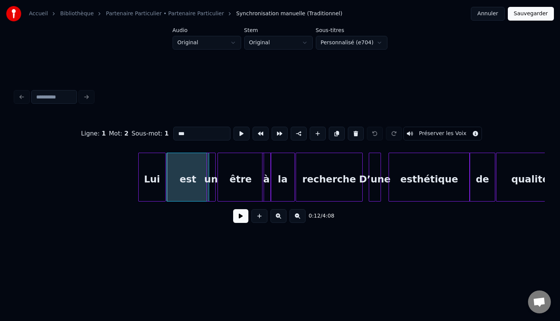
click at [252, 172] on div "être" at bounding box center [241, 179] width 46 height 52
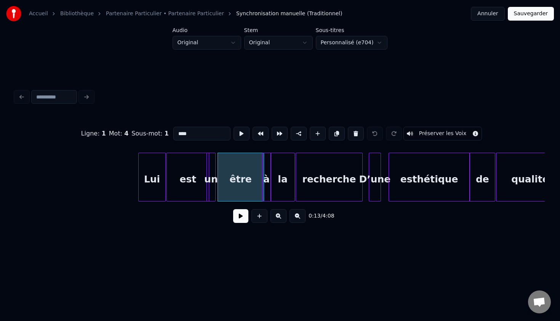
click at [210, 173] on div "un" at bounding box center [211, 179] width 8 height 52
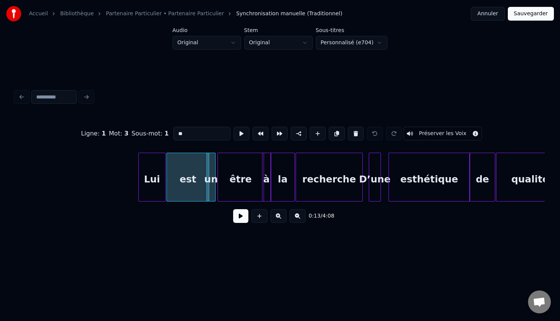
click at [326, 164] on div "recherche" at bounding box center [329, 179] width 66 height 52
type input "*********"
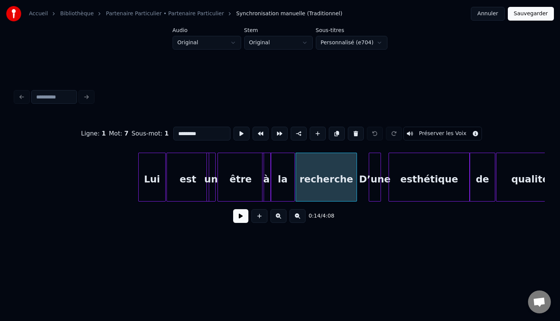
click at [356, 177] on div at bounding box center [356, 177] width 2 height 48
click at [348, 233] on div "Ligne : 1 Mot : 7 Sous-mot : 1 ********* Préserver les Voix 0:14 / 4:08" at bounding box center [280, 157] width 536 height 151
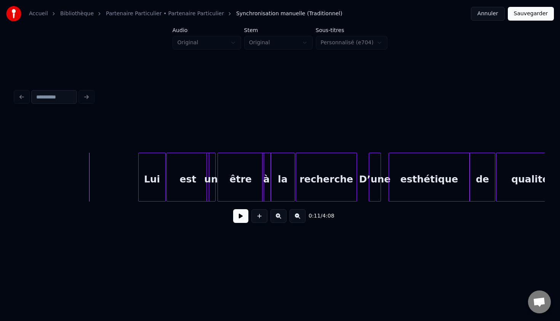
click at [239, 217] on button at bounding box center [240, 216] width 15 height 14
click at [213, 172] on div at bounding box center [214, 177] width 2 height 48
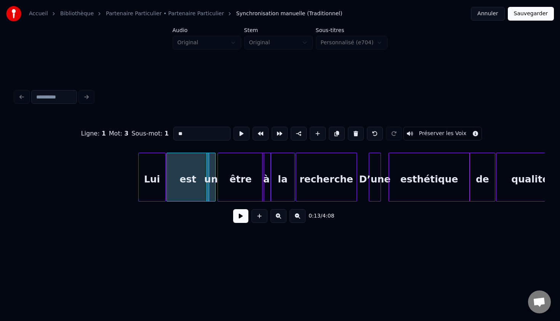
click at [213, 172] on div at bounding box center [214, 177] width 2 height 48
click at [215, 180] on div "un" at bounding box center [213, 179] width 8 height 52
click at [196, 229] on div "0:13 / 4:08" at bounding box center [280, 215] width 530 height 29
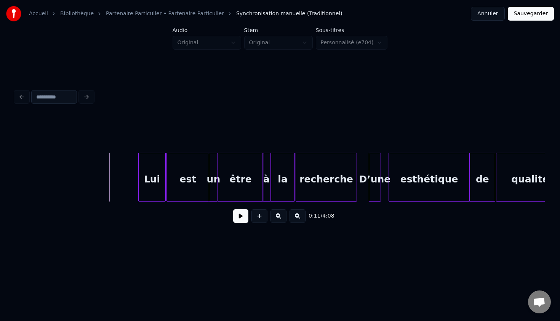
click at [283, 188] on div "la" at bounding box center [283, 179] width 24 height 52
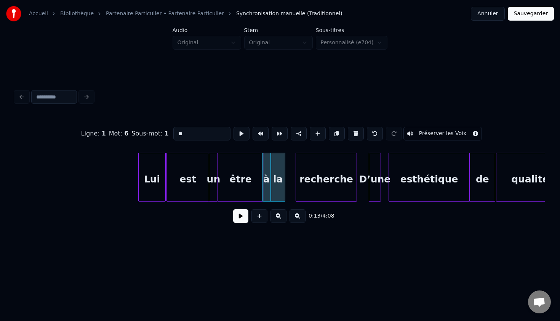
click at [285, 183] on div at bounding box center [284, 177] width 2 height 48
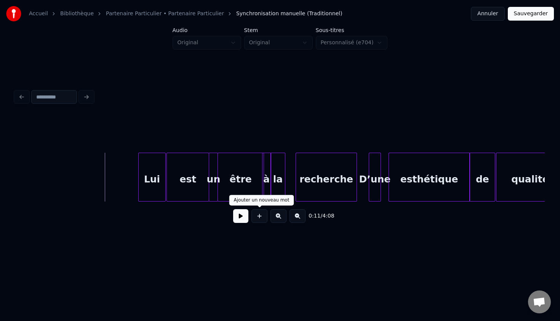
click at [242, 216] on button at bounding box center [240, 216] width 15 height 14
click at [149, 179] on div "Lui" at bounding box center [152, 179] width 27 height 52
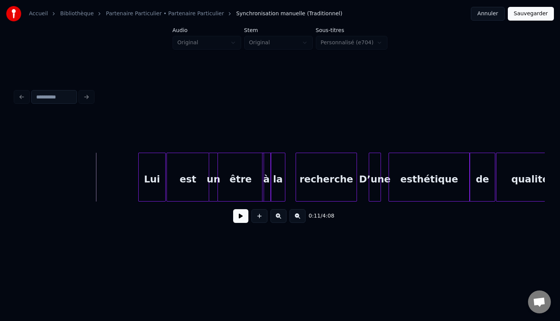
click at [236, 218] on button at bounding box center [240, 216] width 15 height 14
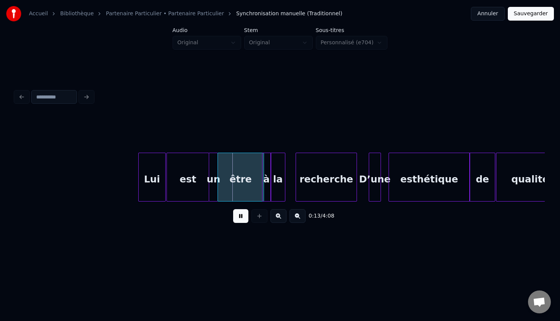
click at [236, 218] on button at bounding box center [240, 216] width 15 height 14
click at [212, 181] on div "un" at bounding box center [213, 179] width 8 height 52
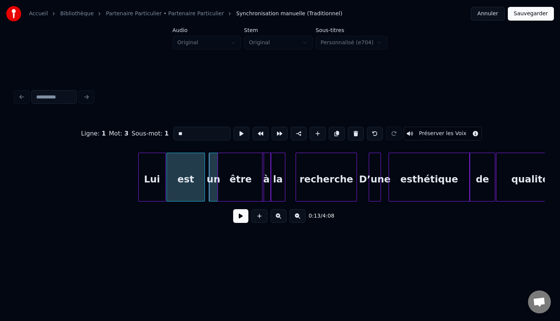
click at [203, 181] on div at bounding box center [203, 177] width 2 height 48
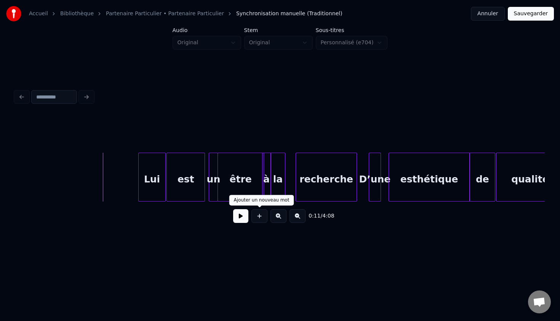
click at [237, 217] on button at bounding box center [240, 216] width 15 height 14
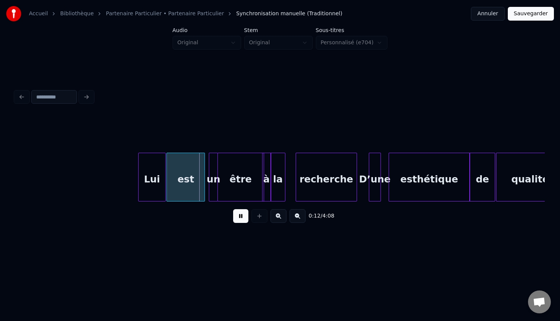
click at [237, 217] on button at bounding box center [240, 216] width 15 height 14
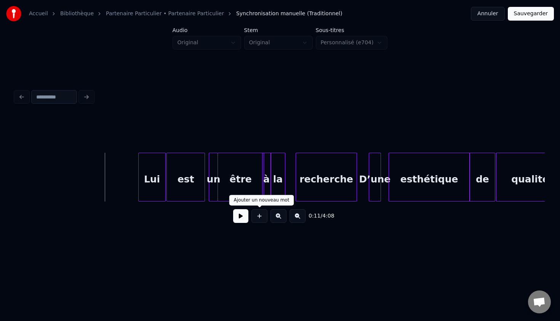
click at [243, 211] on button at bounding box center [240, 216] width 15 height 14
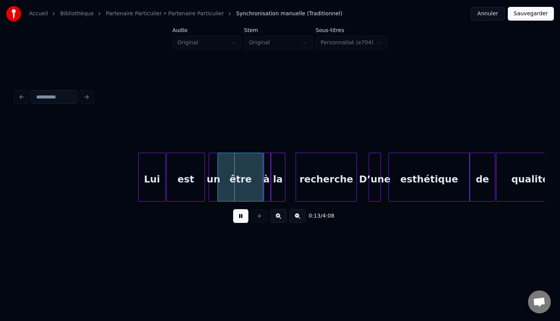
click at [243, 211] on button at bounding box center [240, 216] width 15 height 14
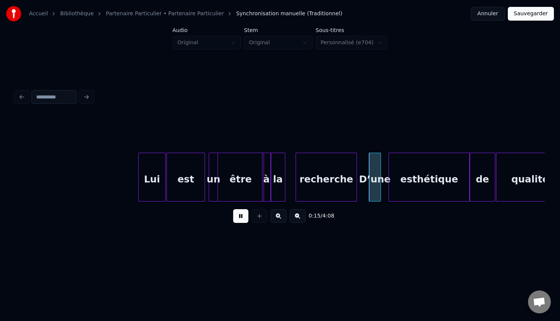
click at [243, 211] on button at bounding box center [240, 216] width 15 height 14
click at [239, 217] on button at bounding box center [240, 216] width 15 height 14
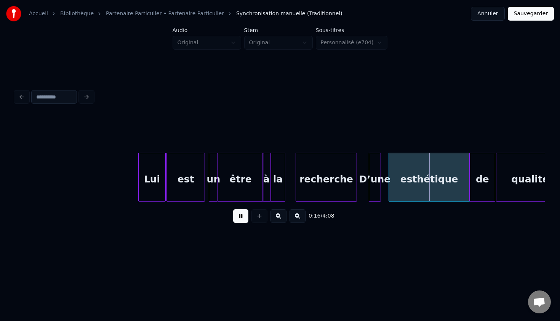
click at [239, 217] on button at bounding box center [240, 216] width 15 height 14
click at [369, 170] on div at bounding box center [370, 177] width 2 height 48
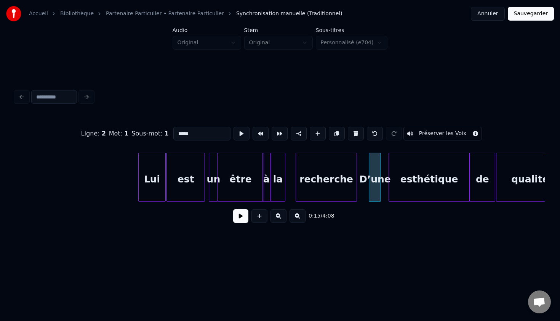
click at [369, 170] on div "D’une" at bounding box center [375, 176] width 12 height 49
click at [387, 169] on div at bounding box center [386, 177] width 2 height 48
click at [370, 171] on div "D’une" at bounding box center [376, 179] width 18 height 52
click at [368, 200] on div at bounding box center [368, 177] width 2 height 48
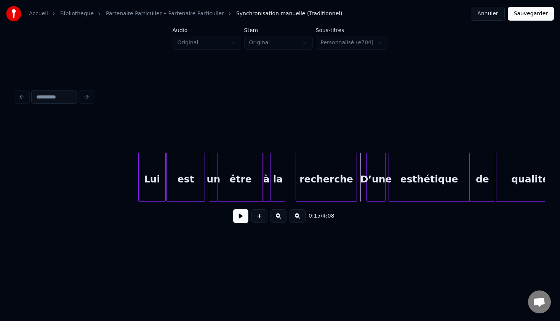
click at [239, 217] on button at bounding box center [240, 216] width 15 height 14
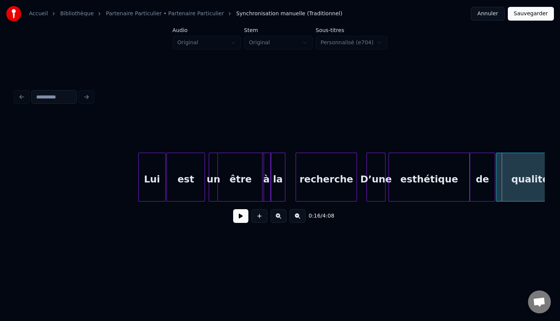
click at [460, 181] on div "esthétique" at bounding box center [429, 179] width 81 height 52
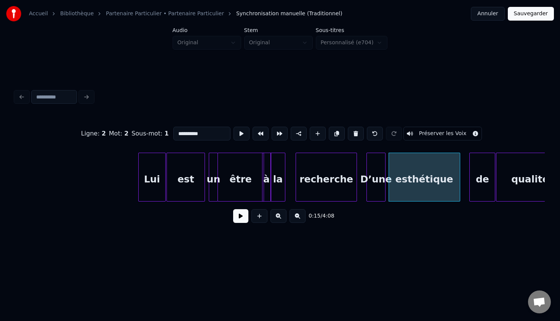
click at [459, 180] on div at bounding box center [459, 177] width 2 height 48
click at [471, 180] on div "de" at bounding box center [473, 179] width 25 height 52
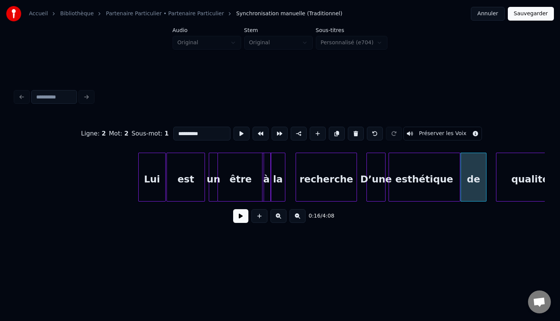
click at [383, 220] on div "0:16 / 4:08" at bounding box center [280, 215] width 518 height 17
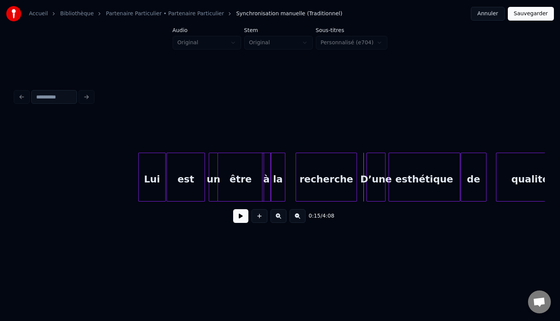
click at [238, 221] on button at bounding box center [240, 216] width 15 height 14
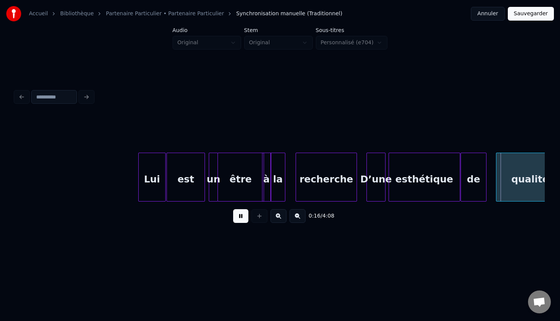
click at [238, 221] on button at bounding box center [240, 216] width 15 height 14
click at [443, 180] on div "esthétique" at bounding box center [424, 179] width 71 height 52
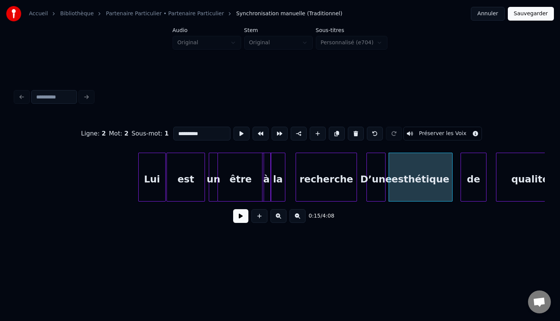
click at [452, 180] on div at bounding box center [451, 177] width 2 height 48
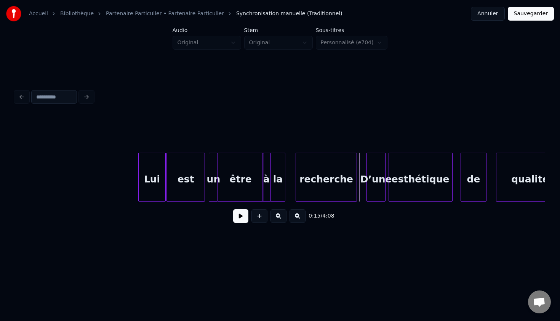
click at [241, 217] on button at bounding box center [240, 216] width 15 height 14
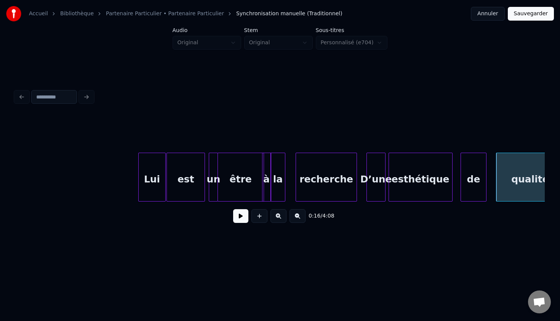
click at [241, 217] on button at bounding box center [240, 216] width 15 height 14
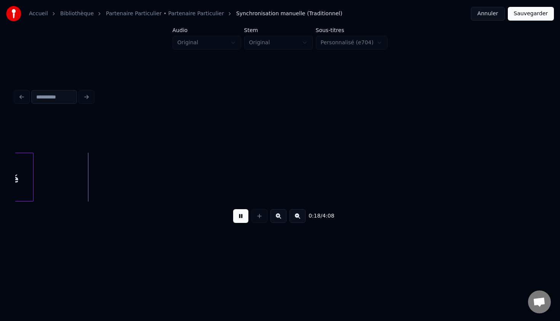
click at [409, 245] on div "0:18 / 4:08" at bounding box center [280, 158] width 536 height 193
click at [234, 216] on button at bounding box center [240, 216] width 15 height 14
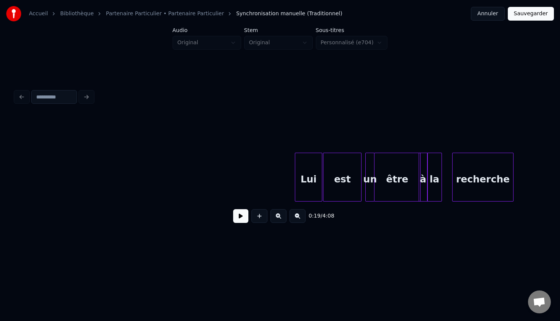
scroll to position [0, 580]
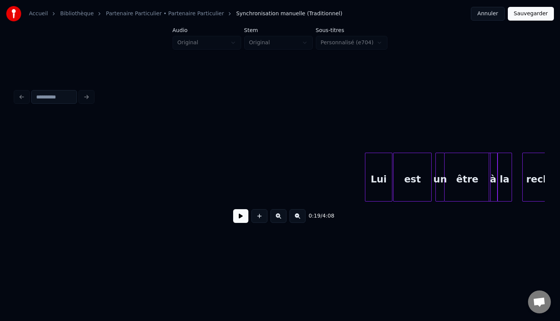
click at [528, 11] on button "Sauvegarder" at bounding box center [531, 14] width 46 height 14
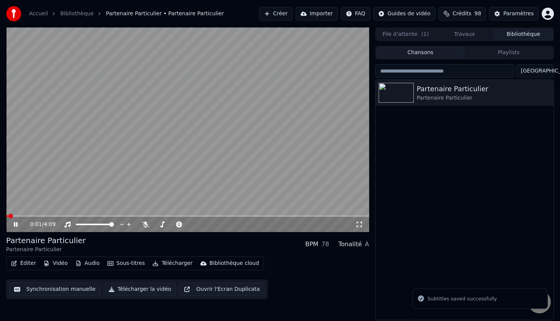
click at [16, 219] on div "0:01 / 4:09" at bounding box center [187, 224] width 363 height 15
click at [16, 223] on icon at bounding box center [21, 224] width 18 height 6
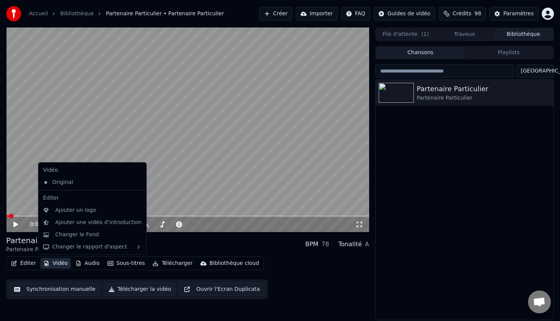
click at [64, 268] on button "Vidéo" at bounding box center [55, 263] width 30 height 11
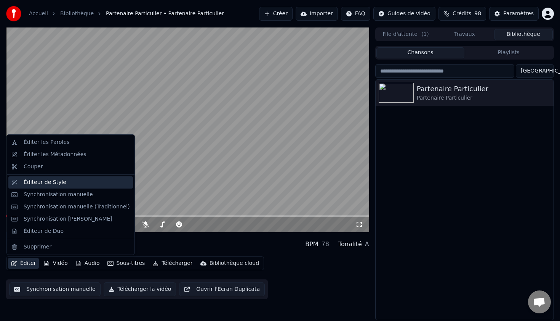
click at [61, 181] on div "Éditeur de Style" at bounding box center [45, 182] width 43 height 8
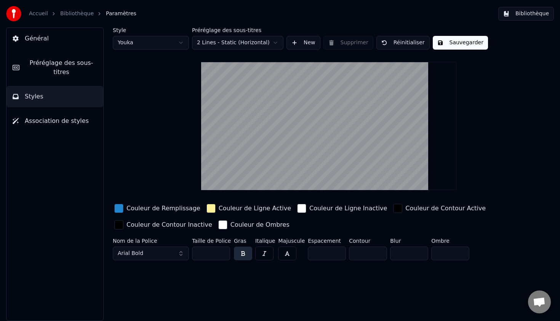
click at [454, 37] on button "Sauvegarder" at bounding box center [460, 43] width 55 height 14
click at [453, 40] on button "Terminé" at bounding box center [454, 43] width 42 height 14
click at [64, 11] on link "Bibliothèque" at bounding box center [77, 14] width 34 height 8
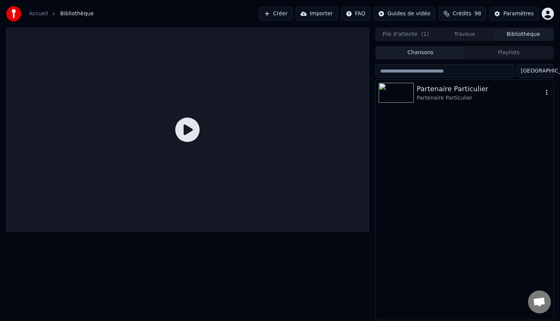
click at [423, 93] on div "Partenaire Particulier" at bounding box center [480, 88] width 126 height 11
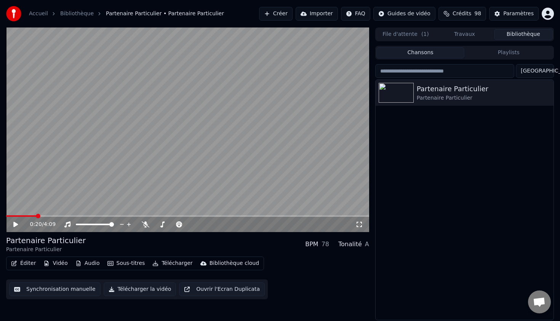
click at [24, 263] on button "Éditer" at bounding box center [23, 263] width 31 height 11
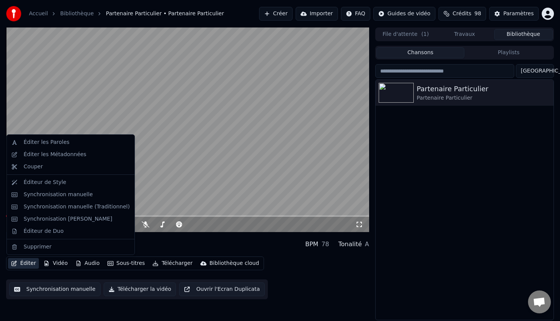
click at [272, 14] on button "Créer" at bounding box center [276, 14] width 34 height 14
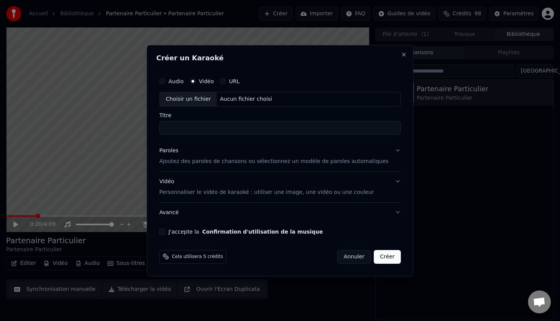
click at [165, 233] on button "J'accepte la Confirmation d'utilisation de la musique" at bounding box center [162, 231] width 6 height 6
click at [184, 82] on label "Audio" at bounding box center [175, 81] width 15 height 5
click at [165, 82] on button "Audio" at bounding box center [162, 81] width 6 height 6
click at [165, 234] on button "J'accepte la Confirmation d'utilisation de la musique" at bounding box center [162, 231] width 6 height 6
click at [236, 80] on label "URL" at bounding box center [234, 81] width 11 height 5
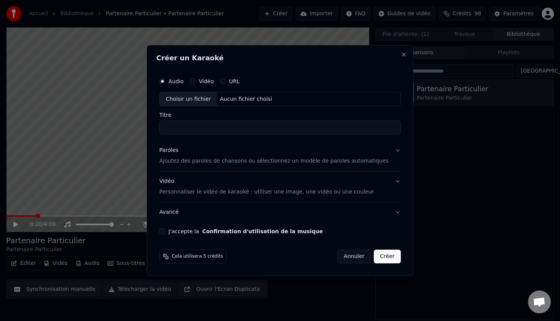
click at [226, 80] on button "URL" at bounding box center [223, 81] width 6 height 6
click at [224, 162] on p "Ajoutez des paroles de chansons ou sélectionnez un modèle de paroles automatiqu…" at bounding box center [273, 162] width 229 height 8
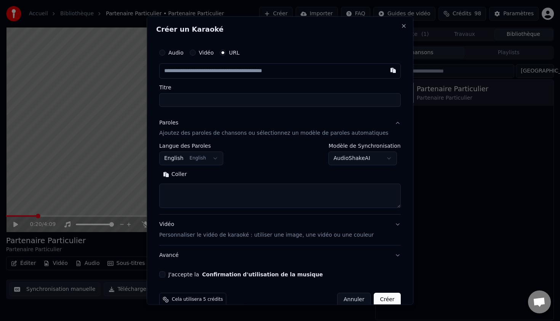
click at [232, 190] on textarea at bounding box center [280, 195] width 242 height 24
paste textarea "**********"
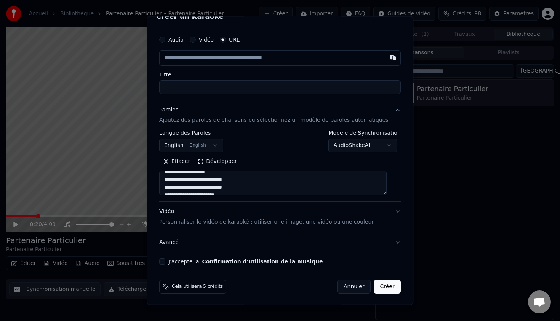
scroll to position [18, 0]
type textarea "**********"
click at [215, 146] on button "English English" at bounding box center [191, 145] width 64 height 14
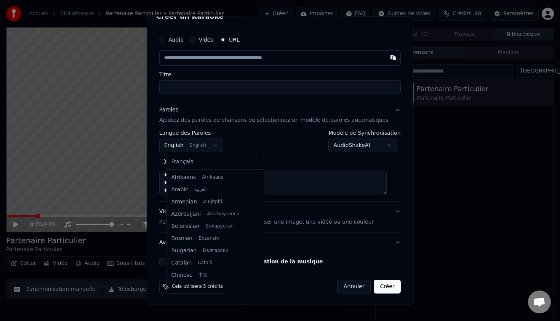
scroll to position [61, 0]
select select "**"
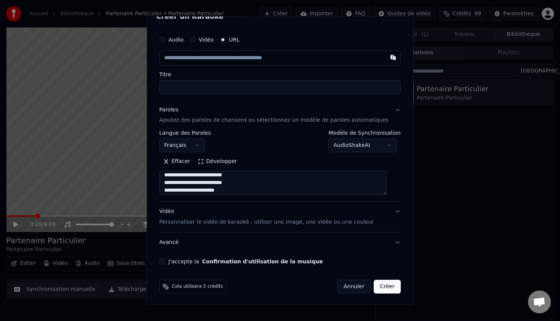
scroll to position [0, 0]
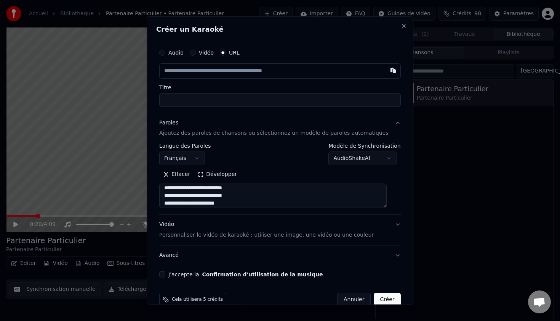
click at [252, 69] on input "text" at bounding box center [280, 70] width 242 height 15
paste input "**********"
type input "**********"
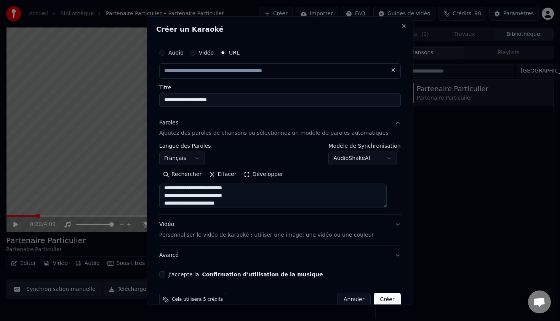
click at [258, 99] on input "**********" at bounding box center [280, 100] width 242 height 14
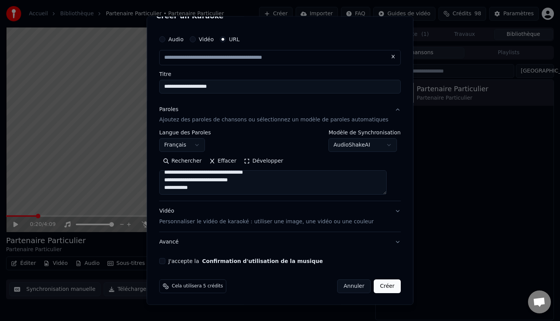
scroll to position [14, 0]
click at [165, 261] on button "J'accepte la Confirmation d'utilisation de la musique" at bounding box center [162, 260] width 6 height 6
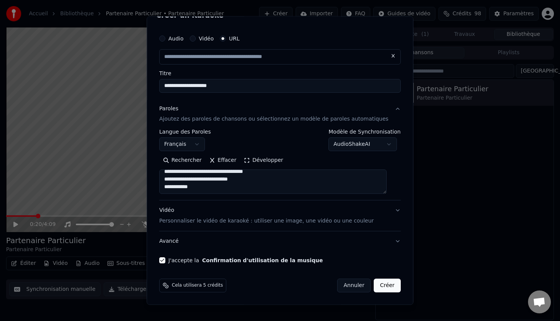
click at [383, 284] on button "Créer" at bounding box center [387, 285] width 27 height 14
type input "**********"
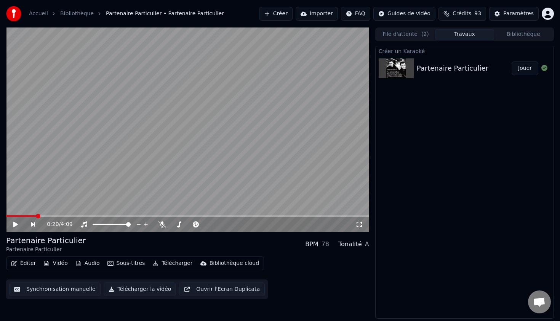
click at [419, 64] on div "Partenaire Particulier" at bounding box center [453, 68] width 72 height 11
click at [523, 71] on button "Jouer" at bounding box center [525, 68] width 27 height 14
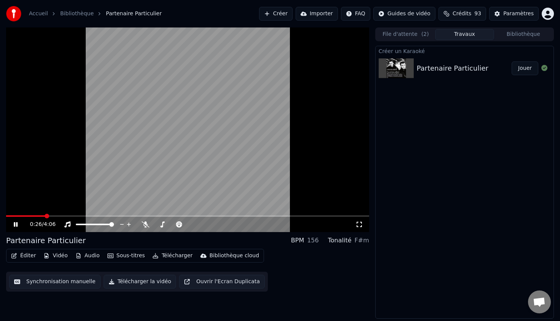
click at [512, 61] on button "Jouer" at bounding box center [525, 68] width 27 height 14
click at [27, 256] on button "Éditer" at bounding box center [23, 255] width 31 height 11
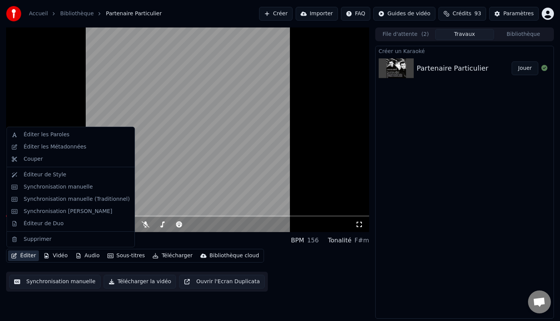
click at [250, 117] on video at bounding box center [187, 129] width 363 height 204
click at [21, 252] on button "Éditer" at bounding box center [23, 255] width 31 height 11
click at [55, 137] on div "Éditer les Paroles" at bounding box center [47, 135] width 46 height 8
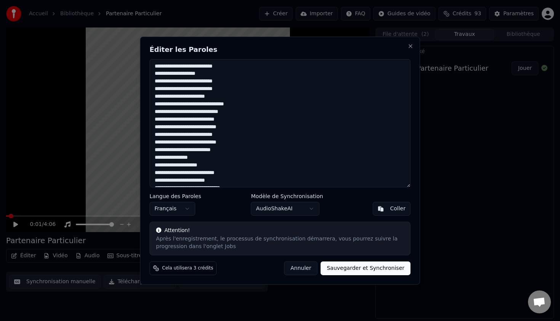
click at [297, 265] on button "Annuler" at bounding box center [301, 268] width 34 height 14
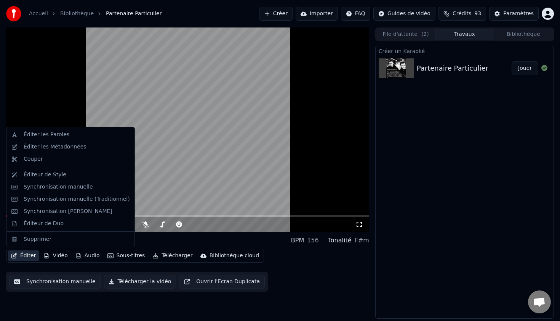
click at [26, 255] on button "Éditer" at bounding box center [23, 255] width 31 height 11
click at [62, 186] on div "Synchronisation manuelle" at bounding box center [58, 187] width 69 height 8
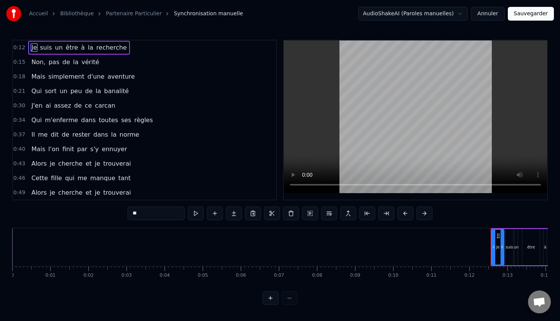
click at [147, 213] on input "**" at bounding box center [156, 213] width 57 height 14
type input "*"
click at [48, 48] on span "suis" at bounding box center [49, 47] width 13 height 9
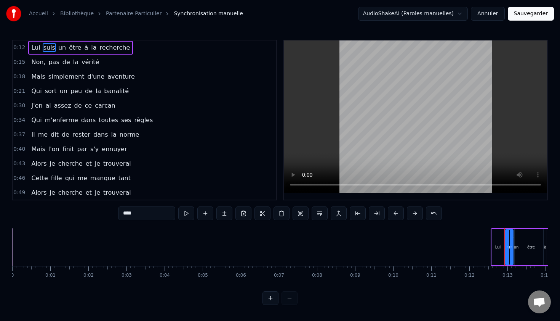
click at [144, 215] on input "****" at bounding box center [146, 213] width 57 height 14
type input "*"
click at [108, 31] on div "Accueil Bibliothèque Partenaire Particulier Synchronisation manuelle AudioShake…" at bounding box center [280, 152] width 560 height 305
click at [32, 60] on span "Non," at bounding box center [38, 62] width 16 height 9
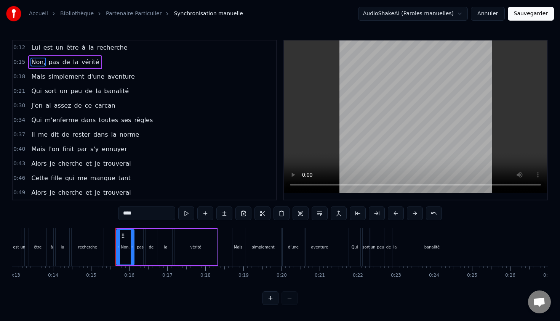
scroll to position [0, 558]
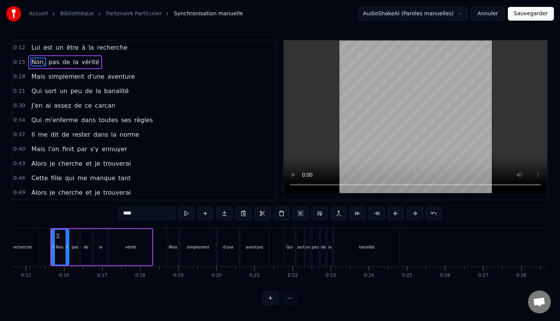
click at [132, 212] on input "****" at bounding box center [146, 213] width 57 height 14
type input "*"
click at [55, 64] on span "pas" at bounding box center [57, 62] width 12 height 9
click at [142, 213] on input "***" at bounding box center [146, 213] width 57 height 14
type input "*"
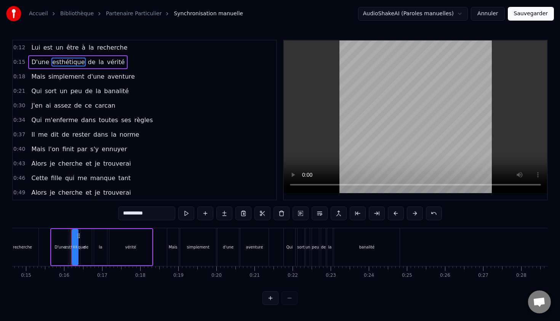
click at [98, 63] on span "la" at bounding box center [101, 62] width 7 height 9
click at [109, 64] on span "vérité" at bounding box center [115, 62] width 19 height 9
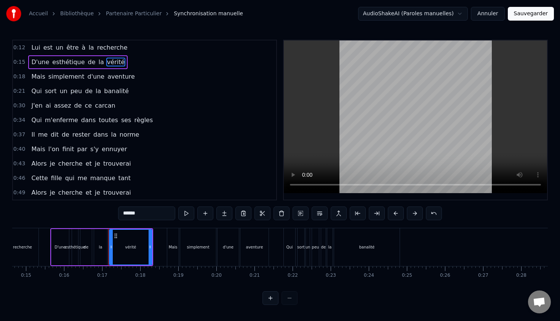
click at [98, 61] on span "la" at bounding box center [101, 62] width 7 height 9
drag, startPoint x: 148, startPoint y: 213, endPoint x: 96, endPoint y: 210, distance: 52.3
click at [99, 213] on div "0:12 Lui est un être à la recherche 0:15 D'une esthétique de vérité 0:18 Mais s…" at bounding box center [280, 172] width 536 height 265
click at [39, 28] on div "Accueil Bibliothèque Partenaire Particulier Synchronisation manuelle AudioShake…" at bounding box center [280, 152] width 560 height 305
click at [30, 45] on span "Lui" at bounding box center [35, 47] width 10 height 9
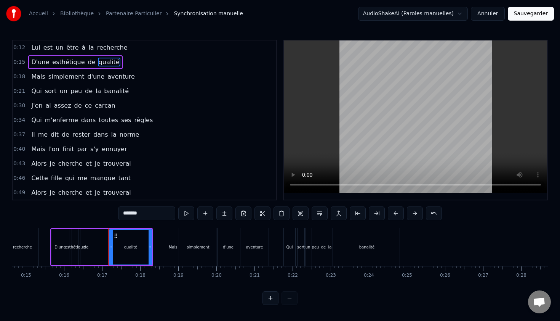
type input "***"
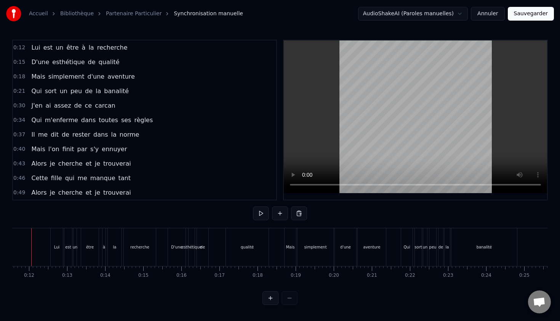
scroll to position [0, 422]
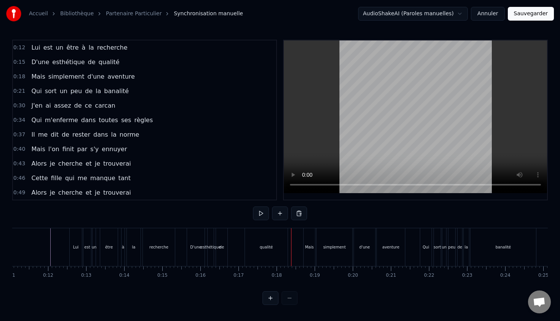
click at [263, 253] on div "qualité" at bounding box center [266, 247] width 43 height 38
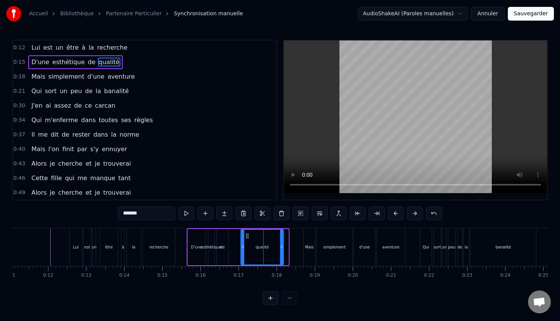
drag, startPoint x: 252, startPoint y: 234, endPoint x: 247, endPoint y: 234, distance: 5.4
click at [247, 234] on icon at bounding box center [247, 236] width 6 height 6
click at [211, 163] on div "0:43 Alors je cherche et je trouverai" at bounding box center [144, 163] width 263 height 14
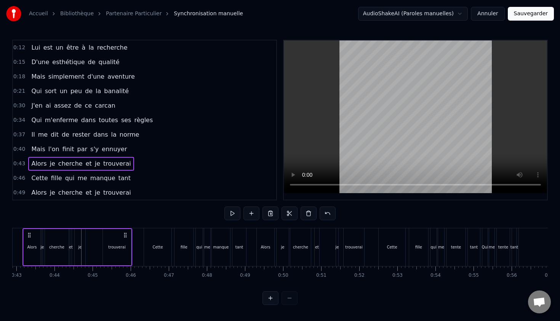
scroll to position [0, 0]
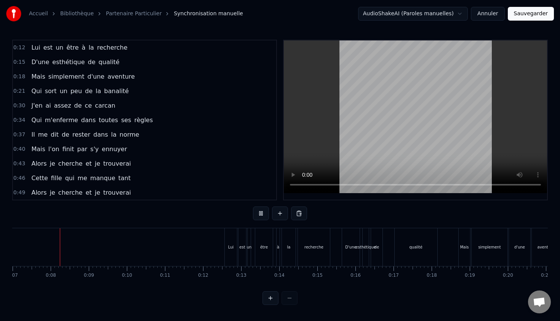
scroll to position [0, 268]
click at [32, 77] on span "Mais" at bounding box center [37, 76] width 15 height 9
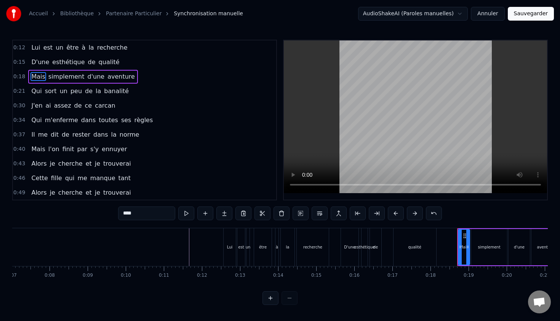
click at [145, 209] on input "****" at bounding box center [146, 213] width 57 height 14
click at [146, 220] on input "****" at bounding box center [146, 213] width 57 height 14
type input "*"
click at [72, 78] on span "simplement" at bounding box center [67, 76] width 38 height 9
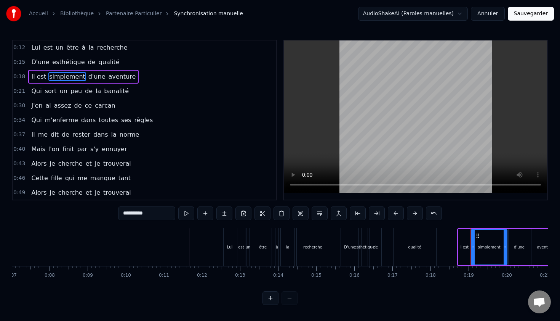
drag, startPoint x: 155, startPoint y: 212, endPoint x: 99, endPoint y: 210, distance: 55.7
click at [99, 210] on div "0:12 Lui est un être à la recherche 0:15 D'une esthétique de qualité 0:18 Il es…" at bounding box center [280, 172] width 536 height 265
type input "*****"
click at [75, 82] on div "Il est archi d'une aventure" at bounding box center [73, 77] width 90 height 14
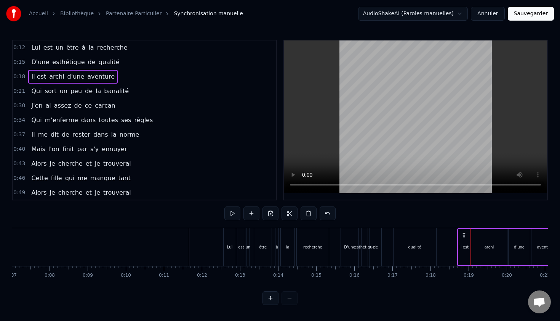
click at [73, 73] on span "d'une" at bounding box center [76, 76] width 19 height 9
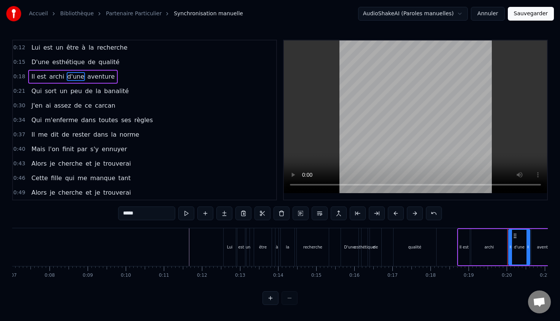
click at [152, 214] on input "*****" at bounding box center [146, 213] width 57 height 14
type input "*"
click at [105, 75] on span "aventure" at bounding box center [114, 76] width 29 height 9
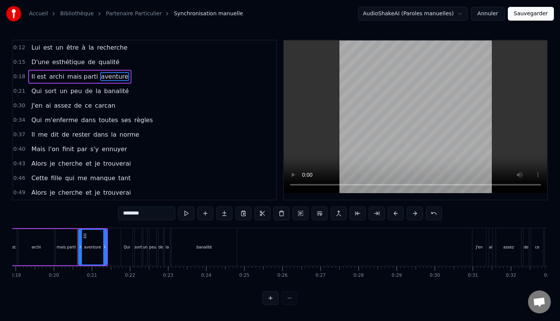
scroll to position [0, 748]
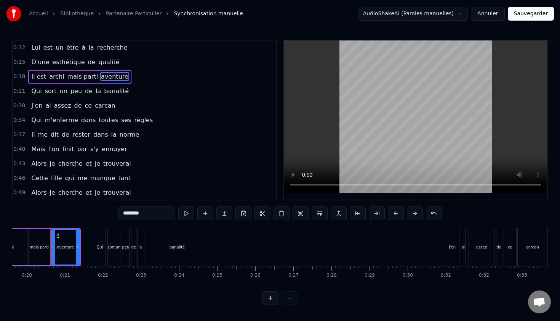
click at [148, 213] on input "********" at bounding box center [146, 213] width 57 height 14
type input "*"
click at [140, 214] on input "**********" at bounding box center [146, 213] width 57 height 14
type input "**********"
click at [191, 160] on div "0:43 Alors je cherche et je trouverai" at bounding box center [144, 163] width 263 height 14
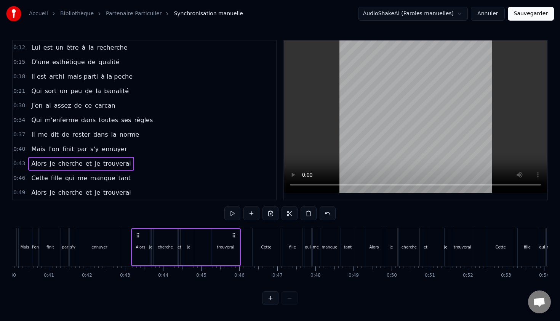
scroll to position [0, 1607]
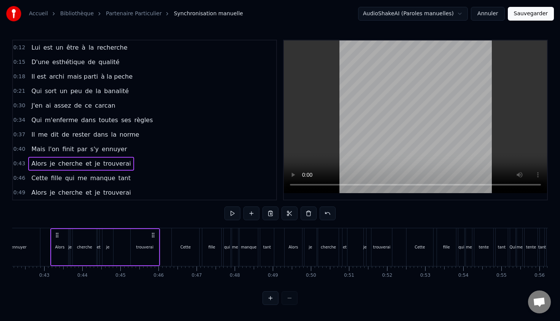
click at [20, 76] on span "0:18" at bounding box center [19, 77] width 12 height 8
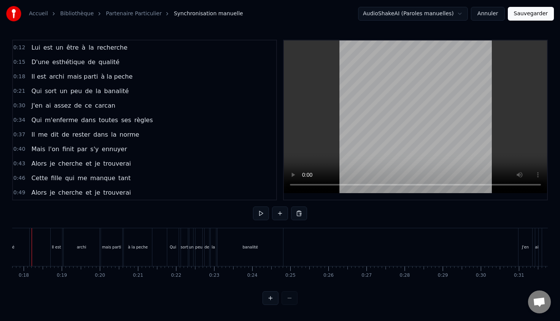
scroll to position [0, 656]
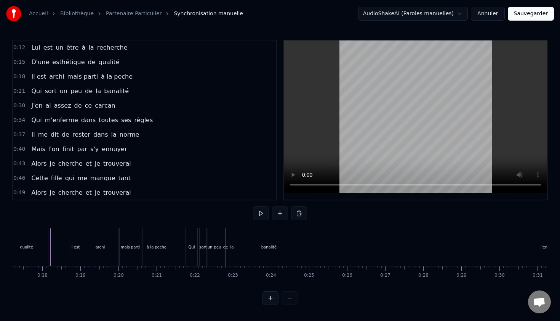
click at [37, 92] on span "Qui" at bounding box center [36, 91] width 12 height 9
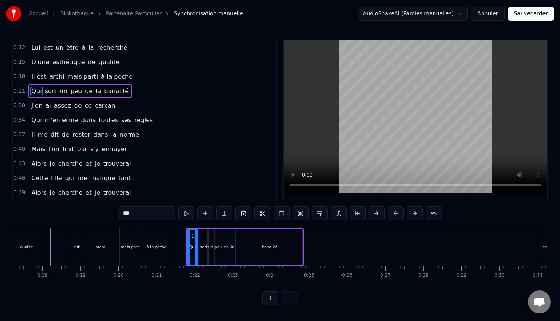
click at [152, 215] on input "***" at bounding box center [146, 213] width 57 height 14
type input "*"
click at [55, 91] on span "sort" at bounding box center [57, 91] width 13 height 9
click at [154, 212] on input "****" at bounding box center [146, 213] width 57 height 14
type input "*"
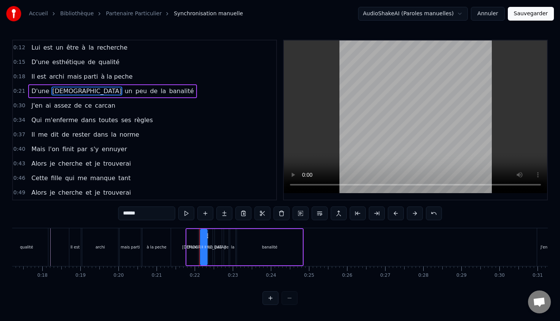
click at [124, 92] on span "un" at bounding box center [128, 91] width 9 height 9
click at [137, 210] on input "**" at bounding box center [146, 213] width 57 height 14
type input "*"
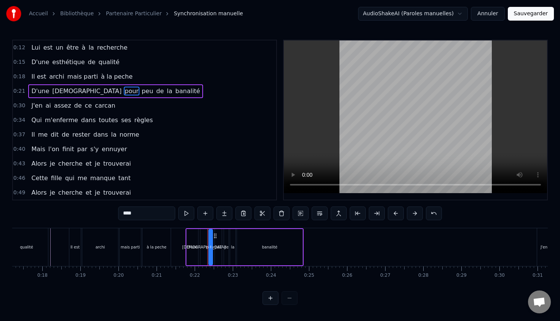
click at [141, 90] on span "peu" at bounding box center [147, 91] width 13 height 9
click at [136, 212] on input "**" at bounding box center [146, 213] width 57 height 14
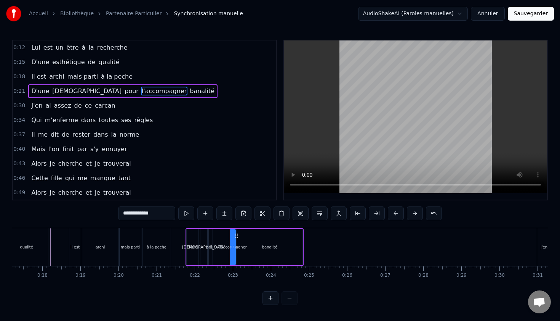
click at [189, 91] on span "banalité" at bounding box center [202, 91] width 26 height 9
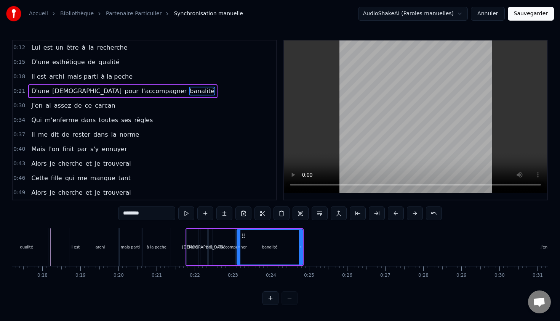
type input "****"
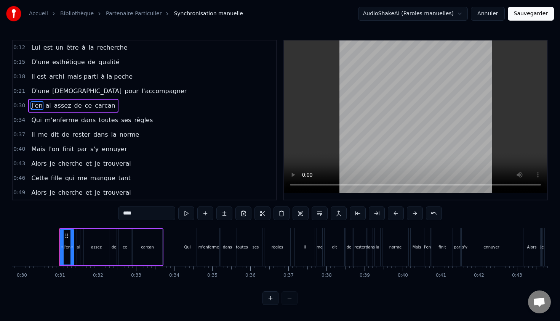
scroll to position [0, 1143]
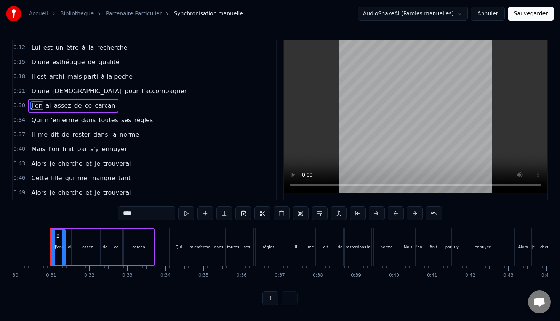
click at [21, 91] on span "0:21" at bounding box center [19, 91] width 12 height 8
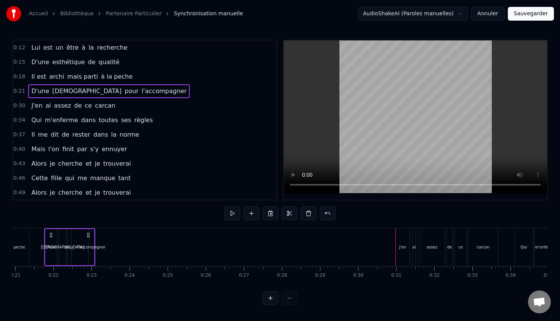
scroll to position [0, 791]
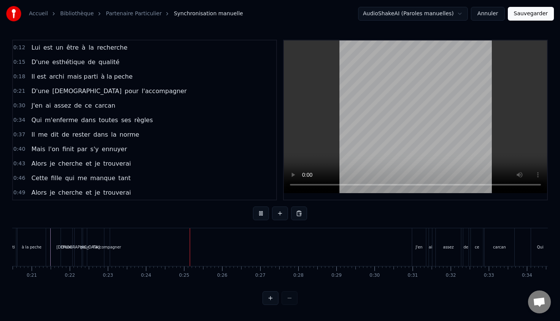
click at [132, 207] on div "0:12 Lui est un être à la recherche 0:15 D'une esthétique de qualité 0:18 Il es…" at bounding box center [280, 172] width 536 height 265
click at [47, 212] on div "0:12 Lui est un être à la recherche 0:15 D'une esthétique de qualité 0:18 Il es…" at bounding box center [280, 172] width 536 height 265
click at [18, 221] on div "0:12 Lui est un être à la recherche 0:15 D'une esthétique de qualité 0:18 Il es…" at bounding box center [280, 172] width 536 height 265
click at [18, 231] on div "à la peche" at bounding box center [32, 247] width 28 height 38
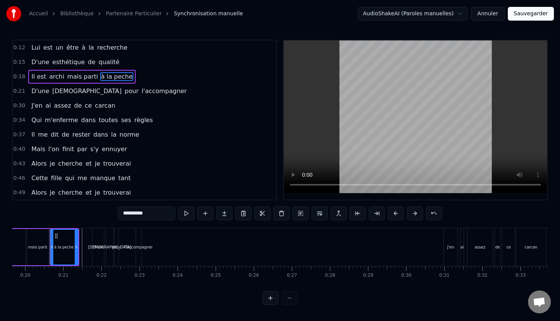
scroll to position [0, 749]
click at [43, 215] on div "0:12 Lui est un être à la recherche 0:15 D'une esthétique de qualité 0:18 Il es…" at bounding box center [280, 172] width 536 height 265
click at [43, 292] on div "0:12 Lui est un être à la recherche 0:15 D'une esthétique de qualité 0:18 Il es…" at bounding box center [280, 172] width 536 height 265
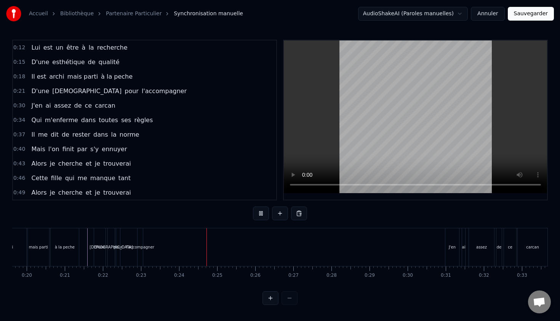
click at [85, 219] on div "0:12 Lui est un être à la recherche 0:15 D'une esthétique de qualité 0:18 Il es…" at bounding box center [280, 172] width 536 height 265
click at [133, 247] on div "l'accompagner" at bounding box center [140, 247] width 28 height 6
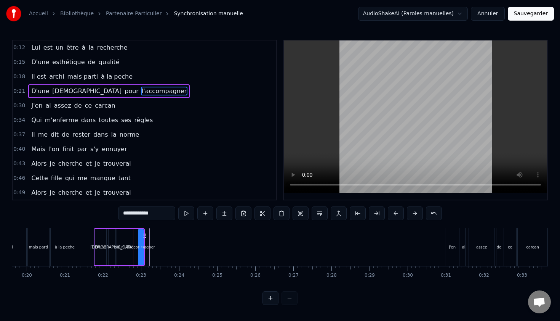
click at [144, 235] on circle at bounding box center [144, 235] width 0 height 0
click at [141, 92] on span "l'accompagner" at bounding box center [164, 91] width 47 height 9
drag, startPoint x: 142, startPoint y: 246, endPoint x: 161, endPoint y: 246, distance: 19.5
click at [161, 246] on icon at bounding box center [159, 247] width 3 height 6
click at [109, 218] on div "0:12 Lui est un être à la recherche 0:15 D'une esthétique de qualité 0:18 Il es…" at bounding box center [280, 172] width 536 height 265
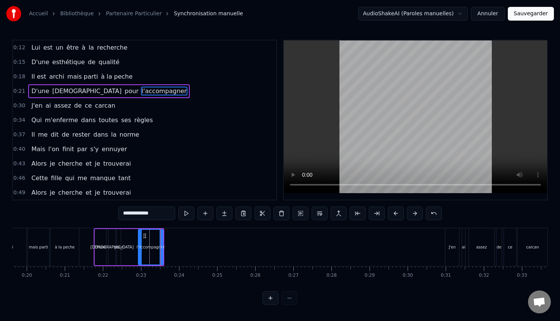
click at [89, 224] on div "0:12 Lui est un être à la recherche 0:15 D'une esthétique de qualité 0:18 Il es…" at bounding box center [280, 172] width 536 height 265
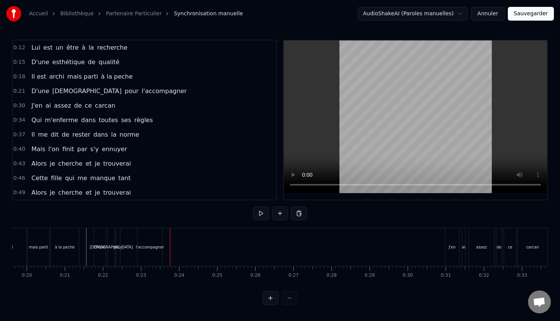
click at [118, 243] on div "pour" at bounding box center [118, 247] width 4 height 38
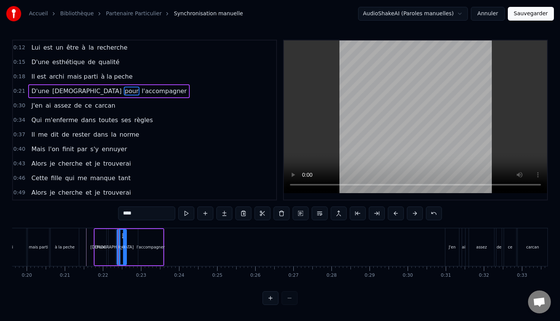
drag, startPoint x: 119, startPoint y: 244, endPoint x: 125, endPoint y: 244, distance: 6.1
click at [125, 244] on icon at bounding box center [124, 247] width 3 height 6
click at [80, 230] on div "Il est archi mais parti à la peche" at bounding box center [29, 247] width 104 height 38
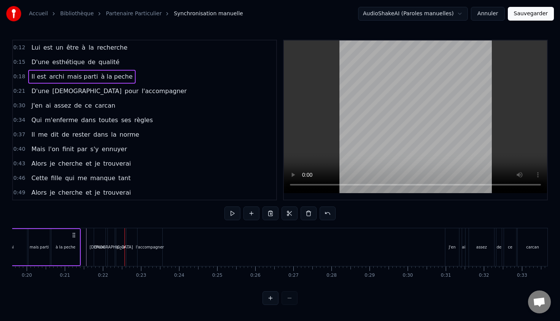
click at [83, 217] on div "0:12 Lui est un être à la recherche 0:15 D'une esthétique de qualité 0:18 Il es…" at bounding box center [280, 172] width 536 height 265
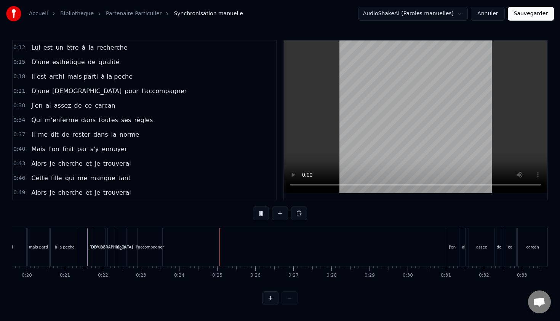
click at [134, 205] on div "0:12 Lui est un être à la recherche 0:15 D'une esthétique de qualité 0:18 Il es…" at bounding box center [280, 172] width 536 height 265
click at [523, 10] on button "Sauvegarder" at bounding box center [531, 14] width 46 height 14
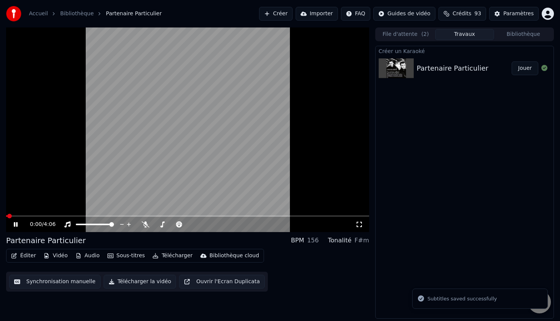
click at [23, 216] on span at bounding box center [187, 216] width 363 height 2
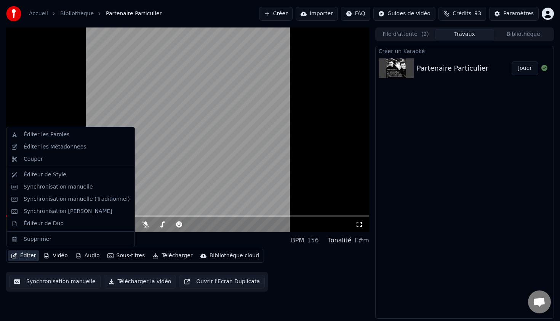
click at [21, 256] on button "Éditer" at bounding box center [23, 255] width 31 height 11
click at [52, 183] on div "Synchronisation manuelle" at bounding box center [58, 187] width 69 height 8
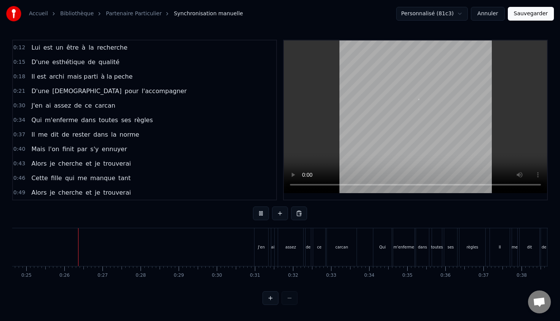
scroll to position [0, 940]
click at [32, 105] on span "J'en" at bounding box center [36, 105] width 13 height 9
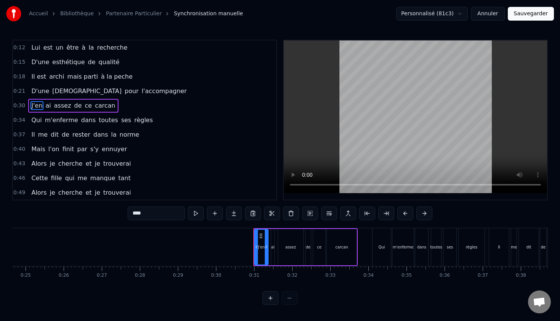
click at [156, 214] on input "****" at bounding box center [156, 213] width 57 height 14
type input "*"
type input "**********"
click at [194, 306] on html "Accueil Bibliothèque Partenaire Particulier Synchronisation manuelle Personnali…" at bounding box center [280, 158] width 560 height 317
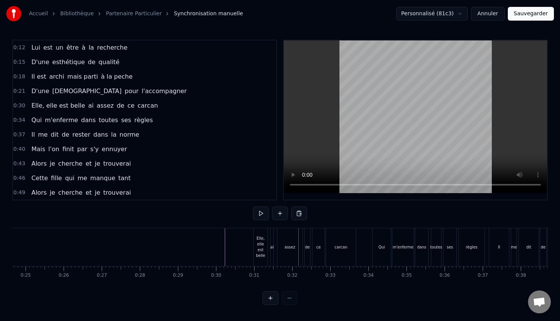
click at [257, 247] on div "Elle, elle est belle" at bounding box center [261, 246] width 14 height 23
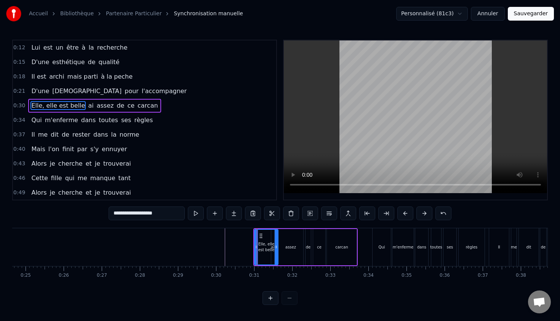
drag, startPoint x: 266, startPoint y: 246, endPoint x: 276, endPoint y: 246, distance: 9.9
click at [276, 246] on icon at bounding box center [276, 247] width 3 height 6
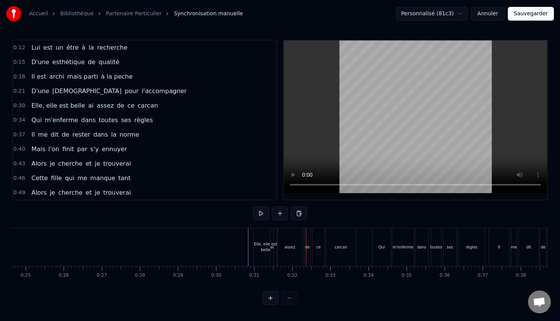
click at [87, 108] on span "ai" at bounding box center [90, 105] width 7 height 9
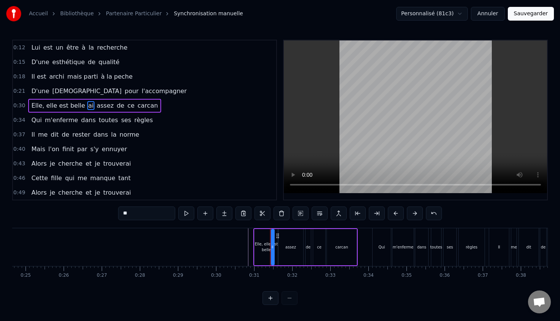
click at [59, 104] on span "Elle, elle est belle" at bounding box center [57, 105] width 55 height 9
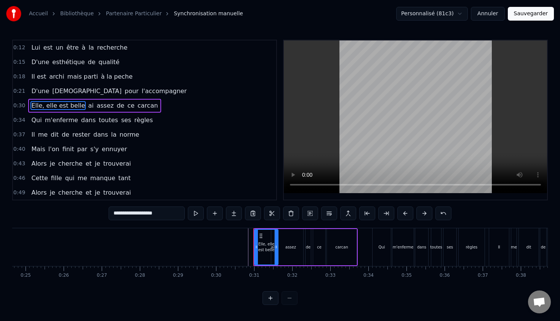
click at [168, 210] on input "**********" at bounding box center [147, 213] width 76 height 14
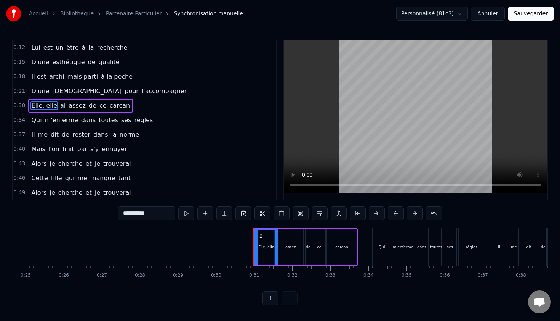
click at [59, 107] on span "ai" at bounding box center [62, 105] width 7 height 9
click at [131, 213] on input "**" at bounding box center [146, 213] width 57 height 14
type input "*"
type input "***"
click at [85, 107] on div "Elle, elle est assez de ce carcan" at bounding box center [82, 106] width 109 height 14
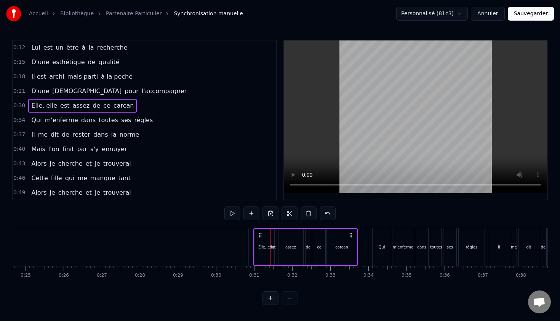
click at [77, 107] on span "assez" at bounding box center [81, 105] width 19 height 9
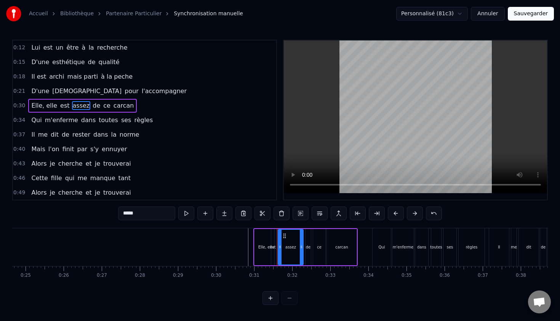
click at [146, 214] on input "*****" at bounding box center [146, 213] width 57 height 14
type input "*"
click at [90, 106] on span "de" at bounding box center [94, 105] width 9 height 9
click at [149, 211] on input "**" at bounding box center [146, 213] width 57 height 14
type input "*"
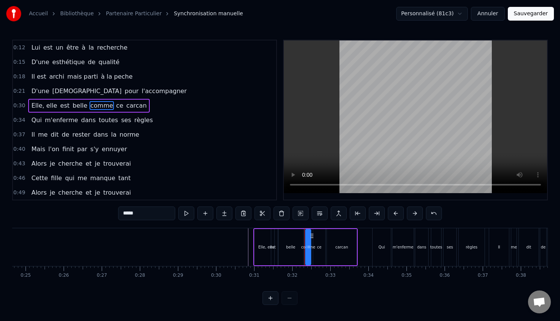
click at [116, 106] on span "ce" at bounding box center [120, 105] width 9 height 9
click at [135, 210] on input "**" at bounding box center [146, 213] width 57 height 14
type input "*"
click at [130, 105] on span "carcan" at bounding box center [141, 105] width 22 height 9
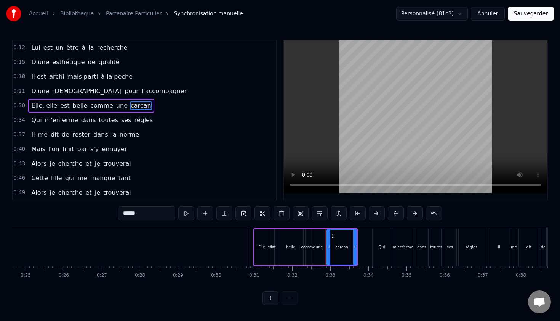
drag, startPoint x: 147, startPoint y: 216, endPoint x: 127, endPoint y: 216, distance: 20.6
click at [130, 216] on input "******" at bounding box center [146, 213] width 57 height 14
type input "*"
type input "******"
click at [239, 138] on div "0:37 Il me dit de rester dans la norme" at bounding box center [144, 134] width 263 height 14
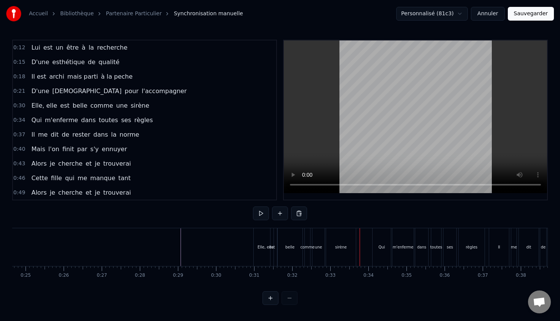
click at [33, 120] on span "Qui" at bounding box center [36, 120] width 12 height 9
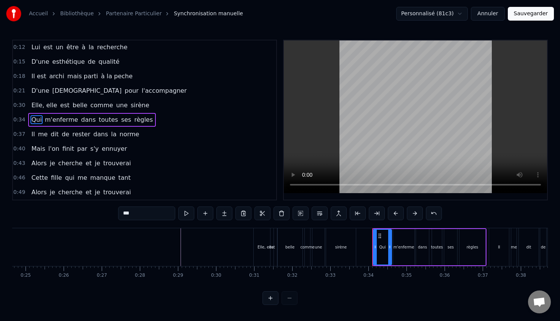
click at [147, 213] on input "***" at bounding box center [146, 213] width 57 height 14
type input "*"
click at [53, 119] on span "m'enferme" at bounding box center [61, 119] width 35 height 9
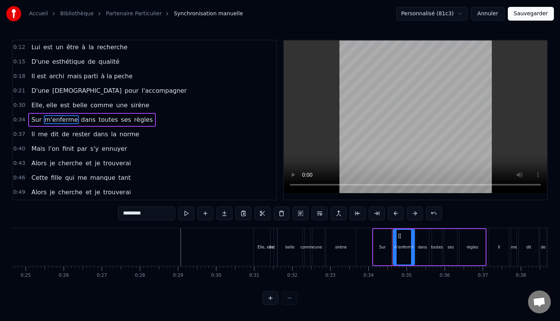
drag, startPoint x: 161, startPoint y: 215, endPoint x: 78, endPoint y: 214, distance: 83.1
click at [82, 215] on div "0:12 Lui est un être à la recherche 0:15 D'une esthétique de qualité 0:18 Il es…" at bounding box center [280, 172] width 536 height 265
click at [82, 120] on span "dans" at bounding box center [86, 119] width 16 height 9
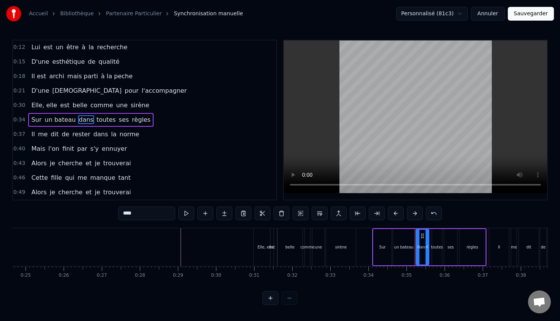
drag, startPoint x: 141, startPoint y: 215, endPoint x: 95, endPoint y: 212, distance: 47.0
click at [95, 213] on div "0:12 Lui est un être à la recherche 0:15 D'une esthétique de qualité 0:18 Il es…" at bounding box center [280, 172] width 536 height 265
click at [106, 124] on span "toutes" at bounding box center [105, 119] width 21 height 9
drag, startPoint x: 149, startPoint y: 215, endPoint x: 100, endPoint y: 215, distance: 48.8
click at [100, 215] on div "0:12 Lui est un être à la recherche 0:15 D'une esthétique de qualité 0:18 Il es…" at bounding box center [280, 172] width 536 height 265
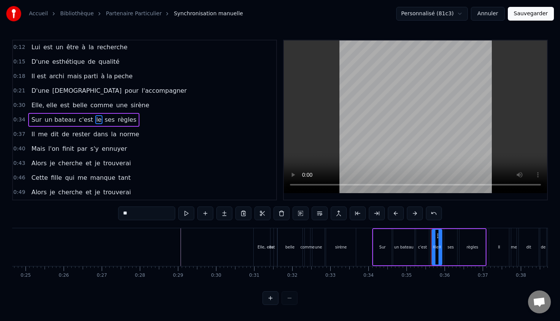
click at [104, 120] on span "ses" at bounding box center [110, 119] width 12 height 9
type input "***"
drag, startPoint x: 137, startPoint y: 215, endPoint x: 113, endPoint y: 213, distance: 24.1
click at [121, 215] on input "***" at bounding box center [146, 213] width 57 height 14
click at [127, 120] on span "règles" at bounding box center [135, 119] width 20 height 9
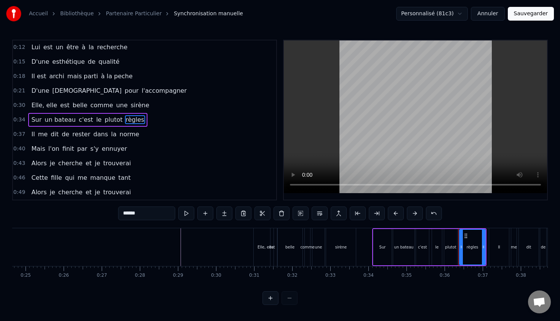
drag, startPoint x: 147, startPoint y: 214, endPoint x: 95, endPoint y: 214, distance: 51.8
click at [95, 214] on div "0:12 Lui est un être à la recherche 0:15 D'une esthétique de qualité 0:18 Il es…" at bounding box center [280, 172] width 536 height 265
type input "**********"
click at [190, 180] on div "0:46 Cette fille qui me manque tant" at bounding box center [144, 177] width 263 height 14
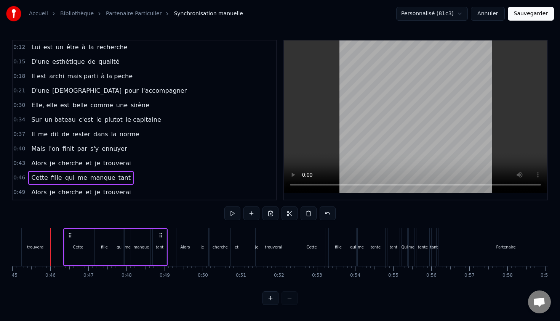
click at [27, 105] on div "0:30 Elle, elle est belle comme une sirène" at bounding box center [144, 105] width 263 height 14
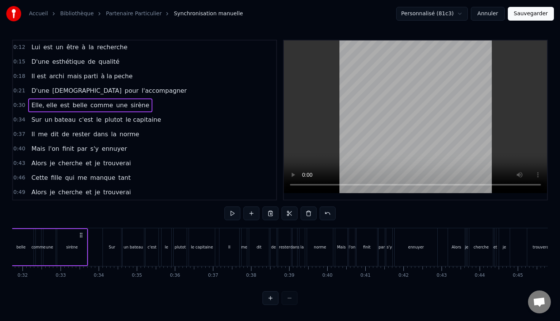
click at [18, 106] on span "0:30" at bounding box center [19, 105] width 12 height 8
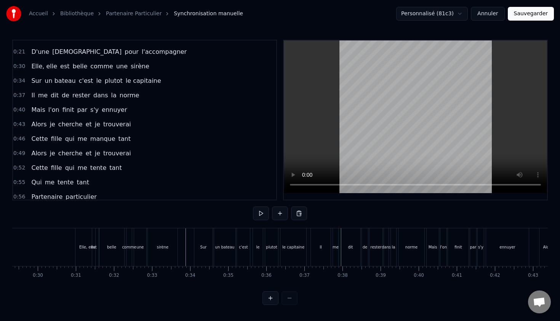
scroll to position [53, 0]
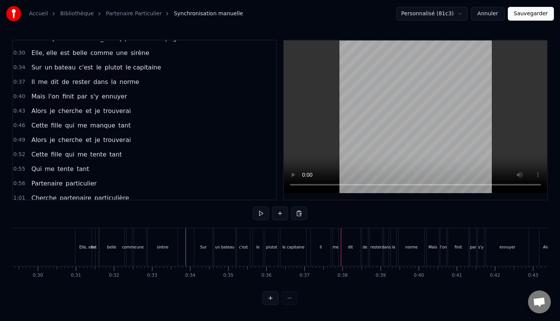
click at [34, 84] on span "Il" at bounding box center [32, 81] width 5 height 9
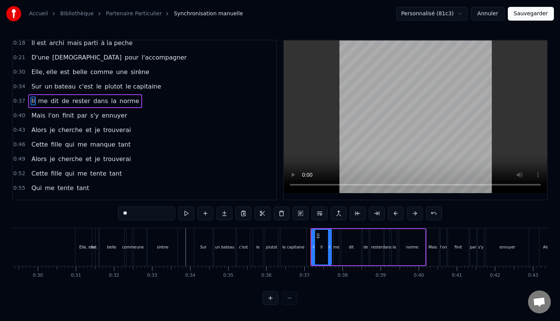
scroll to position [15, 0]
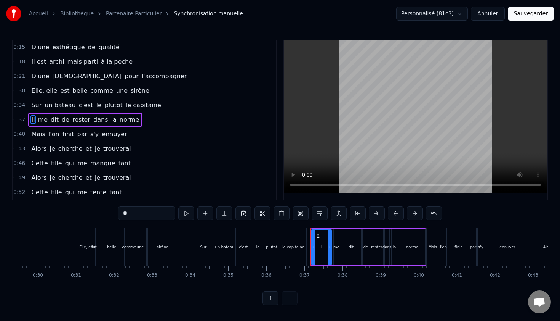
drag, startPoint x: 145, startPoint y: 210, endPoint x: 114, endPoint y: 210, distance: 30.9
click at [115, 210] on div "0:12 Lui est un être à la recherche 0:15 D'une esthétique de qualité 0:18 Il es…" at bounding box center [280, 172] width 536 height 265
click at [64, 124] on span "me" at bounding box center [64, 119] width 11 height 9
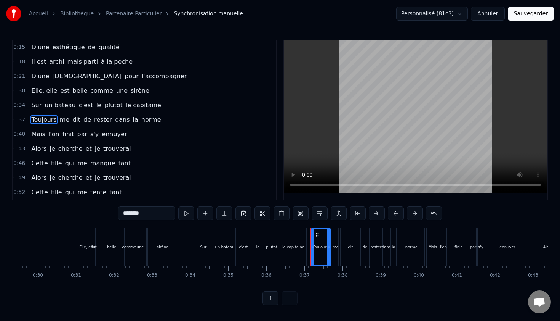
click at [64, 120] on span "me" at bounding box center [64, 119] width 11 height 9
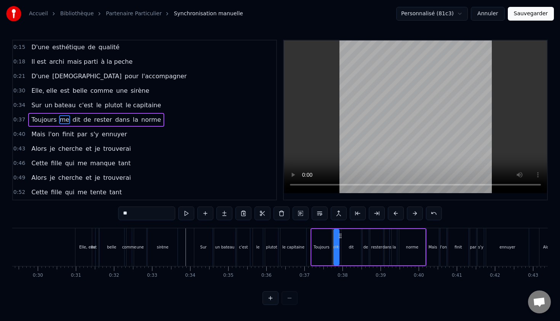
drag, startPoint x: 135, startPoint y: 213, endPoint x: 126, endPoint y: 213, distance: 9.1
click at [126, 213] on input "**" at bounding box center [146, 213] width 57 height 14
type input "*"
click at [92, 117] on span "dit" at bounding box center [97, 119] width 10 height 9
click at [147, 215] on input "***" at bounding box center [146, 213] width 57 height 14
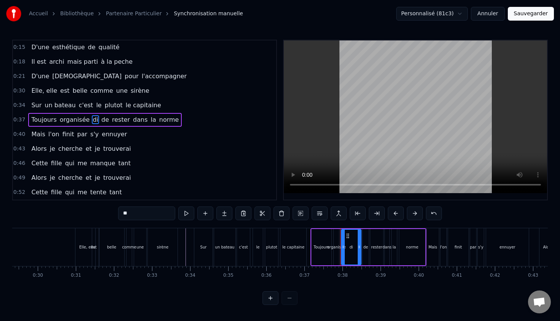
type input "*"
click at [106, 120] on span "de" at bounding box center [110, 119] width 9 height 9
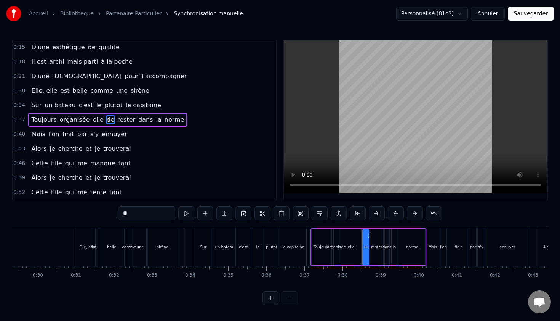
click at [135, 217] on input "**" at bounding box center [146, 213] width 57 height 14
type input "*"
click at [120, 116] on span "rester" at bounding box center [127, 119] width 19 height 9
type input "******"
drag, startPoint x: 141, startPoint y: 212, endPoint x: 104, endPoint y: 212, distance: 37.0
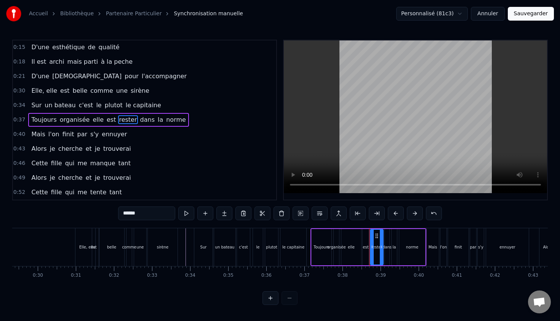
click at [105, 212] on div "0:12 Lui est un être à la recherche 0:15 D'une esthétique de qualité 0:18 Il es…" at bounding box center [280, 172] width 536 height 265
type input "**********"
click at [183, 180] on div "0:49 Alors je cherche et je trouverai" at bounding box center [144, 177] width 263 height 14
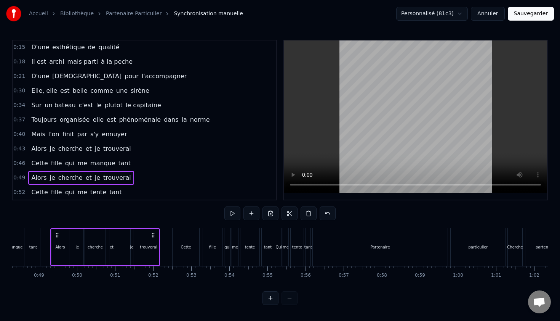
click at [189, 118] on span "norme" at bounding box center [199, 119] width 21 height 9
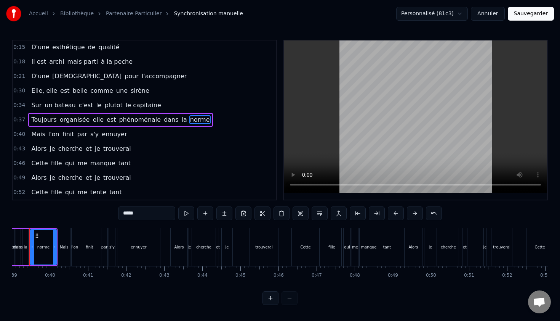
scroll to position [0, 1466]
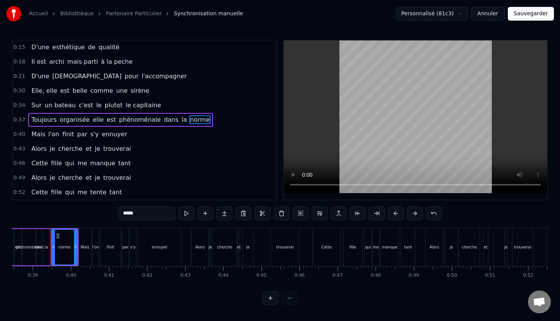
type input "****"
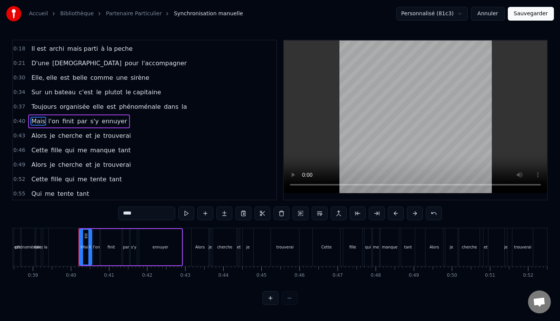
scroll to position [29, 0]
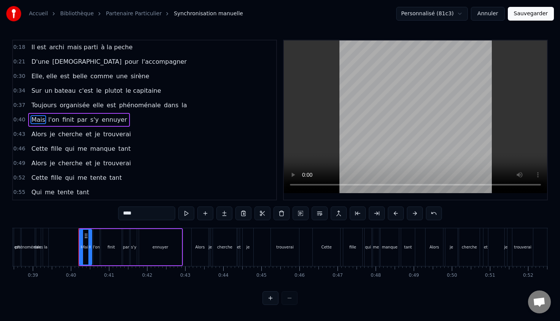
click at [167, 101] on div "Toujours organisée elle est phénoménale dans la" at bounding box center [109, 105] width 162 height 14
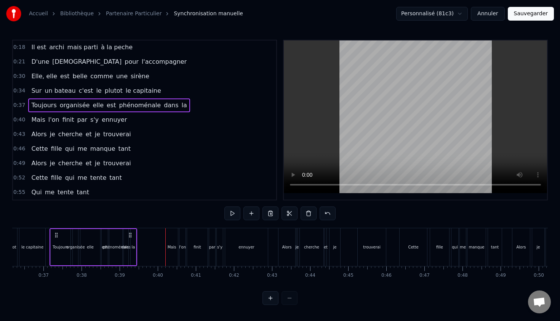
scroll to position [0, 1378]
click at [181, 107] on span "la" at bounding box center [184, 105] width 7 height 9
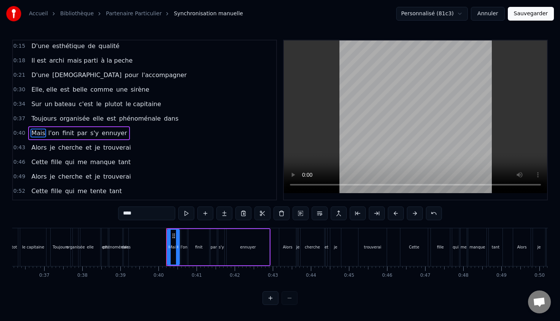
scroll to position [29, 0]
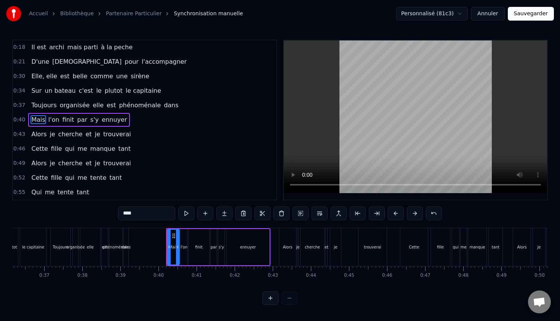
click at [163, 106] on span "dans" at bounding box center [171, 105] width 16 height 9
type input "****"
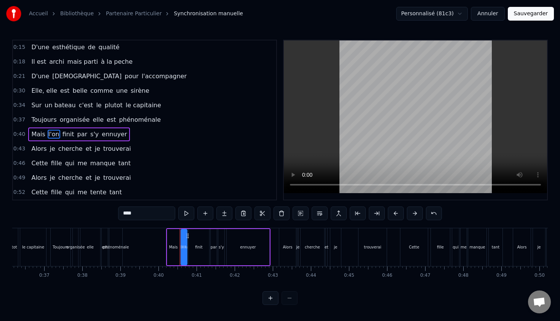
click at [165, 145] on div "0:43 Alors je cherche et je trouverai" at bounding box center [144, 148] width 263 height 14
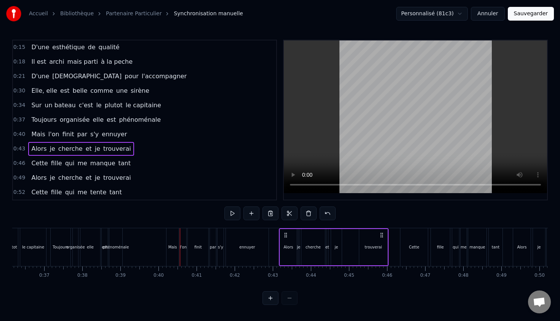
click at [18, 101] on span "0:34" at bounding box center [19, 105] width 12 height 8
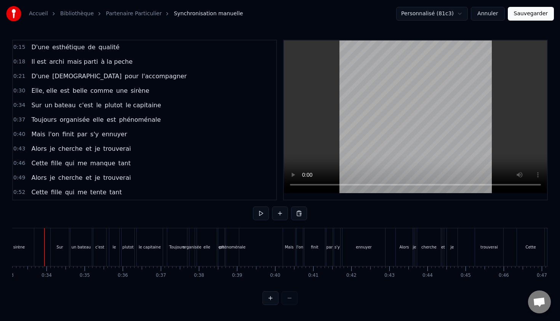
scroll to position [0, 1256]
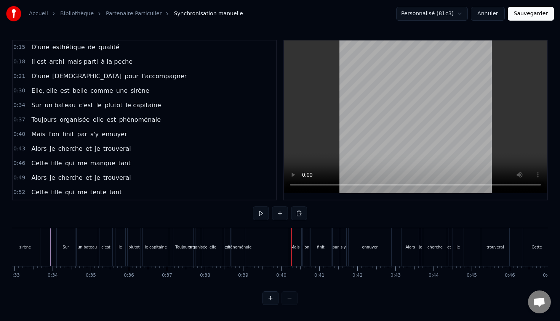
click at [35, 135] on span "Mais" at bounding box center [37, 134] width 15 height 9
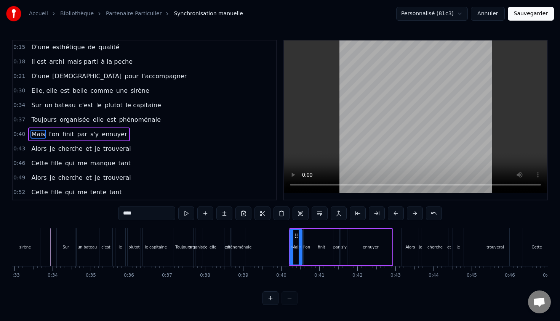
scroll to position [29, 0]
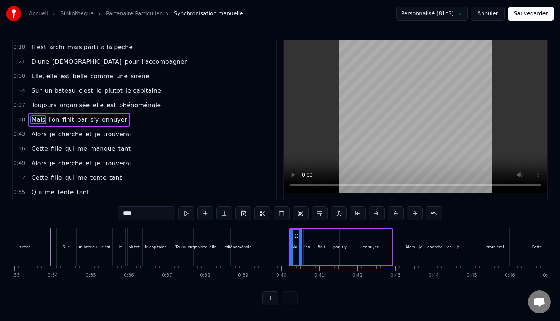
drag, startPoint x: 133, startPoint y: 213, endPoint x: 121, endPoint y: 212, distance: 11.5
click at [129, 213] on input "****" at bounding box center [146, 213] width 57 height 14
type input "*"
click at [53, 120] on span "l'on" at bounding box center [51, 119] width 13 height 9
drag, startPoint x: 127, startPoint y: 215, endPoint x: 97, endPoint y: 215, distance: 30.5
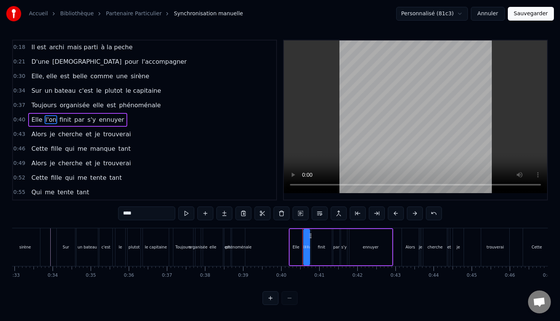
click at [99, 215] on div "0:12 Lui est un être à la recherche 0:15 D'une esthétique de qualité 0:18 Il es…" at bounding box center [280, 172] width 536 height 265
click at [69, 116] on span "finit" at bounding box center [71, 119] width 13 height 9
drag, startPoint x: 140, startPoint y: 215, endPoint x: 87, endPoint y: 215, distance: 53.0
click at [87, 215] on div "0:12 Lui est un être à la recherche 0:15 D'une esthétique de qualité 0:18 Il es…" at bounding box center [280, 172] width 536 height 265
click at [83, 121] on span "par" at bounding box center [86, 119] width 12 height 9
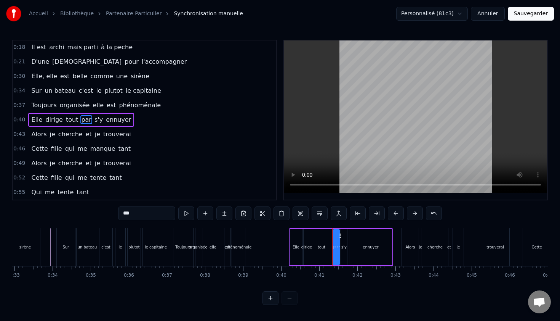
drag, startPoint x: 138, startPoint y: 211, endPoint x: 88, endPoint y: 209, distance: 50.8
click at [88, 209] on div "0:12 Lui est un être à la recherche 0:15 D'une esthétique de qualité 0:18 Il es…" at bounding box center [280, 172] width 536 height 265
click at [98, 120] on span "s'y" at bounding box center [103, 119] width 10 height 9
drag, startPoint x: 138, startPoint y: 211, endPoint x: 94, endPoint y: 211, distance: 43.8
click at [96, 211] on div "0:12 Lui est un être à la recherche 0:15 D'une esthétique de qualité 0:18 Il es…" at bounding box center [280, 172] width 536 height 265
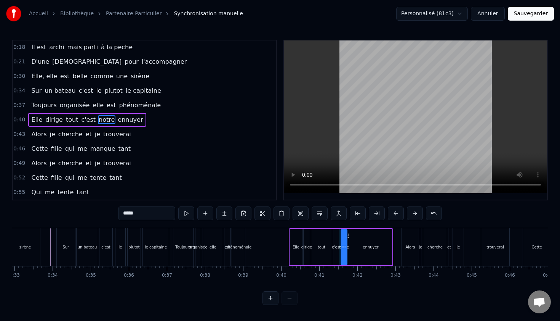
click at [122, 121] on span "ennuyer" at bounding box center [130, 119] width 27 height 9
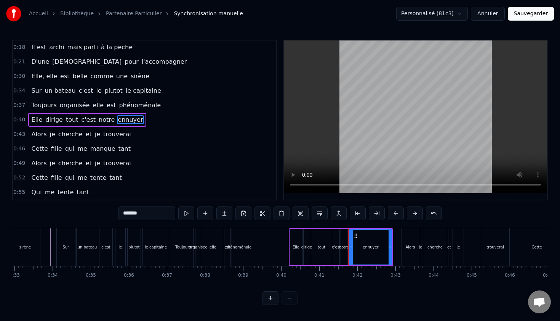
drag, startPoint x: 148, startPoint y: 213, endPoint x: 82, endPoint y: 213, distance: 66.3
click at [83, 213] on div "0:12 Lui est un être à la recherche 0:15 D'une esthétique de qualité 0:18 Il es…" at bounding box center [280, 172] width 536 height 265
type input "*******"
click at [177, 170] on div "0:49 Alors je cherche et je trouverai" at bounding box center [144, 163] width 263 height 14
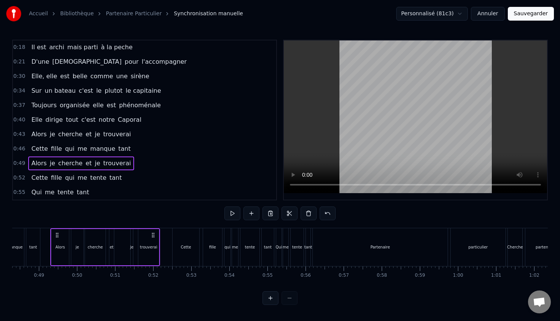
click at [117, 122] on span "Caporal" at bounding box center [129, 119] width 25 height 9
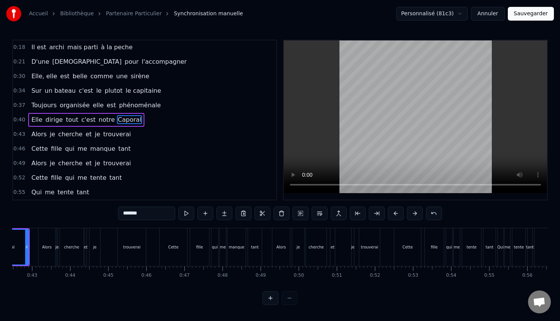
scroll to position [0, 1554]
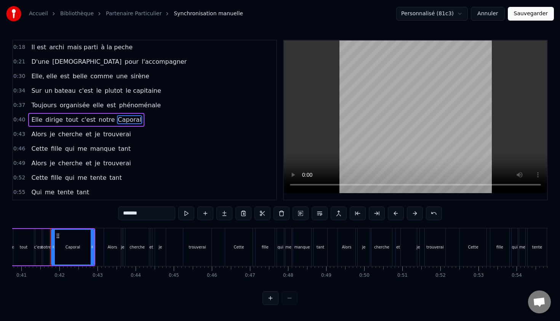
click at [125, 214] on input "*******" at bounding box center [146, 213] width 57 height 14
type input "*"
type input "*******"
click at [224, 168] on div "0:49 Alors je cherche et je trouverai" at bounding box center [144, 163] width 263 height 14
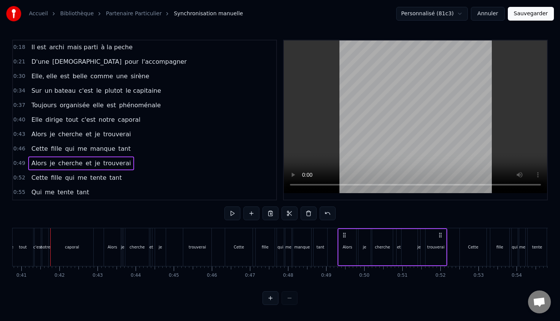
click at [529, 18] on button "Sauvegarder" at bounding box center [531, 14] width 46 height 14
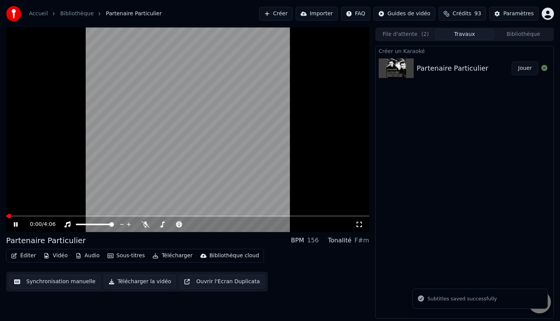
click at [25, 216] on span at bounding box center [187, 216] width 363 height 2
click at [19, 216] on span at bounding box center [12, 216] width 13 height 2
click at [14, 216] on span at bounding box center [14, 216] width 17 height 2
click at [15, 224] on icon at bounding box center [16, 224] width 4 height 5
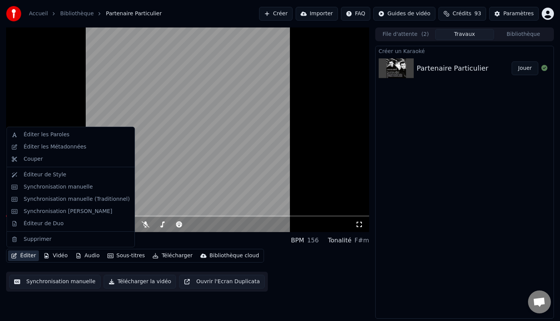
click at [28, 254] on button "Éditer" at bounding box center [23, 255] width 31 height 11
click at [63, 189] on div "Synchronisation manuelle" at bounding box center [58, 187] width 69 height 8
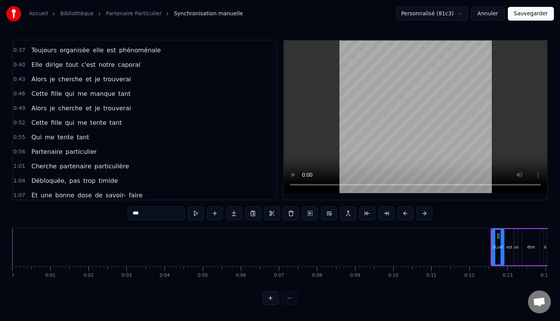
scroll to position [90, 0]
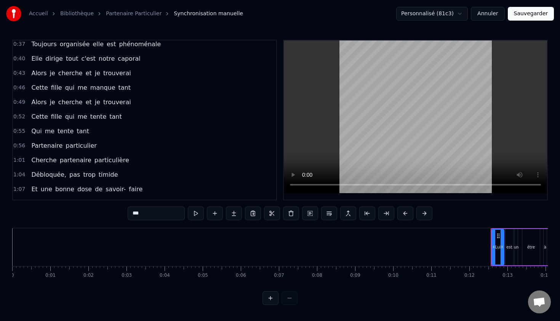
click at [33, 73] on span "Alors" at bounding box center [38, 73] width 17 height 9
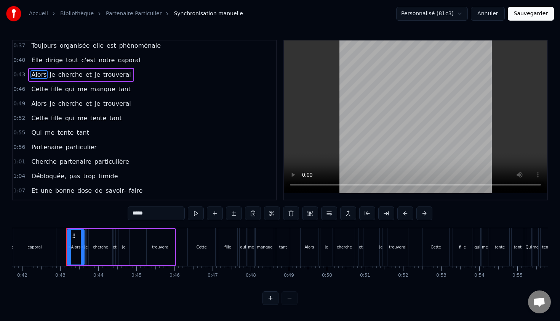
scroll to position [0, 1607]
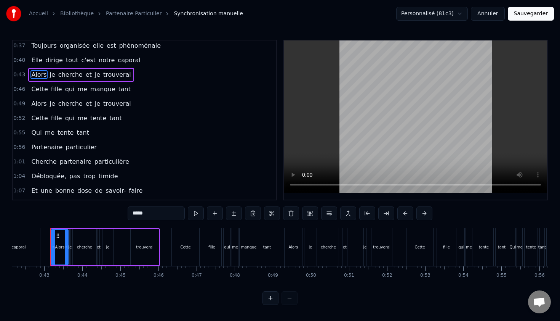
drag, startPoint x: 158, startPoint y: 212, endPoint x: 78, endPoint y: 212, distance: 80.1
click at [78, 212] on div "0:12 Lui est un être à la recherche 0:15 D'une esthétique de qualité 0:18 Il es…" at bounding box center [280, 172] width 536 height 265
click at [56, 76] on span "cherche" at bounding box center [69, 74] width 26 height 9
type input "*******"
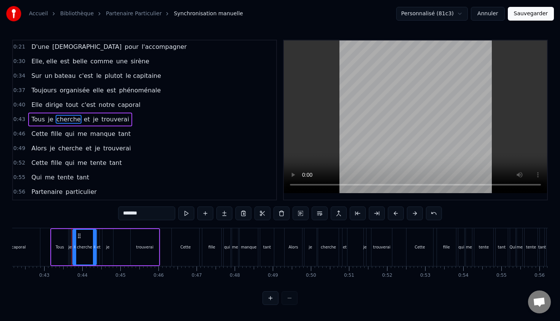
scroll to position [44, 0]
click at [53, 120] on div "Tous je cherche et je trouverai" at bounding box center [80, 120] width 104 height 14
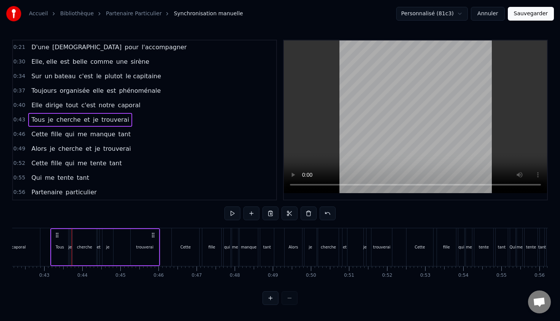
click at [48, 121] on span "je" at bounding box center [50, 119] width 7 height 9
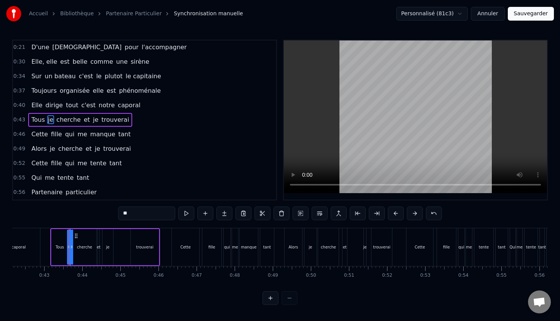
drag, startPoint x: 140, startPoint y: 212, endPoint x: 117, endPoint y: 212, distance: 22.5
click at [117, 212] on div "0:12 Lui est un être à la recherche 0:15 D'une esthétique de qualité 0:18 Il es…" at bounding box center [280, 172] width 536 height 265
click at [72, 122] on span "cherche" at bounding box center [72, 119] width 26 height 9
drag, startPoint x: 147, startPoint y: 215, endPoint x: 58, endPoint y: 215, distance: 88.8
click at [58, 215] on div "0:12 Lui est un être à la recherche 0:15 D'une esthétique de qualité 0:18 Il es…" at bounding box center [280, 172] width 536 height 265
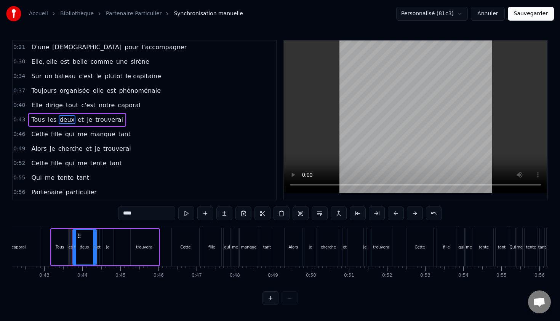
click at [77, 120] on span "et" at bounding box center [81, 119] width 8 height 9
drag, startPoint x: 136, startPoint y: 213, endPoint x: 87, endPoint y: 213, distance: 49.6
click at [87, 213] on div "0:12 Lui est un être à la recherche 0:15 D'une esthétique de qualité 0:18 Il es…" at bounding box center [280, 172] width 536 height 265
click at [95, 120] on span "je" at bounding box center [98, 119] width 7 height 9
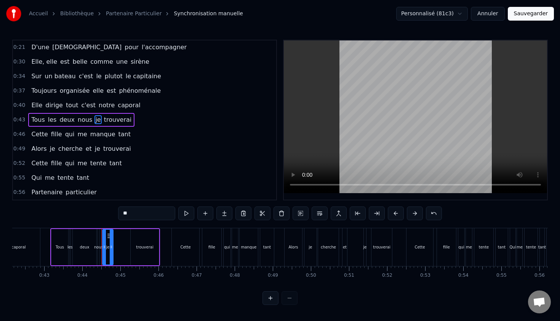
drag, startPoint x: 138, startPoint y: 211, endPoint x: 73, endPoint y: 211, distance: 64.4
click at [75, 211] on div "0:12 Lui est un être à la recherche 0:15 D'une esthétique de qualité 0:18 Il es…" at bounding box center [280, 172] width 536 height 265
click at [117, 120] on span "trouverai" at bounding box center [122, 119] width 29 height 9
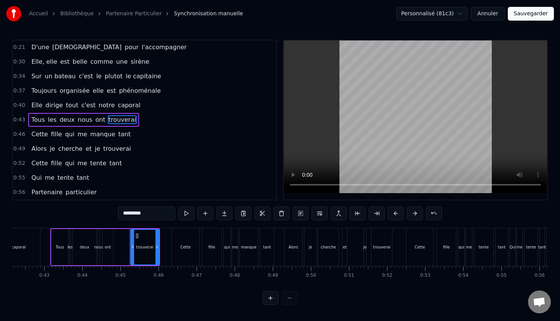
drag, startPoint x: 154, startPoint y: 217, endPoint x: 48, endPoint y: 217, distance: 105.6
click at [48, 217] on div "0:12 Lui est un être à la recherche 0:15 D'une esthétique de qualité 0:18 Il es…" at bounding box center [280, 172] width 536 height 265
type input "*"
type input "*****"
click at [147, 189] on div "0:56 Partenaire particulier" at bounding box center [144, 192] width 263 height 14
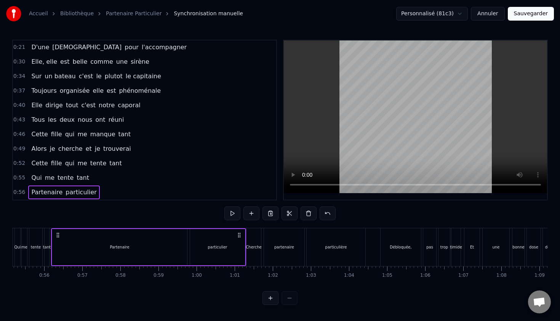
scroll to position [0, 2104]
click at [40, 136] on span "Cette" at bounding box center [39, 134] width 18 height 9
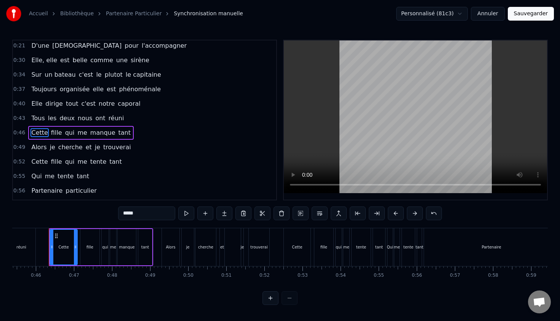
scroll to position [0, 1728]
drag, startPoint x: 145, startPoint y: 213, endPoint x: 94, endPoint y: 212, distance: 51.1
click at [94, 212] on div "0:12 Lui est un être à la recherche 0:15 D'une esthétique de qualité 0:18 Il es…" at bounding box center [280, 172] width 536 height 265
click at [55, 132] on span "fille" at bounding box center [57, 132] width 13 height 9
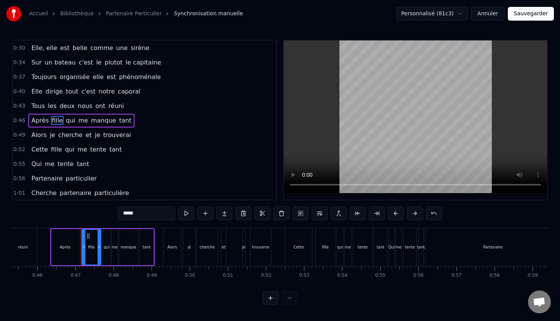
scroll to position [58, 0]
drag, startPoint x: 132, startPoint y: 215, endPoint x: 95, endPoint y: 213, distance: 37.8
click at [95, 213] on div "0:12 Lui est un être à la recherche 0:15 D'une esthétique de qualité 0:18 Il es…" at bounding box center [280, 172] width 536 height 265
click at [72, 119] on span "qui" at bounding box center [75, 119] width 11 height 9
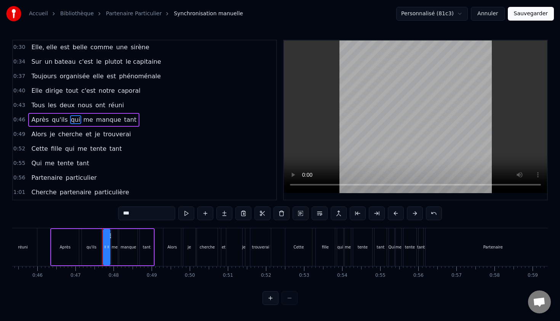
drag, startPoint x: 111, startPoint y: 214, endPoint x: 105, endPoint y: 214, distance: 5.7
click at [105, 214] on div "0:12 Lui est un être à la recherche 0:15 D'une esthétique de qualité 0:18 Il es…" at bounding box center [280, 172] width 536 height 265
click at [81, 118] on span "me" at bounding box center [85, 119] width 11 height 9
drag, startPoint x: 131, startPoint y: 214, endPoint x: 107, endPoint y: 214, distance: 24.4
click at [109, 214] on div "0:12 Lui est un être à la recherche 0:15 D'une esthétique de qualité 0:18 Il es…" at bounding box center [280, 172] width 536 height 265
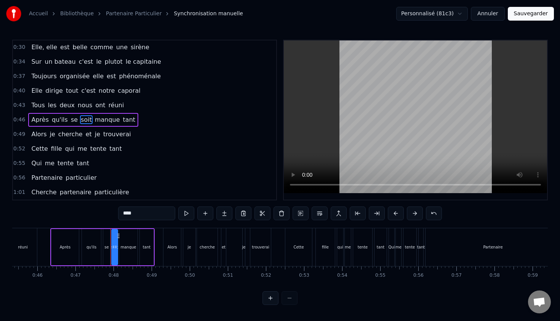
click at [104, 119] on span "manque" at bounding box center [107, 119] width 27 height 9
drag, startPoint x: 149, startPoint y: 213, endPoint x: 85, endPoint y: 213, distance: 64.0
click at [86, 213] on div "0:12 Lui est un être à la recherche 0:15 D'une esthétique de qualité 0:18 Il es…" at bounding box center [280, 172] width 536 height 265
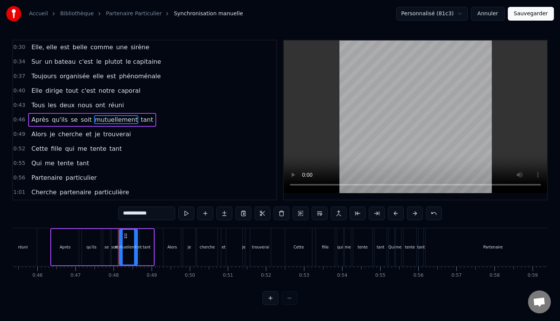
click at [140, 121] on span "tant" at bounding box center [147, 119] width 14 height 9
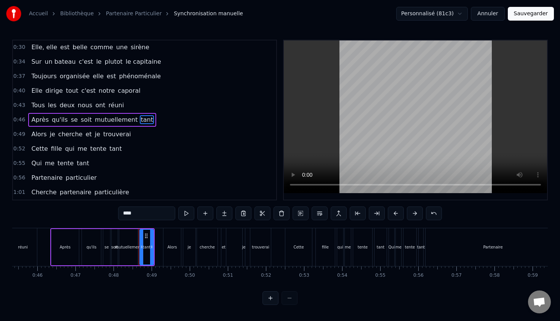
drag, startPoint x: 141, startPoint y: 212, endPoint x: 83, endPoint y: 212, distance: 57.2
click at [84, 212] on div "0:12 Lui est un être à la recherche 0:15 D'une esthétique de qualité 0:18 Il es…" at bounding box center [280, 172] width 536 height 265
type input "*********"
click at [180, 183] on div "0:56 Partenaire particulier" at bounding box center [144, 177] width 263 height 14
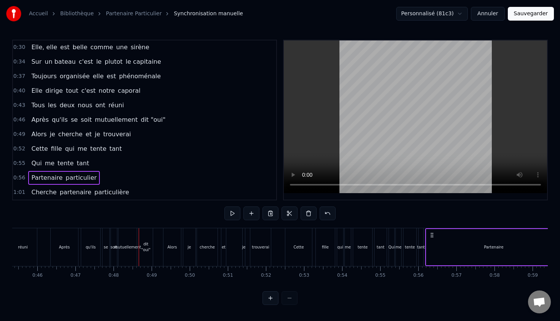
click at [16, 106] on span "0:43" at bounding box center [19, 105] width 12 height 8
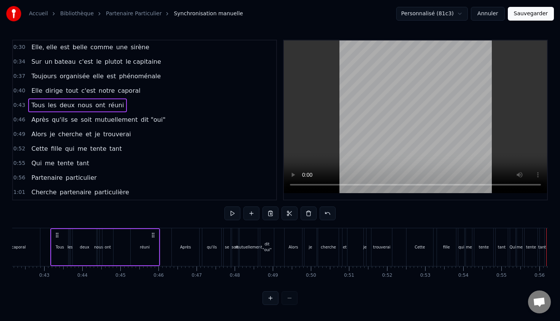
scroll to position [0, 1599]
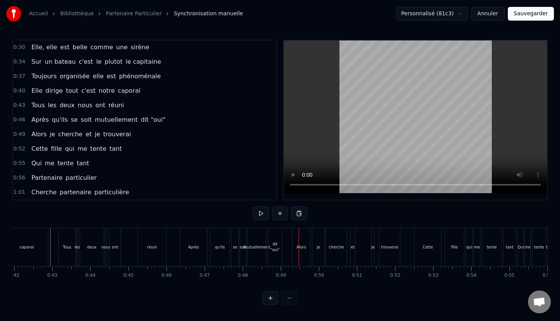
click at [539, 14] on button "Sauvegarder" at bounding box center [531, 14] width 46 height 14
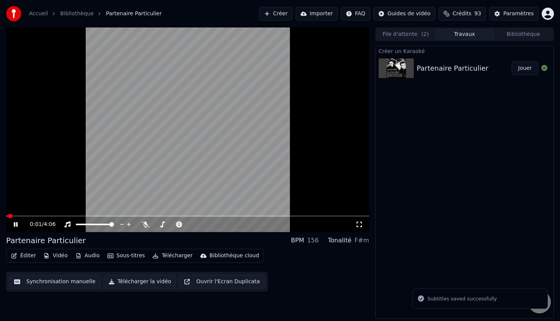
click at [18, 225] on icon at bounding box center [16, 224] width 4 height 5
click at [56, 255] on button "Vidéo" at bounding box center [55, 255] width 30 height 11
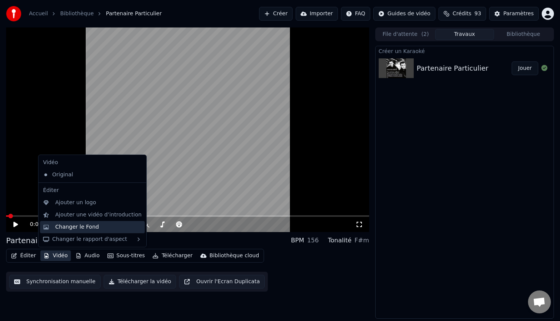
click at [75, 227] on div "Changer le Fond" at bounding box center [77, 227] width 44 height 8
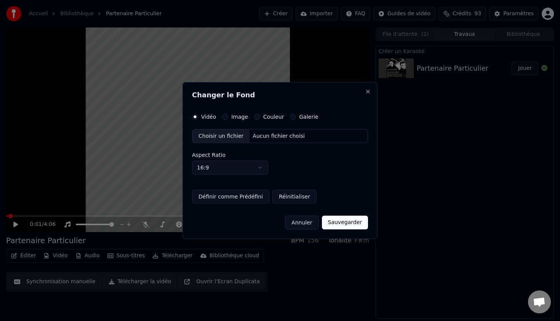
click at [265, 117] on label "Couleur" at bounding box center [273, 116] width 21 height 5
click at [260, 117] on button "Couleur" at bounding box center [257, 117] width 6 height 6
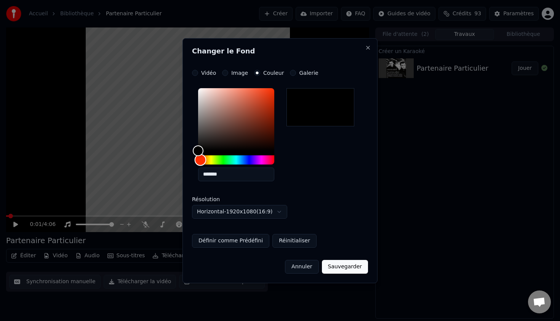
drag, startPoint x: 196, startPoint y: 160, endPoint x: 201, endPoint y: 160, distance: 4.2
click at [201, 160] on div "Hue" at bounding box center [201, 160] width 12 height 12
click at [329, 263] on button "Sauvegarder" at bounding box center [345, 267] width 46 height 14
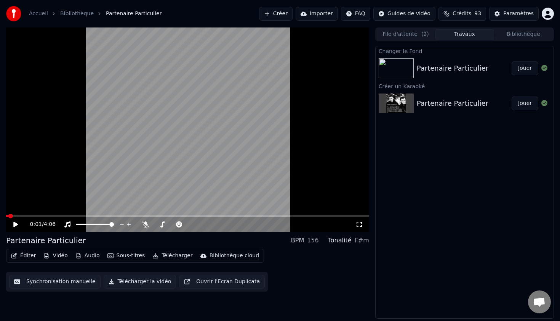
click at [404, 67] on img at bounding box center [396, 68] width 35 height 20
click at [485, 69] on div "Partenaire Particulier" at bounding box center [464, 68] width 95 height 11
click at [526, 68] on button "Jouer" at bounding box center [525, 68] width 27 height 14
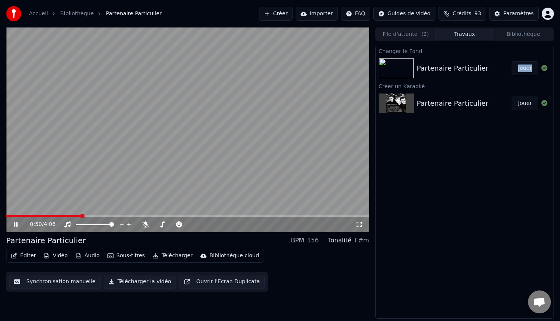
click at [512, 61] on button "Jouer" at bounding box center [525, 68] width 27 height 14
click at [19, 251] on button "Éditer" at bounding box center [23, 255] width 31 height 11
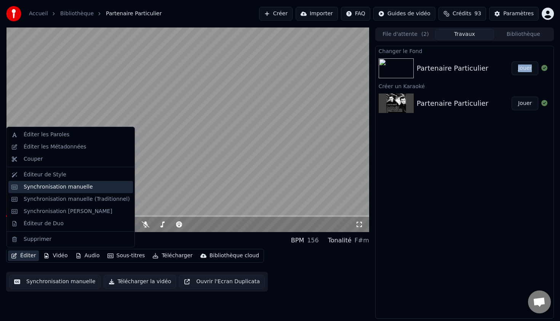
click at [45, 190] on div "Synchronisation manuelle" at bounding box center [58, 187] width 69 height 8
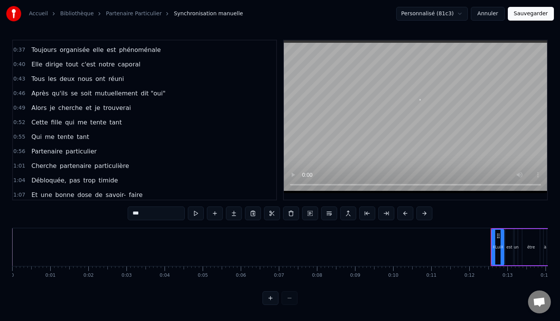
scroll to position [88, 0]
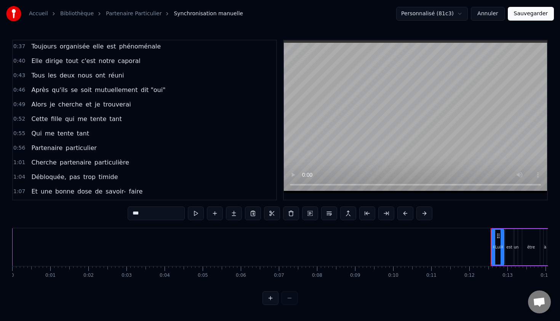
click at [141, 209] on input "***" at bounding box center [156, 213] width 57 height 14
click at [164, 209] on input "***" at bounding box center [156, 213] width 57 height 14
click at [149, 213] on input "***" at bounding box center [156, 213] width 57 height 14
type input "*"
click at [51, 105] on span "je" at bounding box center [52, 104] width 7 height 9
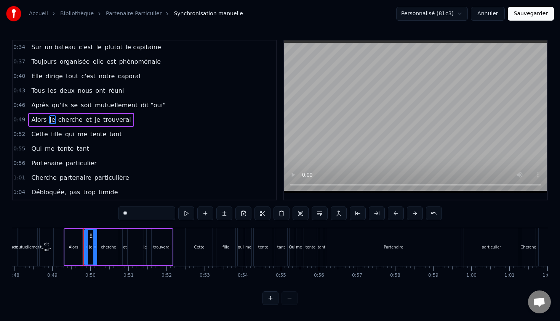
scroll to position [0, 1861]
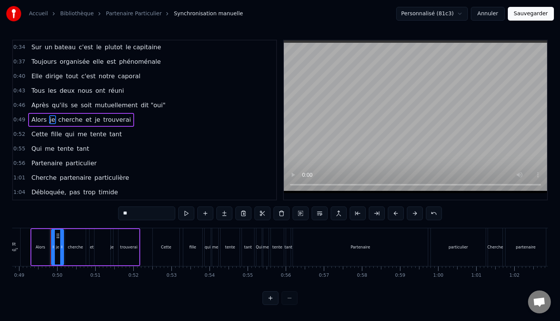
click at [37, 120] on span "Alors" at bounding box center [38, 119] width 17 height 9
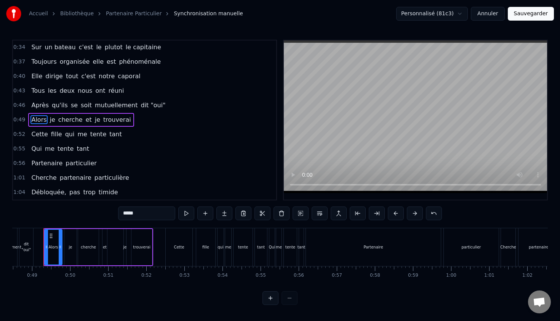
scroll to position [0, 1841]
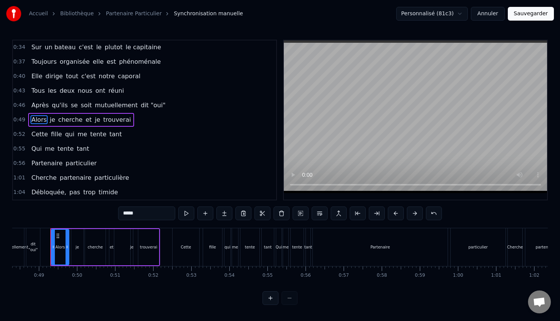
drag, startPoint x: 144, startPoint y: 214, endPoint x: 96, endPoint y: 209, distance: 47.6
click at [98, 209] on div "0:12 Pour est un être à la recherche 0:15 D'une esthétique de qualité 0:18 Il e…" at bounding box center [280, 172] width 536 height 265
click at [49, 120] on span "je" at bounding box center [50, 119] width 7 height 9
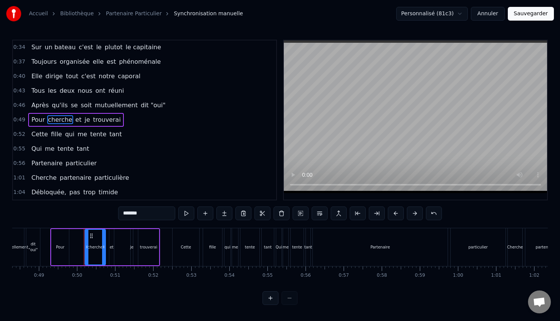
drag, startPoint x: 149, startPoint y: 212, endPoint x: 75, endPoint y: 207, distance: 74.9
click at [75, 207] on div "0:12 Pour est un être à la recherche 0:15 D'une esthétique de qualité 0:18 Il e…" at bounding box center [280, 172] width 536 height 265
click at [77, 122] on span "et" at bounding box center [81, 119] width 8 height 9
drag, startPoint x: 138, startPoint y: 220, endPoint x: 92, endPoint y: 216, distance: 46.6
click at [93, 217] on div "0:12 Pour est un être à la recherche 0:15 D'une esthétique de qualité 0:18 Il e…" at bounding box center [280, 172] width 536 height 265
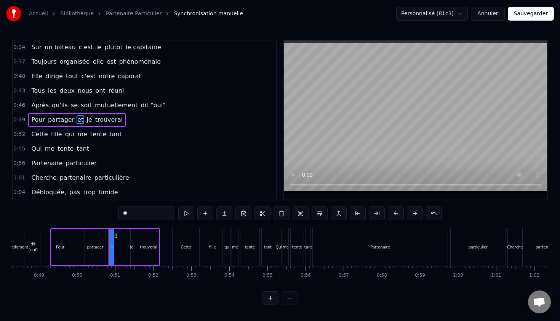
type input "*"
click at [113, 119] on span "je" at bounding box center [116, 119] width 7 height 9
click at [140, 215] on input "**" at bounding box center [146, 213] width 57 height 14
type input "*"
click at [136, 117] on span "trouverai" at bounding box center [146, 119] width 29 height 9
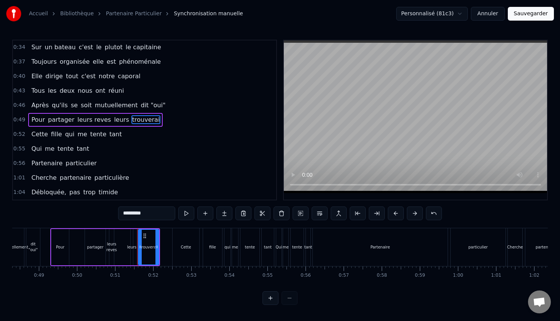
drag, startPoint x: 148, startPoint y: 214, endPoint x: 88, endPoint y: 214, distance: 60.2
click at [88, 214] on div "0:12 Pour est un être à la recherche 0:15 D'une esthétique de qualité 0:18 Il e…" at bounding box center [280, 172] width 536 height 265
type input "******"
click at [134, 165] on div "0:56 Partenaire particulier" at bounding box center [144, 163] width 263 height 14
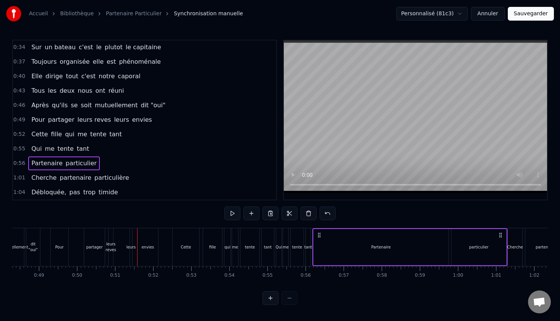
click at [44, 135] on span "Cette" at bounding box center [39, 134] width 18 height 9
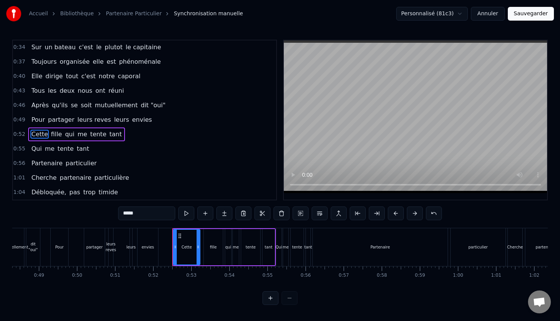
scroll to position [87, 0]
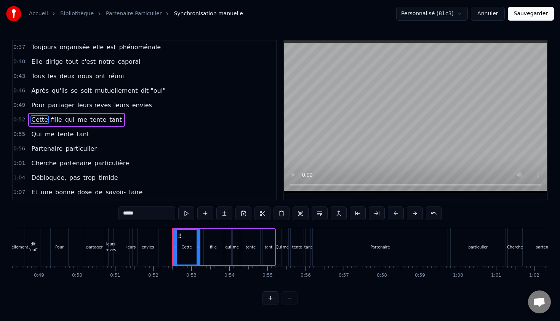
drag, startPoint x: 139, startPoint y: 213, endPoint x: 78, endPoint y: 212, distance: 61.0
click at [79, 213] on div "0:12 Pour est un être à la recherche 0:15 D'une esthétique de qualité 0:18 Il e…" at bounding box center [280, 172] width 536 height 265
click at [53, 122] on span "fille" at bounding box center [53, 119] width 13 height 9
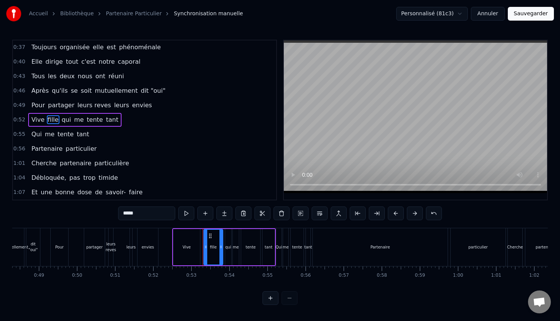
drag, startPoint x: 148, startPoint y: 214, endPoint x: 88, endPoint y: 214, distance: 60.6
click at [90, 214] on div "0:12 Pour est un être à la recherche 0:15 D'une esthétique de qualité 0:18 Il e…" at bounding box center [280, 172] width 536 height 265
type input "*"
click at [82, 119] on span "qui" at bounding box center [86, 119] width 11 height 9
click at [148, 212] on input "***" at bounding box center [146, 213] width 57 height 14
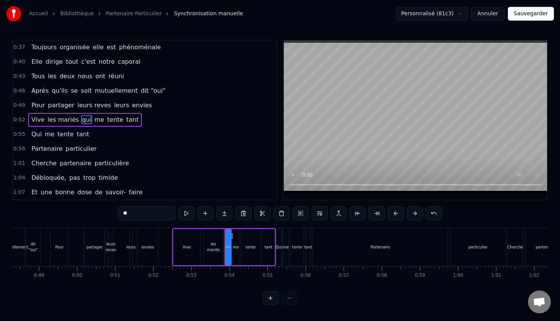
type input "*"
click at [111, 121] on span "me" at bounding box center [116, 119] width 11 height 9
drag, startPoint x: 144, startPoint y: 216, endPoint x: 115, endPoint y: 216, distance: 29.4
click at [115, 216] on div "0:12 Pour est un être à la recherche 0:15 D'une esthétique de qualité 0:18 Il e…" at bounding box center [280, 172] width 536 height 265
type input "*"
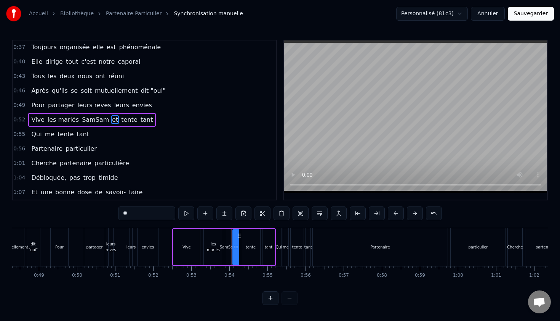
click at [122, 118] on span "tente" at bounding box center [129, 119] width 18 height 9
drag, startPoint x: 136, startPoint y: 211, endPoint x: 87, endPoint y: 211, distance: 48.8
click at [87, 211] on div "0:12 Pour est un être à la recherche 0:15 D'une esthétique de qualité 0:18 Il e…" at bounding box center [280, 172] width 536 height 265
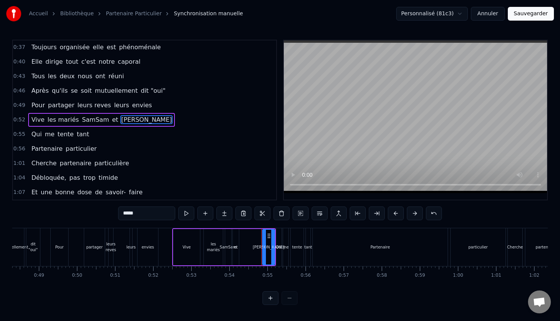
type input "*****"
click at [178, 165] on div "1:01 Cherche partenaire particulière" at bounding box center [144, 163] width 263 height 14
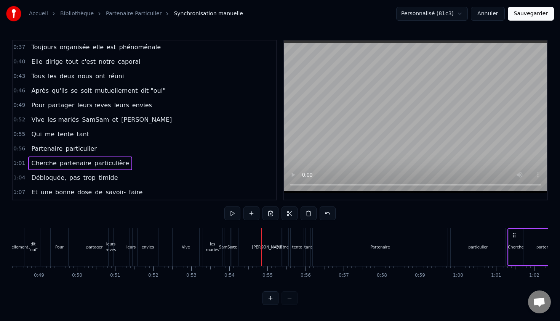
click at [22, 90] on span "0:46" at bounding box center [19, 91] width 12 height 8
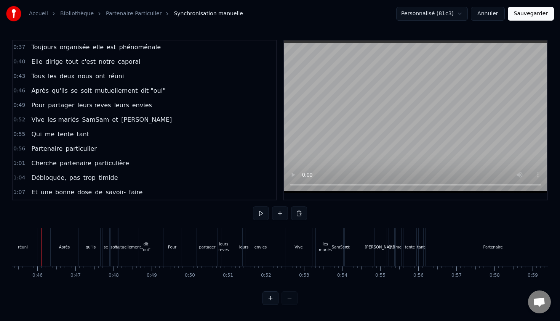
scroll to position [0, 1720]
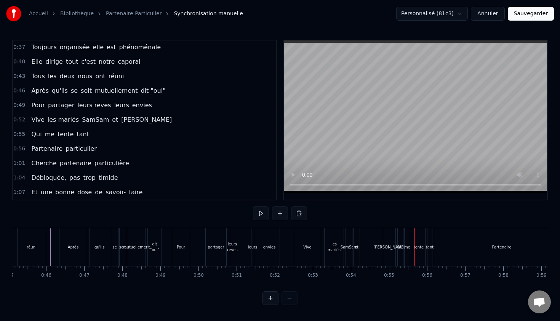
click at [33, 137] on span "Qui" at bounding box center [36, 134] width 12 height 9
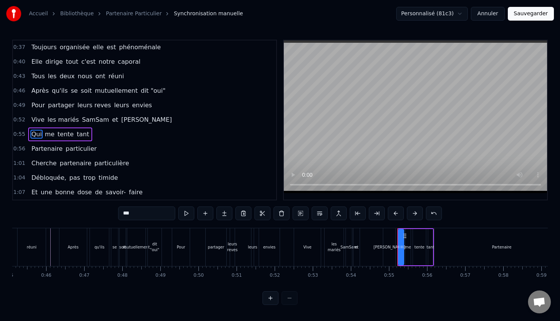
scroll to position [102, 0]
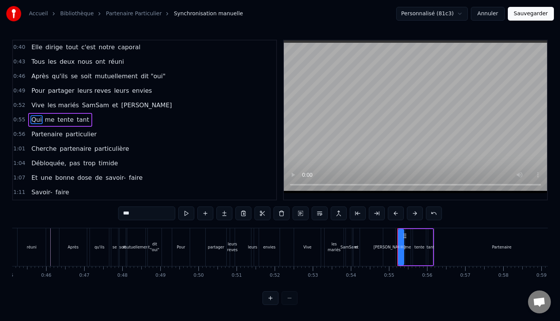
drag, startPoint x: 141, startPoint y: 207, endPoint x: 103, endPoint y: 207, distance: 38.1
click at [109, 207] on div "0:12 Pour est un être à la recherche 0:15 D'une esthétique de qualité 0:18 Il e…" at bounding box center [280, 172] width 536 height 265
type input "*"
click at [64, 122] on span "me" at bounding box center [66, 119] width 11 height 9
click at [138, 218] on input "**" at bounding box center [146, 213] width 57 height 14
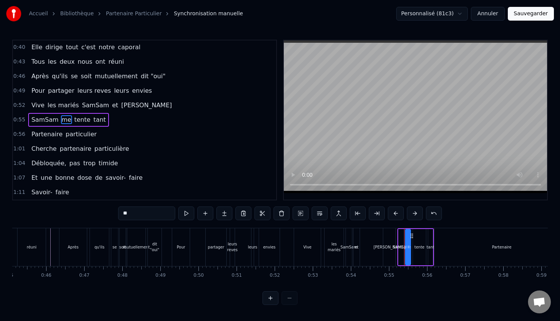
type input "*"
click at [89, 120] on span "tant" at bounding box center [96, 119] width 14 height 9
drag, startPoint x: 138, startPoint y: 217, endPoint x: 86, endPoint y: 215, distance: 52.3
click at [87, 215] on div "0:12 Pour est un être à la recherche 0:15 D'une esthétique de qualité 0:18 Il e…" at bounding box center [280, 172] width 536 height 265
type input "*****"
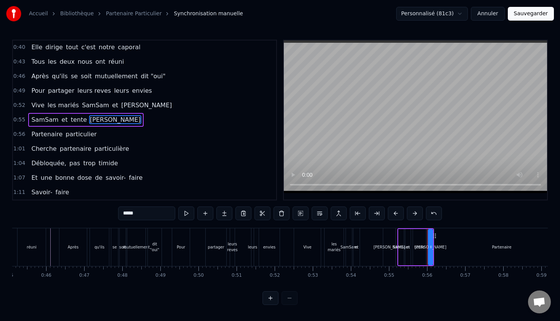
click at [151, 161] on div "1:04 Débloquée, pas trop timide" at bounding box center [144, 163] width 263 height 14
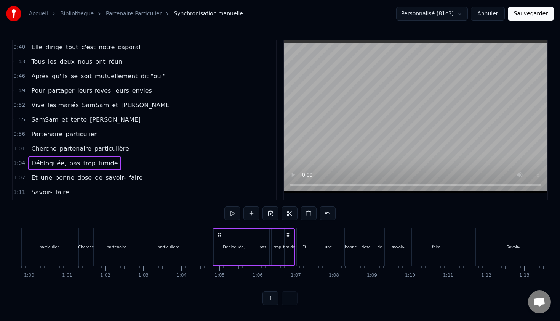
click at [75, 120] on span "tente" at bounding box center [79, 119] width 18 height 9
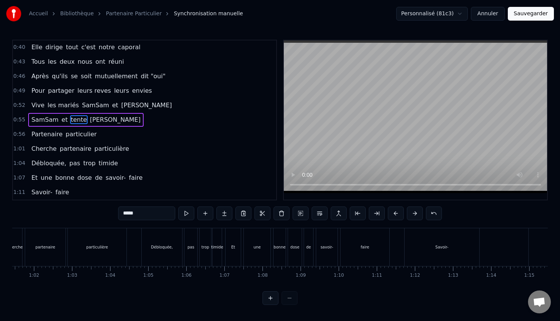
type input "*****"
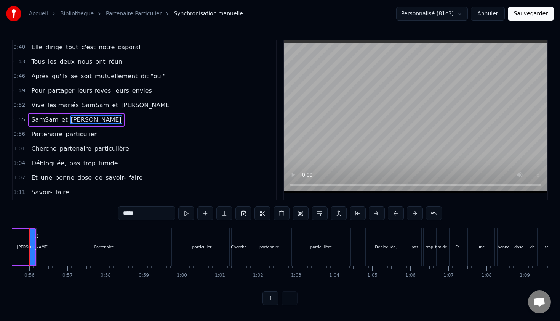
scroll to position [0, 2097]
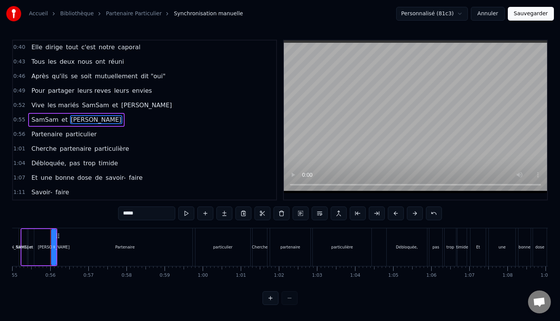
click at [50, 212] on div "0:12 Pour est un être à la recherche 0:15 D'une esthétique de qualité 0:18 Il e…" at bounding box center [280, 172] width 536 height 265
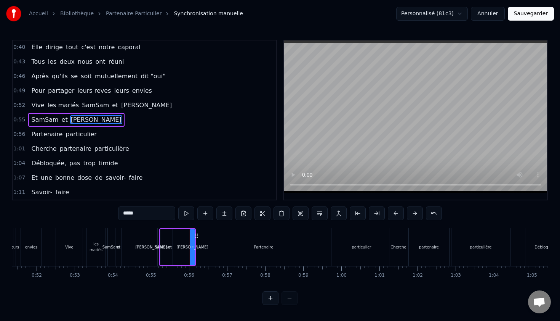
scroll to position [0, 1812]
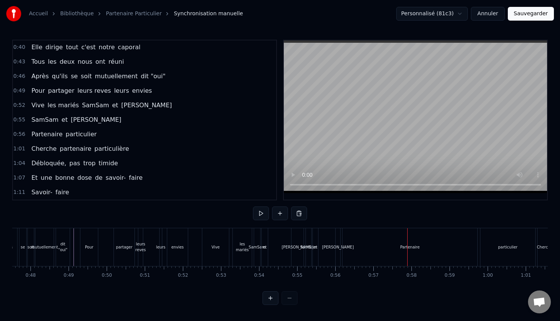
click at [336, 243] on div "[PERSON_NAME]" at bounding box center [337, 247] width 5 height 38
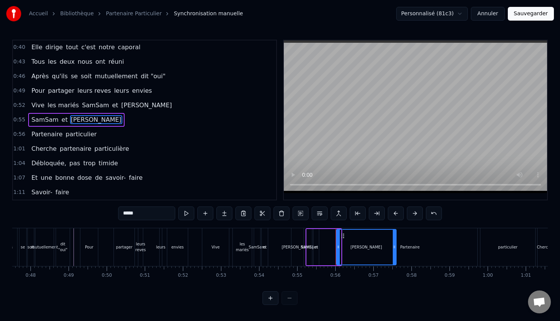
drag, startPoint x: 339, startPoint y: 247, endPoint x: 401, endPoint y: 237, distance: 62.5
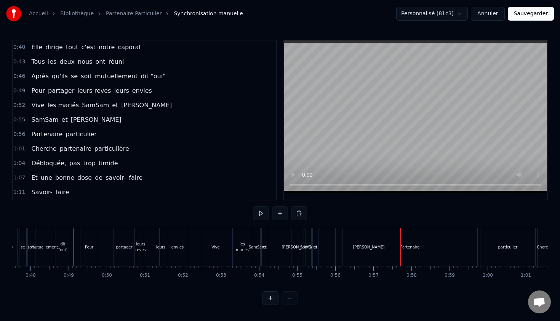
click at [412, 241] on div "Partenaire" at bounding box center [410, 247] width 135 height 38
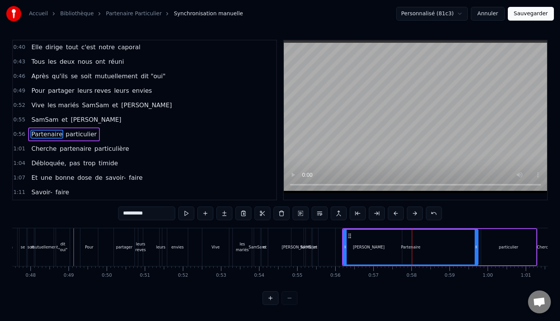
scroll to position [116, 0]
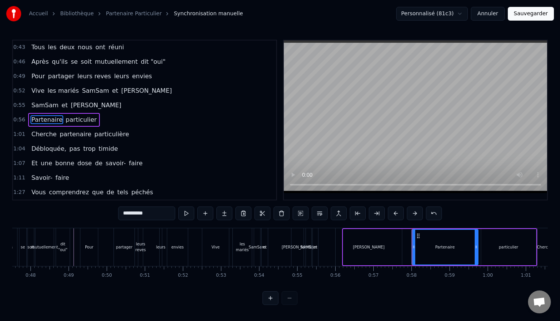
drag, startPoint x: 345, startPoint y: 244, endPoint x: 414, endPoint y: 240, distance: 68.7
click at [414, 240] on div at bounding box center [413, 246] width 3 height 35
click at [334, 223] on div "0:12 Pour est un être à la recherche 0:15 D'une esthétique de qualité 0:18 Il e…" at bounding box center [280, 172] width 536 height 265
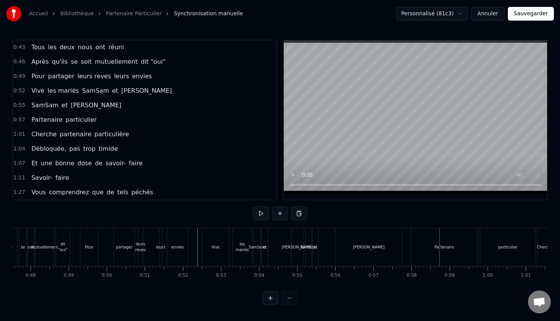
drag, startPoint x: 423, startPoint y: 242, endPoint x: 437, endPoint y: 243, distance: 14.5
click at [436, 243] on div "Partenaire" at bounding box center [444, 247] width 66 height 38
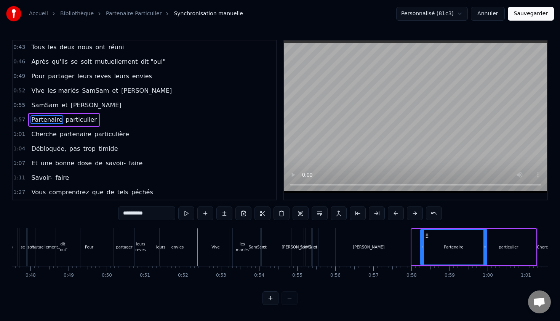
drag, startPoint x: 419, startPoint y: 235, endPoint x: 428, endPoint y: 235, distance: 9.1
click at [428, 235] on icon at bounding box center [427, 236] width 6 height 6
click at [462, 220] on div "0:12 Pour est un être à la recherche 0:15 D'une esthétique de qualité 0:18 Il e…" at bounding box center [280, 172] width 536 height 265
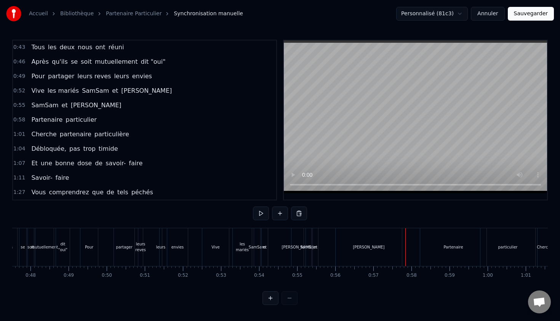
drag, startPoint x: 433, startPoint y: 246, endPoint x: 440, endPoint y: 246, distance: 7.2
click at [439, 246] on div "Partenaire" at bounding box center [453, 247] width 66 height 38
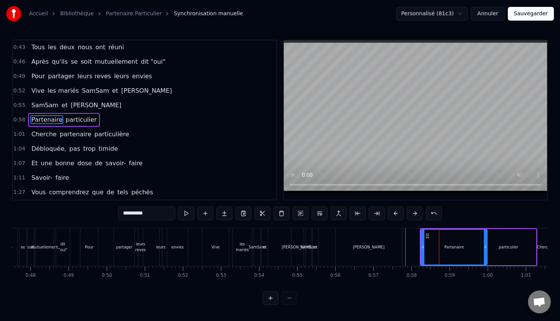
click at [423, 246] on icon at bounding box center [423, 247] width 3 height 6
drag, startPoint x: 427, startPoint y: 235, endPoint x: 435, endPoint y: 234, distance: 8.4
click at [435, 234] on icon at bounding box center [436, 236] width 6 height 6
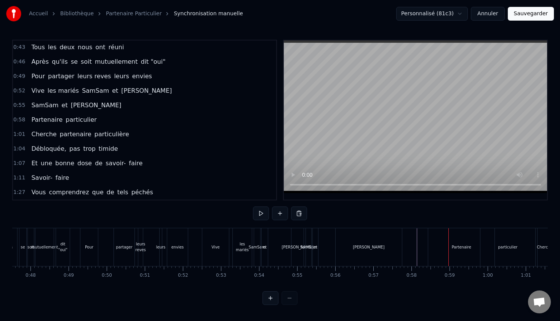
click at [445, 240] on div "Partenaire" at bounding box center [461, 247] width 66 height 38
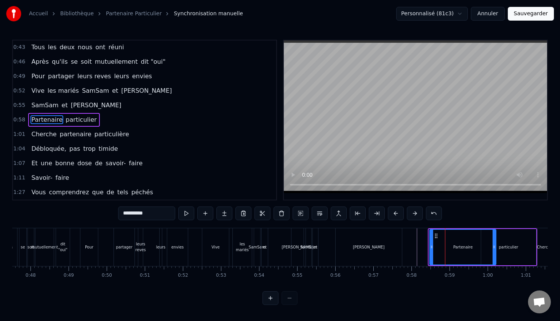
click at [438, 235] on icon at bounding box center [436, 236] width 6 height 6
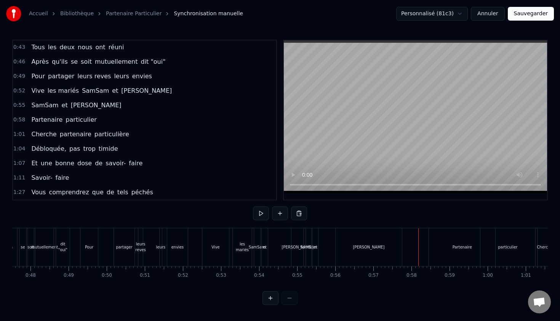
click at [432, 239] on div "Partenaire" at bounding box center [462, 247] width 66 height 38
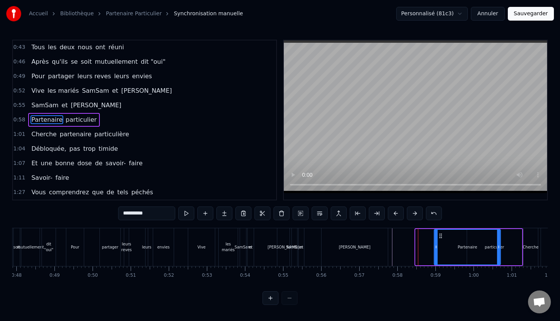
scroll to position [0, 1826]
drag, startPoint x: 436, startPoint y: 236, endPoint x: 430, endPoint y: 238, distance: 6.4
click at [430, 238] on icon at bounding box center [431, 236] width 6 height 6
click at [400, 221] on div "**********" at bounding box center [280, 213] width 324 height 15
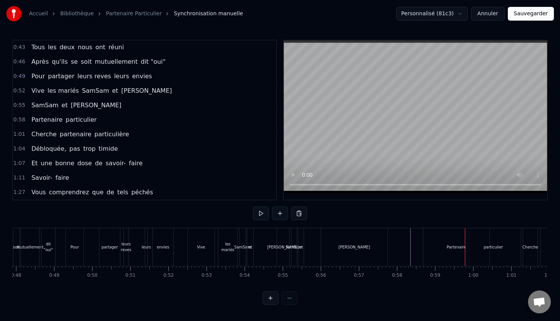
click at [494, 241] on div "particulier" at bounding box center [493, 247] width 55 height 38
click at [454, 249] on div "Partenaire" at bounding box center [457, 247] width 66 height 38
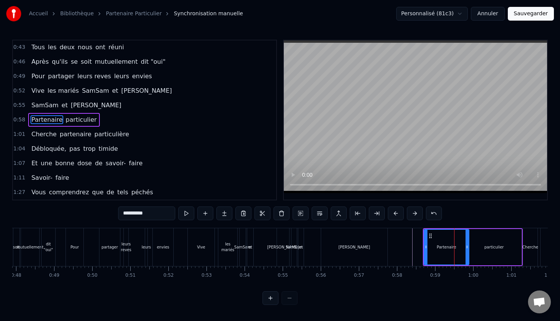
drag, startPoint x: 488, startPoint y: 246, endPoint x: 466, endPoint y: 246, distance: 21.7
click at [466, 246] on icon at bounding box center [467, 247] width 3 height 6
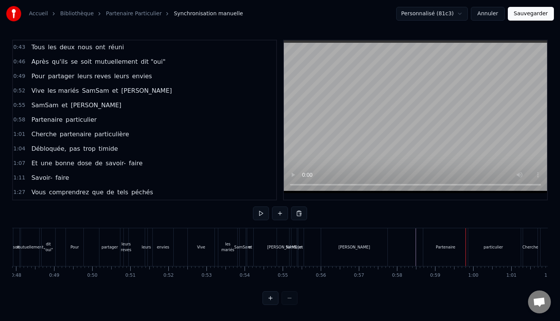
click at [452, 240] on div "Partenaire" at bounding box center [446, 247] width 45 height 38
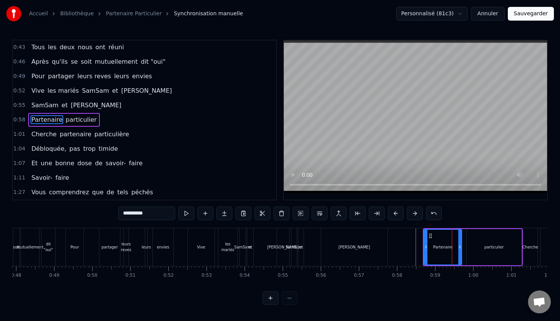
drag, startPoint x: 467, startPoint y: 244, endPoint x: 460, endPoint y: 244, distance: 6.9
click at [460, 244] on icon at bounding box center [460, 247] width 3 height 6
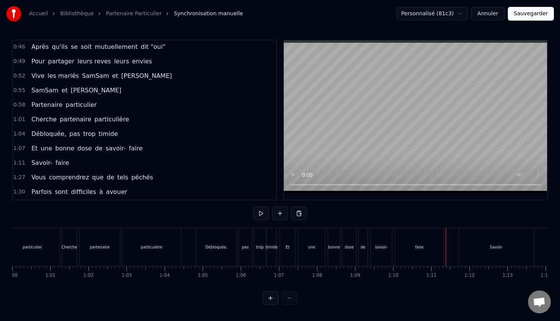
scroll to position [121, 0]
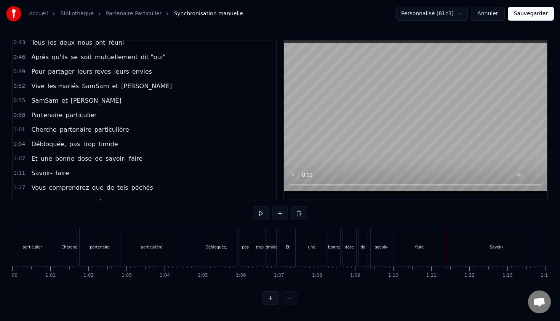
click at [50, 143] on span "Débloquée," at bounding box center [48, 144] width 37 height 9
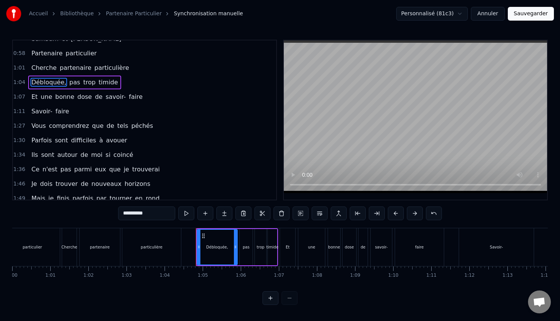
scroll to position [183, 0]
click at [20, 127] on span "1:27" at bounding box center [19, 126] width 12 height 8
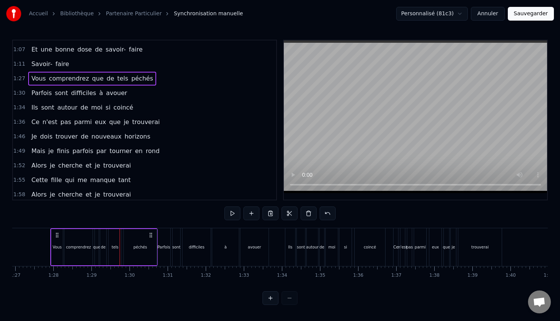
scroll to position [226, 0]
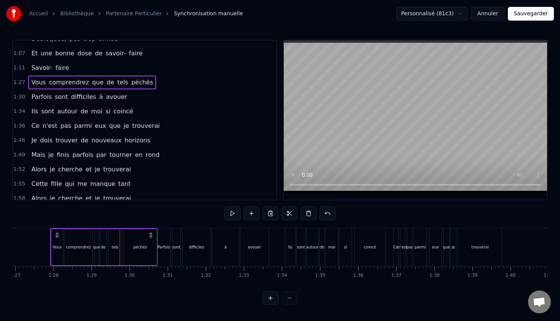
click at [35, 80] on span "Vous" at bounding box center [38, 82] width 16 height 9
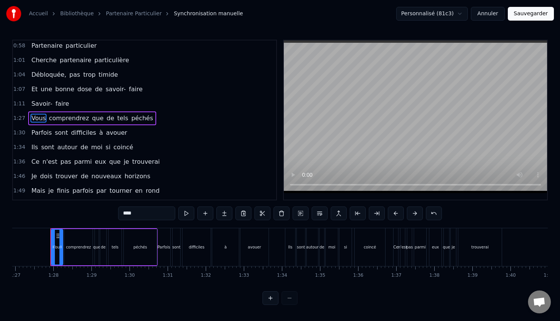
scroll to position [189, 0]
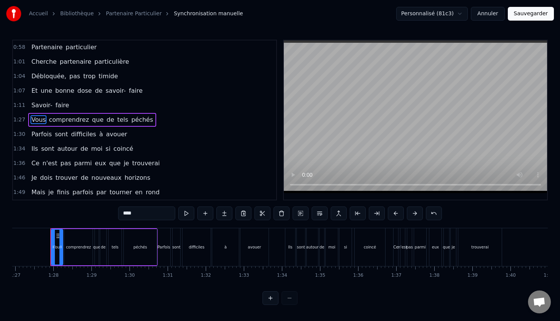
drag, startPoint x: 143, startPoint y: 211, endPoint x: 93, endPoint y: 211, distance: 49.9
click at [96, 211] on div "0:12 Pour est un être à la recherche 0:15 D'une esthétique de qualité 0:18 Il e…" at bounding box center [280, 172] width 536 height 265
click at [68, 121] on span "comprendrez" at bounding box center [61, 119] width 42 height 9
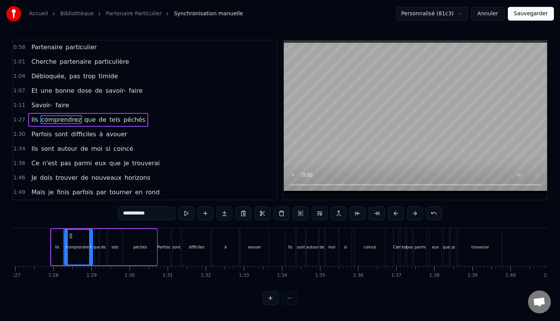
drag, startPoint x: 156, startPoint y: 213, endPoint x: 30, endPoint y: 208, distance: 125.5
click at [31, 208] on div "0:12 Pour est un être à la recherche 0:15 D'une esthétique de qualité 0:18 Il e…" at bounding box center [280, 172] width 536 height 265
type input "*"
click at [60, 115] on span "que" at bounding box center [59, 119] width 13 height 9
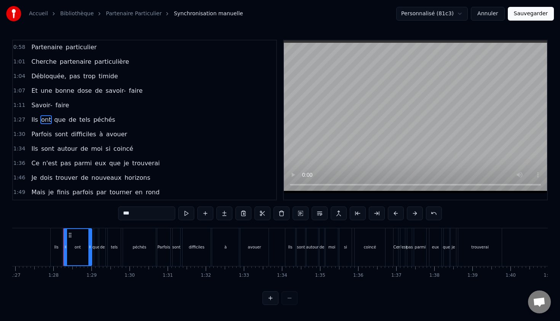
click at [60, 117] on span "que" at bounding box center [59, 119] width 13 height 9
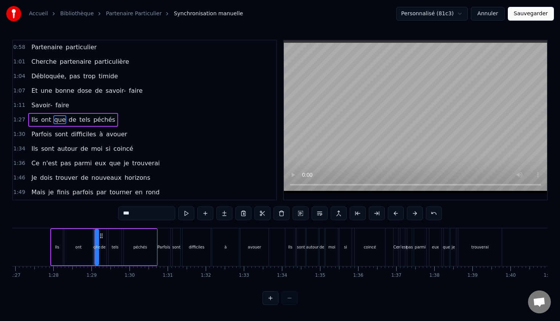
click at [143, 213] on input "***" at bounding box center [146, 213] width 57 height 14
type input "*"
click at [83, 119] on span "de" at bounding box center [87, 119] width 9 height 9
drag, startPoint x: 158, startPoint y: 216, endPoint x: 79, endPoint y: 215, distance: 78.9
click at [79, 215] on div "0:12 Pour est un être à la recherche 0:15 D'une esthétique de qualité 0:18 Il e…" at bounding box center [280, 172] width 536 height 265
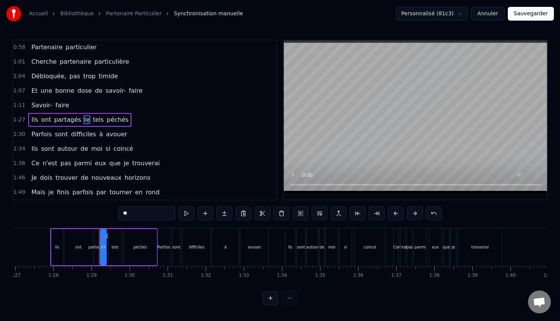
click at [93, 123] on span "tels" at bounding box center [98, 119] width 13 height 9
click at [144, 220] on div "****" at bounding box center [280, 213] width 324 height 15
click at [146, 218] on input "****" at bounding box center [146, 213] width 57 height 14
type input "*"
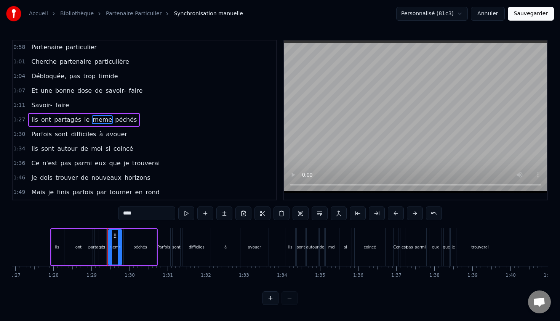
click at [120, 117] on span "péchés" at bounding box center [125, 119] width 23 height 9
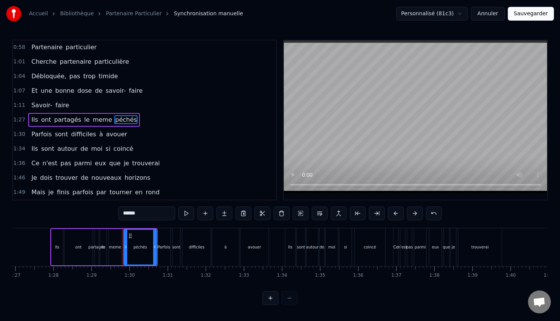
click at [146, 212] on input "******" at bounding box center [146, 213] width 57 height 14
type input "*"
type input "*********"
click at [197, 146] on div "1:34 Ils sont autour de moi si coincé" at bounding box center [144, 148] width 263 height 14
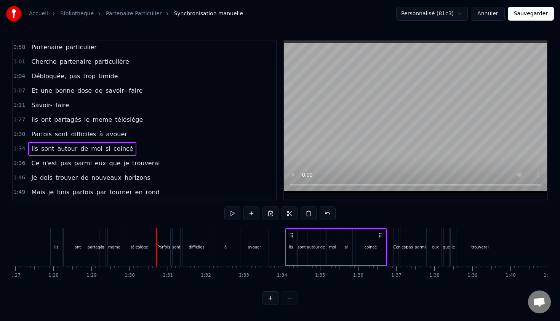
click at [32, 150] on span "Ils" at bounding box center [34, 148] width 8 height 9
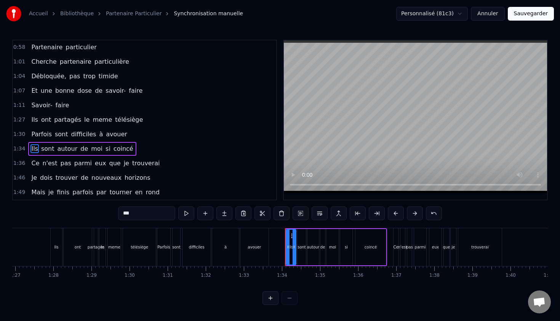
scroll to position [218, 0]
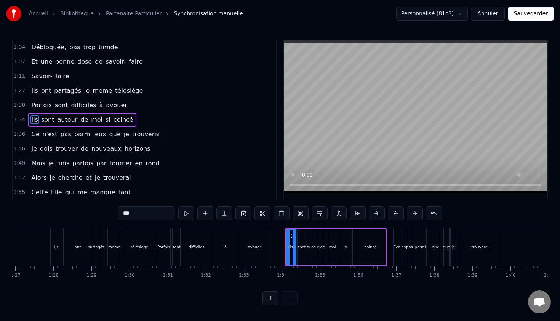
click at [17, 100] on div "1:30 Parfois sont difficiles à avouer" at bounding box center [144, 105] width 263 height 14
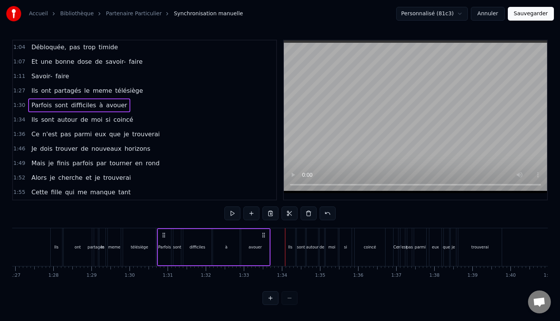
click at [17, 107] on span "1:30" at bounding box center [19, 105] width 12 height 8
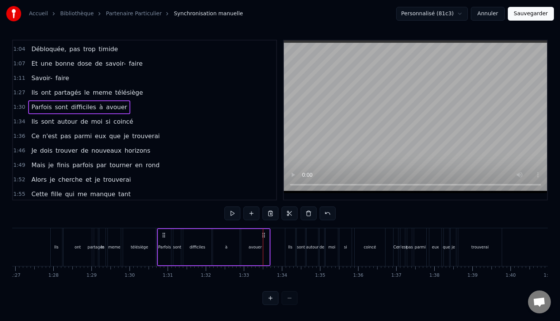
scroll to position [214, 0]
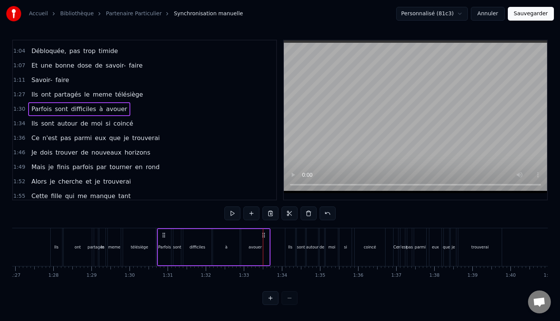
click at [38, 108] on span "Parfois" at bounding box center [41, 108] width 22 height 9
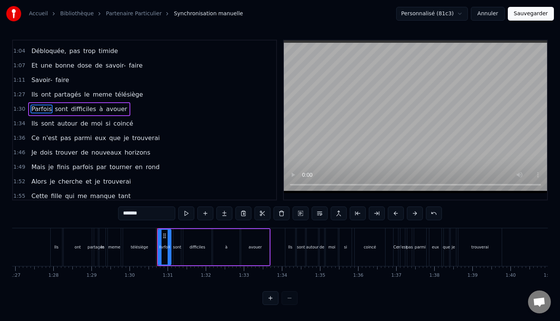
scroll to position [203, 0]
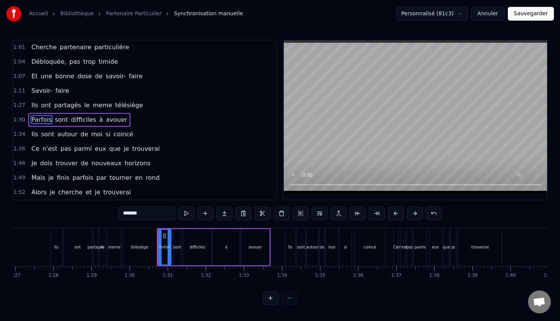
drag, startPoint x: 150, startPoint y: 212, endPoint x: 95, endPoint y: 213, distance: 54.5
click at [95, 213] on div "0:12 Pour est un être à la recherche 0:15 D'une esthétique de qualité 0:18 Il e…" at bounding box center [280, 172] width 536 height 265
click at [66, 124] on span "sont" at bounding box center [69, 119] width 15 height 9
click at [149, 213] on input "****" at bounding box center [146, 213] width 57 height 14
type input "*"
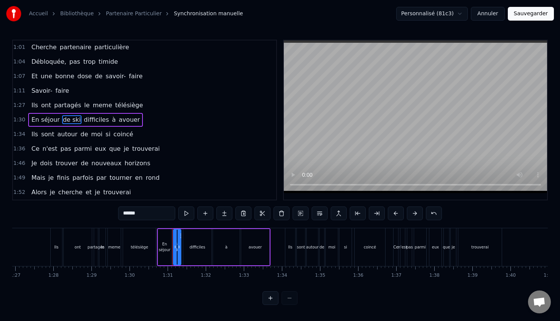
click at [90, 122] on span "difficiles" at bounding box center [96, 119] width 27 height 9
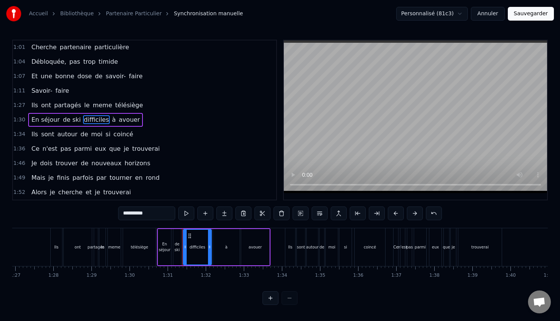
drag, startPoint x: 154, startPoint y: 215, endPoint x: 99, endPoint y: 214, distance: 54.9
click at [99, 214] on div "0:12 Pour est un être à la recherche 0:15 D'une esthétique de qualité 0:18 Il e…" at bounding box center [280, 172] width 536 height 265
click at [95, 122] on span "à" at bounding box center [97, 119] width 5 height 9
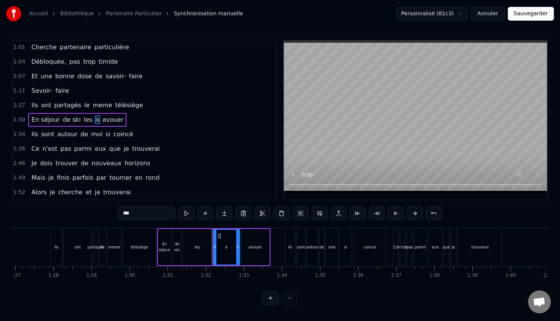
type input "*"
click at [157, 212] on input "*" at bounding box center [146, 213] width 57 height 14
click at [121, 118] on span "avouer" at bounding box center [125, 119] width 23 height 9
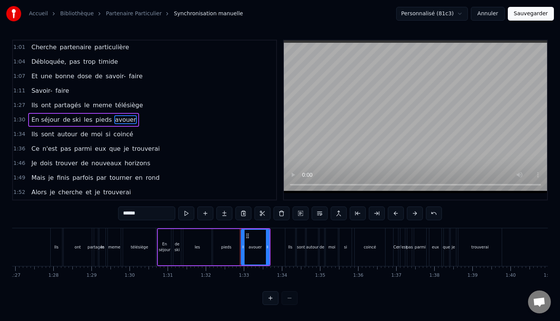
drag, startPoint x: 145, startPoint y: 212, endPoint x: 99, endPoint y: 212, distance: 45.7
click at [100, 212] on div "0:12 Pour est un être à la recherche 0:15 D'une esthétique de qualité 0:18 Il e…" at bounding box center [280, 172] width 536 height 265
type input "**********"
click at [172, 167] on div "1:46 Je dois trouver de nouveaux horizons" at bounding box center [144, 163] width 263 height 14
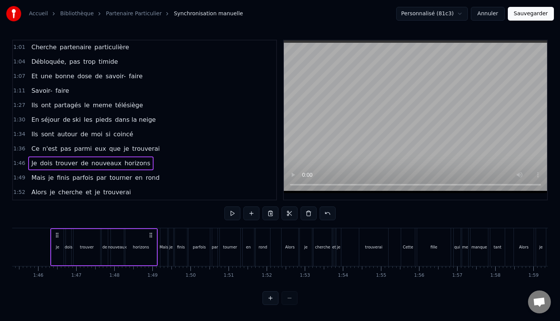
click at [19, 108] on span "1:27" at bounding box center [19, 105] width 12 height 8
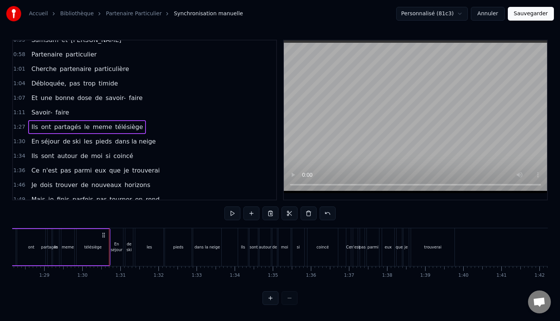
scroll to position [177, 0]
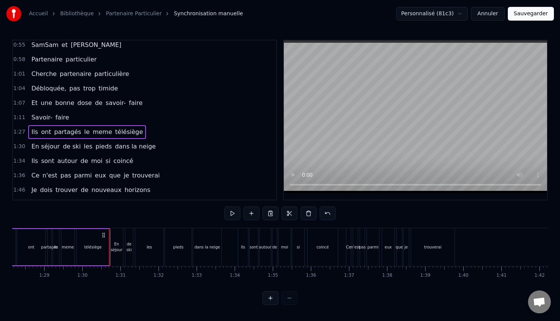
click at [18, 102] on span "1:07" at bounding box center [19, 103] width 12 height 8
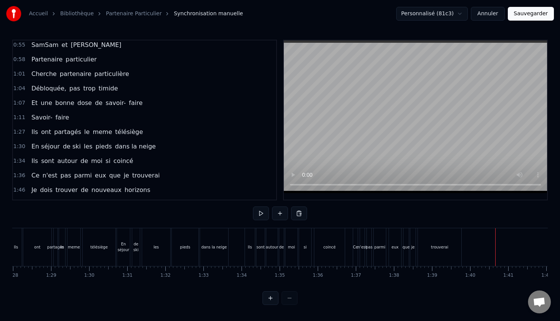
scroll to position [0, 3350]
click at [34, 161] on span "Ils" at bounding box center [34, 160] width 8 height 9
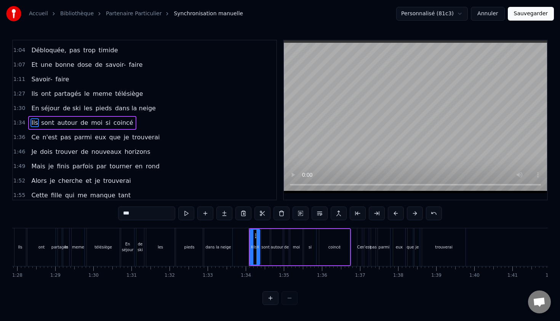
scroll to position [218, 0]
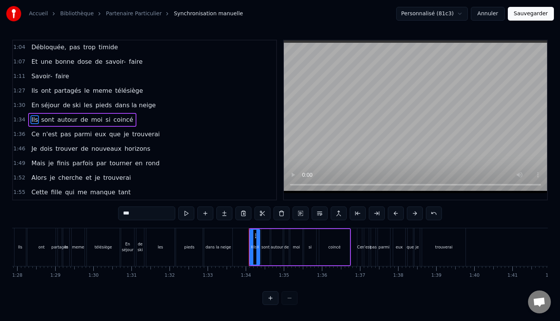
click at [143, 214] on input "***" at bounding box center [146, 213] width 57 height 14
type input "*"
click at [50, 123] on span "sont" at bounding box center [49, 119] width 15 height 9
click at [144, 208] on input "****" at bounding box center [146, 213] width 57 height 14
click at [144, 217] on input "****" at bounding box center [146, 213] width 57 height 14
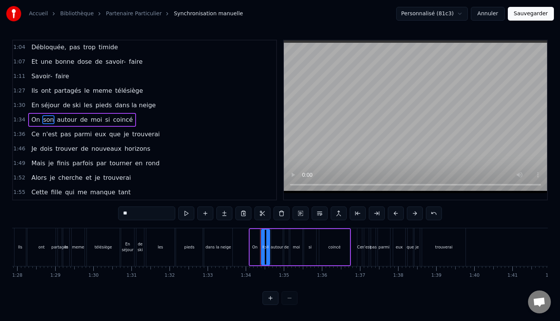
type input "*"
click at [52, 122] on span "autour" at bounding box center [60, 119] width 22 height 9
drag, startPoint x: 146, startPoint y: 215, endPoint x: 72, endPoint y: 213, distance: 74.4
click at [72, 213] on div "0:12 Pour est un être à la recherche 0:15 D'une esthétique de qualité 0:18 Il e…" at bounding box center [280, 172] width 536 height 265
click at [79, 119] on span "de" at bounding box center [82, 119] width 9 height 9
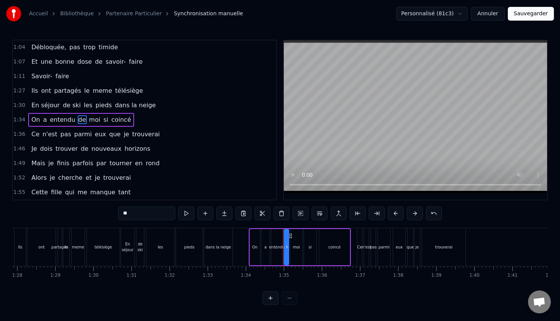
click at [150, 215] on input "**" at bounding box center [146, 213] width 57 height 14
type input "*"
click at [89, 121] on span "moi" at bounding box center [94, 119] width 13 height 9
click at [149, 211] on input "***" at bounding box center [146, 213] width 57 height 14
type input "*"
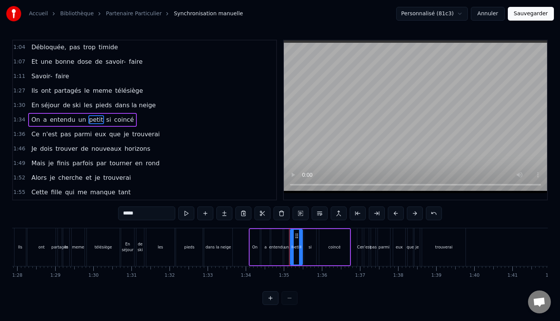
click at [117, 122] on span "coincé" at bounding box center [124, 119] width 21 height 9
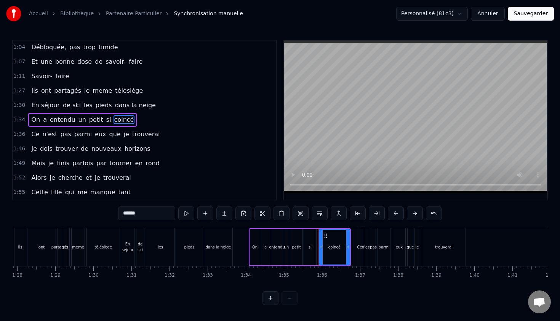
click at [142, 211] on input "******" at bounding box center [146, 213] width 57 height 14
type input "*"
click at [106, 119] on span "si" at bounding box center [109, 119] width 6 height 9
type input "****"
click at [161, 118] on div "1:34 On a entendu un petit vomi" at bounding box center [144, 119] width 263 height 14
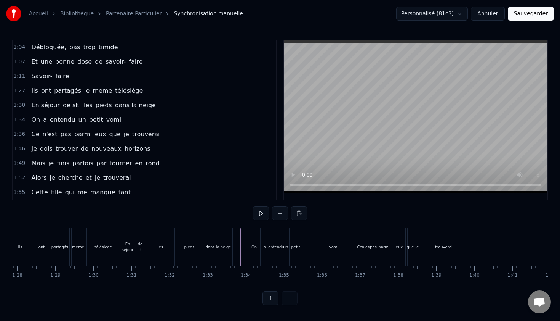
click at [34, 135] on span "Ce" at bounding box center [35, 134] width 10 height 9
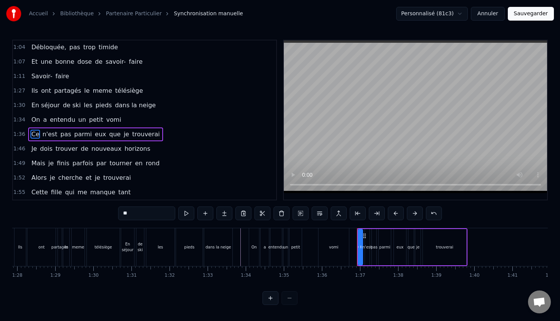
scroll to position [232, 0]
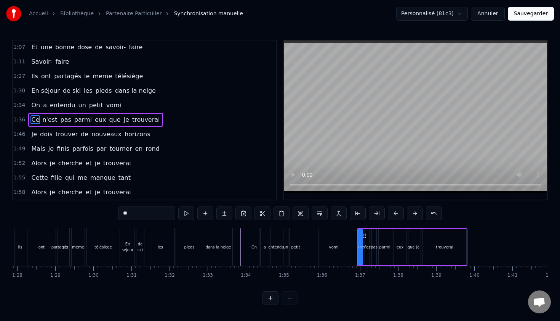
click at [146, 212] on input "**" at bounding box center [146, 213] width 57 height 14
type input "*"
click at [61, 122] on span "n'est" at bounding box center [59, 119] width 16 height 9
click at [140, 211] on input "*****" at bounding box center [146, 213] width 57 height 14
type input "*"
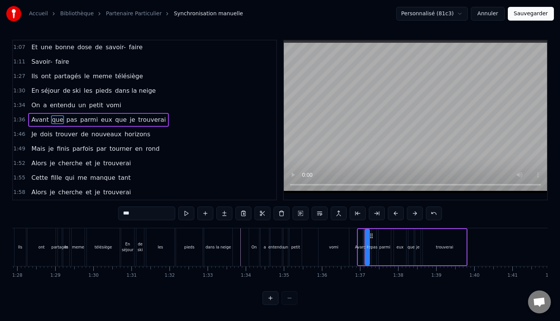
click at [66, 120] on span "pas" at bounding box center [72, 119] width 12 height 9
click at [133, 217] on input "***" at bounding box center [146, 213] width 57 height 14
type input "*"
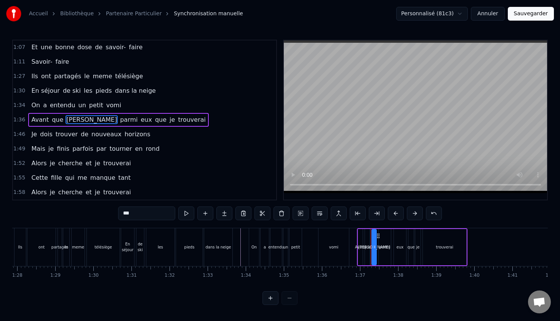
click at [119, 122] on span "parmi" at bounding box center [128, 119] width 19 height 9
drag, startPoint x: 146, startPoint y: 216, endPoint x: 88, endPoint y: 212, distance: 58.5
click at [90, 213] on div "0:12 Pour est un être à la recherche 0:15 D'une esthétique de qualité 0:18 Il e…" at bounding box center [280, 172] width 536 height 265
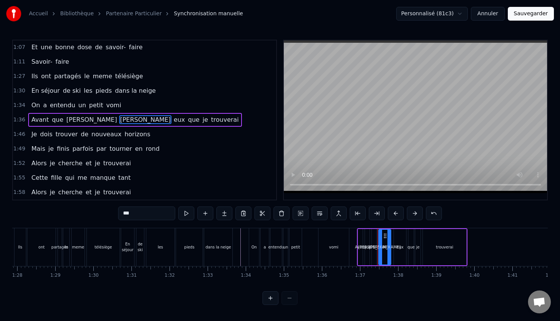
click at [173, 119] on span "eux" at bounding box center [179, 119] width 13 height 9
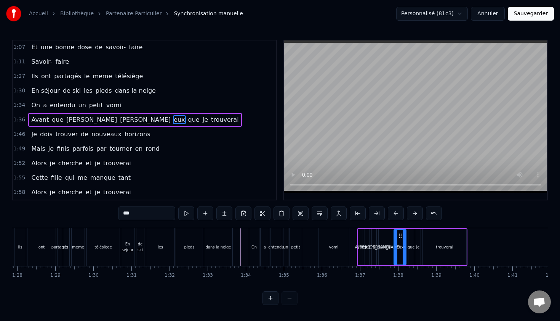
click at [146, 215] on input "***" at bounding box center [146, 213] width 57 height 14
type input "*"
click at [212, 118] on span "que" at bounding box center [218, 119] width 13 height 9
click at [212, 120] on span "je" at bounding box center [215, 119] width 7 height 9
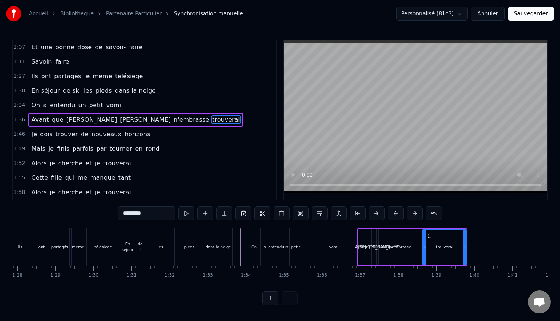
drag, startPoint x: 154, startPoint y: 216, endPoint x: 87, endPoint y: 216, distance: 67.1
click at [88, 216] on div "0:12 Pour est un être à la recherche 0:15 D'une esthétique de qualité 0:18 Il e…" at bounding box center [280, 172] width 536 height 265
type input "*****"
click at [205, 146] on div "1:49 Mais je finis parfois par tourner en rond" at bounding box center [144, 148] width 263 height 14
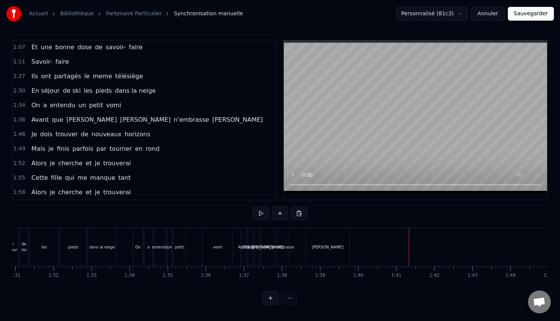
scroll to position [0, 3447]
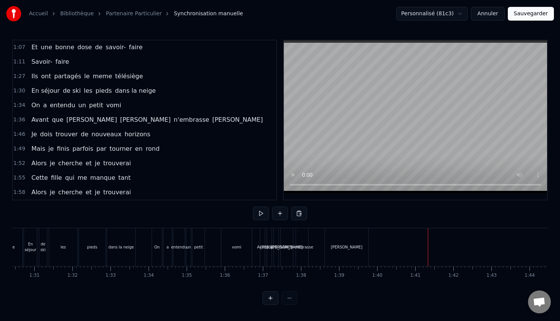
click at [135, 246] on div "dans la neige" at bounding box center [121, 247] width 29 height 38
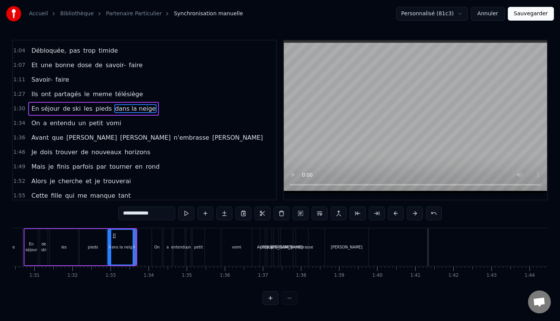
scroll to position [203, 0]
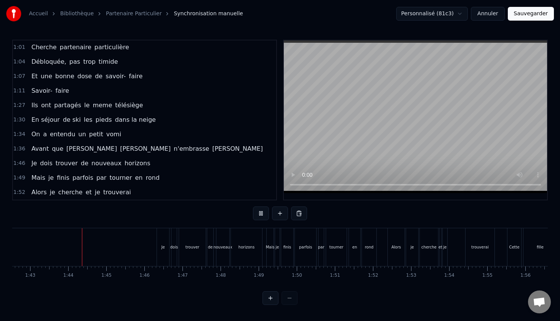
scroll to position [0, 3914]
click at [33, 164] on span "Je" at bounding box center [33, 163] width 7 height 9
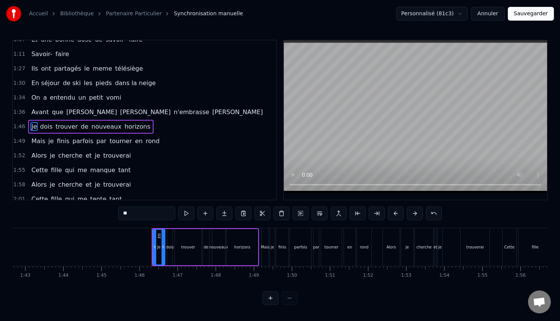
scroll to position [247, 0]
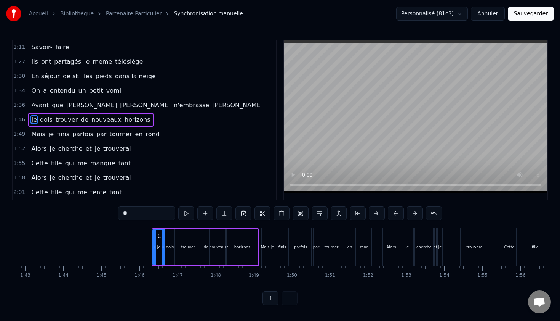
click at [136, 217] on input "**" at bounding box center [146, 213] width 57 height 14
type input "*"
click at [50, 119] on span "dois" at bounding box center [54, 119] width 14 height 9
drag, startPoint x: 138, startPoint y: 211, endPoint x: 109, endPoint y: 211, distance: 29.0
click at [122, 211] on input "****" at bounding box center [146, 213] width 57 height 14
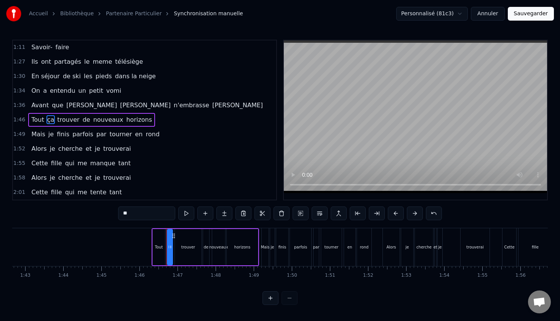
click at [71, 120] on span "trouver" at bounding box center [68, 119] width 24 height 9
drag, startPoint x: 152, startPoint y: 211, endPoint x: 112, endPoint y: 211, distance: 39.3
click at [112, 211] on div "0:12 Pour est un être à la recherche 0:15 D'une esthétique de qualité 0:18 Il e…" at bounding box center [280, 172] width 536 height 265
click at [79, 119] on span "de" at bounding box center [83, 119] width 9 height 9
click at [135, 209] on input "**" at bounding box center [146, 213] width 57 height 14
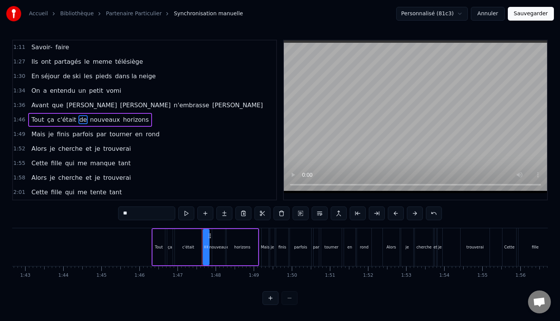
click at [135, 215] on input "**" at bounding box center [146, 213] width 57 height 14
type input "*"
click at [108, 122] on span "nouveaux" at bounding box center [112, 119] width 32 height 9
drag, startPoint x: 151, startPoint y: 214, endPoint x: 77, endPoint y: 211, distance: 74.4
click at [78, 212] on div "0:12 Pour est un être à la recherche 0:15 D'une esthétique de qualité 0:18 Il e…" at bounding box center [280, 172] width 536 height 265
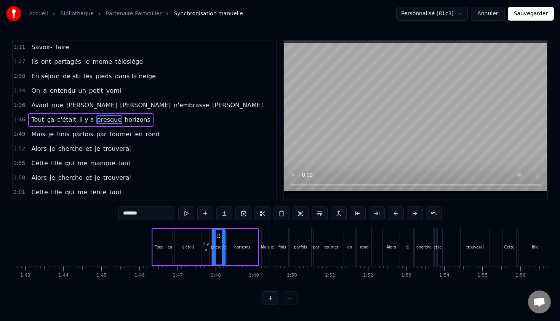
click at [135, 119] on span "horizons" at bounding box center [137, 119] width 27 height 9
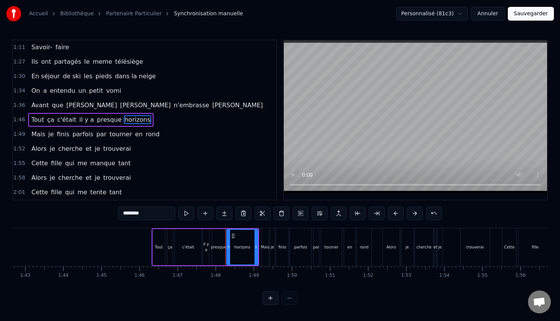
drag, startPoint x: 143, startPoint y: 215, endPoint x: 59, endPoint y: 206, distance: 84.3
click at [62, 207] on div "0:12 Pour est un être à la recherche 0:15 D'une esthétique de qualité 0:18 Il e…" at bounding box center [280, 172] width 536 height 265
type input "*******"
click at [183, 142] on div "1:52 Alors je cherche et je trouverai" at bounding box center [144, 148] width 263 height 14
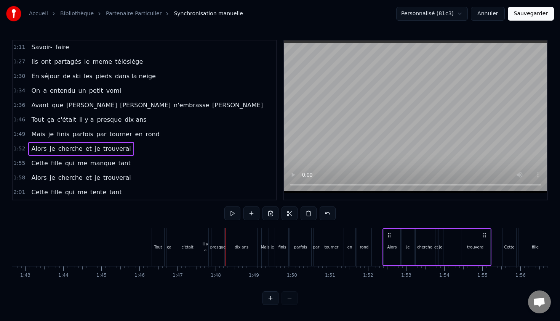
click at [37, 135] on span "Mais" at bounding box center [37, 134] width 15 height 9
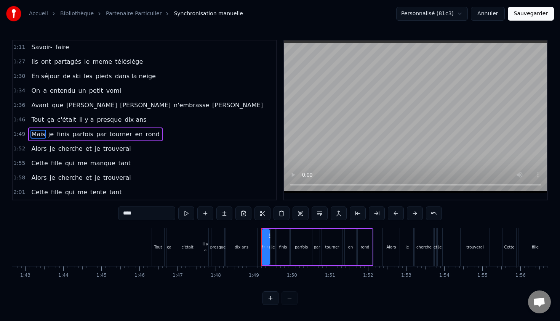
scroll to position [261, 0]
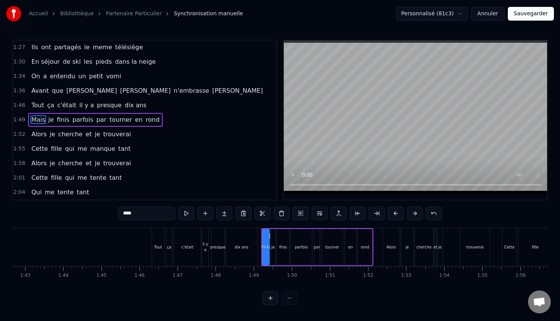
drag, startPoint x: 144, startPoint y: 212, endPoint x: 90, endPoint y: 212, distance: 54.9
click at [90, 212] on div "0:12 Pour est un être à la recherche 0:15 D'une esthétique de qualité 0:18 Il e…" at bounding box center [280, 172] width 536 height 265
click at [61, 121] on span "je" at bounding box center [64, 119] width 7 height 9
drag, startPoint x: 136, startPoint y: 216, endPoint x: 104, endPoint y: 216, distance: 31.3
click at [106, 216] on div "0:12 Pour est un être à la recherche 0:15 D'une esthétique de qualité 0:18 Il e…" at bounding box center [280, 172] width 536 height 265
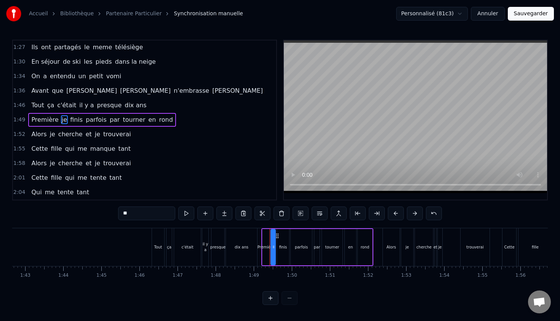
type input "*"
click at [84, 120] on span "finis" at bounding box center [90, 119] width 14 height 9
drag, startPoint x: 140, startPoint y: 213, endPoint x: 98, endPoint y: 213, distance: 42.3
click at [98, 213] on div "0:12 Pour est un être à la recherche 0:15 D'une esthétique de qualité 0:18 Il e…" at bounding box center [280, 172] width 536 height 265
click at [101, 124] on span "parfois" at bounding box center [105, 119] width 22 height 9
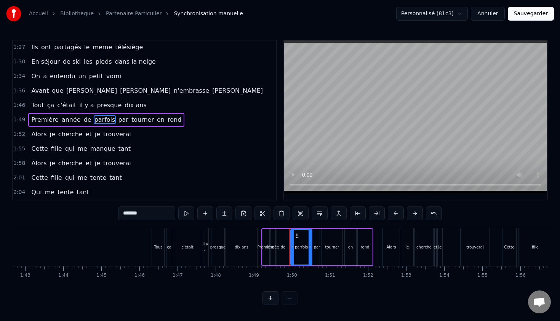
drag, startPoint x: 148, startPoint y: 214, endPoint x: 83, endPoint y: 212, distance: 64.5
click at [86, 213] on div "0:12 Pour est un être à la recherche 0:15 D'une esthétique de qualité 0:18 Il e…" at bounding box center [280, 172] width 536 height 265
click at [127, 119] on span "par" at bounding box center [133, 119] width 12 height 9
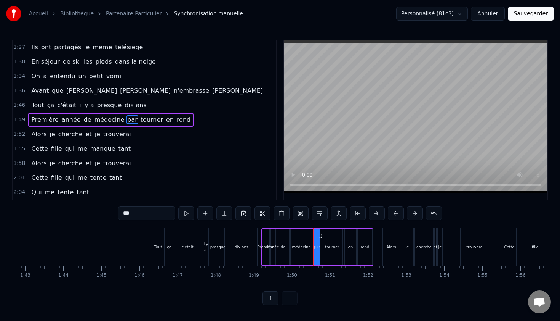
click at [138, 215] on input "***" at bounding box center [146, 213] width 57 height 14
type input "*"
click at [152, 120] on span "tourner" at bounding box center [161, 119] width 24 height 9
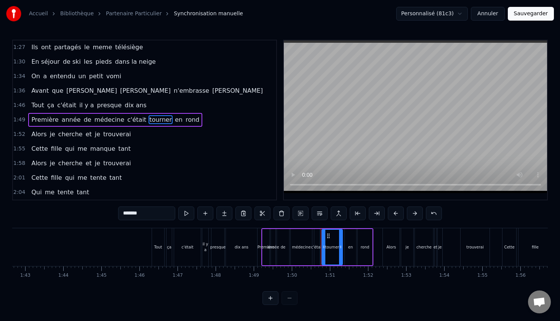
drag, startPoint x: 154, startPoint y: 212, endPoint x: 91, endPoint y: 212, distance: 62.5
click at [91, 212] on div "0:12 Pour est un être à la recherche 0:15 D'une esthétique de qualité 0:18 Il e…" at bounding box center [280, 172] width 536 height 265
click at [173, 122] on span "rond" at bounding box center [180, 119] width 15 height 9
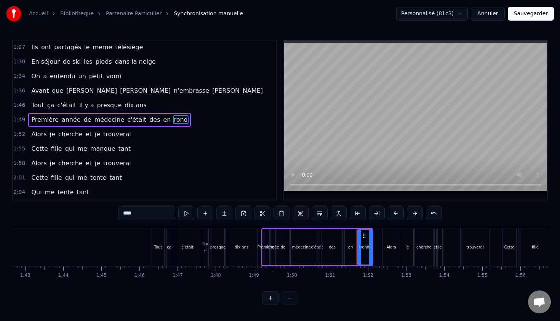
click at [162, 121] on span "en" at bounding box center [166, 119] width 9 height 9
drag, startPoint x: 140, startPoint y: 212, endPoint x: 78, endPoint y: 213, distance: 61.4
click at [78, 213] on div "0:12 Pour est un être à la recherche 0:15 D'une esthétique de qualité 0:18 Il e…" at bounding box center [280, 172] width 536 height 265
type input "*********"
click at [181, 207] on button at bounding box center [186, 213] width 16 height 14
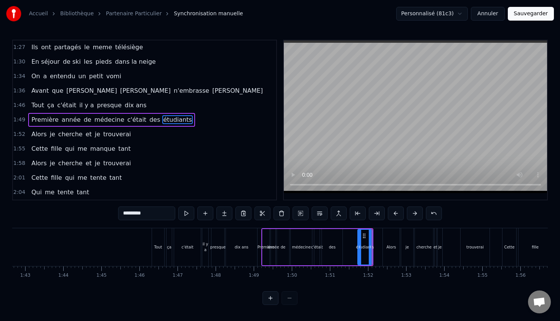
click at [205, 164] on div "1:58 Alors je cherche et je trouverai" at bounding box center [144, 163] width 263 height 14
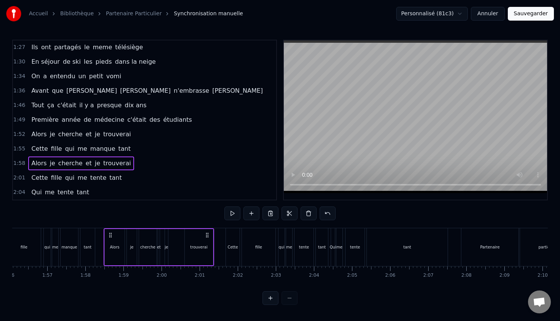
scroll to position [0, 4478]
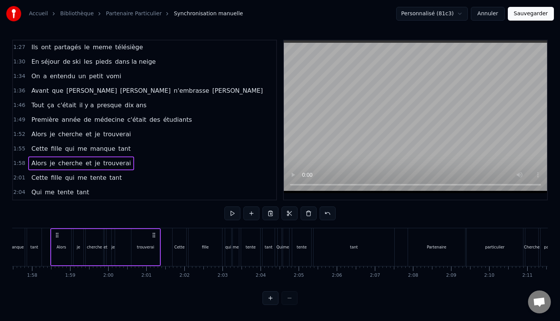
click at [198, 99] on div "1:46 Tout ça c'était il y a presque dix ans" at bounding box center [144, 105] width 263 height 14
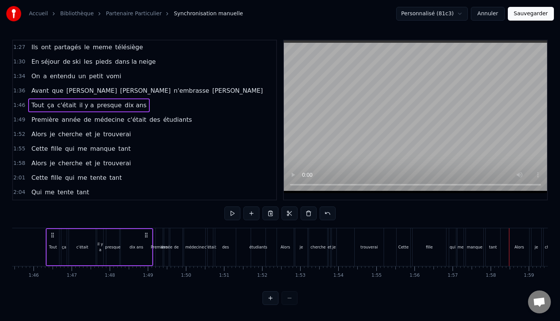
scroll to position [0, 4015]
click at [39, 121] on span "Première" at bounding box center [44, 119] width 29 height 9
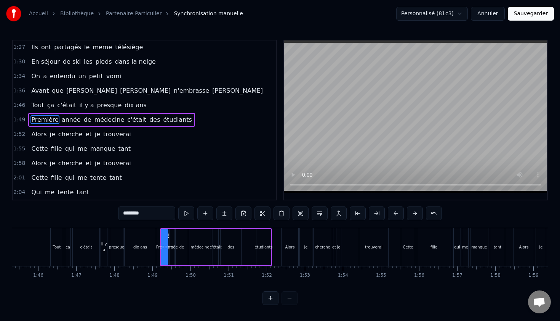
click at [41, 138] on span "Alors" at bounding box center [38, 134] width 17 height 9
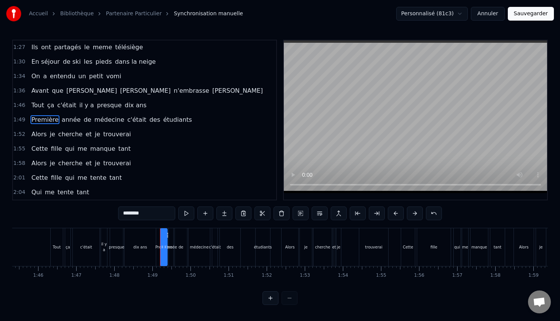
click at [41, 137] on span "Alors" at bounding box center [38, 134] width 17 height 9
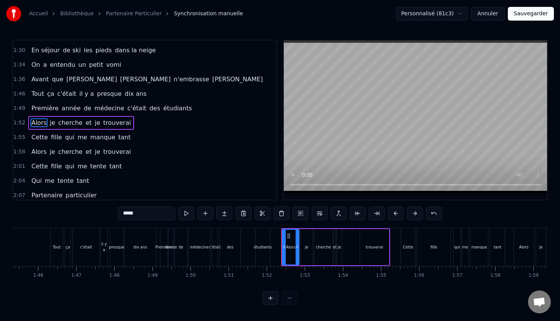
scroll to position [276, 0]
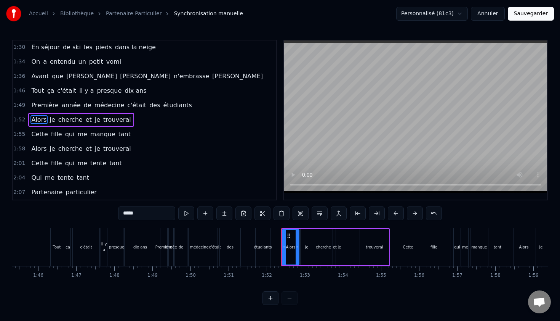
drag, startPoint x: 150, startPoint y: 215, endPoint x: 93, endPoint y: 214, distance: 57.6
click at [93, 214] on div "0:12 Pour est un être à la recherche 0:15 D'une esthétique de qualité 0:18 Il e…" at bounding box center [280, 172] width 536 height 265
click at [43, 117] on span "je" at bounding box center [45, 119] width 7 height 9
drag, startPoint x: 141, startPoint y: 212, endPoint x: 90, endPoint y: 212, distance: 50.7
click at [90, 212] on div "0:12 Pour est un être à la recherche 0:15 D'une esthétique de qualité 0:18 Il e…" at bounding box center [280, 172] width 536 height 265
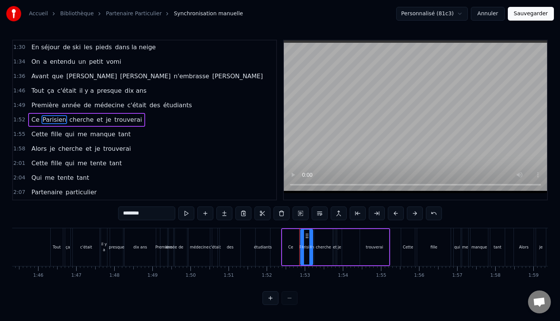
click at [82, 121] on span "cherche" at bounding box center [82, 119] width 26 height 9
drag, startPoint x: 150, startPoint y: 212, endPoint x: 78, endPoint y: 206, distance: 72.7
click at [78, 206] on div "0:12 Pour est un être à la recherche 0:15 D'une esthétique de qualité 0:18 Il e…" at bounding box center [280, 172] width 536 height 265
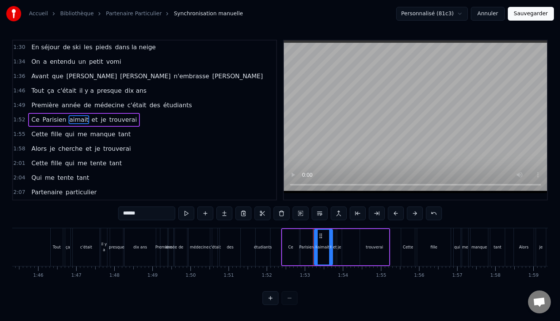
click at [91, 122] on span "et" at bounding box center [95, 119] width 8 height 9
drag, startPoint x: 146, startPoint y: 218, endPoint x: 89, endPoint y: 218, distance: 56.8
click at [89, 218] on div "0:12 Pour est un être à la recherche 0:15 D'une esthétique de qualité 0:18 Il e…" at bounding box center [280, 172] width 536 height 265
type input "*"
click at [99, 118] on span "je" at bounding box center [102, 119] width 7 height 9
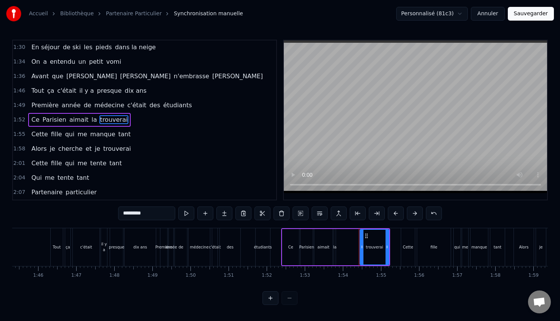
drag, startPoint x: 156, startPoint y: 211, endPoint x: 71, endPoint y: 205, distance: 85.2
click at [71, 205] on div "0:12 Pour est un être à la recherche 0:15 D'une esthétique de qualité 0:18 Il e…" at bounding box center [280, 172] width 536 height 265
type input "********"
click at [205, 165] on div "2:01 Cette fille qui me tente tant" at bounding box center [144, 163] width 263 height 14
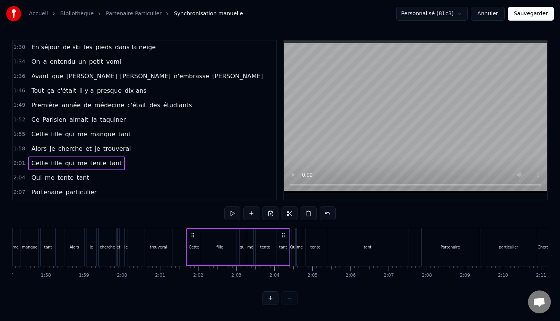
scroll to position [0, 4600]
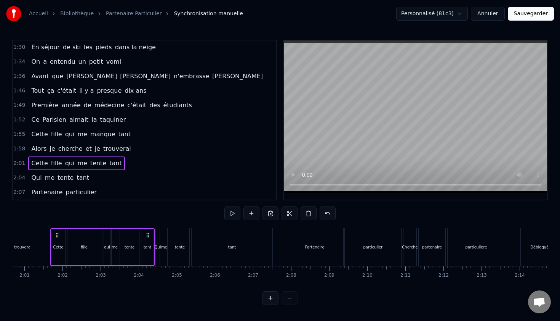
click at [36, 134] on span "Cette" at bounding box center [39, 134] width 18 height 9
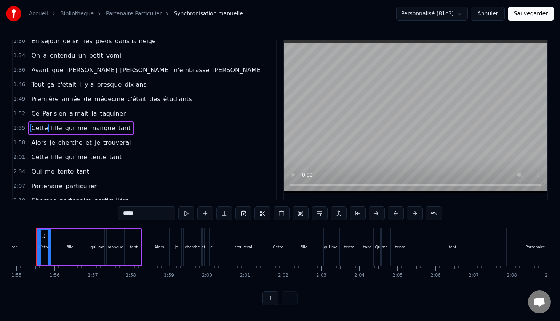
scroll to position [0, 4366]
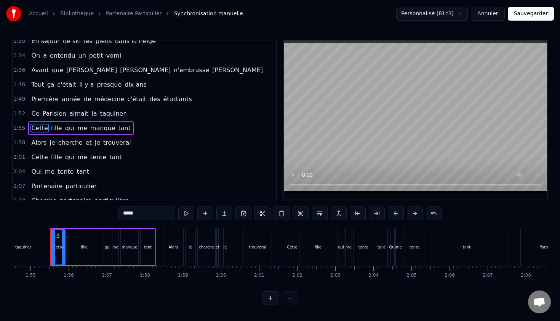
drag, startPoint x: 147, startPoint y: 213, endPoint x: 73, endPoint y: 202, distance: 74.9
click at [76, 202] on div "0:12 Pour est un être à la recherche 0:15 D'une esthétique de qualité 0:18 Il e…" at bounding box center [280, 172] width 536 height 265
click at [84, 130] on span "fille" at bounding box center [90, 128] width 13 height 9
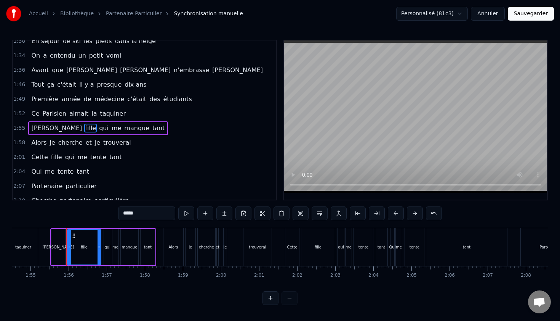
scroll to position [290, 0]
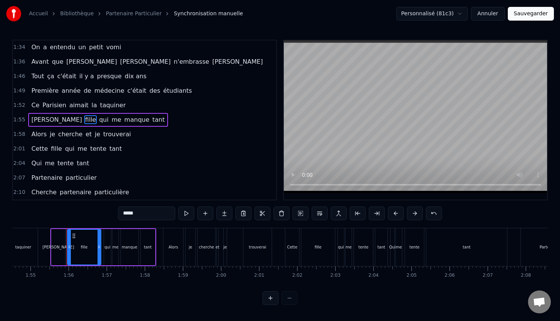
click at [149, 220] on div "*****" at bounding box center [280, 213] width 324 height 15
drag, startPoint x: 151, startPoint y: 212, endPoint x: 57, endPoint y: 200, distance: 94.2
click at [61, 203] on div "0:12 Pour est un être à la recherche 0:15 D'une esthétique de qualité 0:18 Il e…" at bounding box center [280, 172] width 536 height 265
click at [128, 119] on span "qui" at bounding box center [133, 119] width 11 height 9
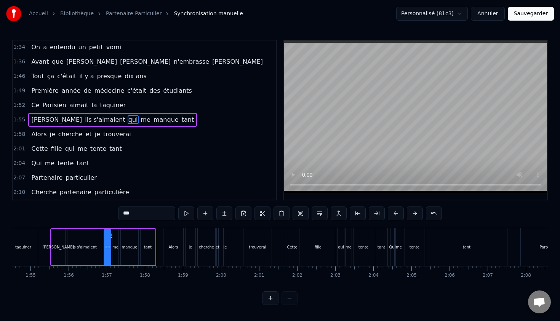
drag, startPoint x: 144, startPoint y: 216, endPoint x: 74, endPoint y: 209, distance: 70.5
click at [75, 210] on div "0:12 Pour est un être à la recherche 0:15 D'une esthétique de qualité 0:18 Il e…" at bounding box center [280, 172] width 536 height 265
click at [138, 122] on span "me" at bounding box center [143, 119] width 11 height 9
drag, startPoint x: 141, startPoint y: 212, endPoint x: 104, endPoint y: 211, distance: 37.4
click at [104, 211] on div "0:12 Pour est un être à la recherche 0:15 D'une esthétique de qualité 0:18 Il e…" at bounding box center [280, 172] width 536 height 265
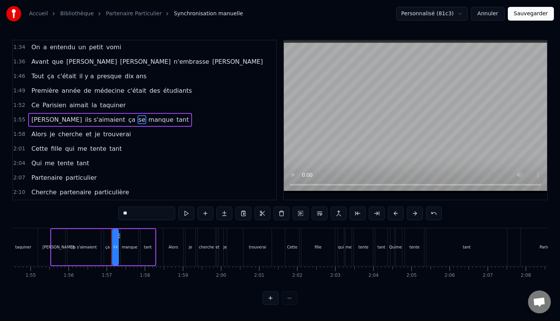
click at [148, 123] on span "manque" at bounding box center [161, 119] width 27 height 9
drag, startPoint x: 136, startPoint y: 215, endPoint x: 81, endPoint y: 209, distance: 55.7
click at [81, 209] on div "0:12 Pour est un être à la recherche 0:15 D'une esthétique de qualité 0:18 Il e…" at bounding box center [280, 172] width 536 height 265
type input "*******"
click at [141, 114] on div "Elle riait ils s'aimaient ça se sentait tant" at bounding box center [108, 120] width 160 height 14
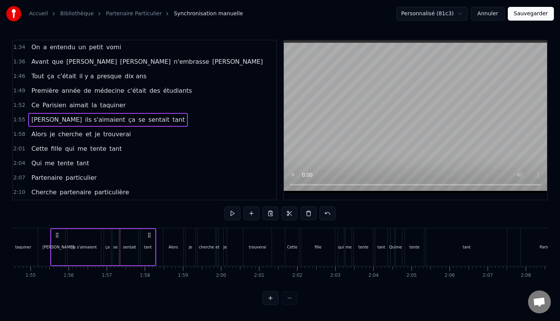
click at [172, 120] on span "tant" at bounding box center [179, 119] width 14 height 9
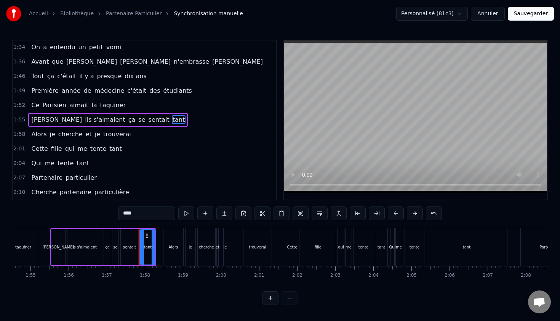
drag, startPoint x: 142, startPoint y: 213, endPoint x: 78, endPoint y: 209, distance: 64.2
click at [78, 209] on div "0:12 Pour est un être à la recherche 0:15 D'une esthétique de qualité 0:18 Il e…" at bounding box center [280, 172] width 536 height 265
type input "**********"
click at [216, 145] on div "2:01 Cette fille qui me tente tant" at bounding box center [144, 148] width 263 height 14
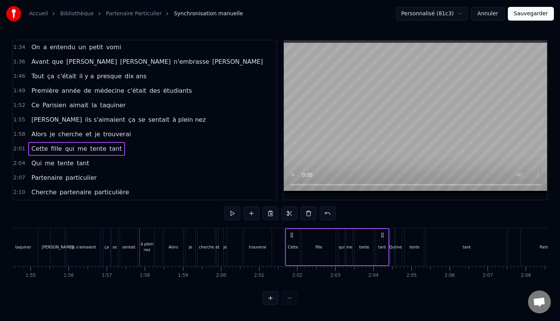
click at [17, 118] on span "1:55" at bounding box center [19, 120] width 12 height 8
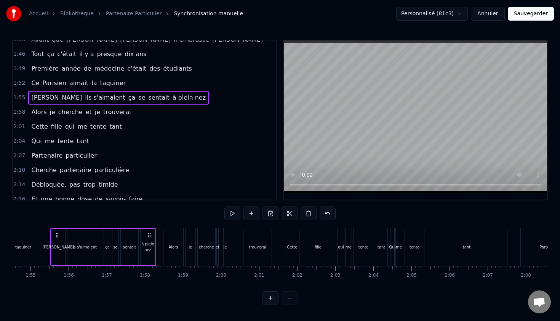
scroll to position [313, 0]
click at [39, 114] on span "Alors" at bounding box center [38, 111] width 17 height 9
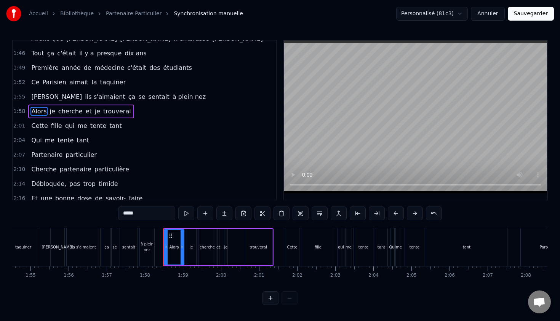
scroll to position [305, 0]
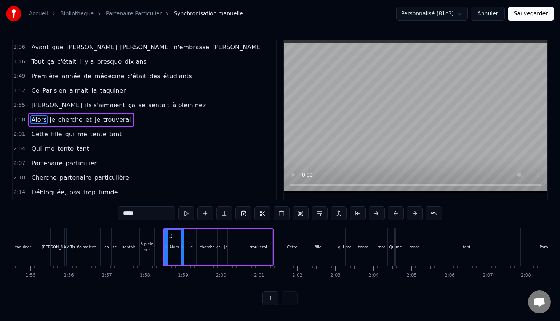
drag, startPoint x: 148, startPoint y: 212, endPoint x: 100, endPoint y: 212, distance: 48.0
click at [102, 212] on div "0:12 Pour est un être à la recherche 0:15 D'une esthétique de qualité 0:18 Il e…" at bounding box center [280, 172] width 536 height 265
click at [57, 120] on span "je" at bounding box center [58, 119] width 7 height 9
drag, startPoint x: 128, startPoint y: 214, endPoint x: 109, endPoint y: 214, distance: 19.1
click at [109, 214] on div "0:12 Pour est un être à la recherche 0:15 D'une esthétique de qualité 0:18 Il e…" at bounding box center [280, 172] width 536 height 265
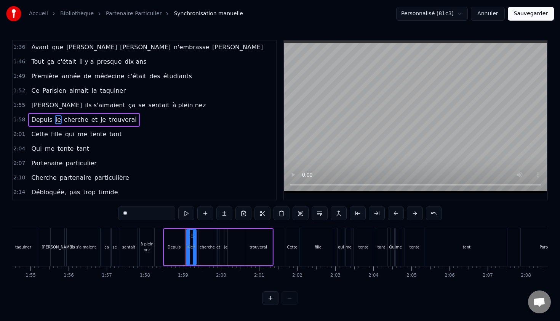
click at [79, 115] on span "cherche" at bounding box center [76, 119] width 26 height 9
drag, startPoint x: 156, startPoint y: 213, endPoint x: 49, endPoint y: 212, distance: 107.1
click at [49, 212] on div "0:12 Pour est un être à la recherche 0:15 D'une esthétique de qualité 0:18 Il e…" at bounding box center [280, 172] width 536 height 265
click at [75, 119] on span "et" at bounding box center [79, 119] width 8 height 9
drag, startPoint x: 139, startPoint y: 209, endPoint x: 59, endPoint y: 199, distance: 80.3
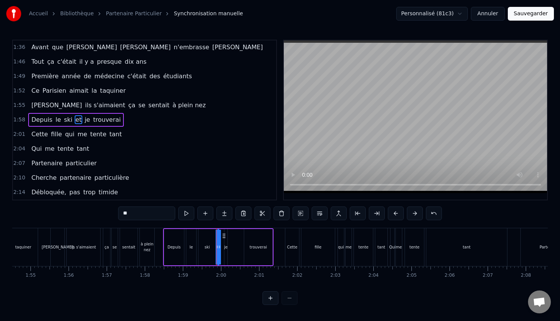
click at [59, 199] on div "0:12 Pour est un être à la recherche 0:15 D'une esthétique de qualité 0:18 Il e…" at bounding box center [280, 172] width 536 height 265
type input "*"
click at [102, 119] on span "je" at bounding box center [105, 119] width 7 height 9
drag, startPoint x: 144, startPoint y: 215, endPoint x: 140, endPoint y: 215, distance: 4.6
click at [141, 215] on input "**" at bounding box center [146, 213] width 57 height 14
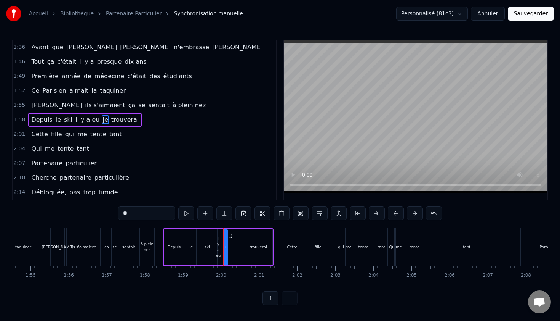
type input "*"
click at [138, 119] on span "trouverai" at bounding box center [148, 119] width 29 height 9
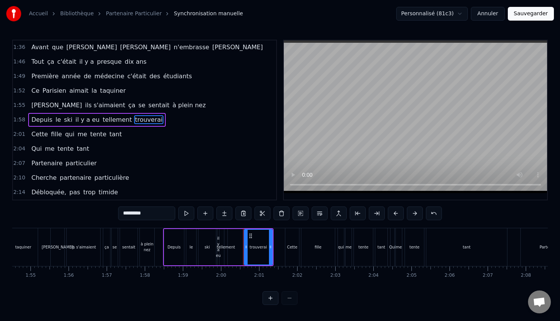
drag, startPoint x: 151, startPoint y: 212, endPoint x: 90, endPoint y: 212, distance: 61.0
click at [90, 212] on div "0:12 Pour est un être à la recherche 0:15 D'une esthétique de qualité 0:18 Il e…" at bounding box center [280, 172] width 536 height 265
type input "**********"
click at [213, 195] on div "2:14 Débloquée, pas trop timide" at bounding box center [144, 192] width 263 height 14
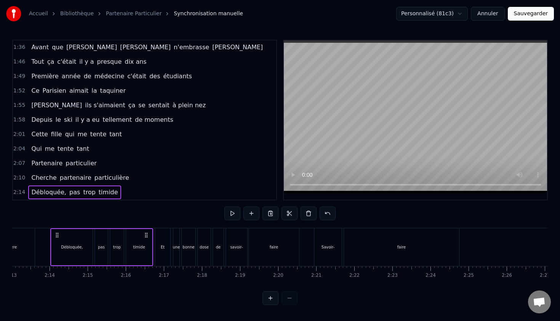
click at [16, 120] on span "1:58" at bounding box center [19, 120] width 12 height 8
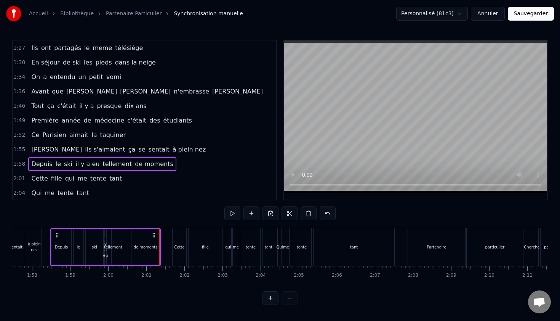
scroll to position [261, 0]
click at [16, 130] on span "1:52" at bounding box center [19, 134] width 12 height 8
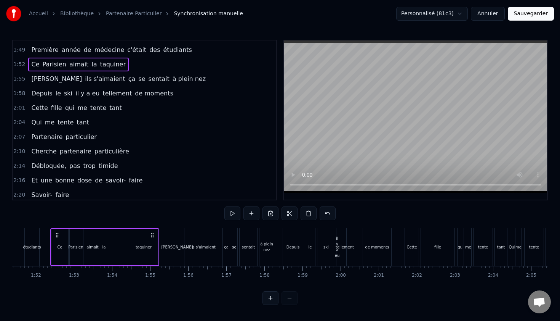
scroll to position [346, 0]
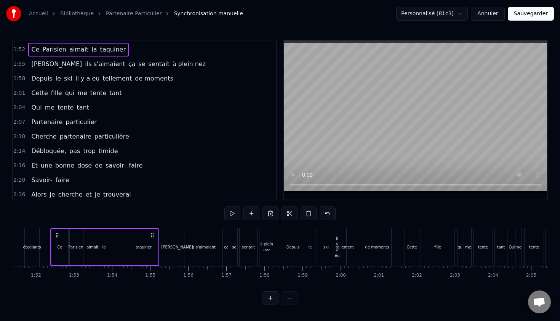
click at [18, 64] on span "1:55" at bounding box center [19, 64] width 12 height 8
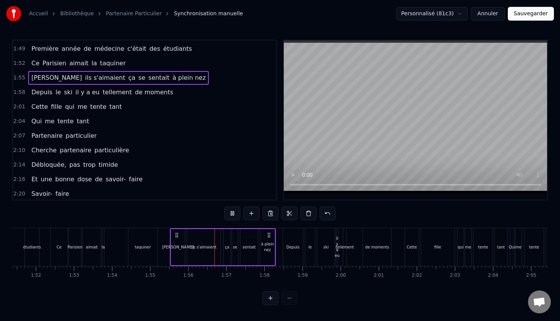
scroll to position [328, 0]
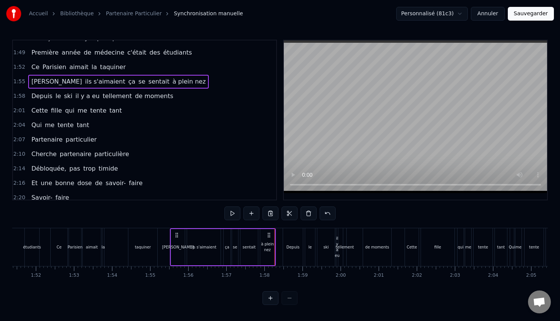
click at [19, 96] on span "1:58" at bounding box center [19, 96] width 12 height 8
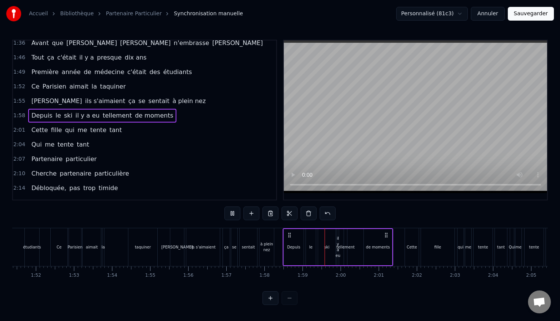
scroll to position [306, 0]
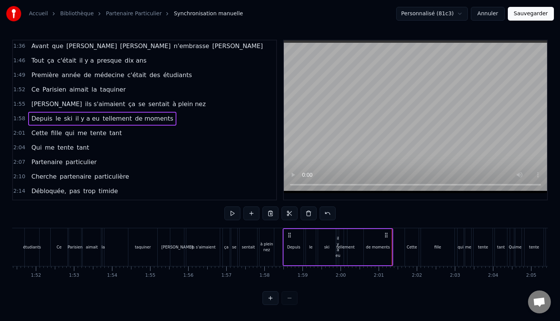
click at [35, 137] on span "Cette" at bounding box center [39, 132] width 18 height 9
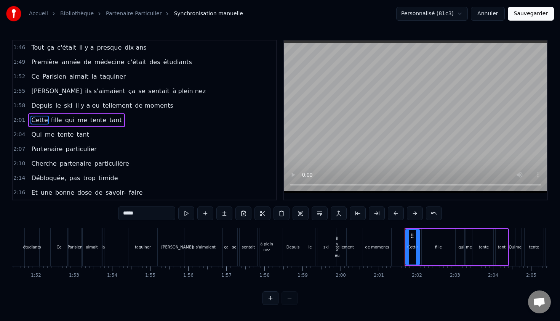
scroll to position [319, 0]
drag, startPoint x: 144, startPoint y: 215, endPoint x: 76, endPoint y: 210, distance: 68.0
click at [76, 210] on div "0:12 Pour est un être à la recherche 0:15 D'une esthétique de qualité 0:18 Il e…" at bounding box center [280, 172] width 536 height 265
click at [48, 122] on span "fille" at bounding box center [49, 119] width 13 height 9
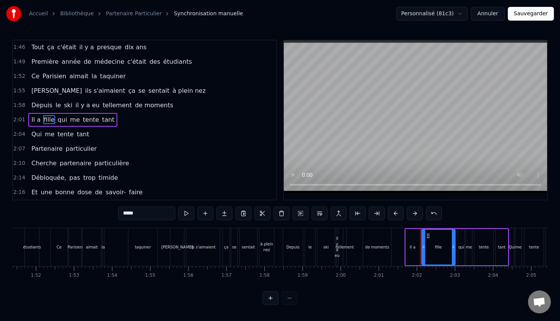
drag, startPoint x: 138, startPoint y: 212, endPoint x: 84, endPoint y: 207, distance: 54.0
click at [84, 207] on div "0:12 Pour est un être à la recherche 0:15 D'une esthétique de qualité 0:18 Il e…" at bounding box center [280, 172] width 536 height 265
click at [56, 119] on span "qui" at bounding box center [61, 119] width 11 height 9
drag, startPoint x: 139, startPoint y: 209, endPoint x: 97, endPoint y: 209, distance: 42.3
click at [97, 209] on div "0:12 Pour est un être à la recherche 0:15 D'une esthétique de qualité 0:18 Il e…" at bounding box center [280, 172] width 536 height 265
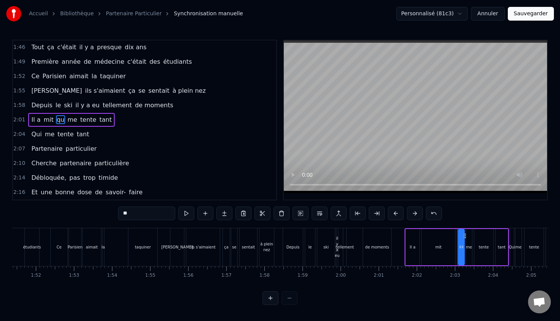
type input "*"
click at [81, 120] on span "me" at bounding box center [86, 119] width 11 height 9
drag, startPoint x: 145, startPoint y: 210, endPoint x: 96, endPoint y: 210, distance: 49.2
click at [97, 210] on div "0:12 Pour est un être à la recherche 0:15 D'une esthétique de qualité 0:18 Il e…" at bounding box center [280, 172] width 536 height 265
click at [92, 122] on span "tente" at bounding box center [97, 119] width 18 height 9
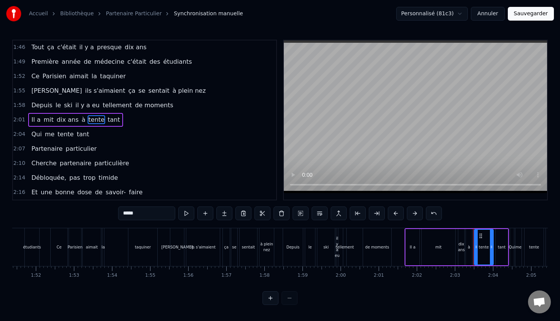
drag, startPoint x: 141, startPoint y: 210, endPoint x: 61, endPoint y: 202, distance: 80.8
click at [61, 202] on div "0:12 Pour est un être à la recherche 0:15 D'une esthétique de qualité 0:18 Il e…" at bounding box center [280, 172] width 536 height 265
click at [113, 120] on span "tant" at bounding box center [120, 119] width 14 height 9
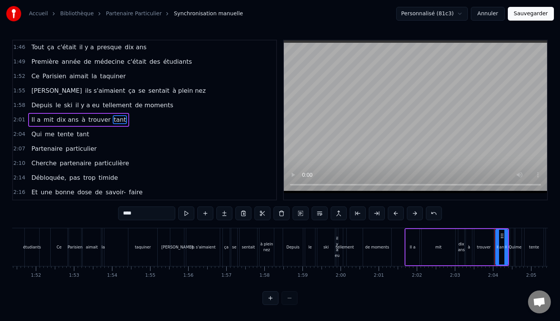
drag, startPoint x: 141, startPoint y: 214, endPoint x: 80, endPoint y: 207, distance: 61.8
click at [83, 207] on div "0:12 Pour est un être à la recherche 0:15 D'une esthétique de qualité 0:18 Il e…" at bounding box center [280, 172] width 536 height 265
click at [38, 134] on span "Qui" at bounding box center [36, 134] width 12 height 9
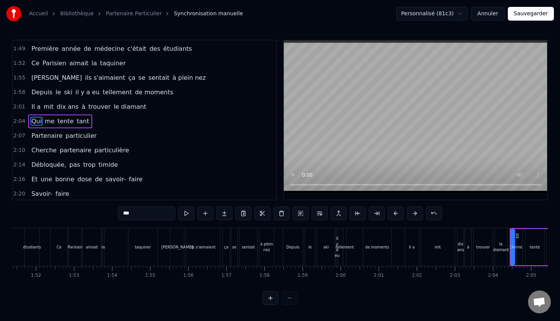
scroll to position [334, 0]
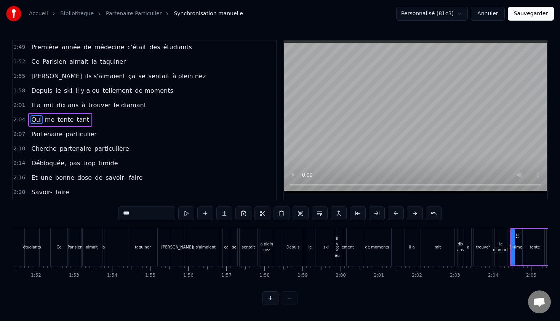
drag, startPoint x: 143, startPoint y: 216, endPoint x: 103, endPoint y: 216, distance: 40.4
click at [103, 216] on div "0:12 Pour est un être à la recherche 0:15 D'une esthétique de qualité 0:18 Il e…" at bounding box center [280, 172] width 536 height 265
click at [49, 116] on span "me" at bounding box center [49, 119] width 11 height 9
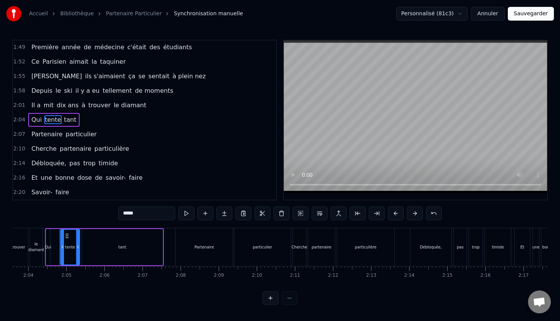
click at [39, 118] on span "Qui" at bounding box center [36, 119] width 12 height 9
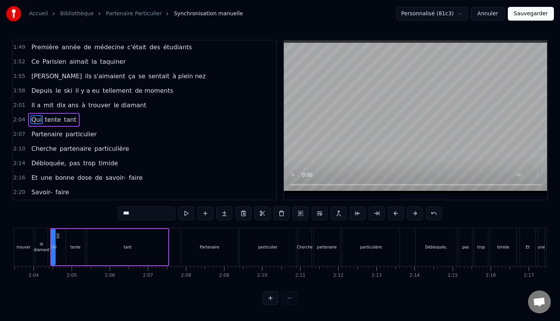
drag, startPoint x: 139, startPoint y: 213, endPoint x: 81, endPoint y: 208, distance: 58.2
click at [82, 208] on div "0:12 Pour est un être à la recherche 0:15 D'une esthétique de qualité 0:18 Il e…" at bounding box center [280, 172] width 536 height 265
click at [61, 119] on span "tente" at bounding box center [65, 119] width 18 height 9
drag, startPoint x: 144, startPoint y: 218, endPoint x: 86, endPoint y: 204, distance: 59.3
click at [86, 204] on div "0:12 Pour est un être à la recherche 0:15 D'une esthétique de qualité 0:18 Il e…" at bounding box center [280, 172] width 536 height 265
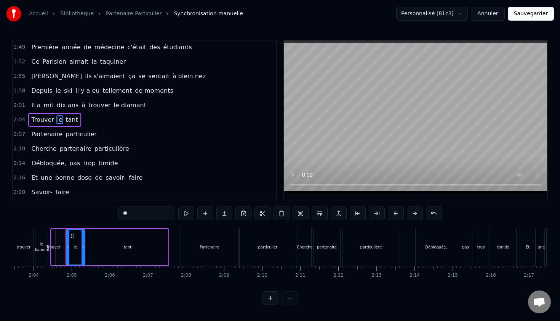
click at [71, 119] on span "tant" at bounding box center [72, 119] width 14 height 9
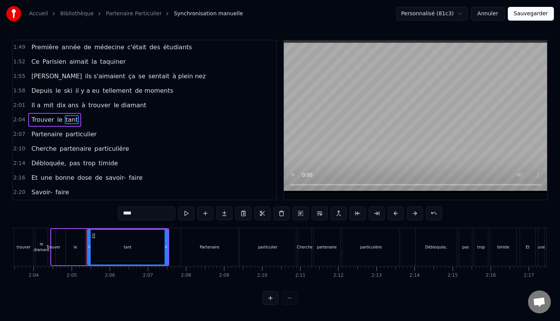
drag, startPoint x: 142, startPoint y: 212, endPoint x: 78, endPoint y: 211, distance: 64.1
click at [78, 211] on div "0:12 Pour est un être à la recherche 0:15 D'une esthétique de qualité 0:18 Il e…" at bounding box center [280, 172] width 536 height 265
type input "******"
click at [207, 152] on div "2:10 Cherche partenaire particulière" at bounding box center [144, 148] width 263 height 14
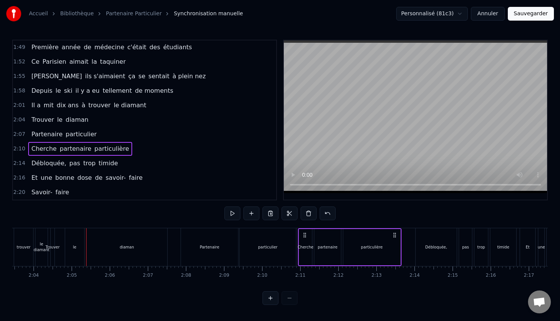
click at [16, 105] on span "2:01" at bounding box center [19, 105] width 12 height 8
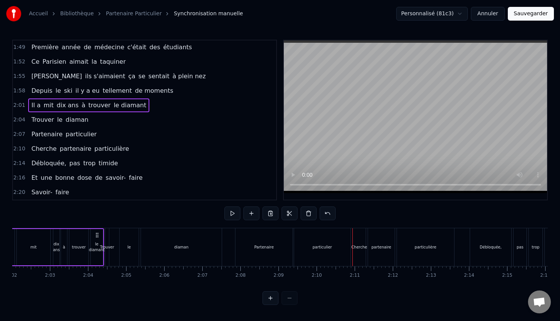
scroll to position [0, 4600]
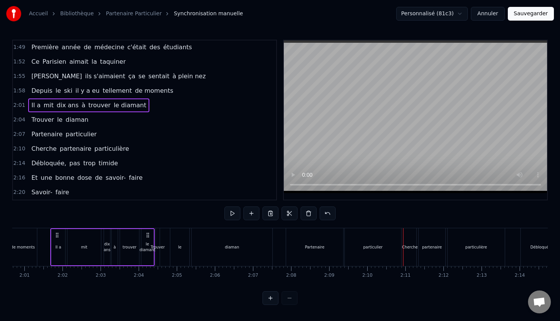
click at [49, 106] on span "mit" at bounding box center [48, 105] width 11 height 9
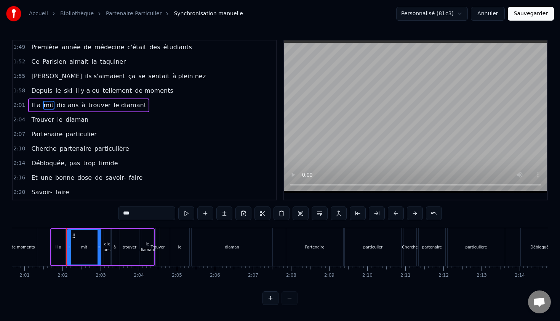
scroll to position [319, 0]
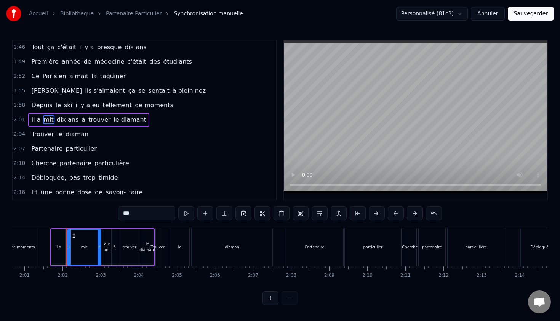
click at [140, 212] on input "***" at bounding box center [146, 213] width 57 height 14
type input "***"
click at [18, 120] on span "2:01" at bounding box center [19, 120] width 12 height 8
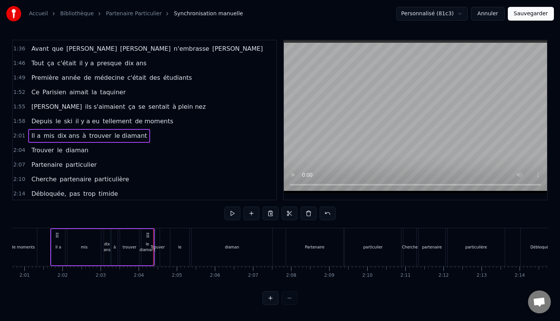
scroll to position [304, 0]
click at [18, 133] on span "2:01" at bounding box center [19, 135] width 12 height 8
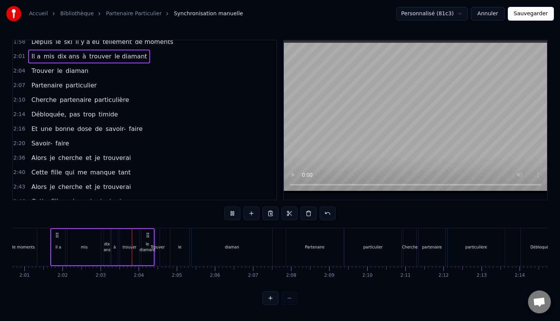
scroll to position [371, 0]
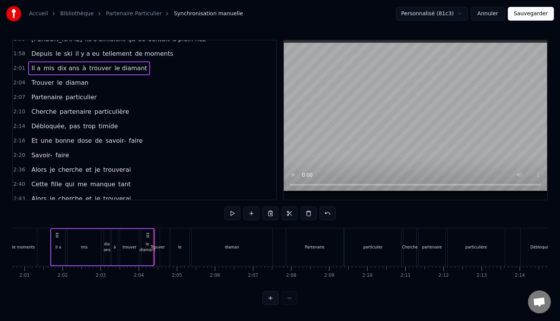
click at [15, 83] on span "2:04" at bounding box center [19, 83] width 12 height 8
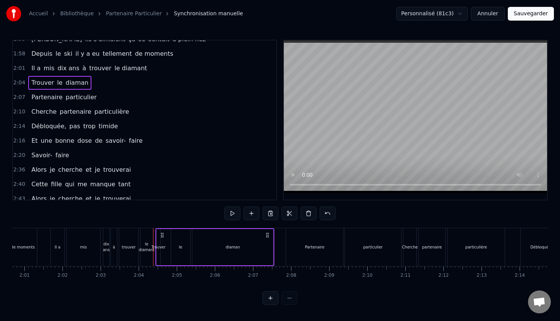
click at [82, 84] on span "diaman" at bounding box center [77, 82] width 24 height 9
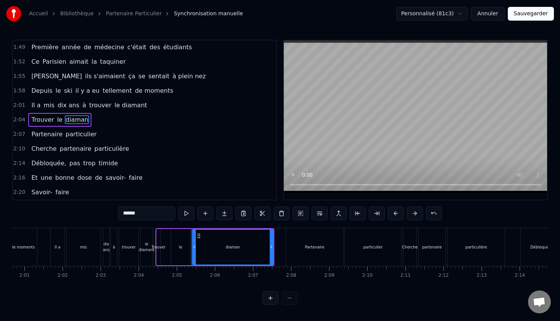
scroll to position [334, 0]
click at [149, 217] on input "******" at bounding box center [146, 213] width 57 height 14
click at [188, 215] on button at bounding box center [186, 213] width 16 height 14
click at [35, 119] on span "Trouver" at bounding box center [42, 119] width 24 height 9
type input "*******"
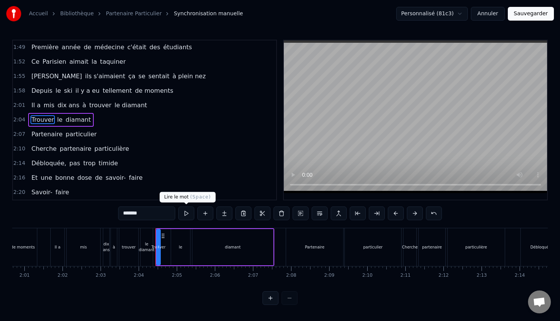
click at [183, 214] on button at bounding box center [186, 213] width 16 height 14
click at [20, 121] on span "2:04" at bounding box center [19, 120] width 12 height 8
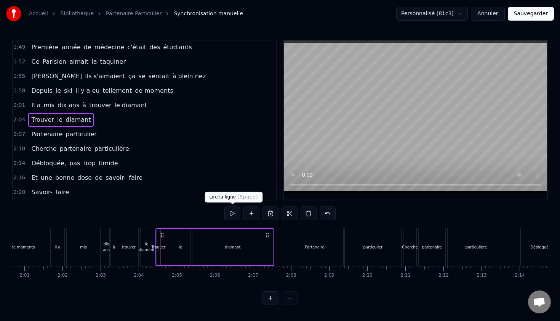
click at [228, 217] on button at bounding box center [233, 213] width 16 height 14
click at [36, 150] on span "Cherche" at bounding box center [43, 148] width 27 height 9
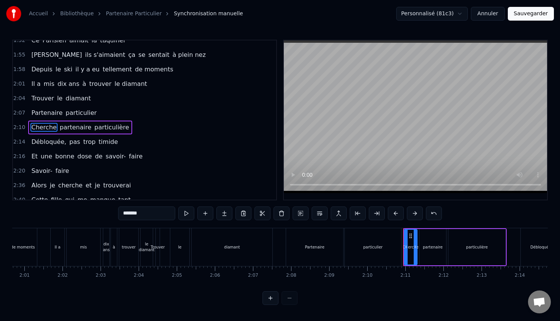
scroll to position [363, 0]
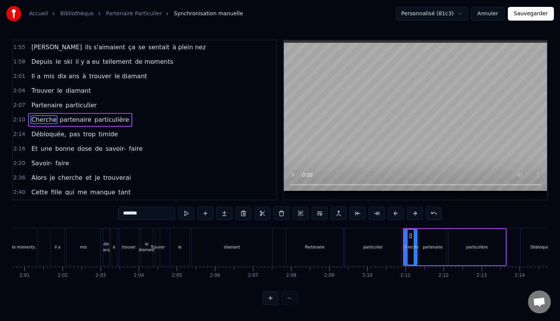
drag, startPoint x: 136, startPoint y: 213, endPoint x: 75, endPoint y: 209, distance: 61.1
click at [75, 209] on div "0:12 Pour est un être à la recherche 0:15 D'une esthétique de qualité 0:18 Il e…" at bounding box center [280, 172] width 536 height 265
type input "******"
click at [207, 134] on div "2:14 Débloquée, pas trop timide" at bounding box center [144, 134] width 263 height 14
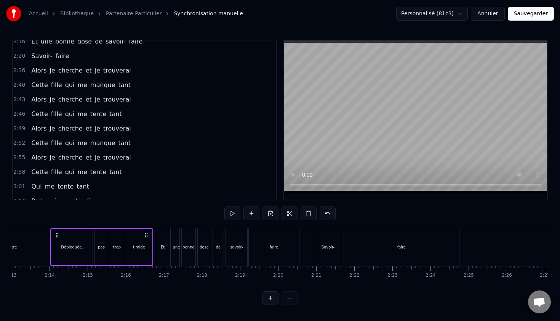
scroll to position [472, 0]
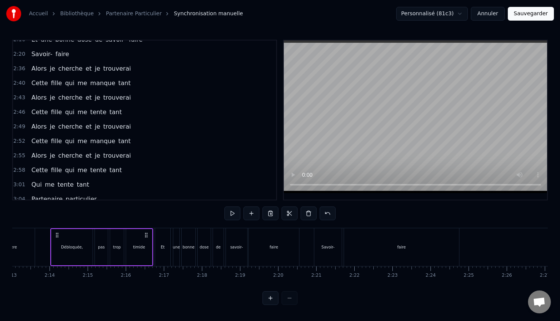
click at [522, 16] on button "Sauvegarder" at bounding box center [531, 14] width 46 height 14
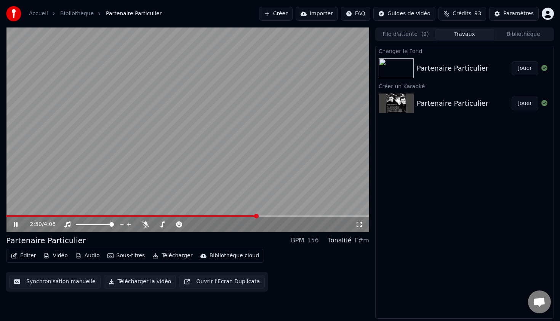
click at [13, 223] on icon at bounding box center [21, 224] width 18 height 6
